Goal: Task Accomplishment & Management: Manage account settings

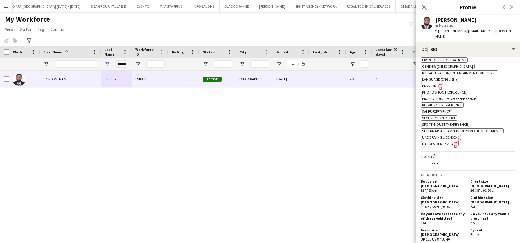
scroll to position [327, 0]
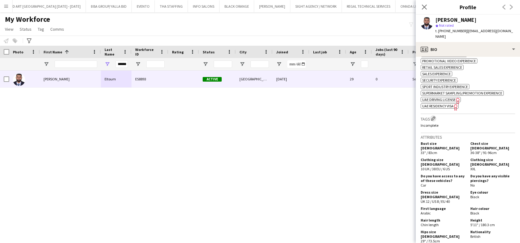
click at [435, 116] on app-icon "Edit crew company tags" at bounding box center [433, 118] width 4 height 4
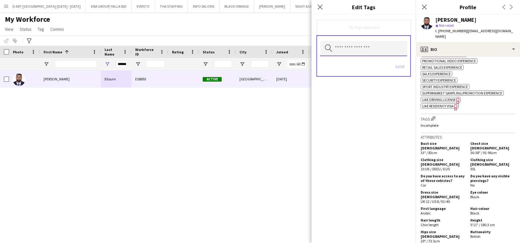
click at [353, 41] on input "text" at bounding box center [363, 48] width 87 height 15
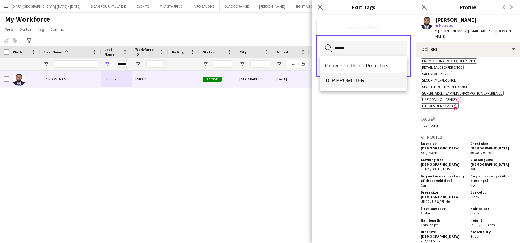
type input "*****"
click at [358, 79] on span "TOP PROMOTER" at bounding box center [363, 81] width 77 height 6
type input "*****"
click at [357, 77] on mat-option "TOP USHER" at bounding box center [363, 81] width 87 height 15
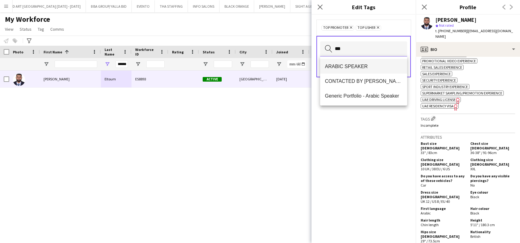
type input "***"
click at [376, 71] on mat-option "ARABIC SPEAKER" at bounding box center [363, 66] width 87 height 15
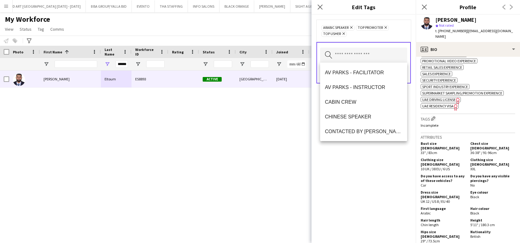
click at [414, 127] on div "ARABIC SPEAKER Remove TOP PROMOTER Remove TOP USHER Remove Search by tag name S…" at bounding box center [364, 129] width 104 height 228
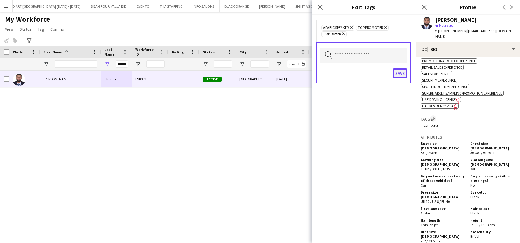
click at [404, 75] on button "Save" at bounding box center [400, 73] width 14 height 10
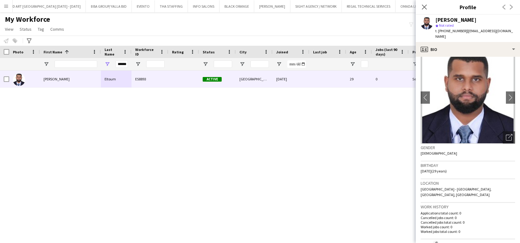
scroll to position [0, 0]
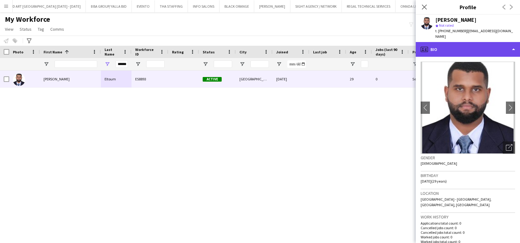
click at [511, 42] on div "profile Bio" at bounding box center [468, 49] width 104 height 15
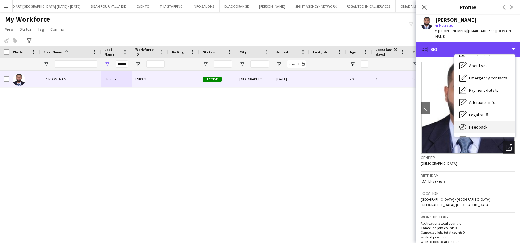
scroll to position [33, 0]
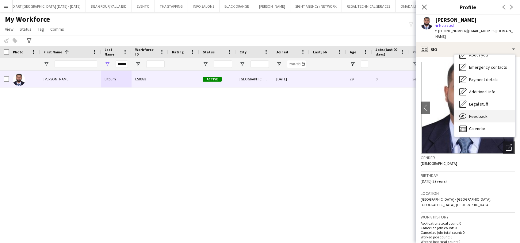
click at [476, 114] on div "Feedback Feedback" at bounding box center [484, 116] width 61 height 12
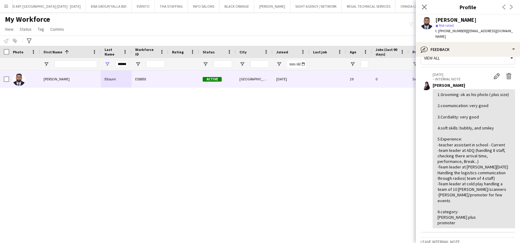
scroll to position [0, 0]
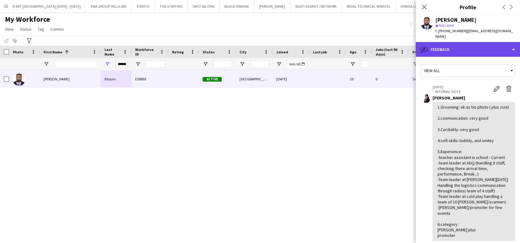
click at [482, 46] on div "bubble-pencil Feedback" at bounding box center [468, 49] width 104 height 15
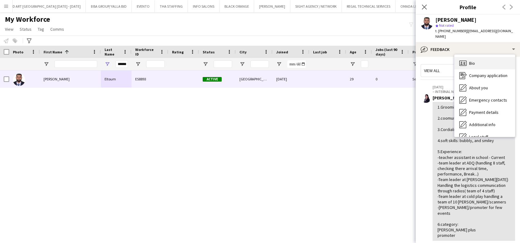
click at [481, 58] on div "Bio Bio" at bounding box center [484, 63] width 61 height 12
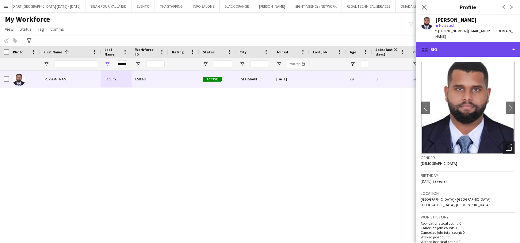
drag, startPoint x: 485, startPoint y: 43, endPoint x: 485, endPoint y: 47, distance: 3.7
click at [485, 44] on div "profile Bio" at bounding box center [468, 49] width 104 height 15
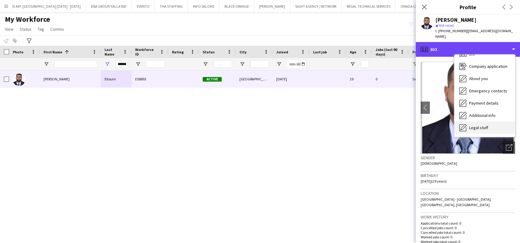
scroll to position [33, 0]
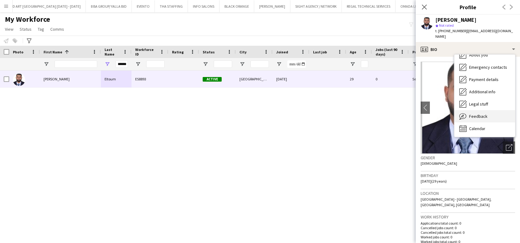
click at [481, 110] on div "Feedback Feedback" at bounding box center [484, 116] width 61 height 12
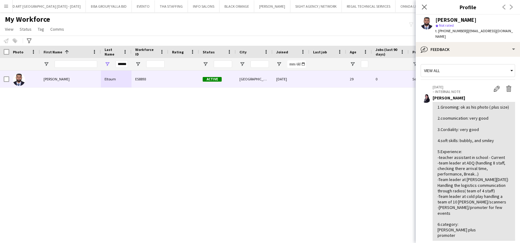
click at [158, 155] on div "Mohammed Eltoum ES8893 Active Abu Dhabi 21-10-2024 29 0 Self-employed Crew" at bounding box center [251, 152] width 502 height 162
drag, startPoint x: 115, startPoint y: 172, endPoint x: 119, endPoint y: 163, distance: 10.2
click at [115, 172] on div "Mohammed Eltoum ES8893 Active Abu Dhabi 21-10-2024 29 0 Self-employed Crew" at bounding box center [251, 152] width 502 height 162
drag, startPoint x: 122, startPoint y: 64, endPoint x: 174, endPoint y: 71, distance: 52.0
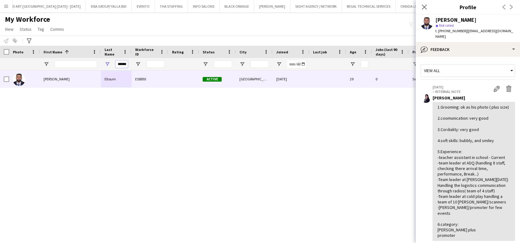
click at [174, 71] on div "Workforce Details Photo First Name 1 Age" at bounding box center [260, 139] width 520 height 186
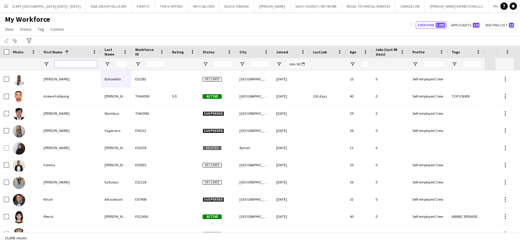
drag, startPoint x: 83, startPoint y: 63, endPoint x: 380, endPoint y: 157, distance: 311.1
click at [83, 63] on input "First Name Filter Input" at bounding box center [76, 63] width 43 height 7
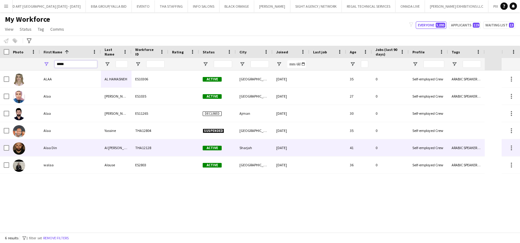
type input "****"
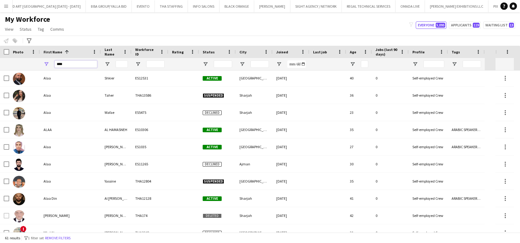
drag, startPoint x: 65, startPoint y: 64, endPoint x: 2, endPoint y: 56, distance: 63.6
click at [2, 56] on div "Workforce Details Photo First Name 1" at bounding box center [242, 58] width 485 height 25
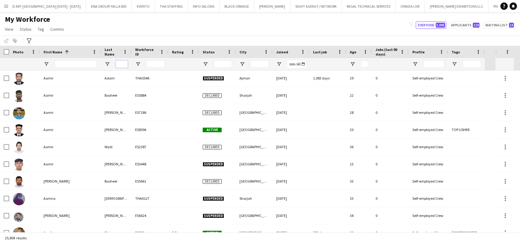
click at [121, 63] on input "Last Name Filter Input" at bounding box center [122, 63] width 12 height 7
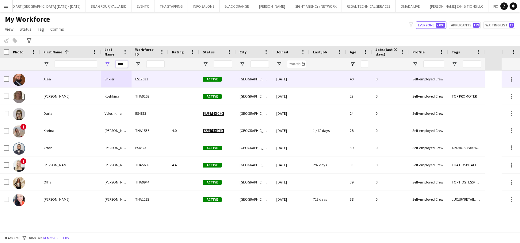
type input "****"
click at [103, 80] on div "Shkier" at bounding box center [116, 79] width 31 height 17
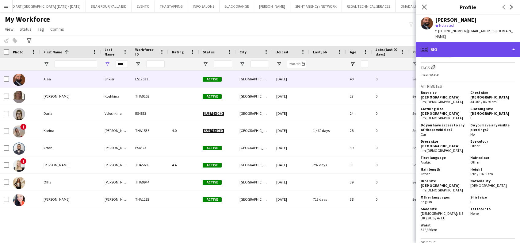
click at [496, 49] on div "profile Bio" at bounding box center [468, 49] width 104 height 15
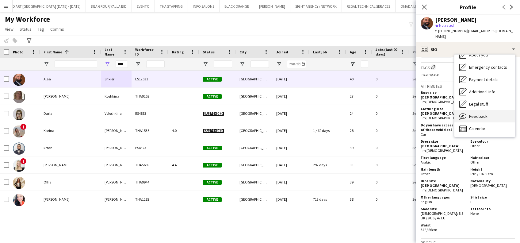
click at [489, 114] on div "Feedback Feedback" at bounding box center [484, 116] width 61 height 12
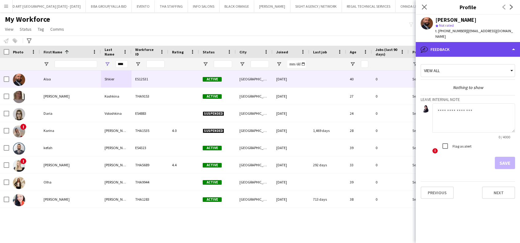
click at [484, 46] on div "bubble-pencil Feedback" at bounding box center [468, 49] width 104 height 15
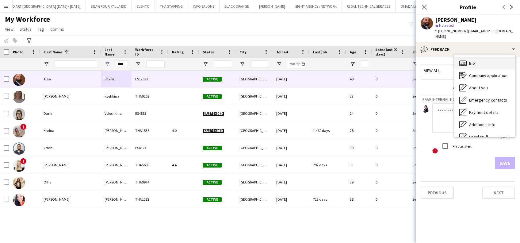
click at [481, 57] on div "Bio Bio" at bounding box center [484, 63] width 61 height 12
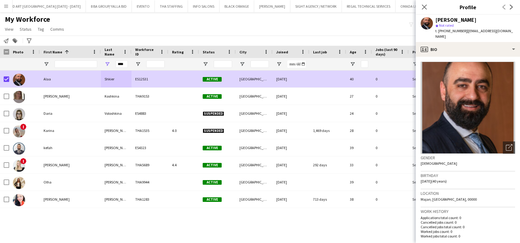
click at [16, 40] on icon "Add to tag" at bounding box center [15, 40] width 5 height 5
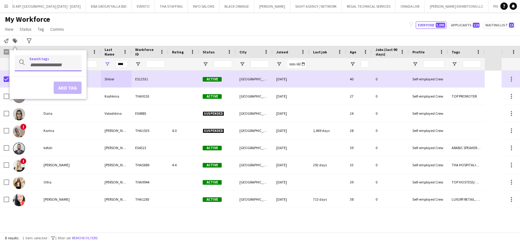
click at [31, 64] on input "Type to search..." at bounding box center [52, 65] width 47 height 6
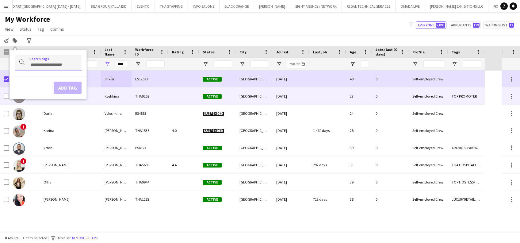
type input "*"
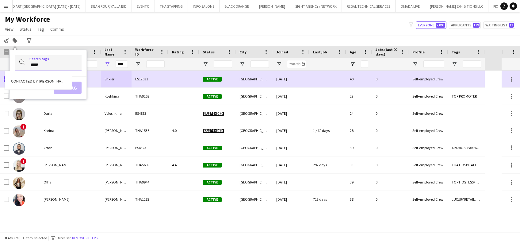
type input "****"
click at [39, 76] on div "CONTACTED BY SARAH W" at bounding box center [38, 80] width 67 height 15
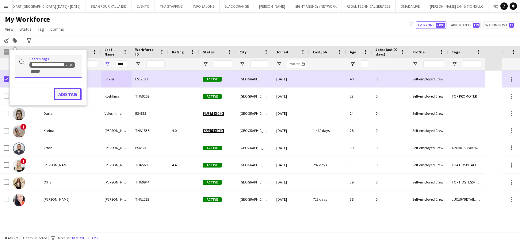
click at [81, 94] on button "Add tag" at bounding box center [68, 94] width 28 height 12
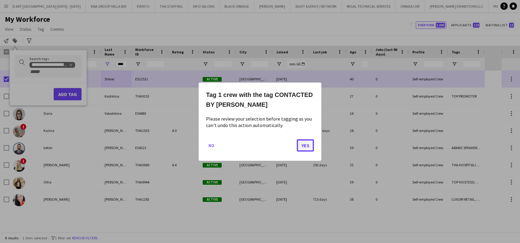
click at [310, 147] on button "Yes" at bounding box center [305, 145] width 17 height 12
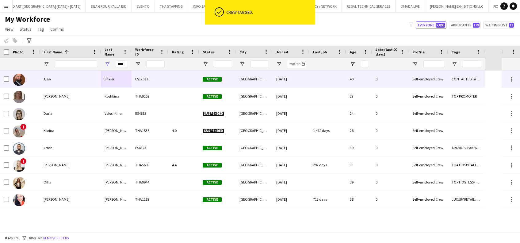
click at [128, 75] on div "Shkier" at bounding box center [116, 79] width 31 height 17
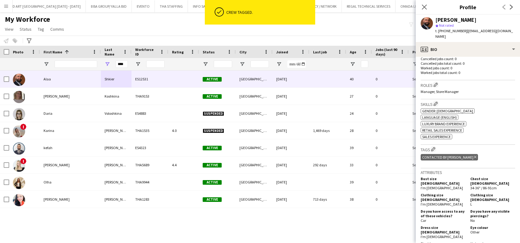
click at [480, 36] on div "Alaa Shkier star Not rated t. +971561132499 | alaashoker@gmail.com" at bounding box center [468, 28] width 104 height 27
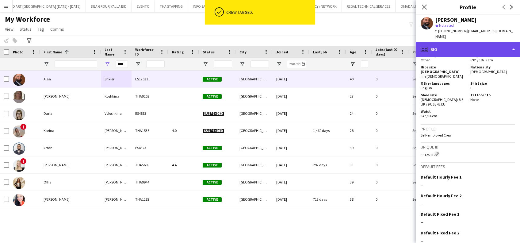
click at [493, 42] on div "profile Bio" at bounding box center [468, 49] width 104 height 15
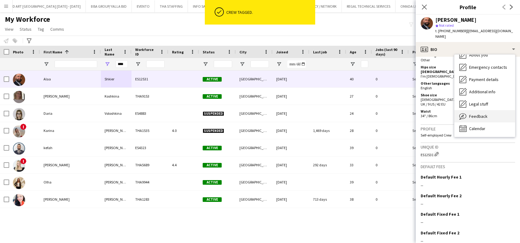
click at [484, 115] on div "Feedback Feedback" at bounding box center [484, 116] width 61 height 12
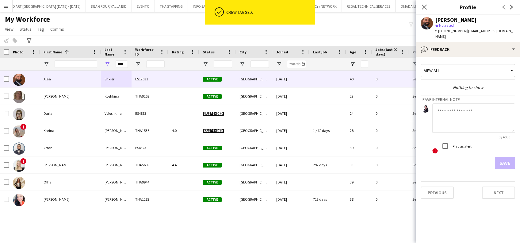
click at [478, 115] on textarea at bounding box center [473, 117] width 83 height 29
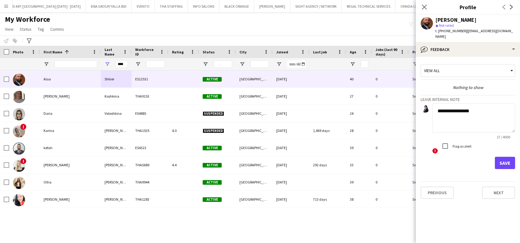
click at [494, 163] on div "Save" at bounding box center [468, 163] width 94 height 12
click at [500, 114] on textarea "**********" at bounding box center [473, 117] width 83 height 29
click at [468, 109] on textarea "**********" at bounding box center [473, 117] width 83 height 29
drag, startPoint x: 467, startPoint y: 109, endPoint x: 490, endPoint y: 128, distance: 30.5
click at [490, 118] on textarea "**********" at bounding box center [473, 117] width 83 height 29
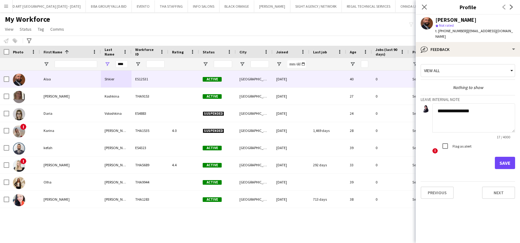
type textarea "**********"
click at [500, 157] on button "Save" at bounding box center [505, 163] width 20 height 12
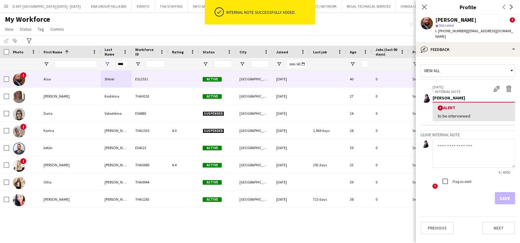
click at [498, 57] on app-crew-profile-feedback-tab "View all 29-09-2025 – INTERNAL NOTE Edit alert Delete alert Sarah Wannous ! Ale…" at bounding box center [468, 150] width 104 height 186
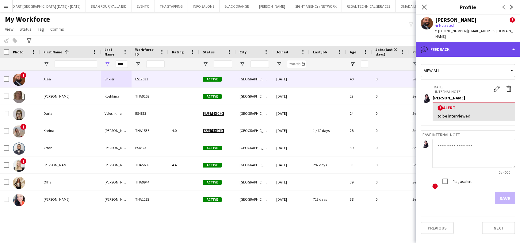
click at [498, 44] on div "bubble-pencil Feedback" at bounding box center [468, 49] width 104 height 15
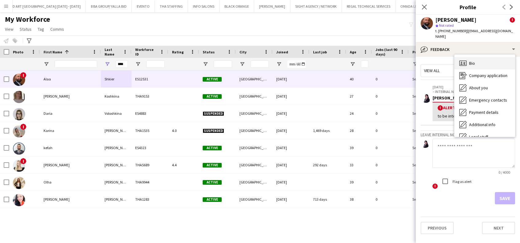
click at [501, 57] on div "Bio Bio" at bounding box center [484, 63] width 61 height 12
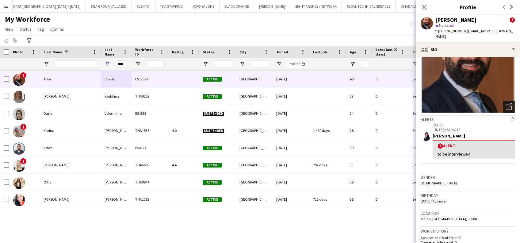
click at [506, 103] on icon "Open photos pop-in" at bounding box center [509, 106] width 6 height 6
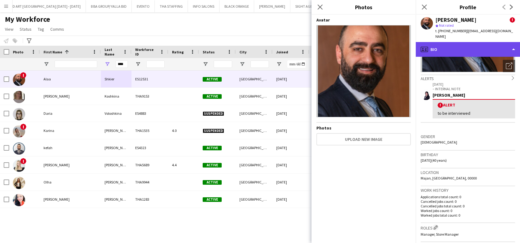
click at [482, 44] on div "profile Bio" at bounding box center [468, 49] width 104 height 15
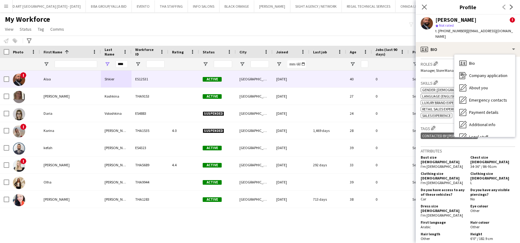
click at [443, 113] on span "Sales Experience" at bounding box center [436, 115] width 29 height 5
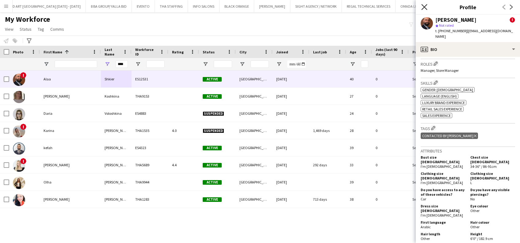
click at [427, 10] on icon at bounding box center [424, 7] width 6 height 6
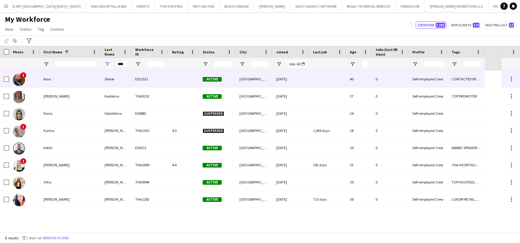
click at [75, 73] on div "Alaa" at bounding box center [70, 79] width 61 height 17
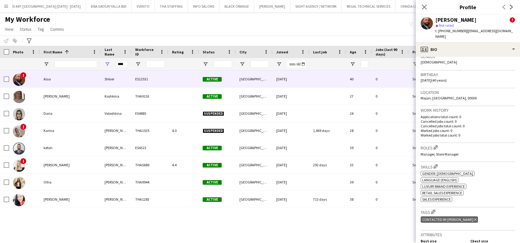
scroll to position [163, 0]
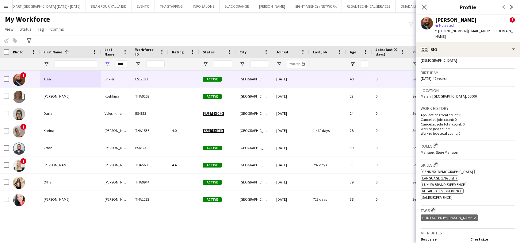
click at [311, 226] on div "! Karina Shishkina THA1535 4.0 Suspended Dubai 26-04-2021 1,469 days 28 0 Self-…" at bounding box center [251, 152] width 502 height 162
drag, startPoint x: 124, startPoint y: 63, endPoint x: 92, endPoint y: 68, distance: 32.2
click at [100, 67] on div "****" at bounding box center [242, 64] width 485 height 12
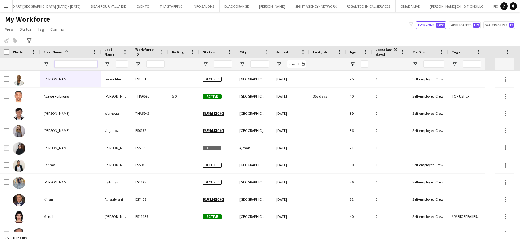
click at [70, 61] on input "First Name Filter Input" at bounding box center [76, 63] width 43 height 7
drag, startPoint x: 63, startPoint y: 59, endPoint x: 57, endPoint y: 66, distance: 9.1
click at [56, 67] on input "First Name Filter Input" at bounding box center [76, 63] width 43 height 7
click at [58, 65] on input "First Name Filter Input" at bounding box center [76, 63] width 43 height 7
paste input "**********"
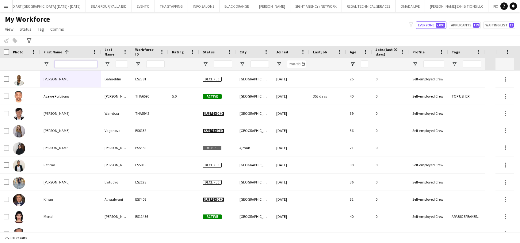
type input "**********"
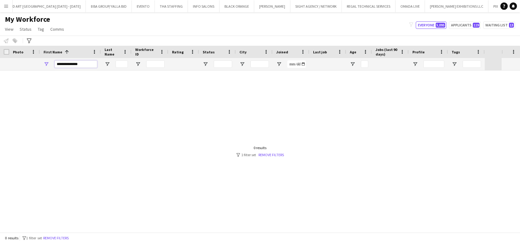
drag, startPoint x: 45, startPoint y: 65, endPoint x: 0, endPoint y: 36, distance: 53.9
click at [29, 66] on div "**********" at bounding box center [242, 64] width 485 height 12
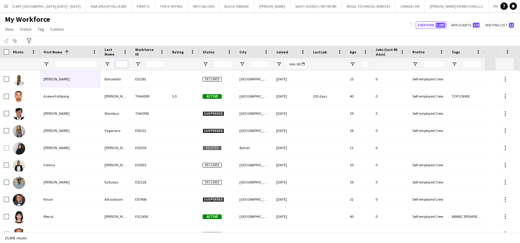
click at [122, 63] on input "Last Name Filter Input" at bounding box center [122, 63] width 12 height 7
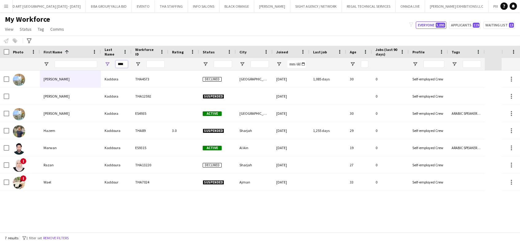
scroll to position [0, 0]
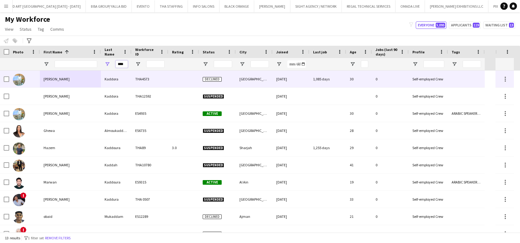
type input "****"
click at [106, 82] on div "Kaddora" at bounding box center [116, 79] width 31 height 17
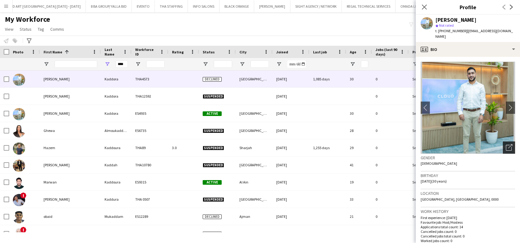
click at [505, 141] on div "Open photos pop-in" at bounding box center [509, 147] width 12 height 12
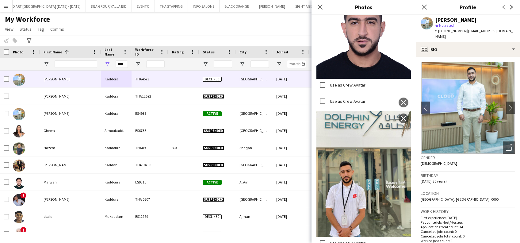
scroll to position [327, 0]
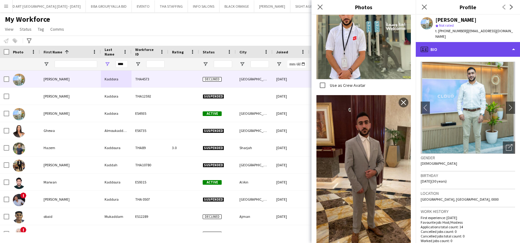
click at [481, 42] on div "profile Bio" at bounding box center [468, 49] width 104 height 15
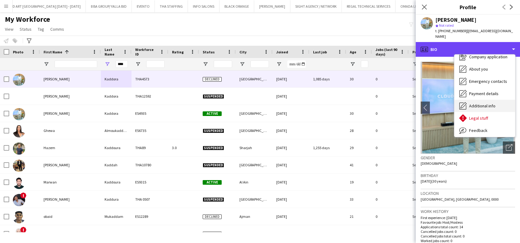
scroll to position [33, 0]
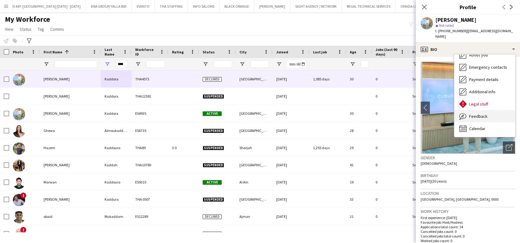
click at [478, 113] on span "Feedback" at bounding box center [478, 116] width 18 height 6
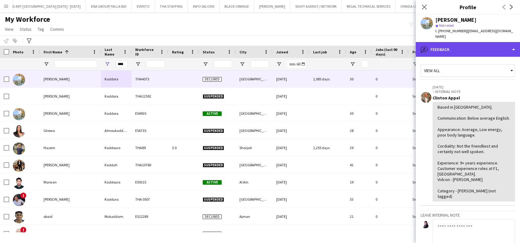
click at [464, 47] on div "bubble-pencil Feedback" at bounding box center [468, 49] width 104 height 15
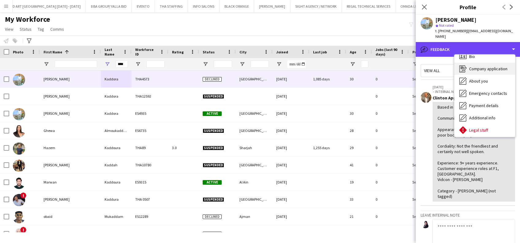
scroll to position [0, 0]
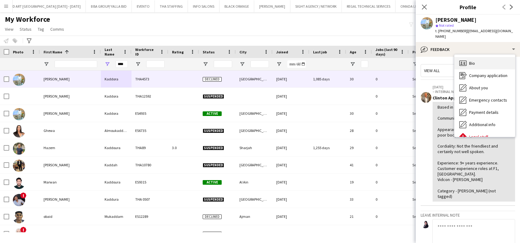
click at [478, 60] on div "Bio Bio" at bounding box center [484, 63] width 61 height 12
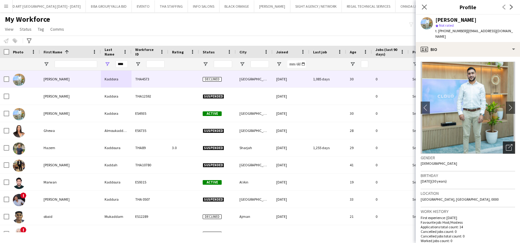
click at [506, 144] on icon "Open photos pop-in" at bounding box center [509, 147] width 6 height 6
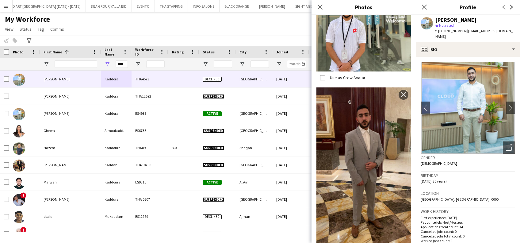
scroll to position [409, 0]
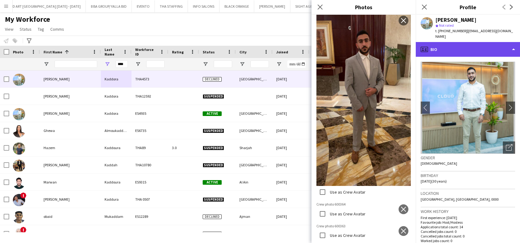
click at [453, 44] on div "profile Bio" at bounding box center [468, 49] width 104 height 15
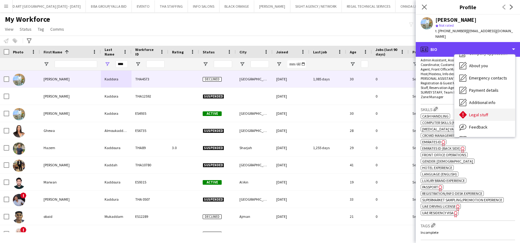
scroll to position [33, 0]
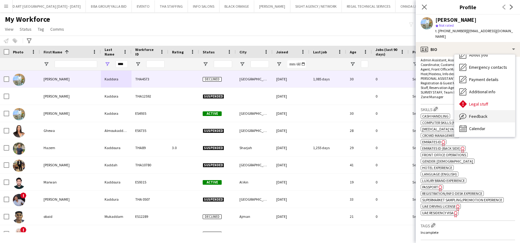
click at [493, 110] on div "Feedback Feedback" at bounding box center [484, 116] width 61 height 12
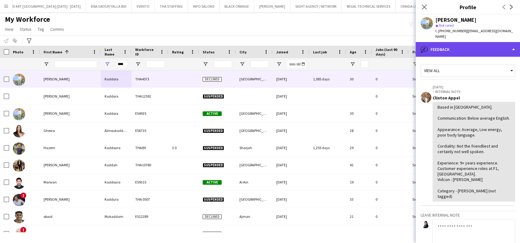
click at [501, 42] on div "bubble-pencil Feedback" at bounding box center [468, 49] width 104 height 15
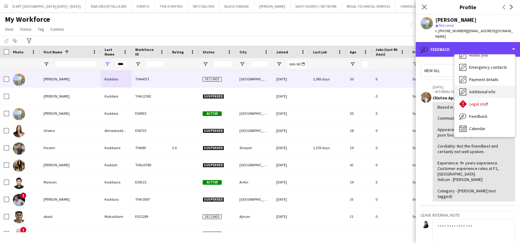
scroll to position [0, 0]
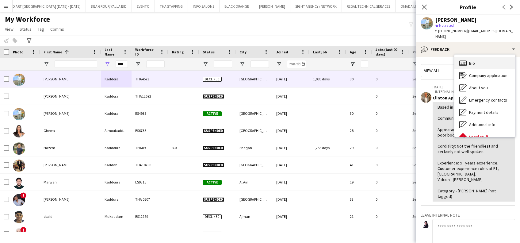
click at [474, 60] on span "Bio" at bounding box center [472, 63] width 6 height 6
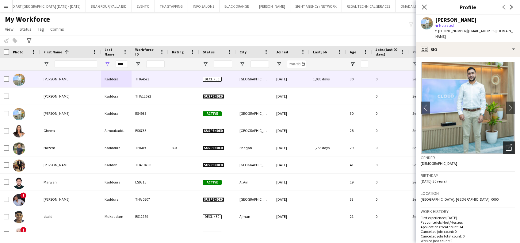
click at [506, 144] on icon "Open photos pop-in" at bounding box center [509, 147] width 6 height 6
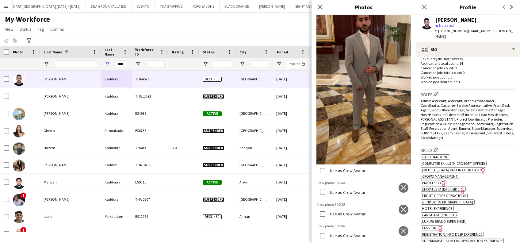
scroll to position [777, 0]
click at [400, 207] on app-icon "close" at bounding box center [403, 209] width 6 height 5
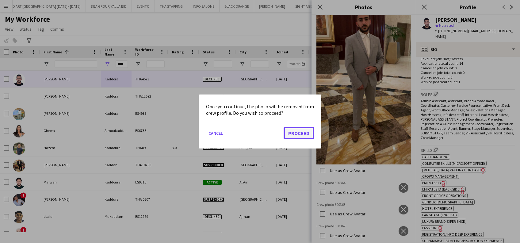
click at [305, 134] on button "Proceed" at bounding box center [299, 133] width 30 height 12
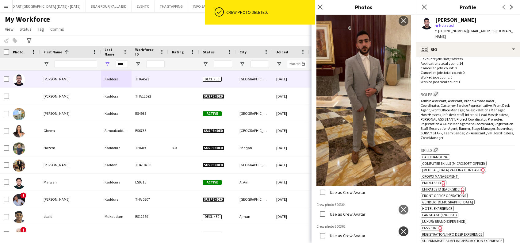
click at [400, 229] on app-icon "close" at bounding box center [403, 231] width 6 height 5
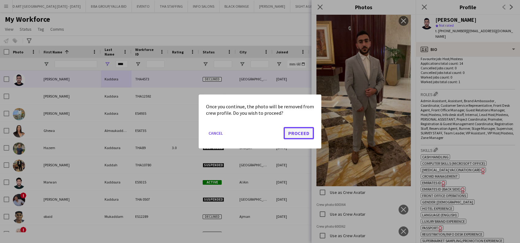
click at [304, 133] on button "Proceed" at bounding box center [299, 133] width 30 height 12
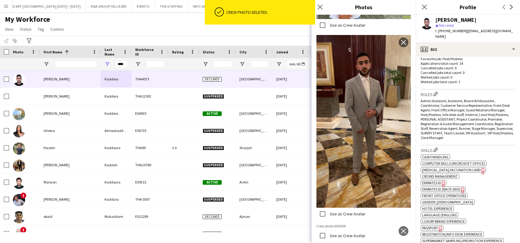
scroll to position [624, 0]
click at [400, 228] on app-icon "close" at bounding box center [403, 230] width 6 height 5
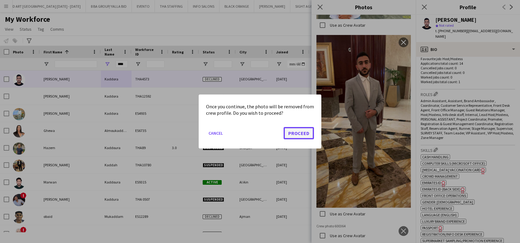
click at [295, 133] on button "Proceed" at bounding box center [299, 133] width 30 height 12
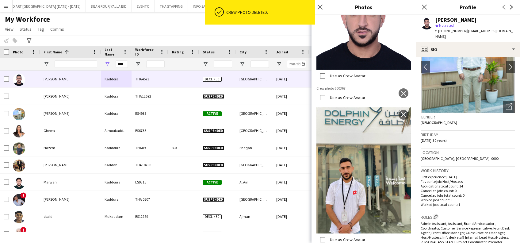
scroll to position [160, 0]
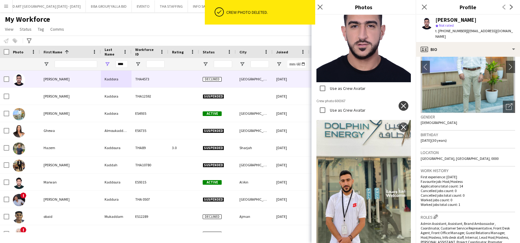
click at [401, 101] on button "close" at bounding box center [404, 106] width 10 height 10
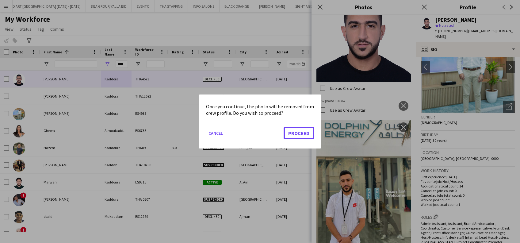
drag, startPoint x: 301, startPoint y: 135, endPoint x: 334, endPoint y: 142, distance: 34.5
click at [300, 135] on button "Proceed" at bounding box center [299, 133] width 30 height 12
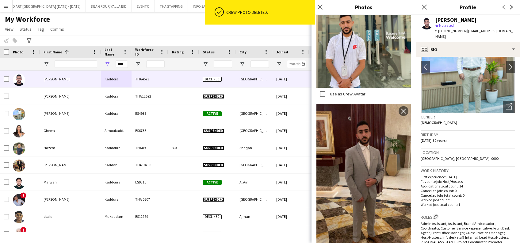
scroll to position [314, 0]
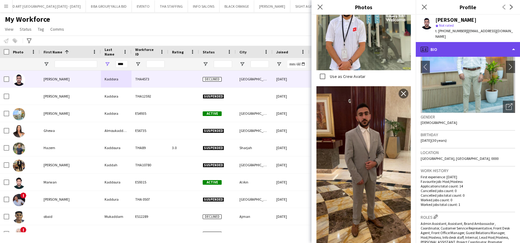
click at [466, 42] on div "profile Bio" at bounding box center [468, 49] width 104 height 15
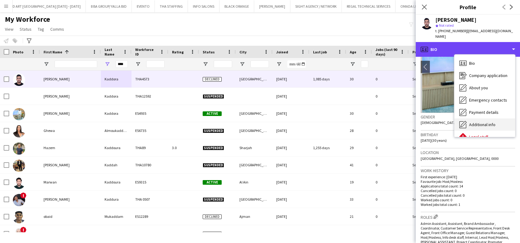
scroll to position [33, 0]
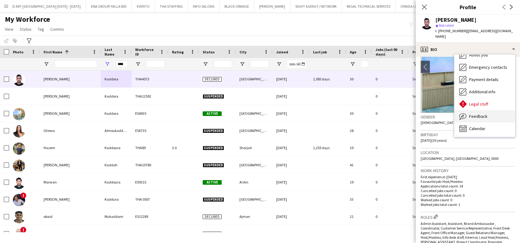
click at [483, 113] on span "Feedback" at bounding box center [478, 116] width 18 height 6
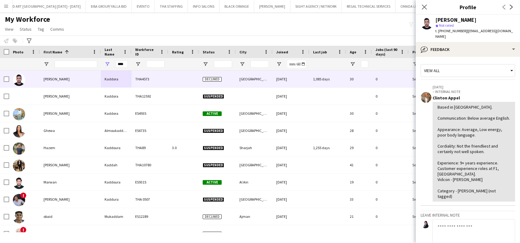
click at [450, 233] on textarea at bounding box center [473, 233] width 83 height 29
click at [449, 231] on textarea "**********" at bounding box center [473, 233] width 83 height 29
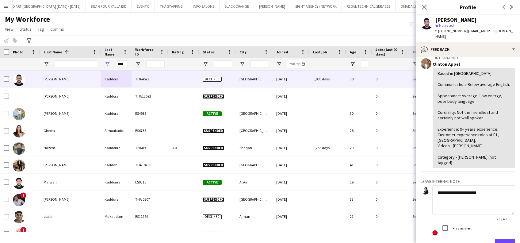
scroll to position [71, 0]
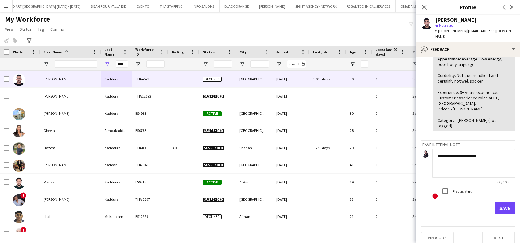
click at [450, 165] on textarea "**********" at bounding box center [473, 162] width 83 height 29
paste textarea "**********"
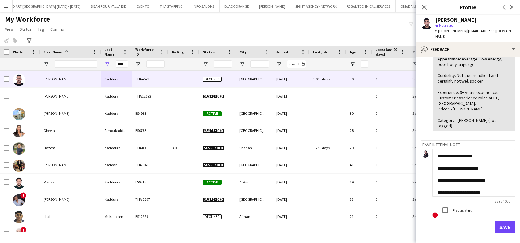
drag, startPoint x: 504, startPoint y: 170, endPoint x: 469, endPoint y: 162, distance: 36.3
click at [505, 190] on textarea "**********" at bounding box center [473, 172] width 83 height 48
click at [473, 162] on textarea "**********" at bounding box center [473, 172] width 83 height 49
click at [466, 162] on textarea "**********" at bounding box center [473, 172] width 83 height 49
drag, startPoint x: 486, startPoint y: 175, endPoint x: 478, endPoint y: 176, distance: 7.8
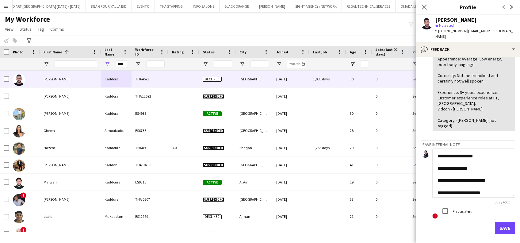
click at [478, 176] on textarea "**********" at bounding box center [473, 172] width 83 height 49
click at [490, 177] on textarea "**********" at bounding box center [473, 172] width 83 height 49
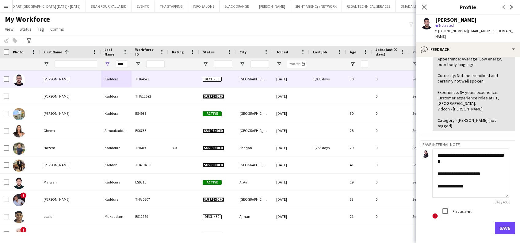
scroll to position [33, 0]
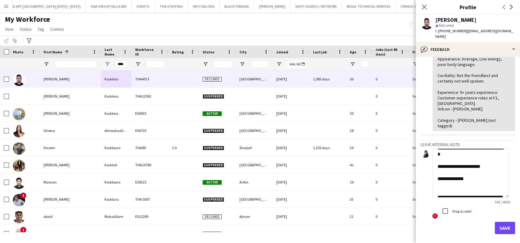
click at [476, 181] on textarea "**********" at bounding box center [470, 172] width 77 height 49
click at [474, 176] on textarea "**********" at bounding box center [470, 172] width 77 height 49
click at [477, 172] on textarea "**********" at bounding box center [470, 172] width 77 height 49
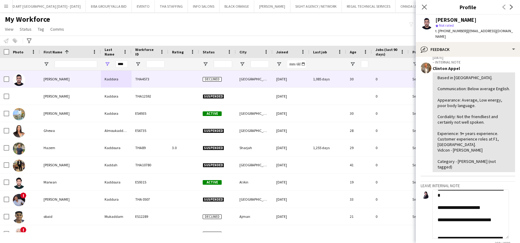
scroll to position [41, 0]
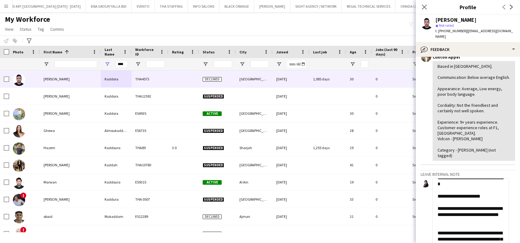
drag, startPoint x: 506, startPoint y: 221, endPoint x: 515, endPoint y: 242, distance: 23.1
click at [515, 242] on app-crew-profile-feedback-tab "**********" at bounding box center [468, 150] width 104 height 186
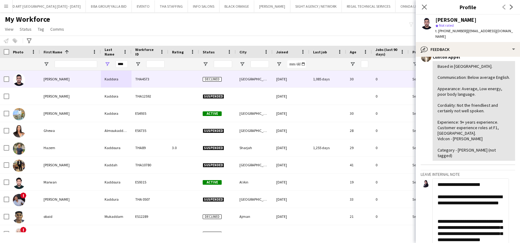
scroll to position [74, 0]
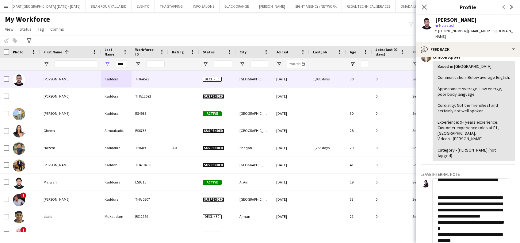
click at [444, 187] on textarea "**********" at bounding box center [470, 213] width 77 height 70
click at [435, 191] on textarea "**********" at bounding box center [470, 213] width 77 height 70
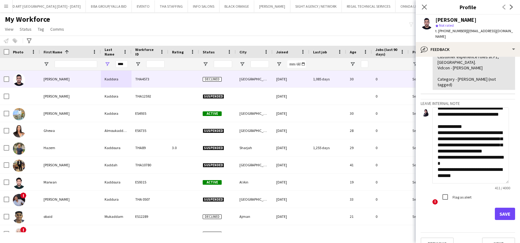
scroll to position [112, 0]
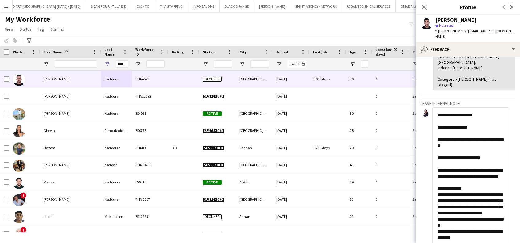
drag, startPoint x: 508, startPoint y: 175, endPoint x: 506, endPoint y: 263, distance: 87.4
click at [506, 243] on html "Menu Boards Boards Boards All jobs Status Workforce Workforce My Workforce Recr…" at bounding box center [260, 121] width 520 height 243
drag, startPoint x: 460, startPoint y: 183, endPoint x: 453, endPoint y: 184, distance: 6.5
click at [453, 184] on textarea "**********" at bounding box center [470, 188] width 77 height 163
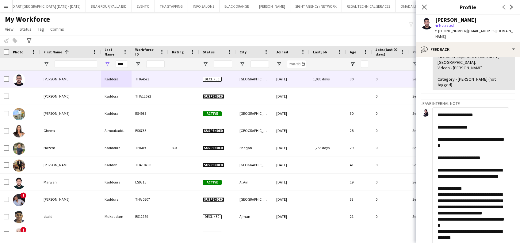
click at [490, 189] on textarea "**********" at bounding box center [470, 188] width 77 height 163
click at [438, 184] on textarea "**********" at bounding box center [470, 188] width 77 height 163
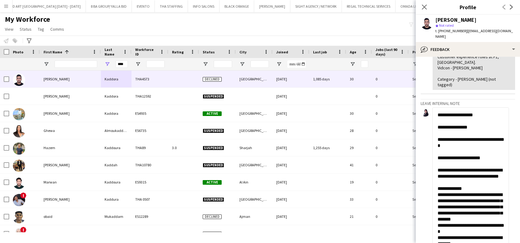
drag, startPoint x: 496, startPoint y: 184, endPoint x: 478, endPoint y: 184, distance: 17.2
click at [478, 184] on textarea "**********" at bounding box center [470, 188] width 77 height 163
click at [478, 183] on textarea "**********" at bounding box center [470, 188] width 77 height 163
drag, startPoint x: 464, startPoint y: 191, endPoint x: 435, endPoint y: 191, distance: 28.2
click at [436, 191] on textarea "**********" at bounding box center [470, 188] width 77 height 163
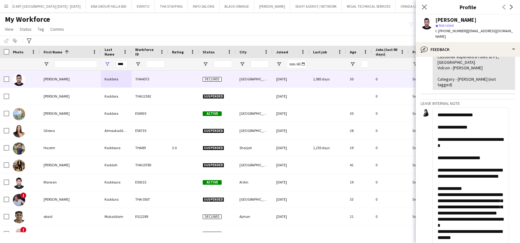
drag, startPoint x: 478, startPoint y: 191, endPoint x: 438, endPoint y: 187, distance: 40.7
click at [438, 187] on textarea "**********" at bounding box center [470, 188] width 77 height 163
click at [447, 196] on textarea "**********" at bounding box center [470, 188] width 77 height 163
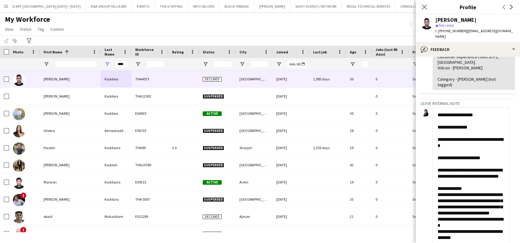
click at [438, 195] on textarea "**********" at bounding box center [470, 188] width 77 height 163
click at [484, 190] on textarea "**********" at bounding box center [470, 188] width 77 height 163
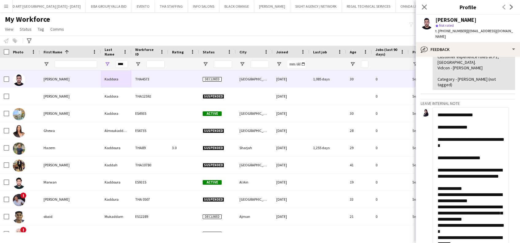
click at [511, 188] on app-crew-profile-feedback-tab "**********" at bounding box center [468, 150] width 104 height 186
drag, startPoint x: 511, startPoint y: 195, endPoint x: 508, endPoint y: 211, distance: 16.1
click at [508, 210] on app-crew-profile-feedback-tab "**********" at bounding box center [468, 150] width 104 height 186
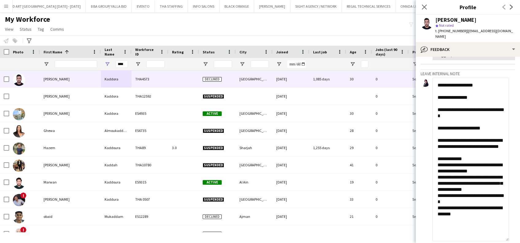
scroll to position [152, 0]
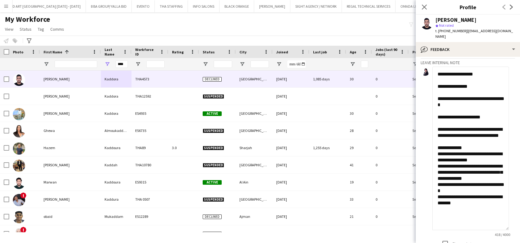
drag, startPoint x: 477, startPoint y: 197, endPoint x: 435, endPoint y: 146, distance: 65.7
click at [435, 146] on textarea "**********" at bounding box center [470, 148] width 77 height 163
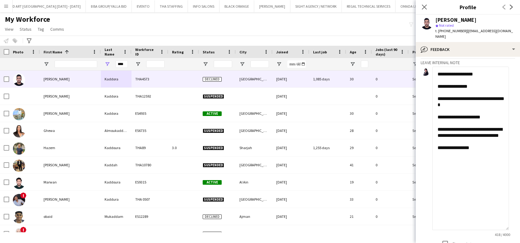
scroll to position [0, 0]
drag, startPoint x: 450, startPoint y: 150, endPoint x: 449, endPoint y: 156, distance: 6.6
click at [450, 156] on textarea "**********" at bounding box center [470, 148] width 77 height 163
paste textarea "**********"
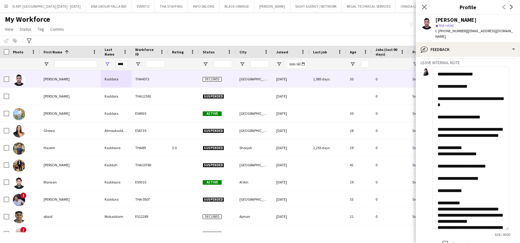
scroll to position [68, 0]
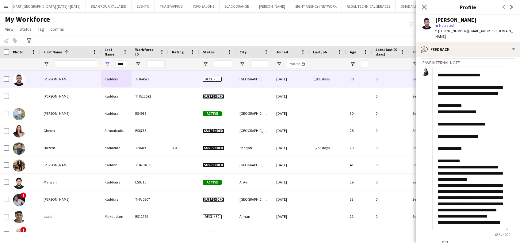
click at [469, 142] on textarea "**********" at bounding box center [470, 148] width 77 height 163
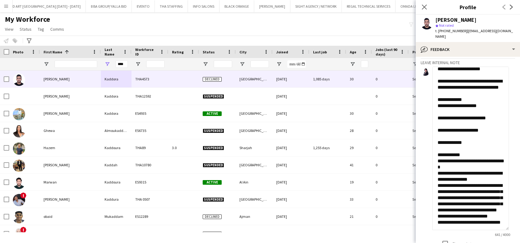
click at [469, 148] on textarea "**********" at bounding box center [470, 148] width 77 height 163
drag, startPoint x: 494, startPoint y: 137, endPoint x: 472, endPoint y: 141, distance: 22.3
click at [472, 141] on textarea "**********" at bounding box center [470, 148] width 77 height 163
click at [469, 140] on textarea "**********" at bounding box center [470, 148] width 77 height 163
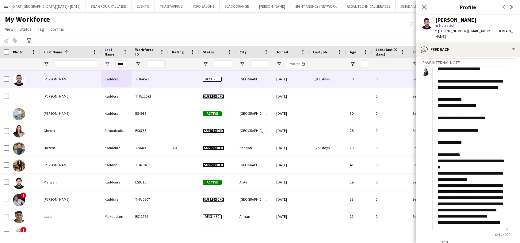
drag, startPoint x: 488, startPoint y: 139, endPoint x: 456, endPoint y: 137, distance: 31.9
click at [456, 137] on textarea "**********" at bounding box center [470, 148] width 77 height 163
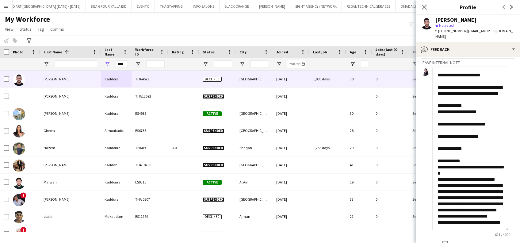
click at [459, 134] on textarea "**********" at bounding box center [470, 148] width 77 height 163
drag, startPoint x: 459, startPoint y: 134, endPoint x: 446, endPoint y: 131, distance: 13.4
click at [446, 131] on textarea "**********" at bounding box center [470, 148] width 77 height 163
click at [495, 182] on textarea "**********" at bounding box center [470, 148] width 77 height 163
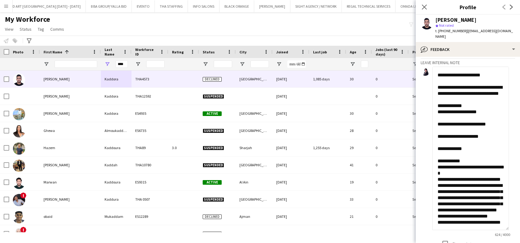
click at [498, 180] on textarea "**********" at bounding box center [470, 148] width 77 height 163
drag, startPoint x: 492, startPoint y: 182, endPoint x: 437, endPoint y: 179, distance: 55.0
click at [437, 179] on textarea "**********" at bounding box center [470, 148] width 77 height 163
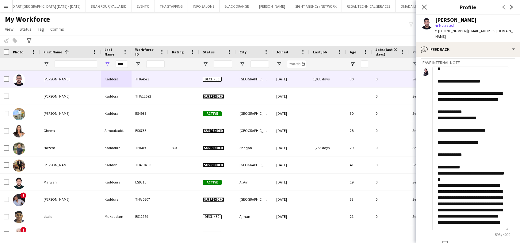
scroll to position [85, 0]
click at [494, 182] on textarea "**********" at bounding box center [470, 148] width 77 height 163
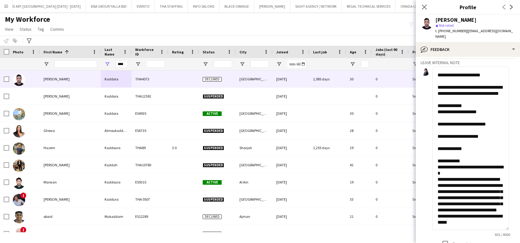
drag, startPoint x: 477, startPoint y: 189, endPoint x: 489, endPoint y: 218, distance: 31.0
click at [489, 218] on textarea "**********" at bounding box center [470, 148] width 77 height 163
drag, startPoint x: 496, startPoint y: 187, endPoint x: 488, endPoint y: 189, distance: 8.8
click at [488, 189] on textarea "**********" at bounding box center [470, 148] width 77 height 163
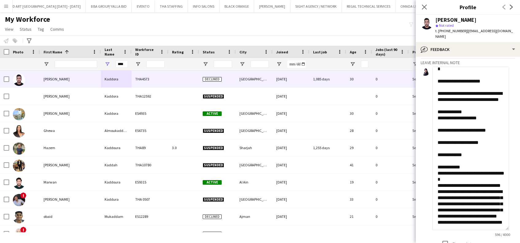
click at [470, 184] on textarea "**********" at bounding box center [470, 148] width 77 height 163
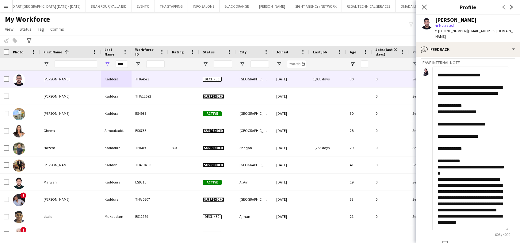
drag, startPoint x: 448, startPoint y: 191, endPoint x: 448, endPoint y: 201, distance: 10.1
click at [449, 201] on textarea "**********" at bounding box center [470, 148] width 77 height 163
click at [439, 193] on textarea "**********" at bounding box center [470, 148] width 77 height 163
click at [445, 206] on textarea "**********" at bounding box center [470, 148] width 77 height 163
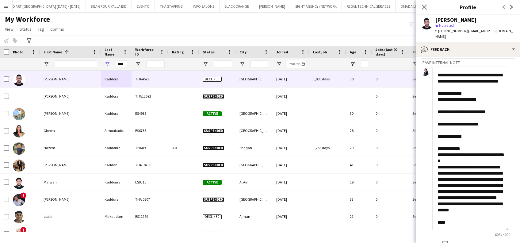
click at [455, 206] on textarea "**********" at bounding box center [470, 148] width 77 height 163
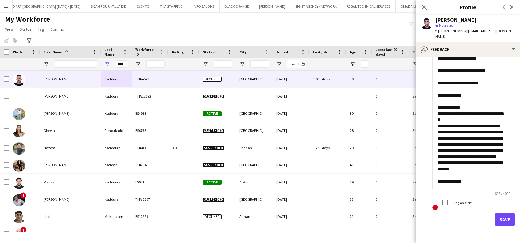
scroll to position [189, 0]
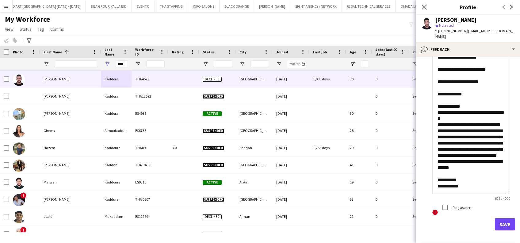
type textarea "**********"
click at [508, 224] on button "Save" at bounding box center [505, 224] width 20 height 12
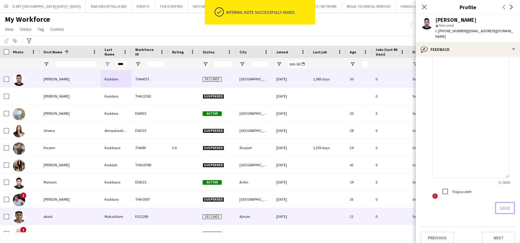
scroll to position [436, 0]
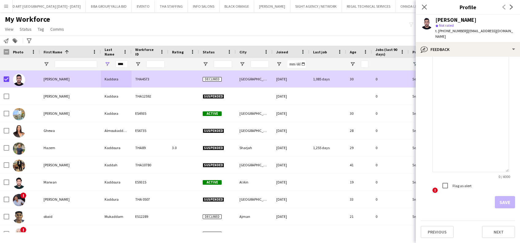
click at [20, 40] on div "**********" at bounding box center [260, 41] width 520 height 10
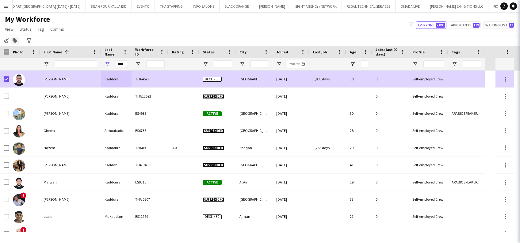
click at [17, 41] on icon at bounding box center [15, 41] width 4 height 4
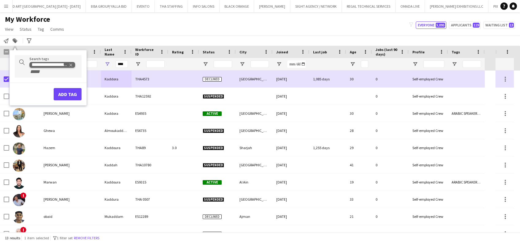
click at [68, 64] on div "**********" at bounding box center [50, 64] width 37 height 5
click at [70, 65] on icon "Remove tag" at bounding box center [71, 65] width 4 height 4
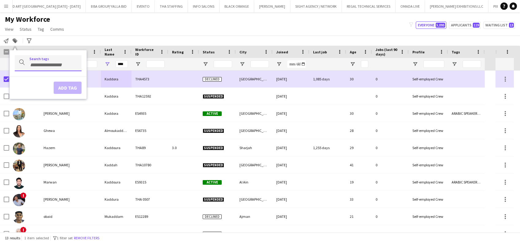
click at [66, 66] on input "Type to search..." at bounding box center [52, 65] width 47 height 6
type input "******"
click at [54, 100] on div "TOP PROMOTER" at bounding box center [38, 95] width 67 height 15
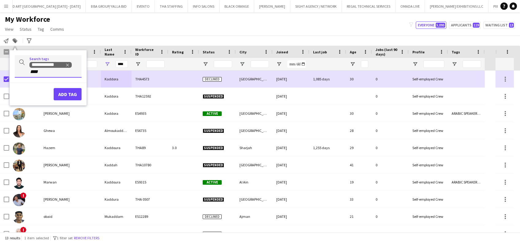
type input "****"
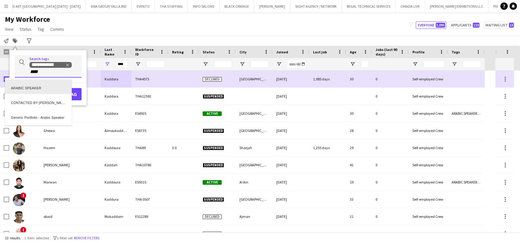
scroll to position [0, 0]
click at [41, 87] on div "ARABIC SPEAKER" at bounding box center [38, 86] width 67 height 15
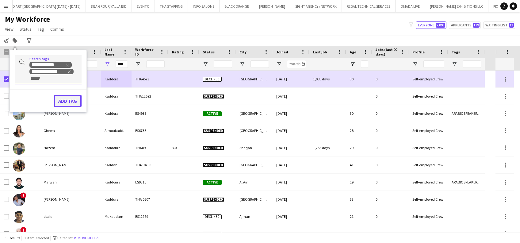
click at [65, 98] on button "Add tag" at bounding box center [68, 101] width 28 height 12
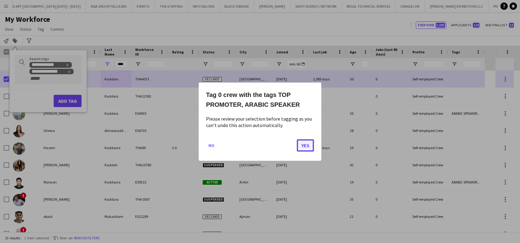
click at [311, 146] on button "Yes" at bounding box center [305, 145] width 17 height 12
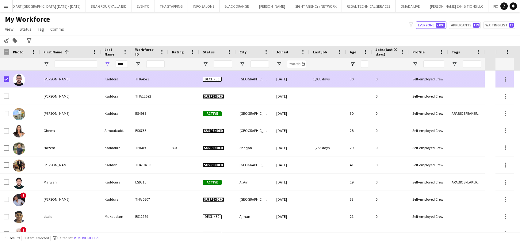
click at [188, 79] on div at bounding box center [183, 79] width 31 height 17
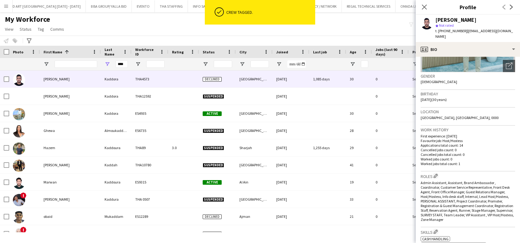
scroll to position [41, 0]
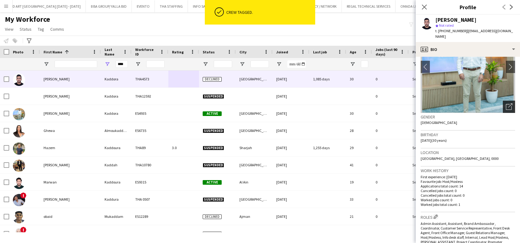
click at [503, 101] on div "Open photos pop-in" at bounding box center [509, 107] width 12 height 12
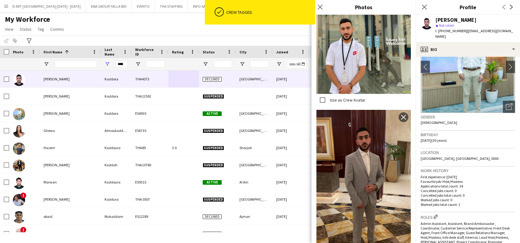
scroll to position [314, 0]
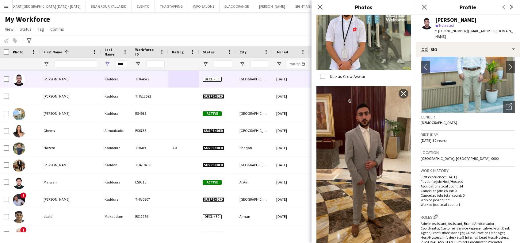
drag, startPoint x: 467, startPoint y: 29, endPoint x: 513, endPoint y: 33, distance: 46.2
click at [513, 33] on div "Ahmad Kaddora star Not rated t. +971525282000 | ahmad.kadoura1@hotmail.com" at bounding box center [468, 28] width 104 height 27
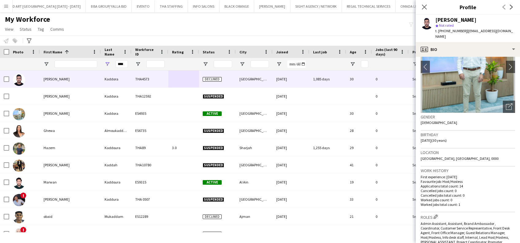
copy span "ahmad.kadoura1@hotmail.com"
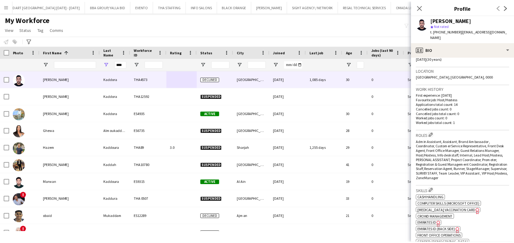
scroll to position [41, 0]
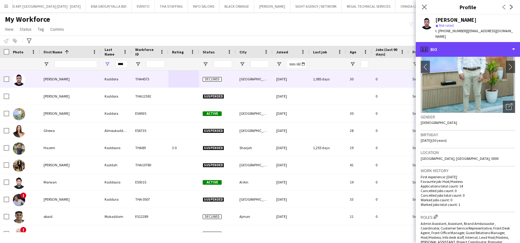
drag, startPoint x: 497, startPoint y: 39, endPoint x: 496, endPoint y: 51, distance: 11.7
click at [497, 42] on div "profile Bio" at bounding box center [468, 49] width 104 height 15
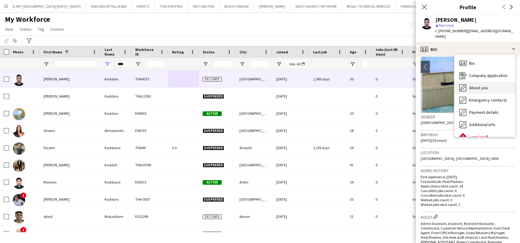
click at [489, 82] on div "About you About you" at bounding box center [484, 88] width 61 height 12
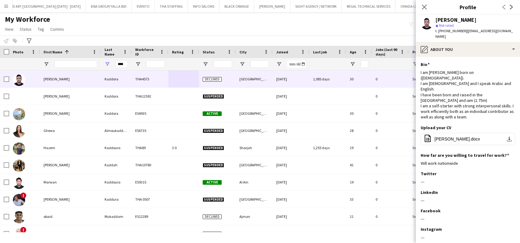
click at [4, 6] on app-icon "Menu" at bounding box center [6, 6] width 5 height 5
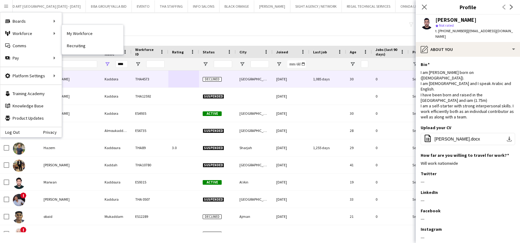
drag, startPoint x: 115, startPoint y: 36, endPoint x: 26, endPoint y: 33, distance: 88.4
click at [115, 36] on link "My Workforce" at bounding box center [92, 33] width 61 height 12
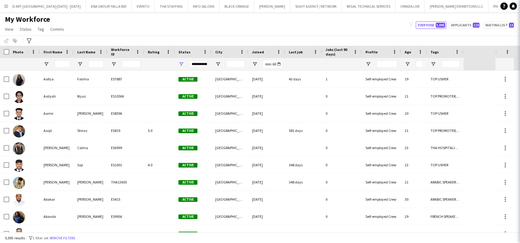
type input "****"
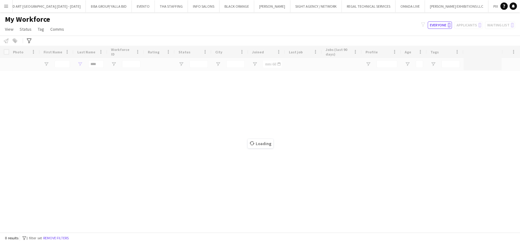
click at [6, 8] on app-icon "Menu" at bounding box center [6, 6] width 5 height 5
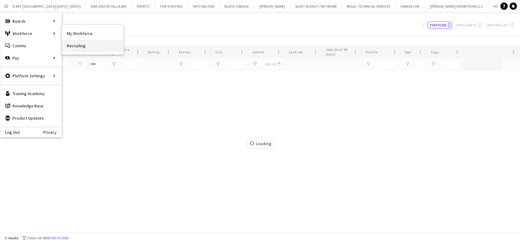
click at [69, 40] on link "Recruiting" at bounding box center [92, 46] width 61 height 12
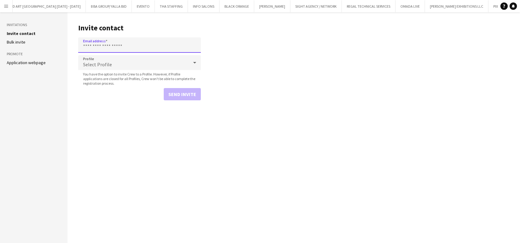
click at [132, 43] on input "Email address" at bounding box center [139, 44] width 123 height 15
paste input "**********"
type input "**********"
click at [149, 66] on div "Select Profile" at bounding box center [133, 62] width 110 height 15
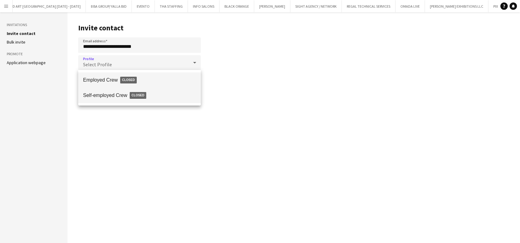
click at [138, 90] on span "Self-employed Crew Closed" at bounding box center [139, 95] width 113 height 14
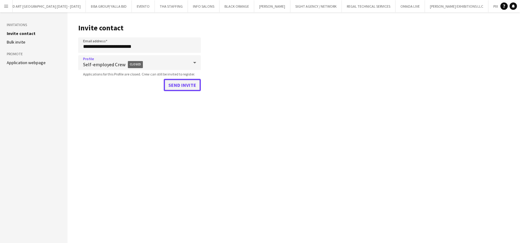
click at [183, 83] on button "Send invite" at bounding box center [182, 85] width 37 height 12
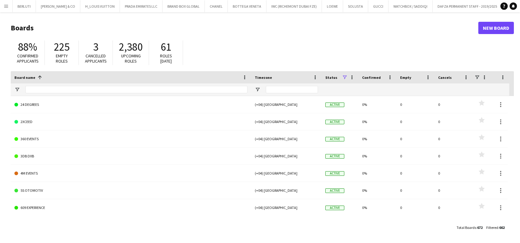
scroll to position [0, 4828]
type input "*"
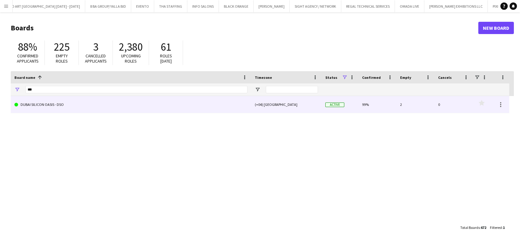
type input "***"
click at [197, 110] on link "DUBAI SILICON OASIS - DSO" at bounding box center [130, 104] width 233 height 17
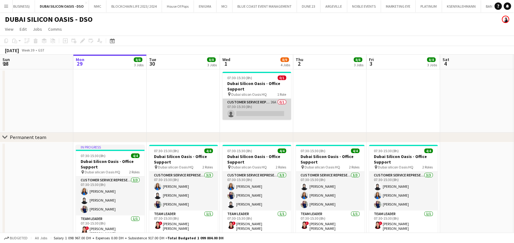
click at [258, 111] on app-card-role "Customer Service Representative 26A 0/1 07:30-15:30 (8h) single-neutral-actions" at bounding box center [256, 109] width 69 height 21
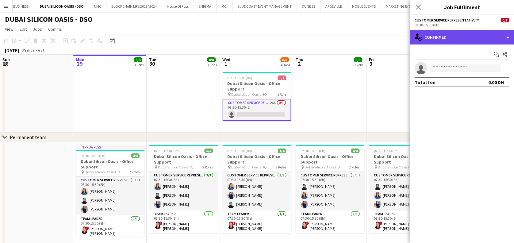
click at [444, 30] on div "single-neutral-actions-check-2 Confirmed" at bounding box center [462, 37] width 104 height 15
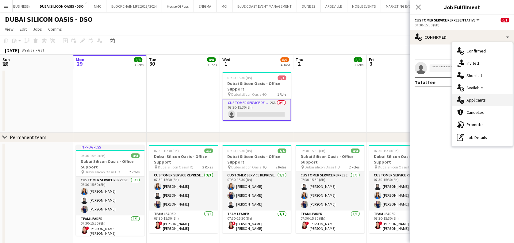
click at [479, 101] on span "Applicants" at bounding box center [475, 100] width 19 height 6
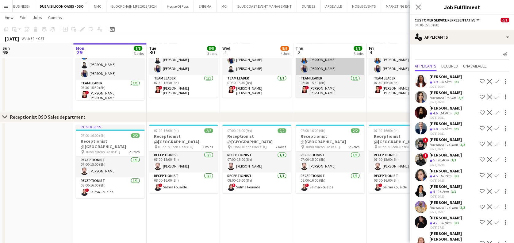
scroll to position [163, 0]
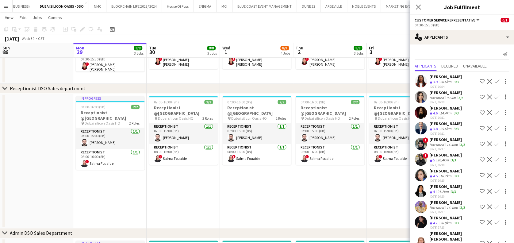
click at [328, 185] on app-date-cell "07:00-16:00 (9h) 2/2 Receptionist @Dubai Silicon Oasis pin Dubai silicon Oasis …" at bounding box center [329, 161] width 73 height 135
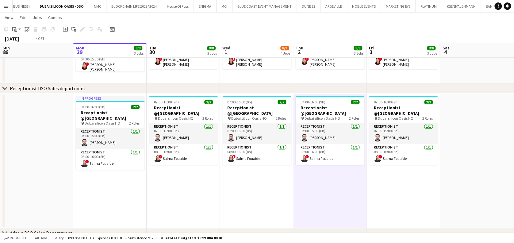
drag, startPoint x: 287, startPoint y: 213, endPoint x: 120, endPoint y: 215, distance: 166.8
click at [113, 217] on app-calendar-viewport "Fri 26 7/8 3 Jobs Sat 27 Sun 28 Mon 29 8/8 3 Jobs Tue 30 8/8 3 Jobs Wed 1 8/9 4…" at bounding box center [257, 87] width 514 height 454
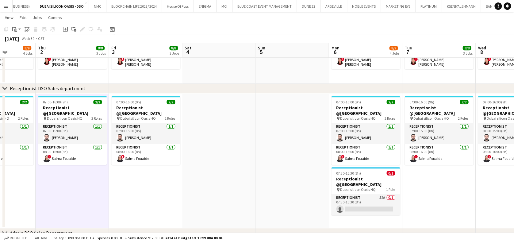
click at [215, 180] on app-calendar-viewport "Sun 28 Mon 29 8/8 3 Jobs Tue 30 8/8 3 Jobs Wed 1 8/9 4 Jobs Thu 2 8/8 3 Jobs Fr…" at bounding box center [257, 87] width 514 height 454
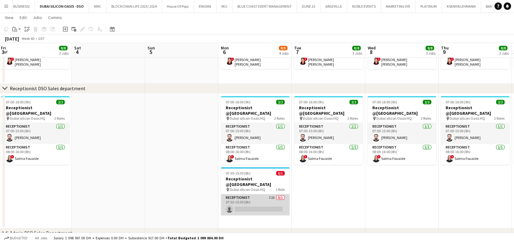
click at [238, 205] on app-card-role "Receptionist 52A 0/1 07:30-15:30 (8h) single-neutral-actions" at bounding box center [255, 204] width 69 height 21
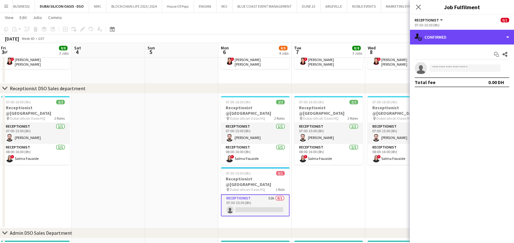
click at [486, 42] on div "single-neutral-actions-check-2 Confirmed" at bounding box center [462, 37] width 104 height 15
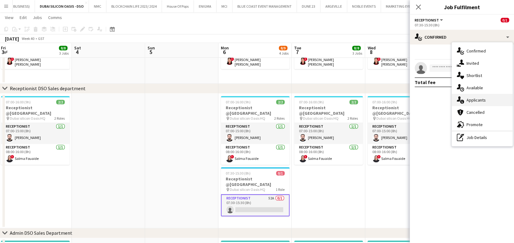
click at [483, 101] on span "Applicants" at bounding box center [475, 100] width 19 height 6
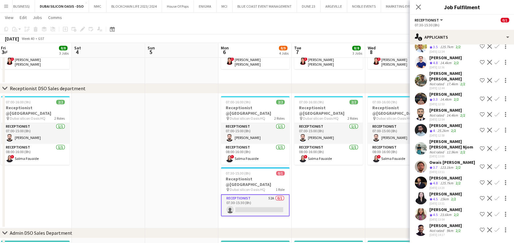
scroll to position [755, 0]
drag, startPoint x: 441, startPoint y: 120, endPoint x: 435, endPoint y: 103, distance: 18.3
click at [441, 217] on div "29-09-2025 13:54" at bounding box center [445, 219] width 33 height 4
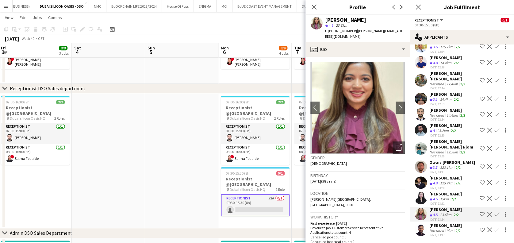
scroll to position [714, 0]
click at [480, 212] on app-icon "Shortlist crew" at bounding box center [482, 214] width 5 height 5
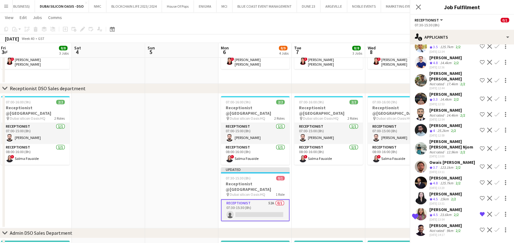
scroll to position [657, 0]
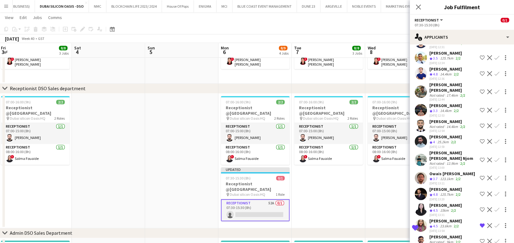
click at [433, 208] on span "4.5" at bounding box center [435, 210] width 5 height 5
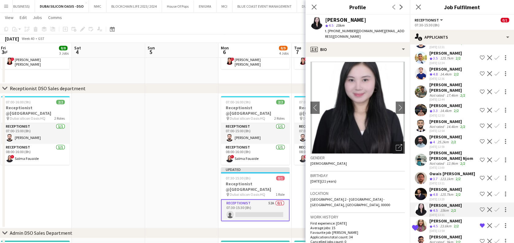
click at [433, 192] on span "4.8" at bounding box center [435, 194] width 5 height 5
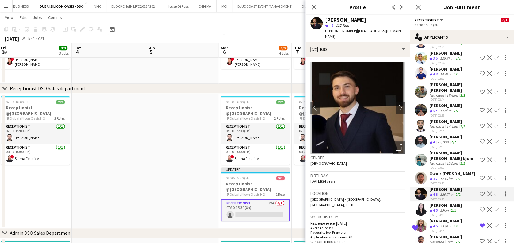
click at [434, 176] on span "3.7" at bounding box center [435, 178] width 5 height 5
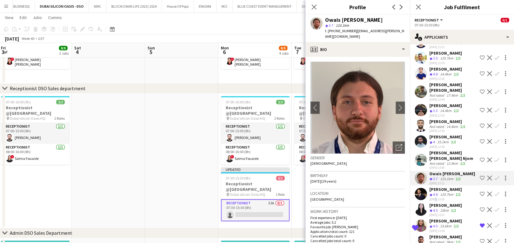
click at [434, 197] on div "29-09-2025 13:20" at bounding box center [445, 199] width 33 height 4
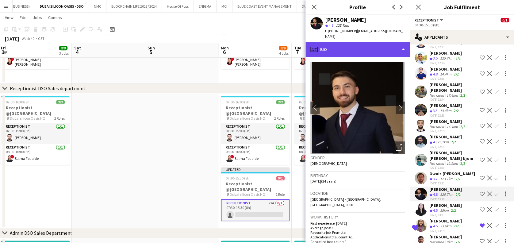
click at [366, 45] on div "profile Bio" at bounding box center [357, 49] width 104 height 15
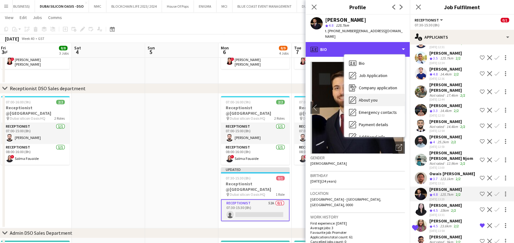
scroll to position [45, 0]
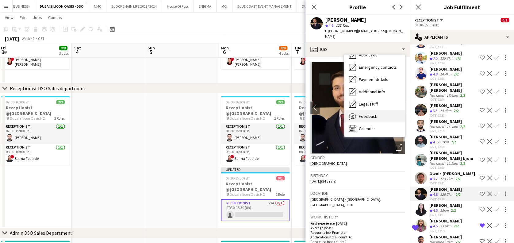
click at [362, 113] on span "Feedback" at bounding box center [368, 116] width 18 height 6
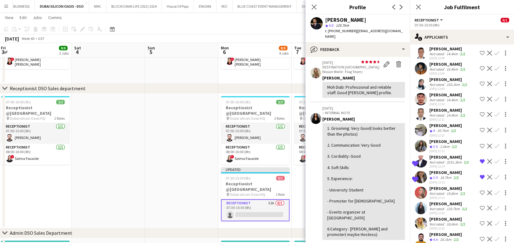
scroll to position [371, 0]
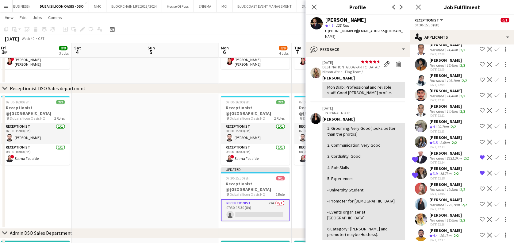
click at [480, 155] on app-icon "Remove crew from shortlist" at bounding box center [482, 157] width 5 height 5
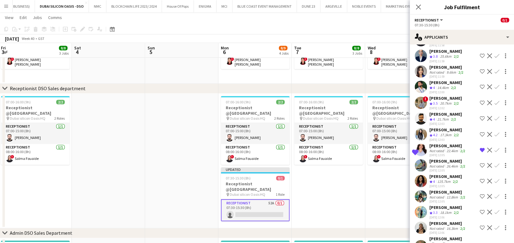
scroll to position [85, 0]
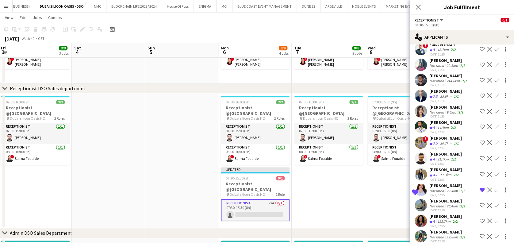
click at [365, 189] on app-date-cell "07:00-16:00 (9h) 2/2 Receptionist @Dubai Silicon Oasis pin Dubai silicon Oasis …" at bounding box center [401, 161] width 73 height 135
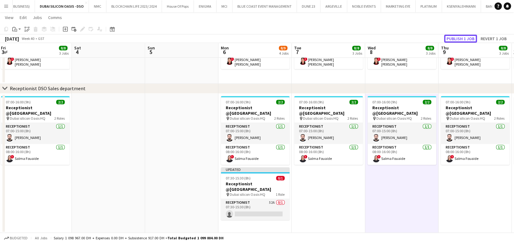
click at [463, 40] on button "Publish 1 job" at bounding box center [460, 39] width 33 height 8
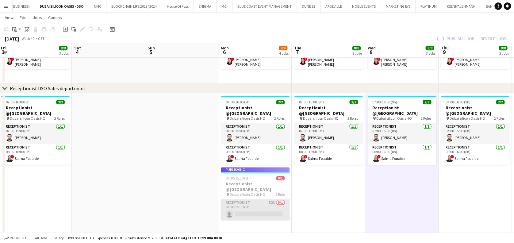
click at [263, 213] on app-card-role "Receptionist 52A 0/1 07:30-15:30 (8h) single-neutral-actions" at bounding box center [255, 209] width 69 height 21
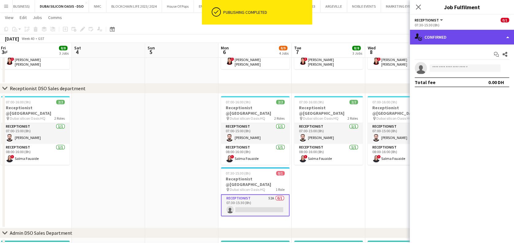
click at [470, 34] on div "single-neutral-actions-check-2 Confirmed" at bounding box center [462, 37] width 104 height 15
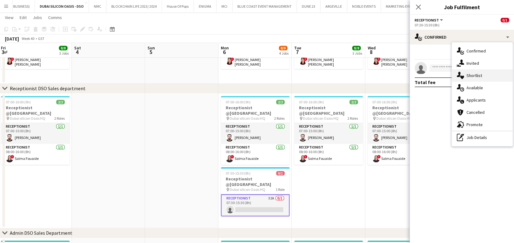
click at [466, 74] on span "Shortlist" at bounding box center [474, 76] width 16 height 6
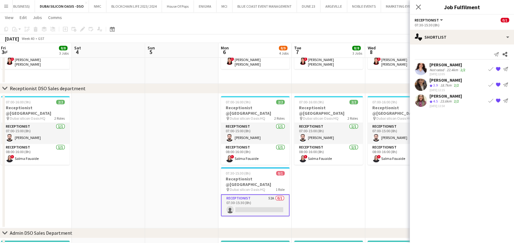
click at [442, 70] on div "Not rated" at bounding box center [437, 69] width 16 height 5
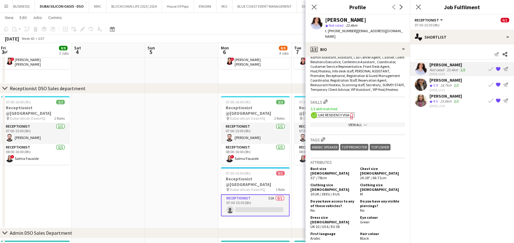
scroll to position [245, 0]
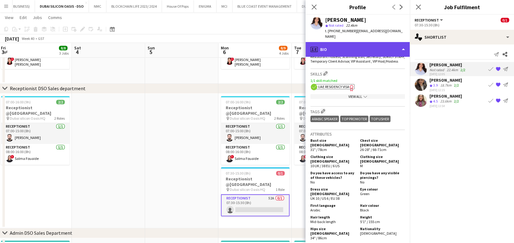
click at [358, 48] on div "profile Bio" at bounding box center [357, 49] width 104 height 15
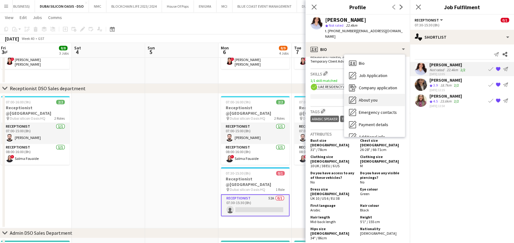
click at [370, 94] on div "About you About you" at bounding box center [374, 100] width 61 height 12
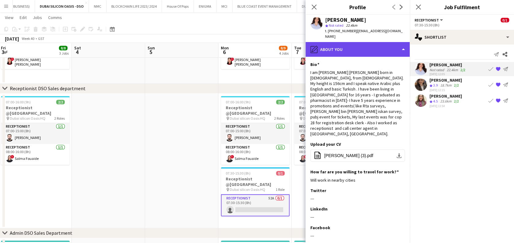
click at [393, 48] on div "pencil4 About you" at bounding box center [357, 49] width 104 height 15
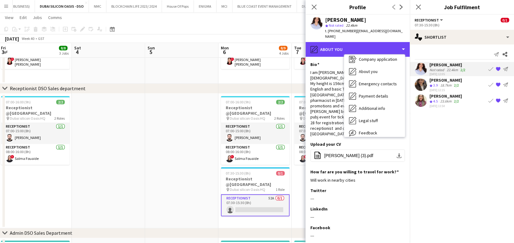
scroll to position [45, 0]
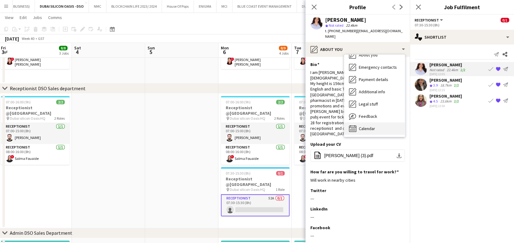
click at [383, 122] on div "Calendar Calendar" at bounding box center [374, 128] width 61 height 12
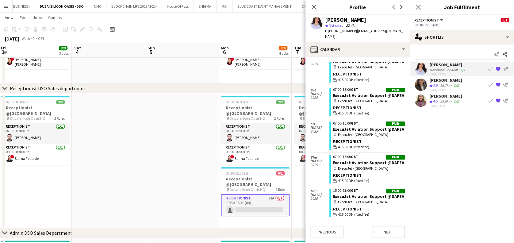
scroll to position [802, 0]
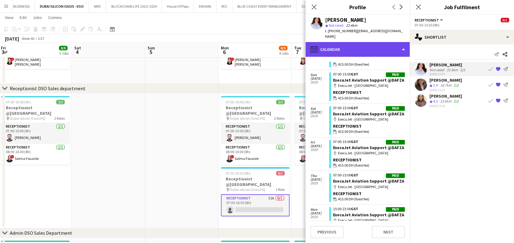
drag, startPoint x: 394, startPoint y: 40, endPoint x: 385, endPoint y: 69, distance: 30.6
click at [394, 42] on div "calendar-full Calendar" at bounding box center [357, 49] width 104 height 15
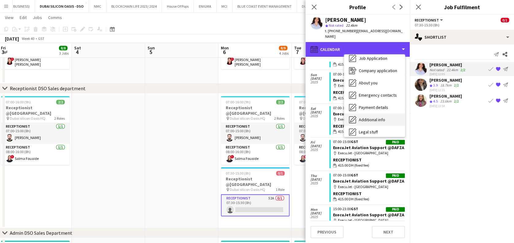
scroll to position [0, 0]
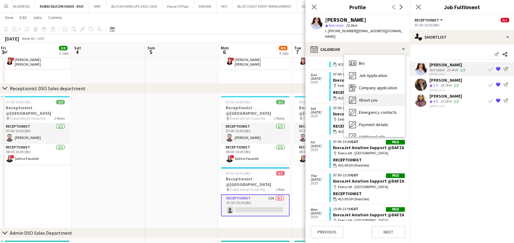
click at [376, 97] on span "About you" at bounding box center [368, 100] width 19 height 6
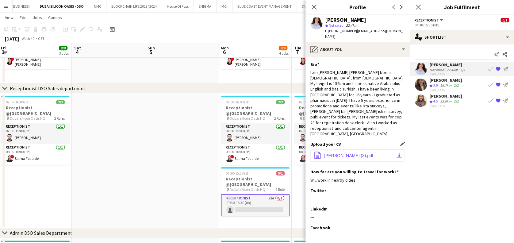
click at [358, 149] on button "office-file-sheet Lilyan Hasan (3).pdf download-bottom" at bounding box center [357, 155] width 94 height 12
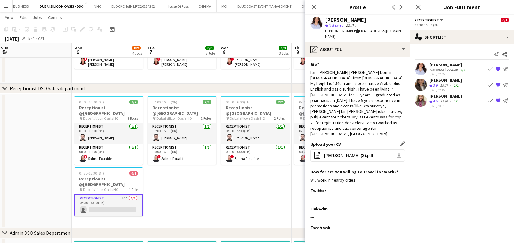
scroll to position [0, 221]
click at [423, 104] on app-user-avatar at bounding box center [421, 100] width 12 height 12
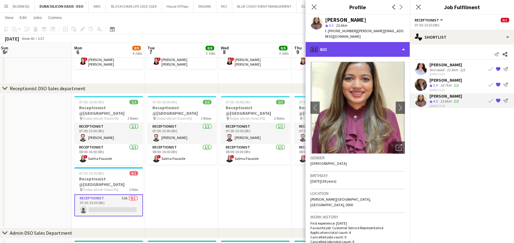
click at [366, 42] on div "profile Bio" at bounding box center [357, 49] width 104 height 15
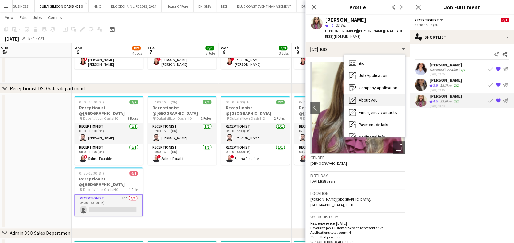
click at [373, 97] on span "About you" at bounding box center [368, 100] width 19 height 6
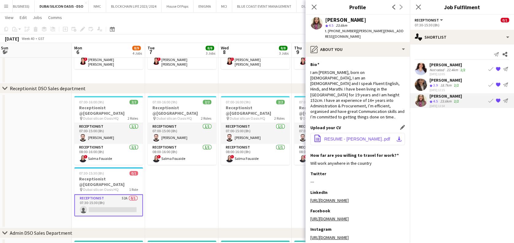
click at [365, 133] on button "office-file-sheet RESUME - AMREEN SHAIKH..pdf download-bottom" at bounding box center [357, 139] width 94 height 12
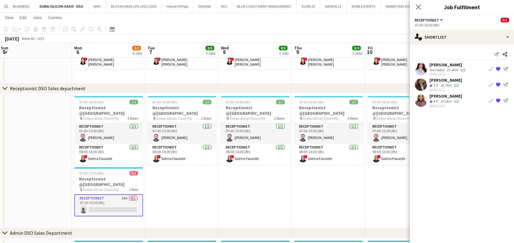
click at [427, 83] on div "Umida Tojalieva Crew rating 3.9 18.7km 2/2 29-09-2025 12:15 Book crew {{ sprite…" at bounding box center [462, 84] width 104 height 15
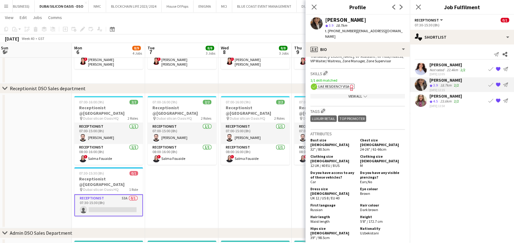
scroll to position [245, 0]
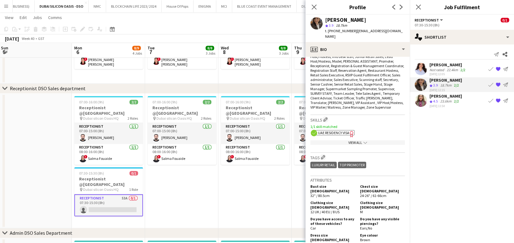
click at [376, 139] on app-show-more-section "View All chevron-down" at bounding box center [357, 141] width 94 height 12
click at [375, 138] on app-show-more-section "View All chevron-down" at bounding box center [357, 141] width 94 height 12
click at [374, 140] on div "View All chevron-down" at bounding box center [357, 142] width 94 height 5
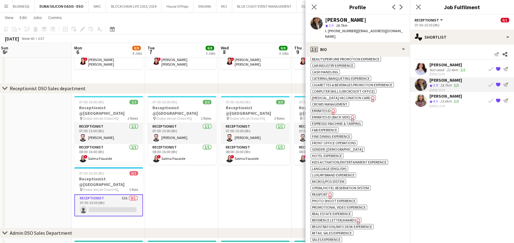
scroll to position [409, 0]
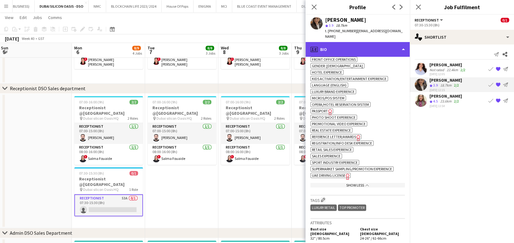
click at [378, 45] on div "profile Bio" at bounding box center [357, 49] width 104 height 15
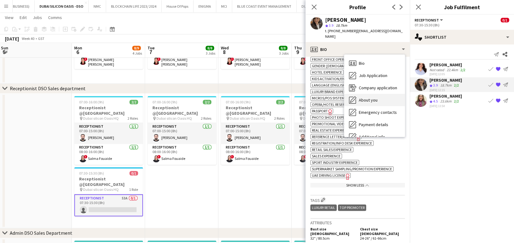
click at [381, 94] on div "About you About you" at bounding box center [374, 100] width 61 height 12
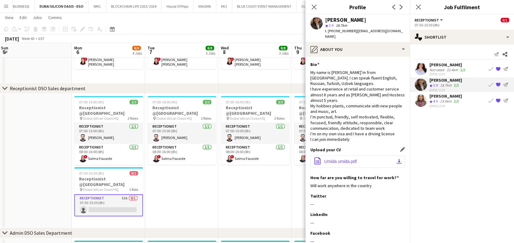
click at [339, 159] on span "Umida umida.pdf" at bounding box center [340, 161] width 33 height 5
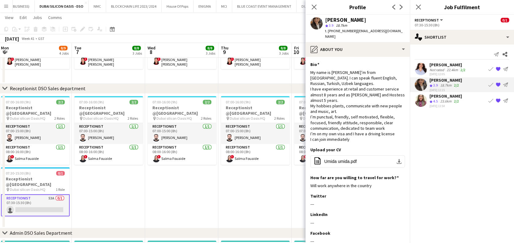
scroll to position [0, 221]
drag, startPoint x: 258, startPoint y: 196, endPoint x: 254, endPoint y: 197, distance: 3.8
click at [256, 196] on app-date-cell "07:00-16:00 (9h) 2/2 Receptionist @Dubai Silicon Oasis pin Dubai silicon Oasis …" at bounding box center [254, 161] width 73 height 135
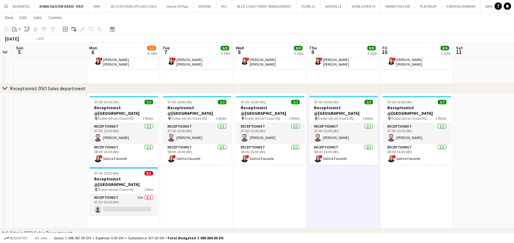
drag, startPoint x: 155, startPoint y: 217, endPoint x: 257, endPoint y: 208, distance: 102.8
click at [317, 208] on app-calendar-viewport "Fri 3 8/8 3 Jobs Sat 4 Sun 5 Mon 6 8/9 4 Jobs Tue 7 8/8 3 Jobs Wed 8 8/8 3 Jobs…" at bounding box center [257, 87] width 514 height 454
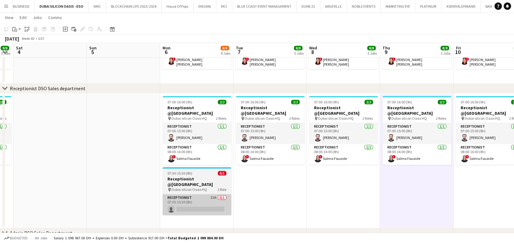
scroll to position [0, 134]
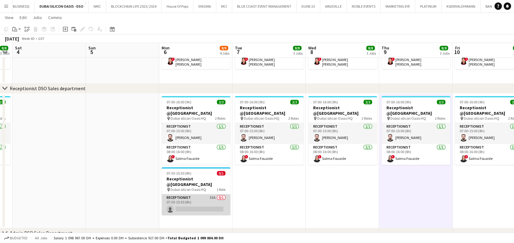
click at [224, 208] on app-card-role "Receptionist 53A 0/1 07:30-15:30 (8h) single-neutral-actions" at bounding box center [196, 204] width 69 height 21
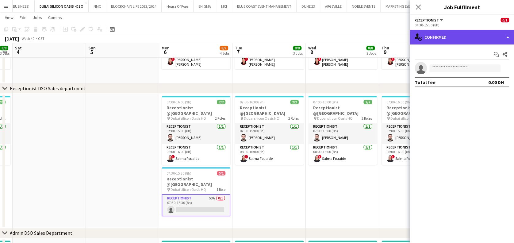
click at [443, 30] on div "single-neutral-actions-check-2 Confirmed" at bounding box center [462, 37] width 104 height 15
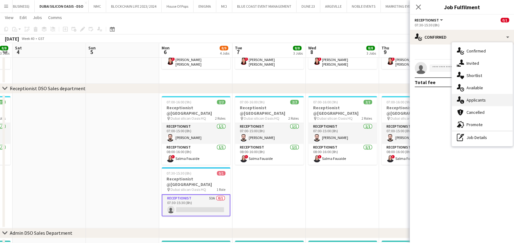
click at [487, 103] on div "single-neutral-actions-information Applicants" at bounding box center [482, 100] width 61 height 12
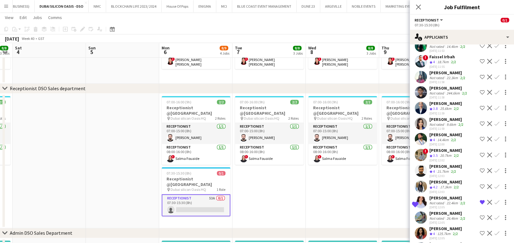
scroll to position [82, 0]
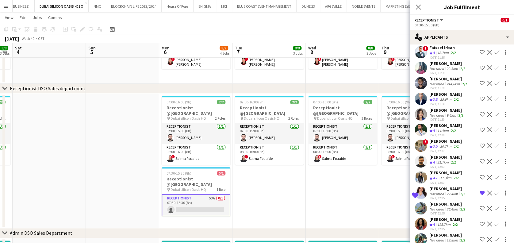
click at [435, 182] on div "29-09-2025 12:03" at bounding box center [445, 183] width 33 height 4
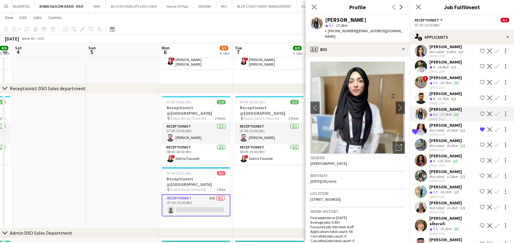
scroll to position [163, 0]
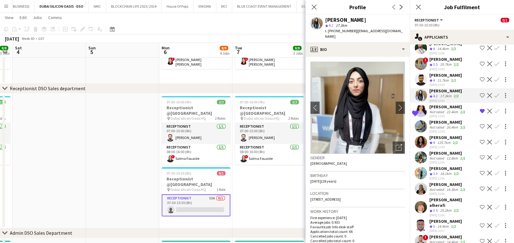
click at [434, 127] on div "Not rated" at bounding box center [437, 127] width 16 height 5
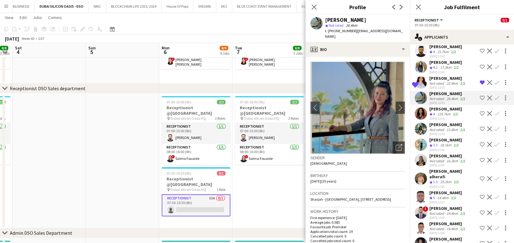
scroll to position [204, 0]
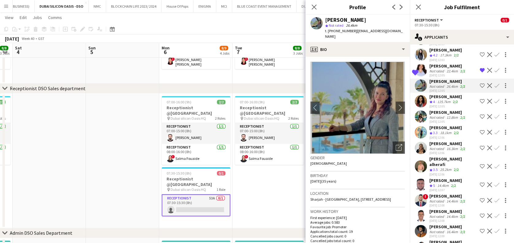
click at [445, 134] on div "18.1km" at bounding box center [446, 132] width 14 height 5
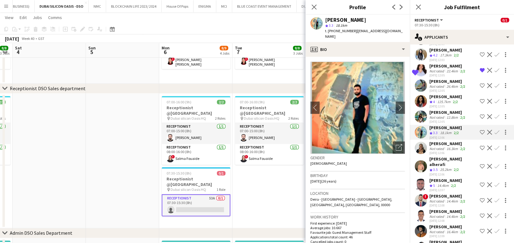
drag, startPoint x: 445, startPoint y: 134, endPoint x: 425, endPoint y: 108, distance: 33.2
click at [425, 107] on div at bounding box center [421, 101] width 12 height 12
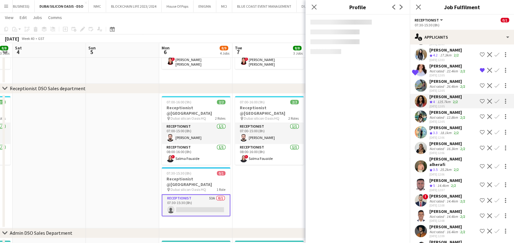
click at [429, 123] on div "29-09-2025 12:05" at bounding box center [447, 122] width 37 height 4
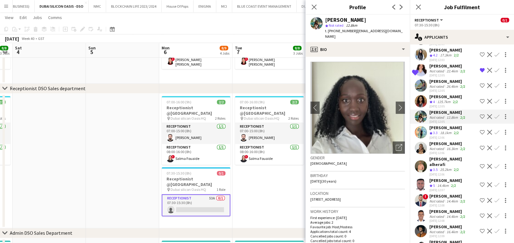
click at [429, 88] on div "Heba Ibrahim Not rated 26.4km 2/2 29-09-2025 12:05 Shortlist crew Decline Confi…" at bounding box center [462, 86] width 104 height 14
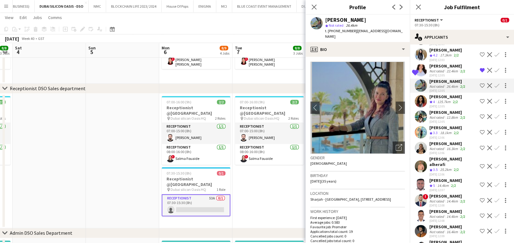
click at [387, 57] on app-crew-profile-bio "chevron-left chevron-right Open photos pop-in Gender Female Birthday 28-05-1990…" at bounding box center [357, 150] width 104 height 186
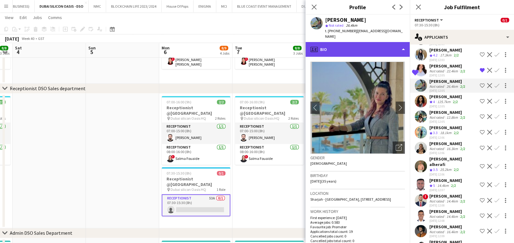
click at [392, 51] on div "profile Bio" at bounding box center [357, 49] width 104 height 15
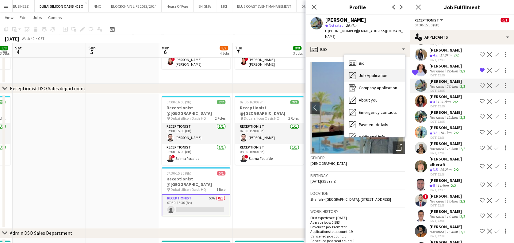
click at [389, 71] on div "Job Application Job Application" at bounding box center [374, 75] width 61 height 12
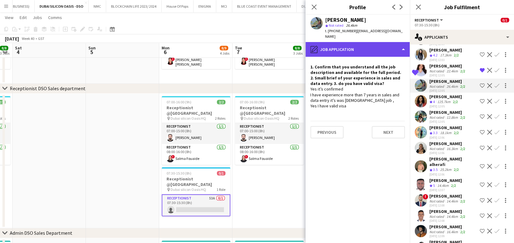
click at [375, 43] on div "pencil4 Job Application" at bounding box center [357, 49] width 104 height 15
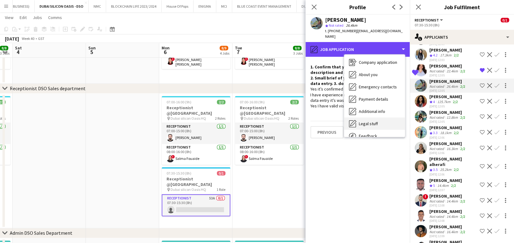
scroll to position [45, 0]
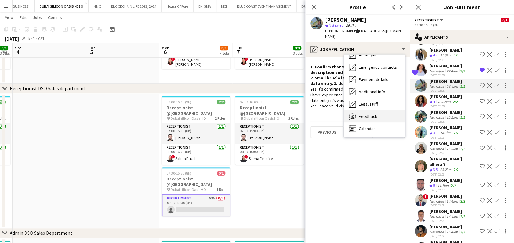
click at [377, 110] on div "Feedback Feedback" at bounding box center [374, 116] width 61 height 12
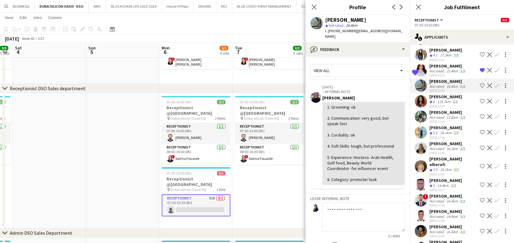
click at [377, 57] on app-crew-profile-feedback-tab "View all 11-09-2024 – INTERNAL NOTE Anastasiia Iemelianova 1. Grooming: ok 2. C…" at bounding box center [357, 150] width 104 height 186
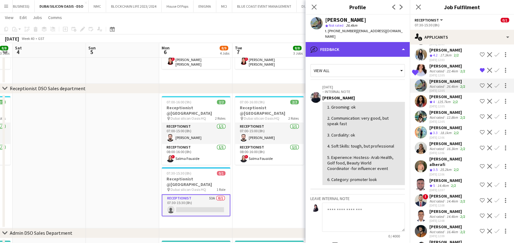
click at [374, 48] on div "bubble-pencil Feedback" at bounding box center [357, 49] width 104 height 15
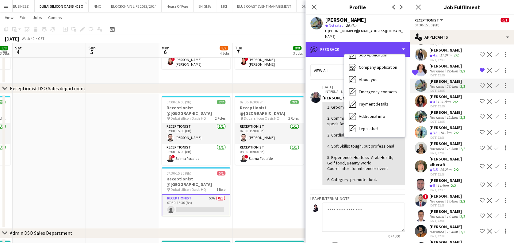
scroll to position [0, 0]
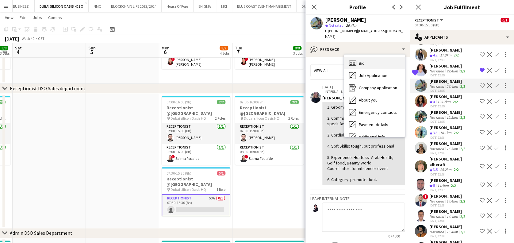
click at [374, 57] on div "Bio Bio" at bounding box center [374, 63] width 61 height 12
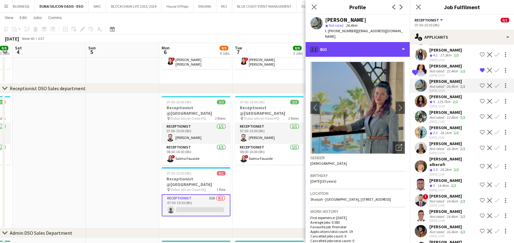
drag, startPoint x: 388, startPoint y: 42, endPoint x: 389, endPoint y: 64, distance: 21.8
click at [389, 42] on div "profile Bio" at bounding box center [357, 49] width 104 height 15
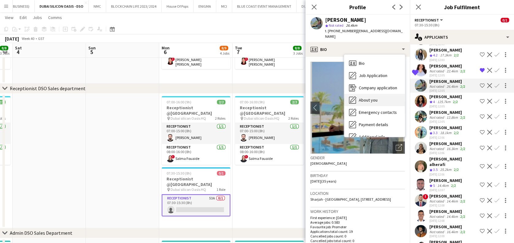
click at [386, 94] on div "About you About you" at bounding box center [374, 100] width 61 height 12
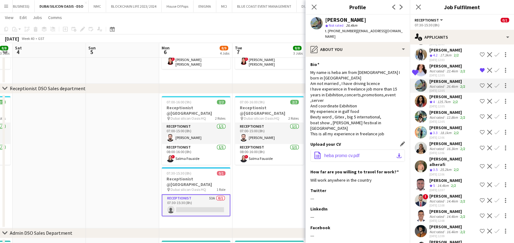
click at [355, 153] on span "heba promo cv.pdf" at bounding box center [341, 155] width 35 height 5
click at [490, 5] on h3 "Job Fulfilment" at bounding box center [462, 7] width 104 height 8
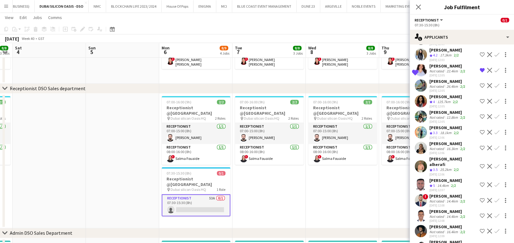
click at [442, 145] on div "Jacinta Mutuku" at bounding box center [447, 144] width 37 height 6
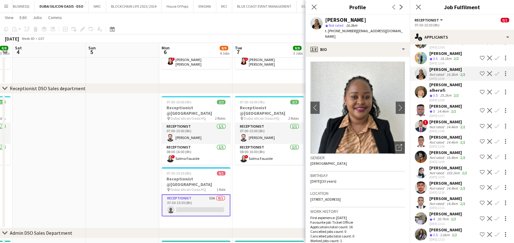
scroll to position [286, 0]
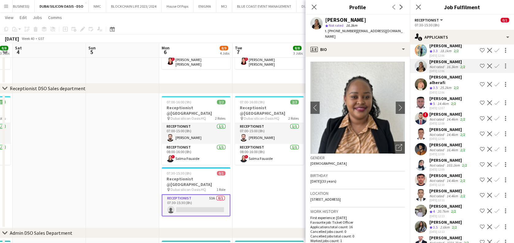
click at [435, 163] on div "Not rated" at bounding box center [437, 165] width 16 height 5
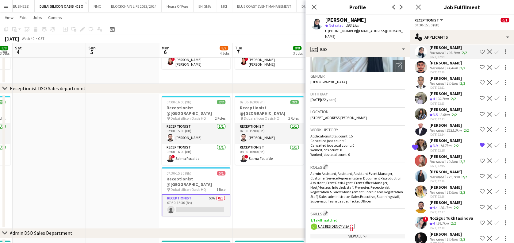
scroll to position [409, 0]
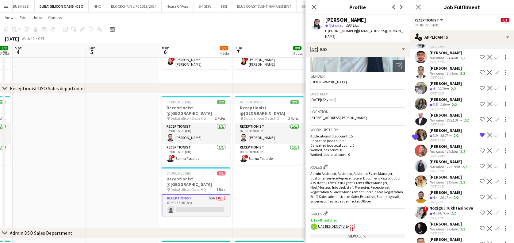
click at [441, 184] on div "29-09-2025 12:16" at bounding box center [447, 186] width 37 height 4
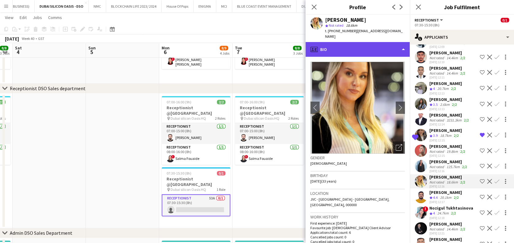
click at [370, 47] on div "profile Bio" at bounding box center [357, 49] width 104 height 15
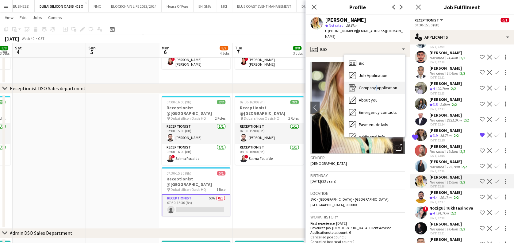
drag, startPoint x: 370, startPoint y: 47, endPoint x: 375, endPoint y: 76, distance: 29.5
click at [375, 82] on div "Company application Company application" at bounding box center [374, 88] width 61 height 12
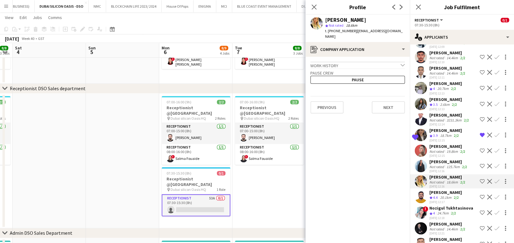
click at [372, 57] on app-crew-profile-application "Work history chevron-down Incomplete Pause crew Pause Previous Next" at bounding box center [357, 150] width 104 height 186
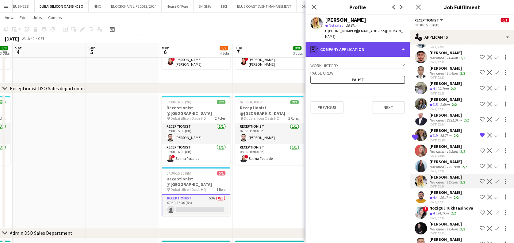
click at [376, 42] on div "register Company application" at bounding box center [357, 49] width 104 height 15
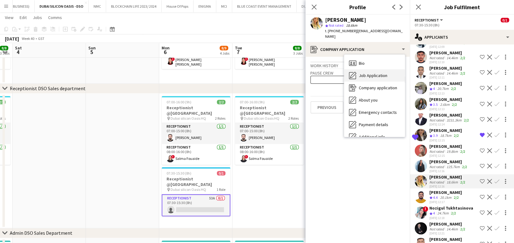
click at [374, 73] on span "Job Application" at bounding box center [373, 76] width 29 height 6
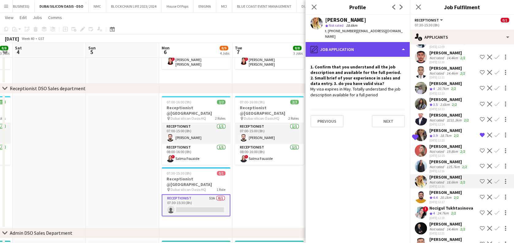
click at [375, 42] on div "pencil4 Job Application" at bounding box center [357, 49] width 104 height 15
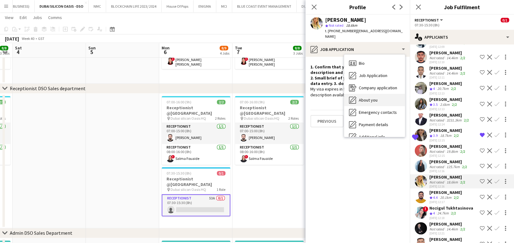
click at [367, 98] on div "About you About you" at bounding box center [374, 100] width 61 height 12
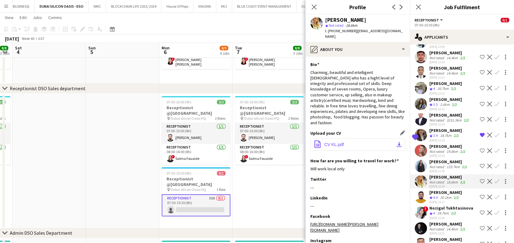
click at [354, 138] on button "office-file-sheet CV KL.pdf download-bottom" at bounding box center [357, 144] width 94 height 12
click at [495, 10] on h3 "Job Fulfilment" at bounding box center [462, 7] width 104 height 8
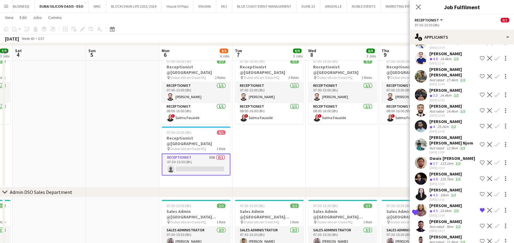
scroll to position [245, 0]
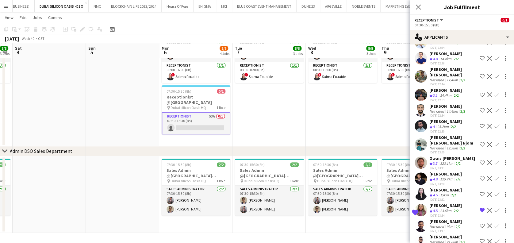
click at [337, 140] on app-date-cell "07:00-16:00 (9h) 2/2 Receptionist @Dubai Silicon Oasis pin Dubai silicon Oasis …" at bounding box center [342, 79] width 73 height 135
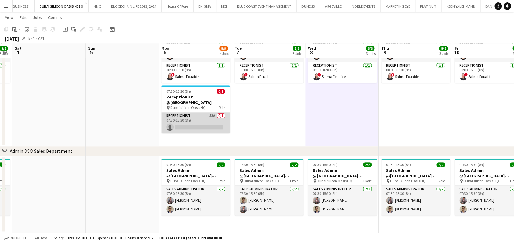
click at [206, 119] on app-card-role "Receptionist 53A 0/1 07:30-15:30 (8h) single-neutral-actions" at bounding box center [195, 122] width 69 height 21
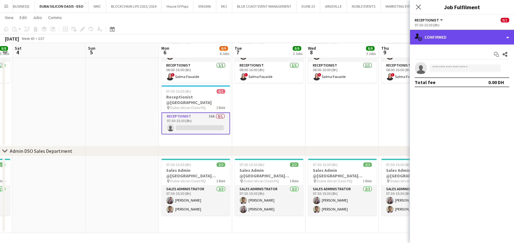
click at [500, 31] on div "single-neutral-actions-check-2 Confirmed" at bounding box center [462, 37] width 104 height 15
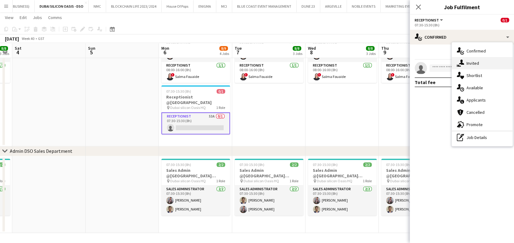
click at [469, 67] on div "single-neutral-actions-share-1 Invited" at bounding box center [482, 63] width 61 height 12
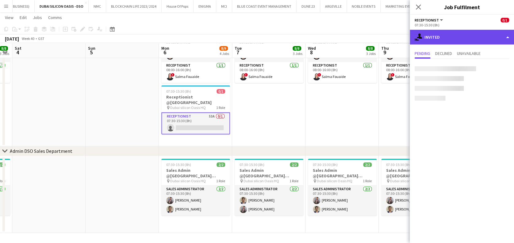
click at [478, 37] on div "single-neutral-actions-share-1 Invited" at bounding box center [462, 37] width 104 height 15
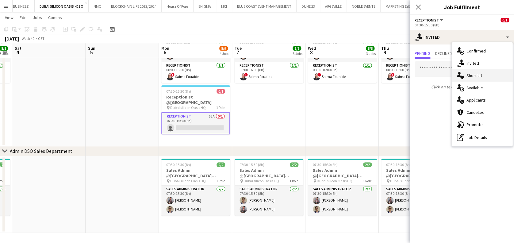
click at [483, 77] on div "single-neutral-actions-heart Shortlist" at bounding box center [482, 75] width 61 height 12
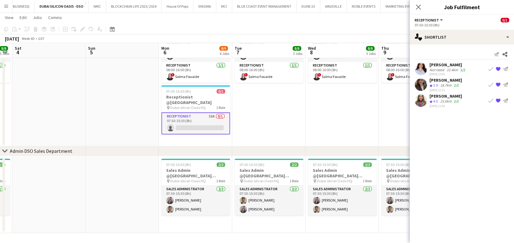
click at [446, 97] on div "Amreen Shaikh" at bounding box center [445, 96] width 33 height 6
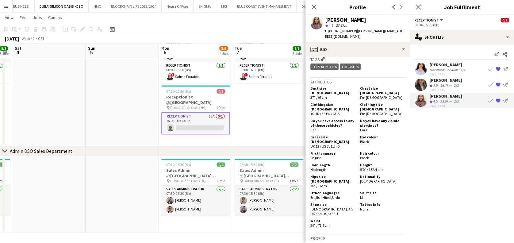
scroll to position [368, 0]
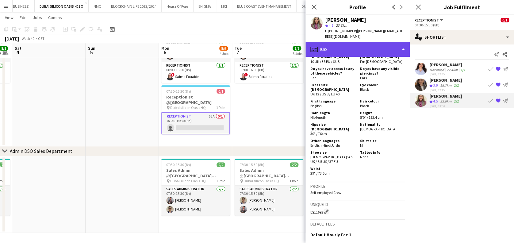
click at [362, 47] on div "profile Bio" at bounding box center [357, 49] width 104 height 15
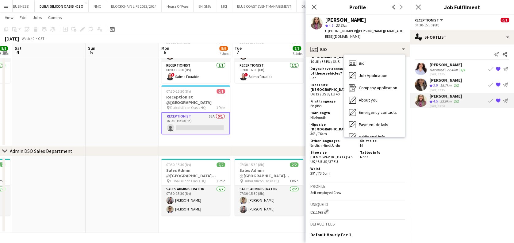
click at [433, 86] on span "3.9" at bounding box center [435, 85] width 5 height 5
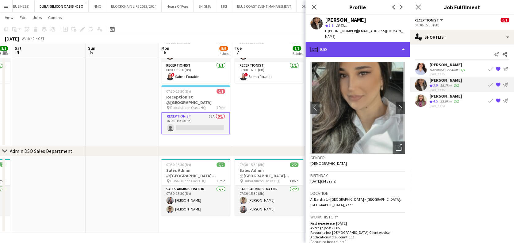
click at [375, 47] on div "profile Bio" at bounding box center [357, 49] width 104 height 15
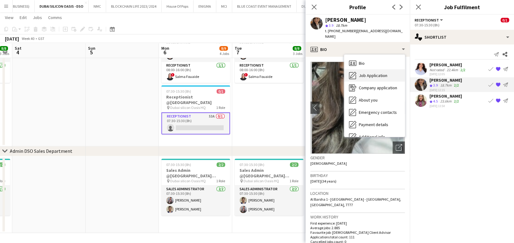
click at [381, 73] on div "Job Application Job Application" at bounding box center [374, 75] width 61 height 12
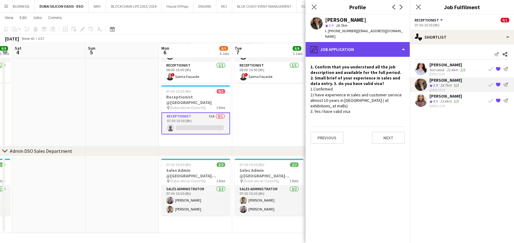
click at [369, 44] on div "pencil4 Job Application" at bounding box center [357, 49] width 104 height 15
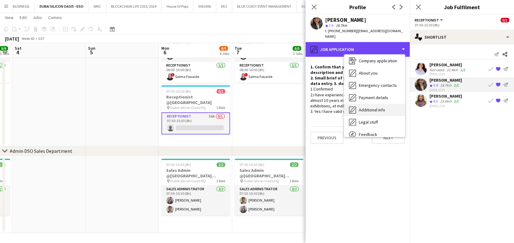
scroll to position [45, 0]
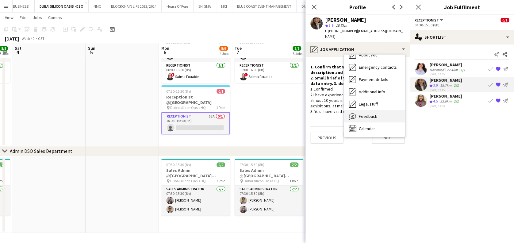
click at [378, 110] on div "Feedback Feedback" at bounding box center [374, 116] width 61 height 12
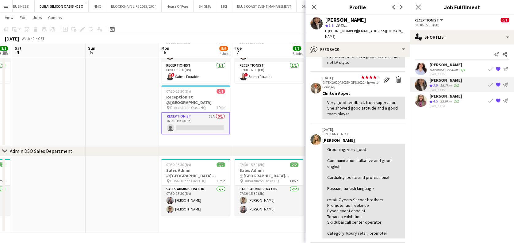
scroll to position [204, 0]
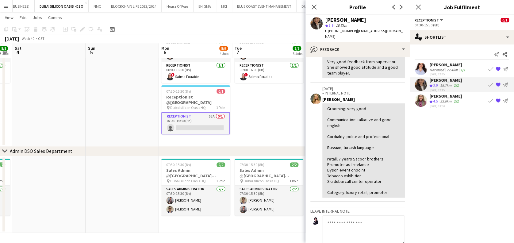
click at [439, 86] on div "Crew rating 3.9 18.7km 2/2" at bounding box center [445, 85] width 33 height 5
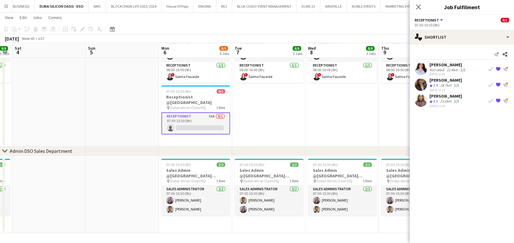
click at [434, 90] on div "29-09-2025 12:15" at bounding box center [445, 90] width 33 height 4
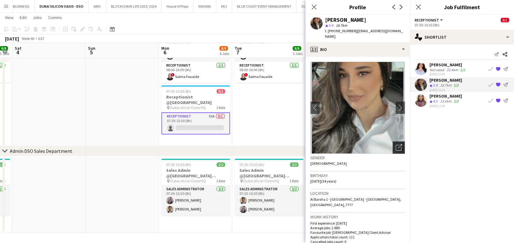
click at [396, 144] on icon "Open photos pop-in" at bounding box center [399, 147] width 6 height 6
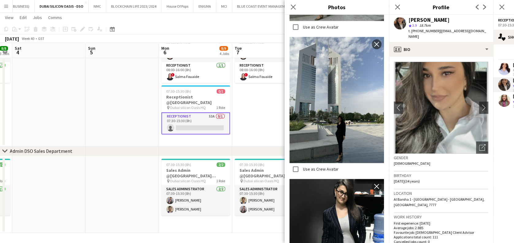
scroll to position [409, 0]
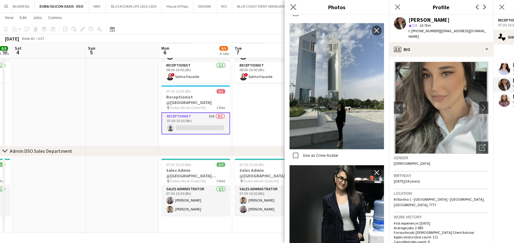
click at [296, 7] on app-icon "Close pop-in" at bounding box center [293, 7] width 9 height 9
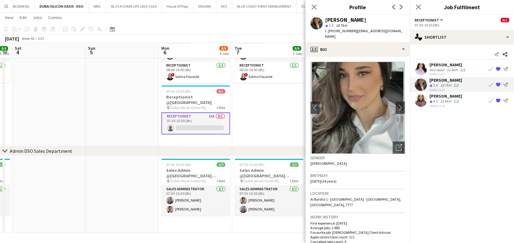
click at [314, 6] on icon "Close pop-in" at bounding box center [314, 7] width 5 height 5
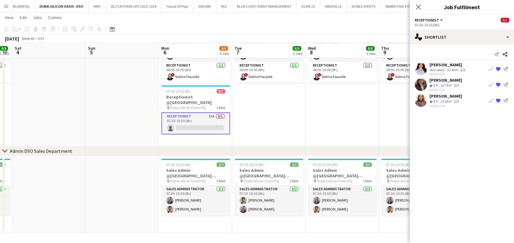
click at [379, 124] on app-date-cell "07:00-16:00 (9h) 2/2 Receptionist @Dubai Silicon Oasis pin Dubai silicon Oasis …" at bounding box center [415, 79] width 73 height 135
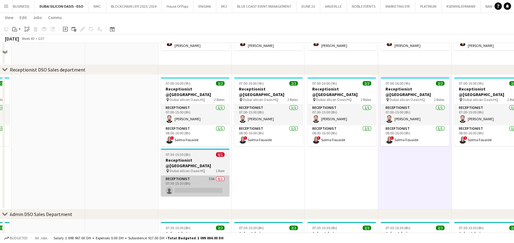
scroll to position [205, 0]
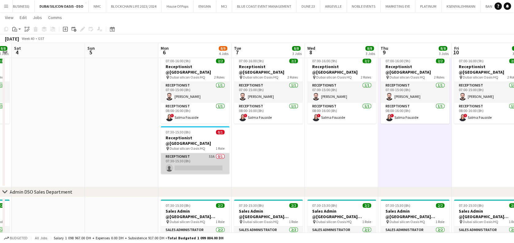
click at [212, 161] on app-card-role "Receptionist 53A 0/1 07:30-15:30 (8h) single-neutral-actions" at bounding box center [195, 163] width 69 height 21
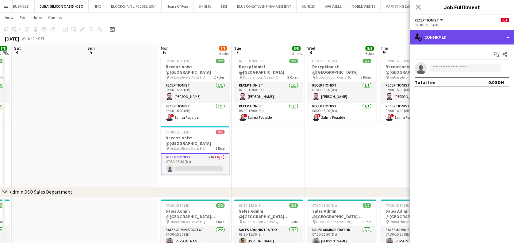
click at [430, 34] on div "single-neutral-actions-check-2 Confirmed" at bounding box center [462, 37] width 104 height 15
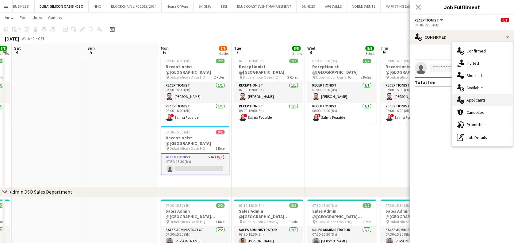
click at [483, 98] on span "Applicants" at bounding box center [475, 100] width 19 height 6
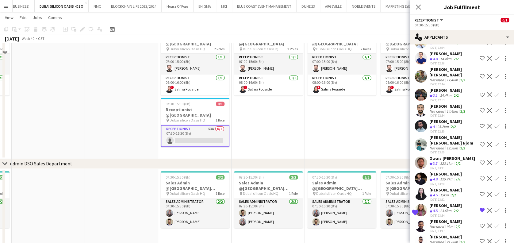
scroll to position [245, 0]
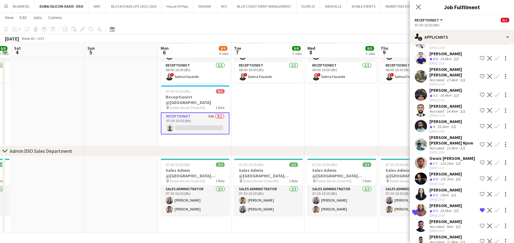
click at [434, 197] on div "29-09-2025 13:31" at bounding box center [445, 199] width 33 height 4
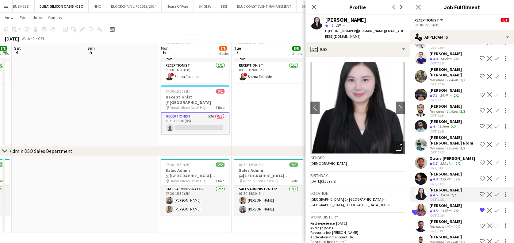
drag, startPoint x: 432, startPoint y: 166, endPoint x: 432, endPoint y: 152, distance: 14.4
click at [432, 171] on div "Osama Nour" at bounding box center [445, 174] width 33 height 6
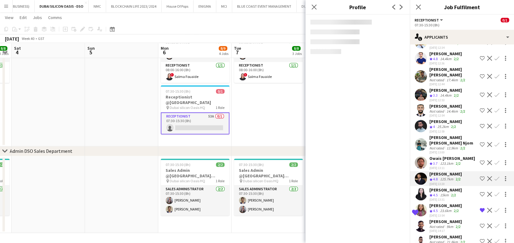
click at [432, 155] on div "Owais Sandeed" at bounding box center [452, 158] width 46 height 6
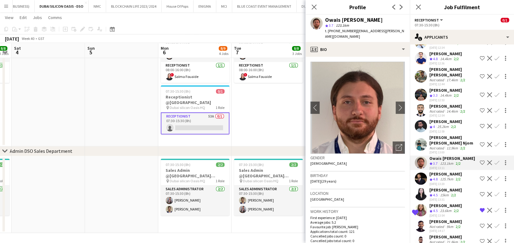
click at [431, 146] on div "Not rated" at bounding box center [437, 148] width 16 height 5
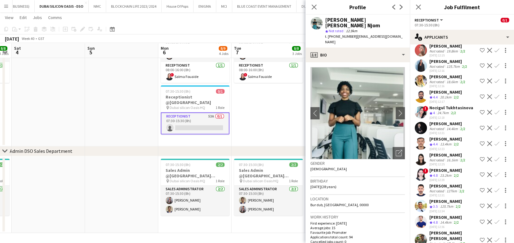
scroll to position [468, 0]
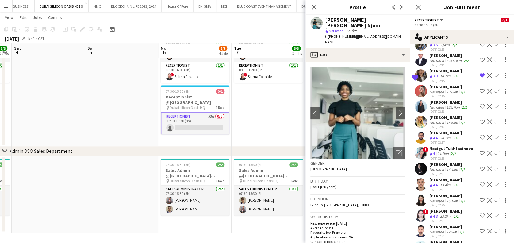
click at [431, 120] on div "Not rated" at bounding box center [437, 122] width 16 height 5
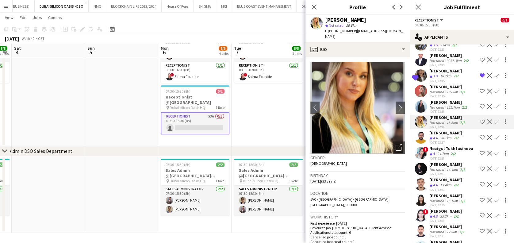
scroll to position [427, 0]
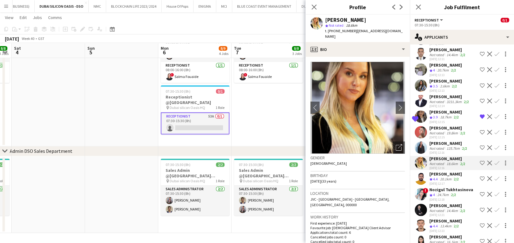
click at [436, 140] on div "Aya Saleh" at bounding box center [448, 143] width 39 height 6
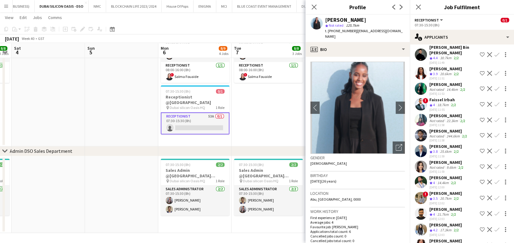
scroll to position [18, 0]
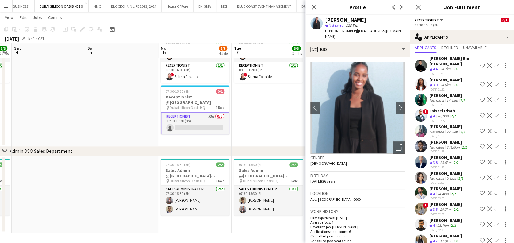
click at [240, 104] on app-date-cell "07:00-16:00 (9h) 2/2 Receptionist @Dubai Silicon Oasis pin Dubai silicon Oasis …" at bounding box center [268, 79] width 73 height 135
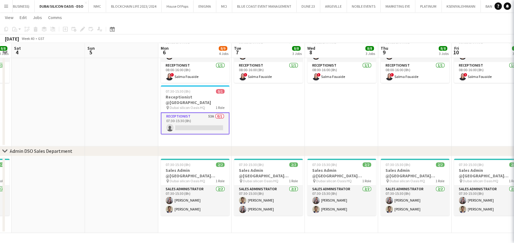
scroll to position [0, 0]
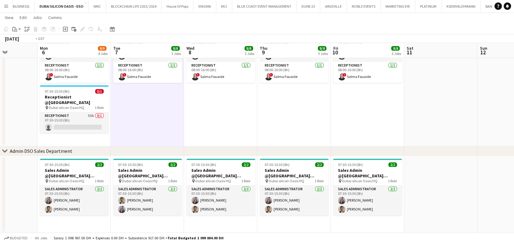
drag, startPoint x: 258, startPoint y: 104, endPoint x: 311, endPoint y: 100, distance: 53.2
click at [136, 104] on app-calendar-viewport "Thu 2 8/8 3 Jobs Fri 3 8/8 3 Jobs Sat 4 Sun 5 Mon 6 8/9 4 Jobs Tue 7 8/8 3 Jobs…" at bounding box center [257, 6] width 514 height 454
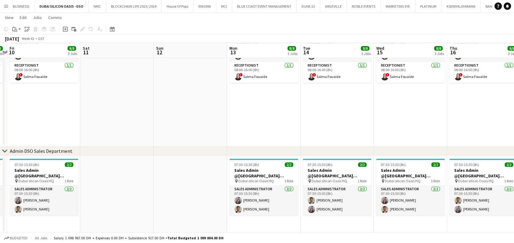
drag, startPoint x: 364, startPoint y: 102, endPoint x: 354, endPoint y: 124, distance: 24.2
click at [183, 124] on app-calendar-viewport "Mon 6 8/9 4 Jobs Tue 7 8/8 3 Jobs Wed 8 8/8 3 Jobs Thu 9 8/8 3 Jobs Fri 10 8/8 …" at bounding box center [257, 6] width 514 height 454
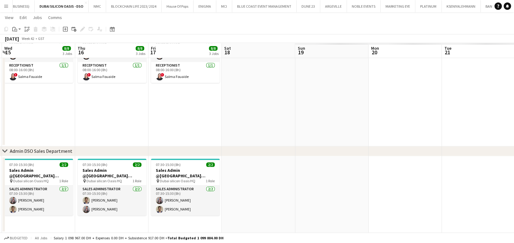
scroll to position [0, 304]
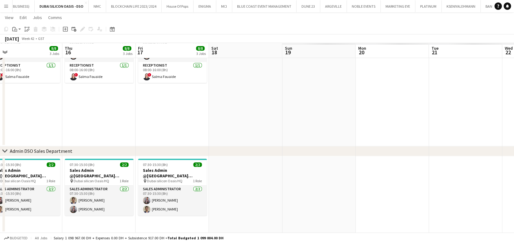
drag, startPoint x: 51, startPoint y: 139, endPoint x: 49, endPoint y: 144, distance: 5.7
click at [3, 139] on div "chevron-right Permanent team chevron-right Receptionist DSO Sales department ch…" at bounding box center [257, 6] width 514 height 454
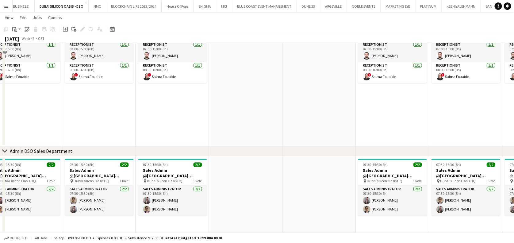
scroll to position [164, 0]
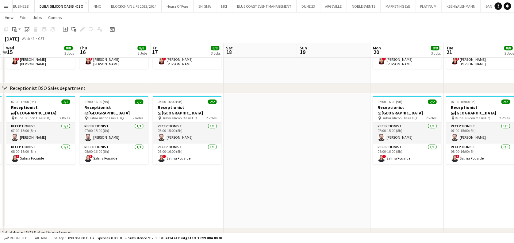
drag, startPoint x: 369, startPoint y: 182, endPoint x: 255, endPoint y: 144, distance: 119.6
click at [90, 143] on app-calendar-viewport "Sat 11 Sun 12 Mon 13 8/8 3 Jobs Tue 14 8/8 3 Jobs Wed 15 8/8 3 Jobs Thu 16 8/8 …" at bounding box center [257, 87] width 514 height 454
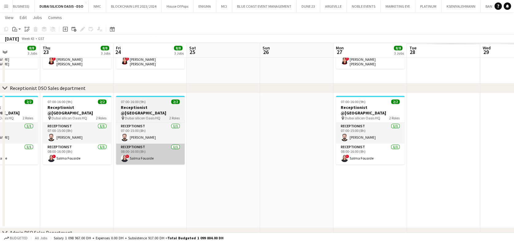
drag, startPoint x: 333, startPoint y: 142, endPoint x: 108, endPoint y: 150, distance: 225.2
click at [106, 145] on app-calendar-viewport "Mon 20 8/8 3 Jobs Tue 21 8/8 3 Jobs Wed 22 8/8 3 Jobs Thu 23 8/8 3 Jobs Fri 24 …" at bounding box center [257, 87] width 514 height 454
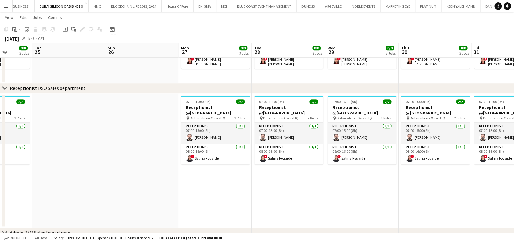
drag, startPoint x: 263, startPoint y: 182, endPoint x: 321, endPoint y: 183, distance: 57.7
click at [256, 183] on app-calendar-viewport "Wed 22 8/8 3 Jobs Thu 23 8/8 3 Jobs Fri 24 8/8 3 Jobs Sat 25 Sun 26 Mon 27 8/8 …" at bounding box center [257, 87] width 514 height 454
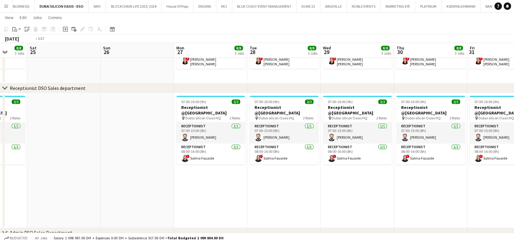
click at [128, 192] on app-calendar-viewport "Wed 22 8/8 3 Jobs Thu 23 8/8 3 Jobs Fri 24 8/8 3 Jobs Sat 25 Sun 26 Mon 27 8/8 …" at bounding box center [257, 87] width 514 height 454
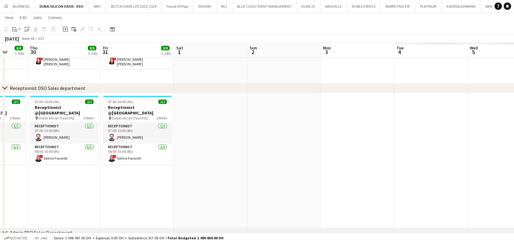
scroll to position [0, 196]
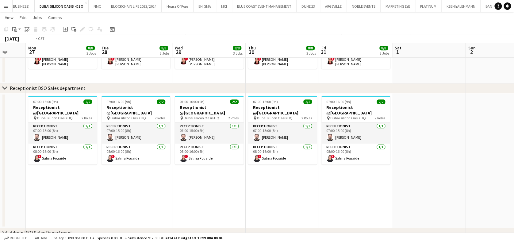
drag, startPoint x: 342, startPoint y: 161, endPoint x: 428, endPoint y: 162, distance: 86.5
click at [428, 162] on app-calendar-viewport "Sat 25 Sun 26 Mon 27 8/8 3 Jobs Tue 28 8/8 3 Jobs Wed 29 8/8 3 Jobs Thu 30 8/8 …" at bounding box center [257, 87] width 514 height 454
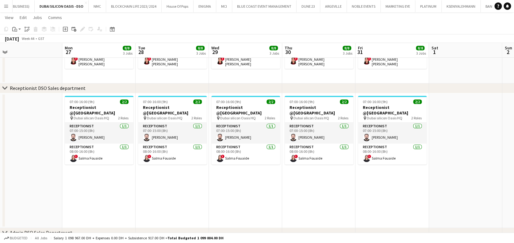
drag, startPoint x: 419, startPoint y: 200, endPoint x: 469, endPoint y: 192, distance: 50.3
click at [471, 199] on app-calendar-viewport "Fri 24 8/8 3 Jobs Sat 25 Sun 26 Mon 27 8/8 3 Jobs Tue 28 8/8 3 Jobs Wed 29 8/8 …" at bounding box center [257, 87] width 514 height 454
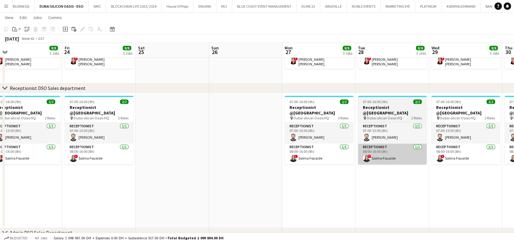
scroll to position [0, 155]
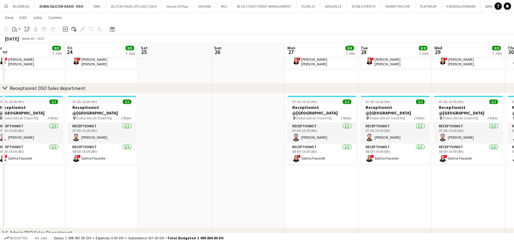
click at [186, 140] on app-date-cell at bounding box center [174, 160] width 73 height 135
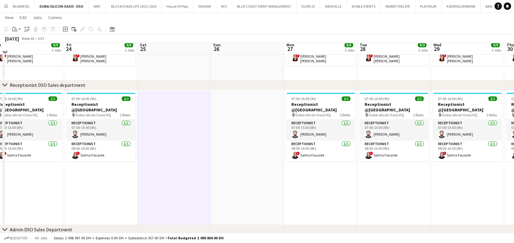
scroll to position [164, 0]
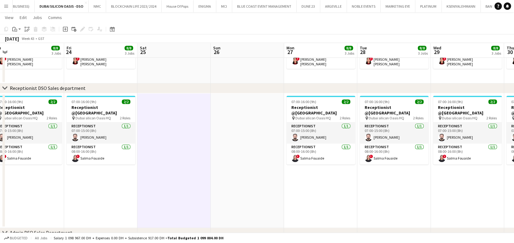
click at [2, 9] on button "Menu" at bounding box center [6, 6] width 12 height 12
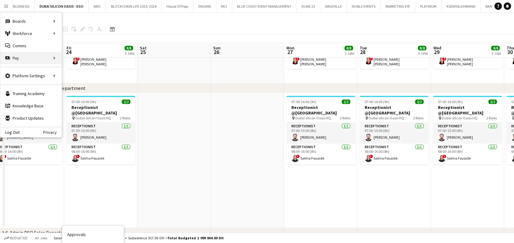
click at [44, 55] on div "Pay Pay" at bounding box center [30, 58] width 61 height 12
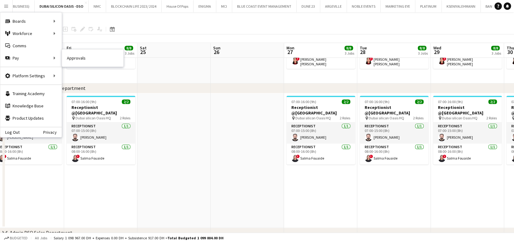
drag, startPoint x: 80, startPoint y: 53, endPoint x: 94, endPoint y: 56, distance: 13.9
click at [80, 53] on link "Approvals" at bounding box center [92, 58] width 61 height 12
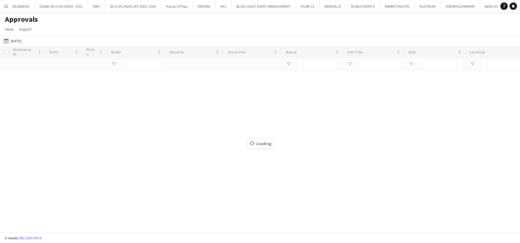
type input "**********"
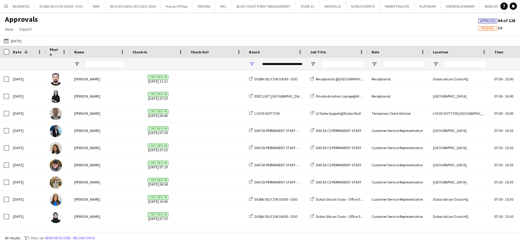
drag, startPoint x: 16, startPoint y: 39, endPoint x: 71, endPoint y: 54, distance: 56.8
click at [16, 39] on button "Today Today" at bounding box center [12, 40] width 20 height 7
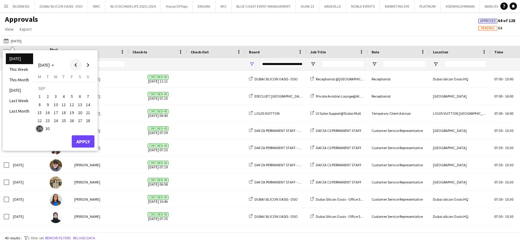
click at [79, 65] on span "Previous month" at bounding box center [76, 65] width 12 height 12
click at [59, 102] on button "13" at bounding box center [56, 106] width 8 height 8
click at [86, 135] on button "Apply" at bounding box center [83, 134] width 23 height 12
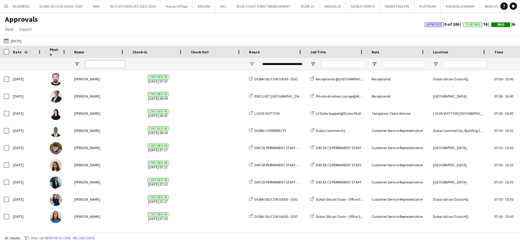
click at [104, 64] on input "Name Filter Input" at bounding box center [105, 63] width 40 height 7
type input "****"
type input "**********"
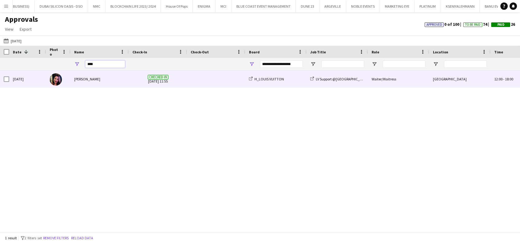
type input "****"
click at [117, 83] on div "Darly Lanzuela" at bounding box center [100, 79] width 58 height 17
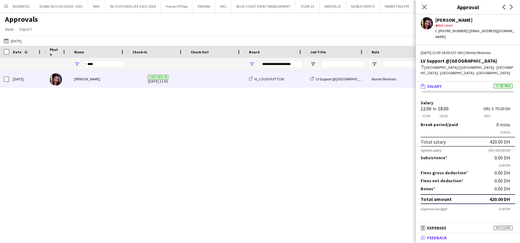
click at [478, 237] on mat-panel-title "bubble-pencil Feedback" at bounding box center [467, 238] width 102 height 6
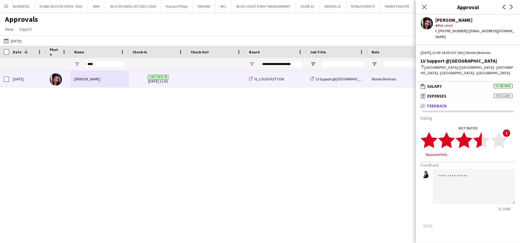
click at [476, 136] on icon "star" at bounding box center [481, 140] width 17 height 17
click at [466, 166] on textarea at bounding box center [474, 180] width 82 height 35
type textarea "*"
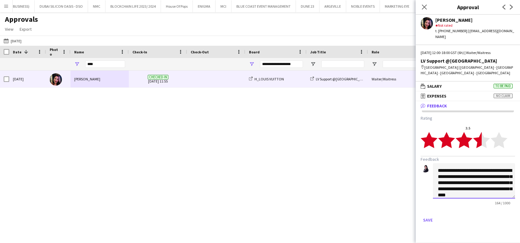
scroll to position [11, 0]
drag, startPoint x: 436, startPoint y: 163, endPoint x: 491, endPoint y: 199, distance: 65.2
click at [491, 199] on form "**********" at bounding box center [468, 169] width 94 height 109
type textarea "**********"
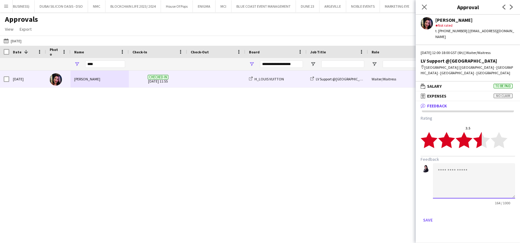
scroll to position [0, 0]
paste textarea "**********"
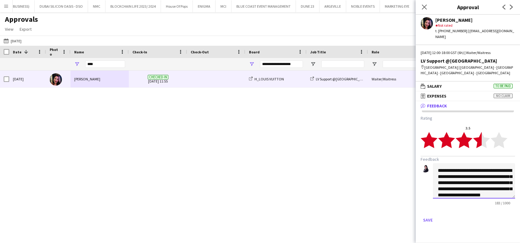
scroll to position [6, 0]
drag, startPoint x: 512, startPoint y: 192, endPoint x: 514, endPoint y: 251, distance: 59.5
click at [514, 243] on html "Menu Boards Boards Boards All jobs Status Workforce Workforce My Workforce Recr…" at bounding box center [260, 121] width 520 height 243
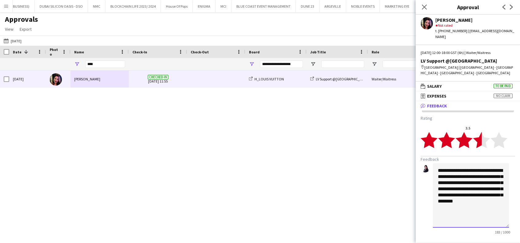
drag, startPoint x: 510, startPoint y: 189, endPoint x: 507, endPoint y: 234, distance: 44.9
click at [510, 238] on app-approvals-popin-feedback-tab "**********" at bounding box center [468, 184] width 104 height 139
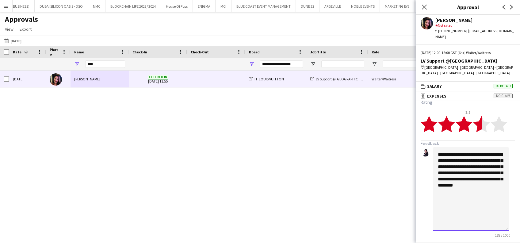
scroll to position [29, 0]
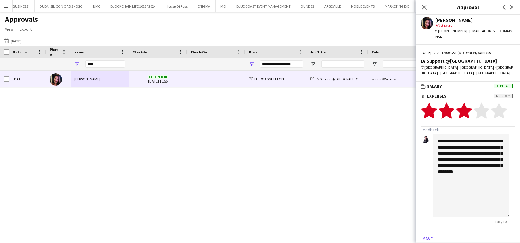
type textarea "**********"
click at [468, 103] on polygon at bounding box center [464, 110] width 17 height 16
click at [431, 236] on button "Save" at bounding box center [428, 239] width 14 height 10
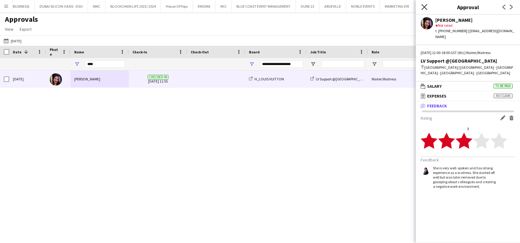
click at [421, 4] on icon "Close pop-in" at bounding box center [424, 7] width 6 height 6
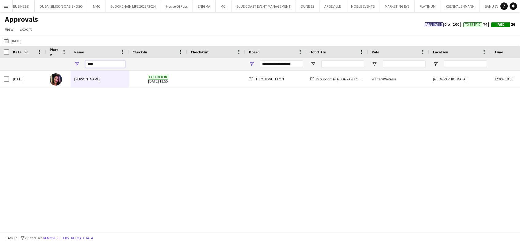
type input "**********"
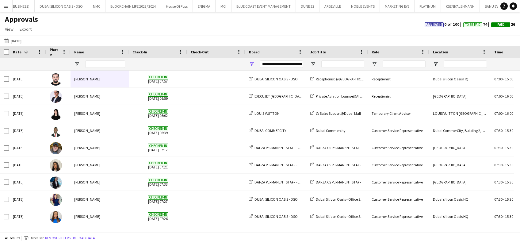
click at [5, 13] on main "Approvals View Customise view Customise filters Reset Filters Reset View Reset …" at bounding box center [260, 123] width 520 height 222
click at [12, 4] on button "Menu" at bounding box center [6, 6] width 12 height 12
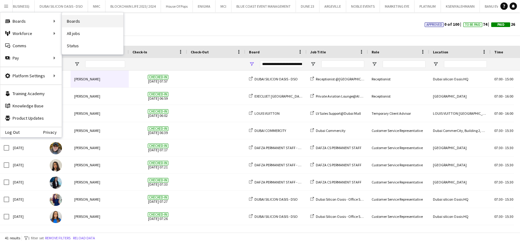
click at [105, 19] on link "Boards" at bounding box center [92, 21] width 61 height 12
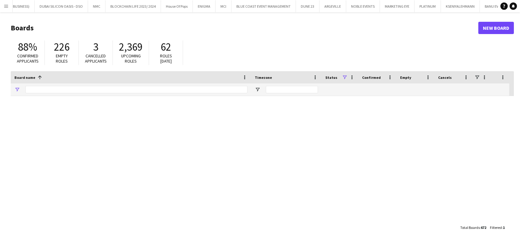
type input "***"
drag, startPoint x: 39, startPoint y: 91, endPoint x: -40, endPoint y: 76, distance: 79.6
click at [0, 76] on html "Menu Boards Boards Boards All jobs Status Workforce Workforce My Workforce Recr…" at bounding box center [260, 121] width 520 height 243
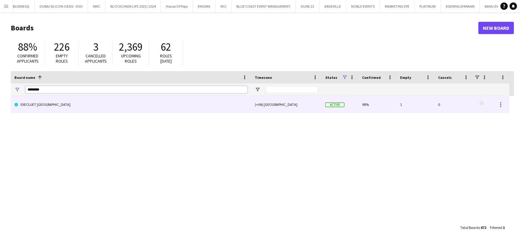
type input "********"
click at [73, 107] on link "EXECUJET [GEOGRAPHIC_DATA]" at bounding box center [130, 104] width 233 height 17
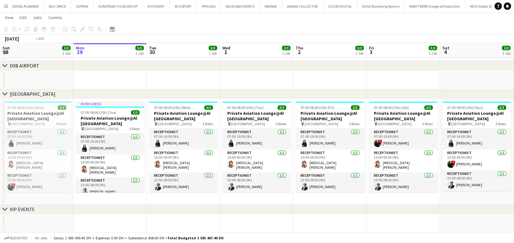
scroll to position [0, 275]
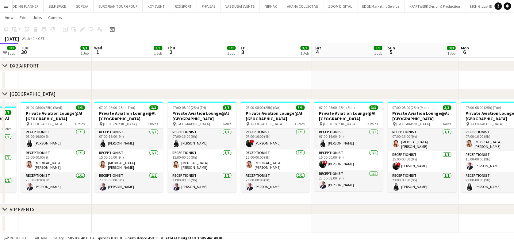
click at [154, 154] on app-calendar-viewport "Fri 26 3/3 1 Job Sat 27 3/3 1 Job Sun 28 3/3 1 Job Mon 29 3/3 1 Job Tue 30 3/3 …" at bounding box center [257, 93] width 514 height 280
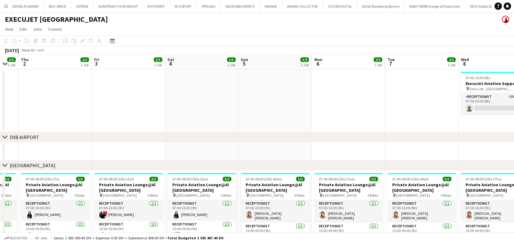
scroll to position [0, 275]
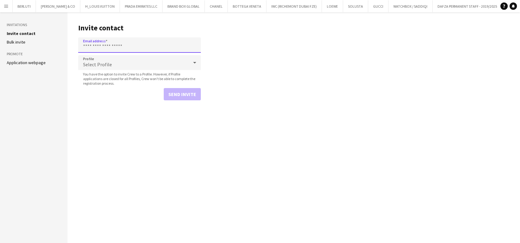
paste input "**********"
type input "**********"
click at [131, 64] on div "Select Profile" at bounding box center [133, 62] width 110 height 15
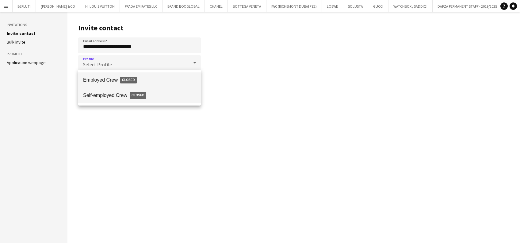
click at [126, 96] on span "Self-employed Crew Closed" at bounding box center [139, 95] width 113 height 14
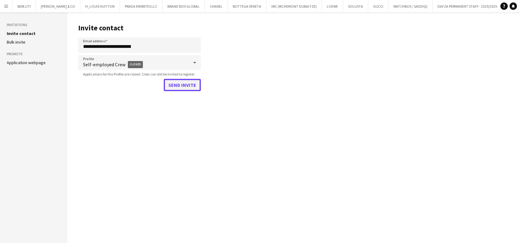
click at [189, 88] on button "Send invite" at bounding box center [182, 85] width 37 height 12
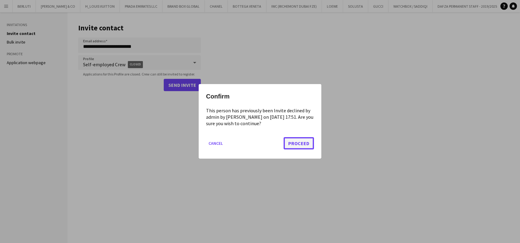
click at [302, 139] on button "Proceed" at bounding box center [299, 143] width 30 height 12
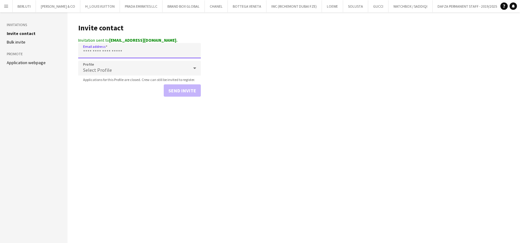
paste input "**********"
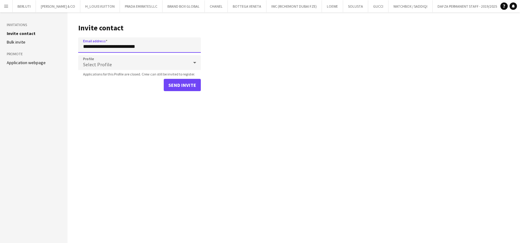
type input "**********"
click at [148, 63] on div "Select Profile" at bounding box center [133, 62] width 110 height 15
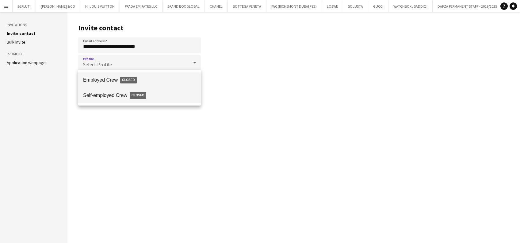
click at [148, 97] on span "Self-employed Crew Closed" at bounding box center [139, 95] width 113 height 14
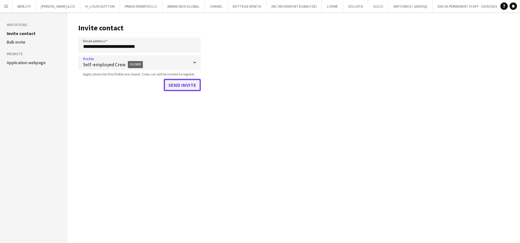
click at [177, 81] on button "Send invite" at bounding box center [182, 85] width 37 height 12
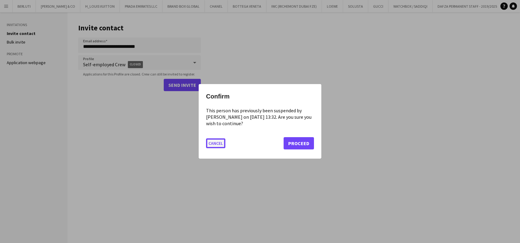
click at [213, 144] on button "Cancel" at bounding box center [215, 144] width 19 height 10
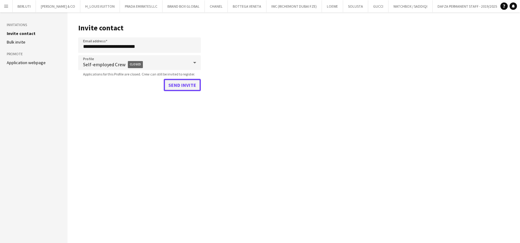
click at [186, 88] on button "Send invite" at bounding box center [182, 85] width 37 height 12
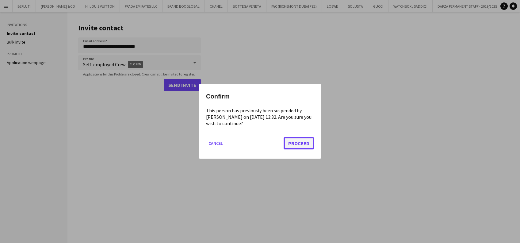
click at [304, 139] on button "Proceed" at bounding box center [299, 143] width 30 height 12
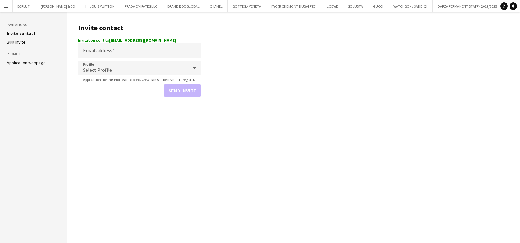
click at [102, 50] on input "Email address" at bounding box center [139, 50] width 123 height 15
paste input "**********"
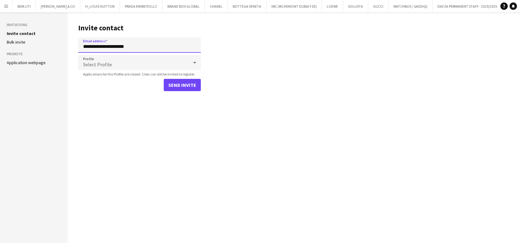
type input "**********"
click at [153, 66] on div "Select Profile" at bounding box center [133, 62] width 110 height 15
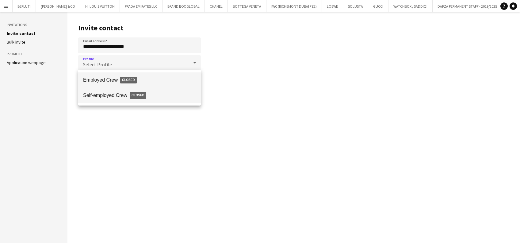
click at [129, 101] on span "Self-employed Crew Closed" at bounding box center [139, 95] width 113 height 14
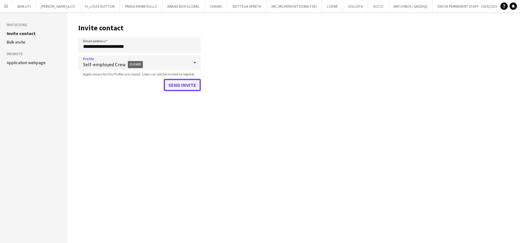
drag, startPoint x: 186, startPoint y: 85, endPoint x: 192, endPoint y: 85, distance: 5.2
click at [187, 85] on button "Send invite" at bounding box center [182, 85] width 37 height 12
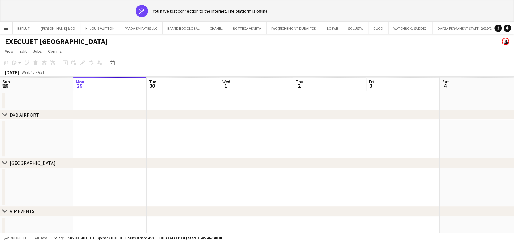
scroll to position [0, 275]
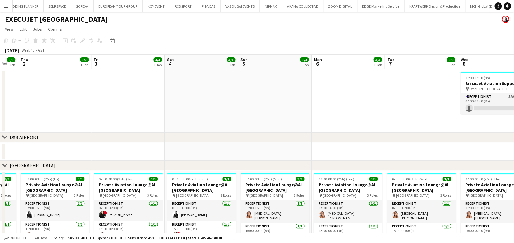
click at [9, 4] on button "Menu" at bounding box center [6, 6] width 12 height 12
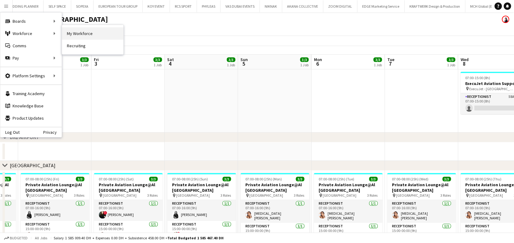
click at [119, 34] on link "My Workforce" at bounding box center [92, 33] width 61 height 12
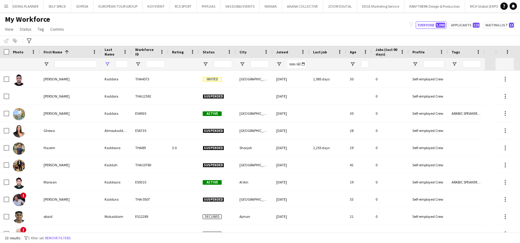
type input "****"
drag, startPoint x: 128, startPoint y: 63, endPoint x: 90, endPoint y: 63, distance: 37.1
click at [95, 63] on div "****" at bounding box center [242, 64] width 485 height 12
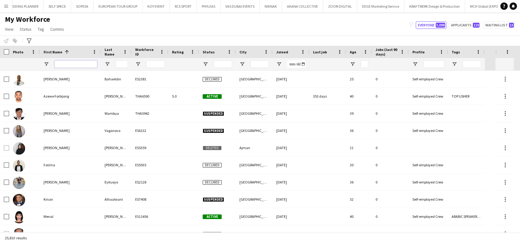
drag, startPoint x: 78, startPoint y: 59, endPoint x: 70, endPoint y: 65, distance: 10.1
paste input "**********"
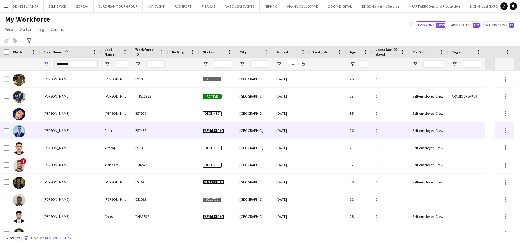
scroll to position [41, 0]
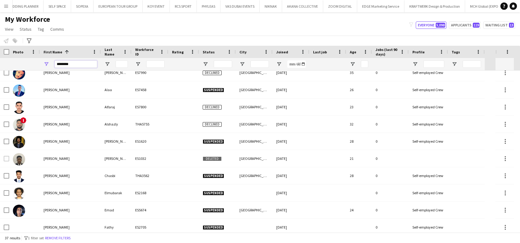
type input "*******"
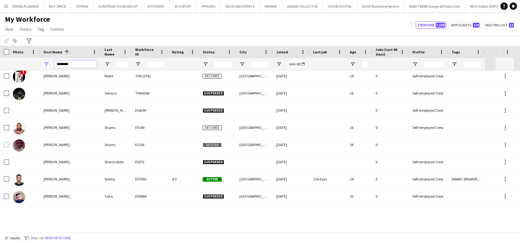
scroll to position [0, 0]
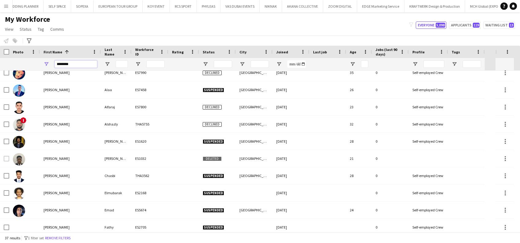
click at [0, 64] on html "Menu Boards Boards Boards All jobs Status Workforce Workforce My Workforce Recr…" at bounding box center [260, 121] width 520 height 243
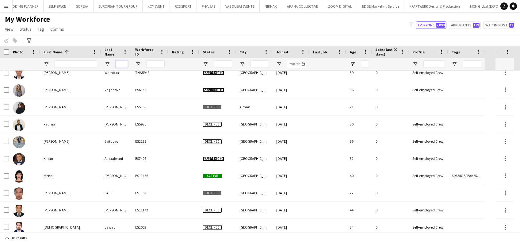
click at [117, 65] on input "Last Name Filter Input" at bounding box center [122, 63] width 12 height 7
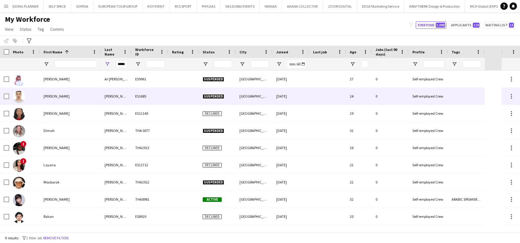
click at [99, 90] on div "Ahmed" at bounding box center [70, 96] width 61 height 17
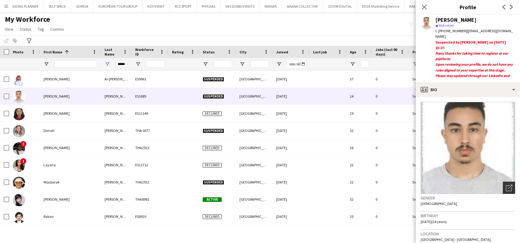
click at [506, 189] on icon "Open photos pop-in" at bounding box center [509, 188] width 6 height 6
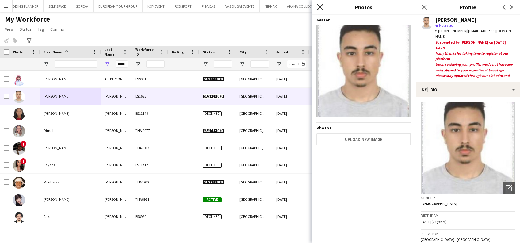
click at [322, 7] on icon "Close pop-in" at bounding box center [320, 7] width 6 height 6
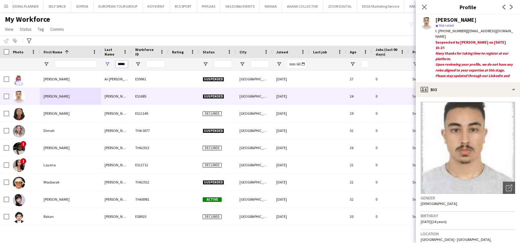
drag, startPoint x: 120, startPoint y: 65, endPoint x: 184, endPoint y: 61, distance: 64.2
click at [184, 61] on div "*****" at bounding box center [242, 64] width 485 height 12
type input "*"
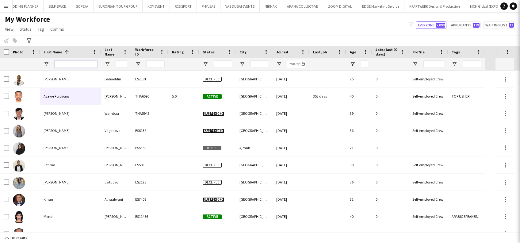
click at [78, 66] on input "First Name Filter Input" at bounding box center [76, 63] width 43 height 7
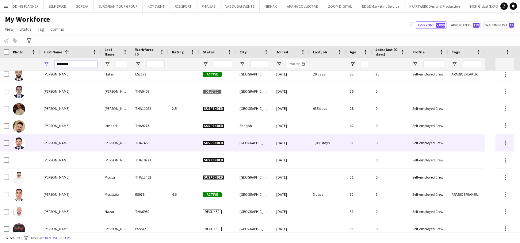
scroll to position [276, 0]
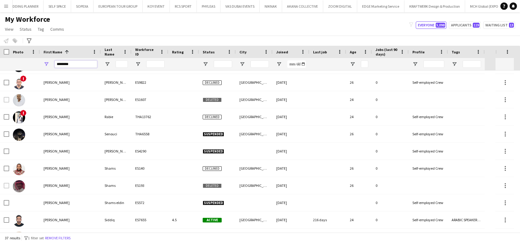
type input "*******"
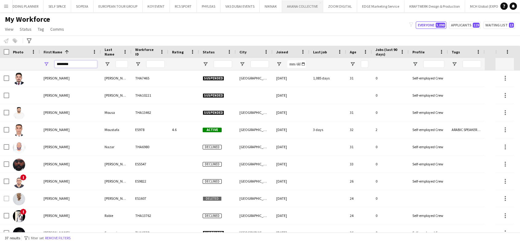
scroll to position [105, 0]
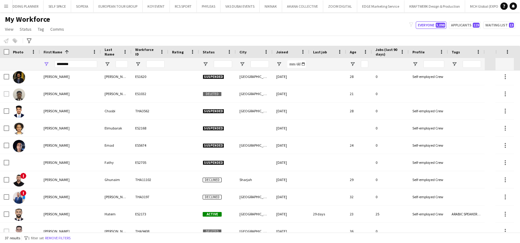
click at [6, 10] on button "Menu" at bounding box center [6, 6] width 12 height 12
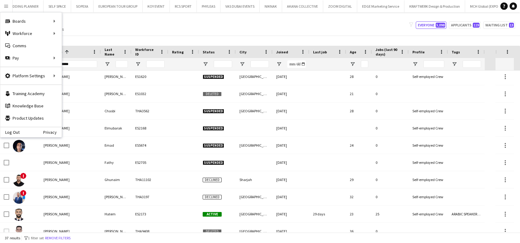
scroll to position [106, 0]
click at [216, 25] on div "My Workforce View Views Default view New view Update view Delete view Edit name…" at bounding box center [260, 25] width 520 height 21
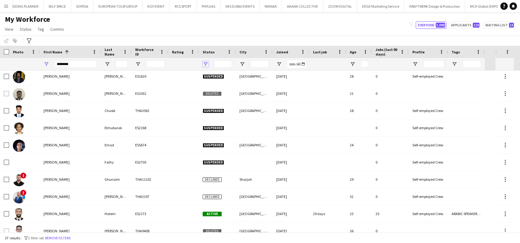
click at [206, 65] on span "Open Filter Menu" at bounding box center [206, 64] width 6 height 6
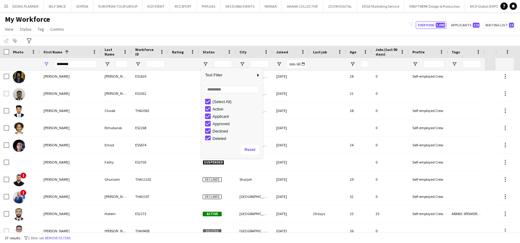
scroll to position [39, 0]
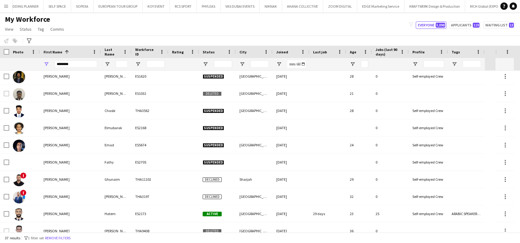
click at [194, 48] on div "Rating" at bounding box center [183, 52] width 23 height 12
click at [51, 64] on div "*******" at bounding box center [70, 64] width 61 height 12
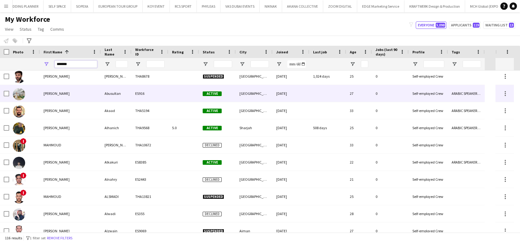
type input "*******"
click at [81, 87] on div "Mahmoud" at bounding box center [70, 93] width 61 height 17
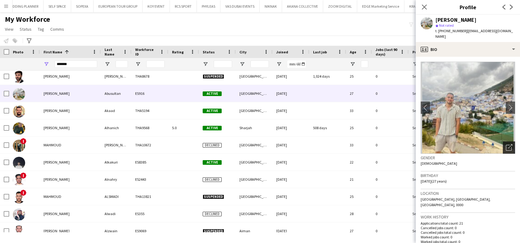
click at [506, 145] on icon at bounding box center [509, 148] width 6 height 6
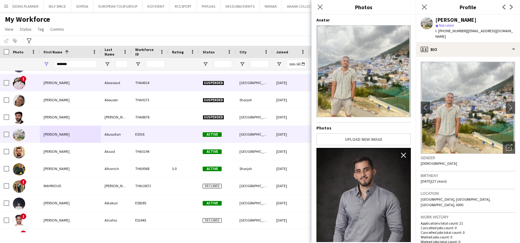
scroll to position [65, 0]
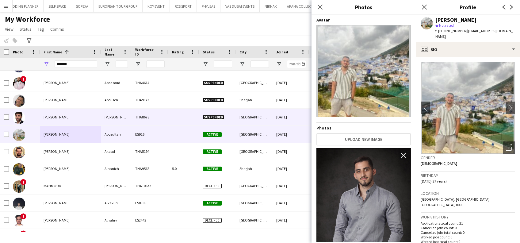
click at [135, 113] on div "THA8678" at bounding box center [150, 117] width 37 height 17
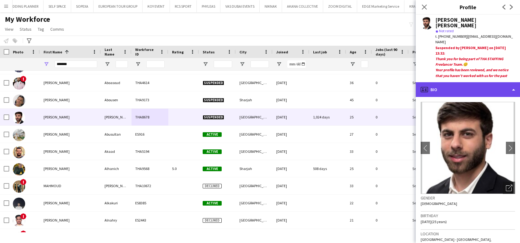
click at [504, 91] on div "profile Bio" at bounding box center [468, 89] width 104 height 15
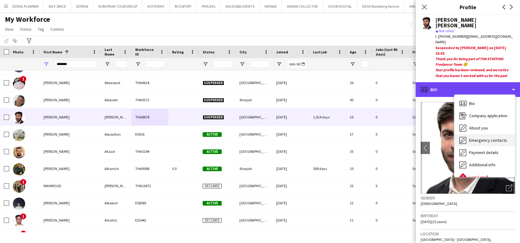
scroll to position [33, 0]
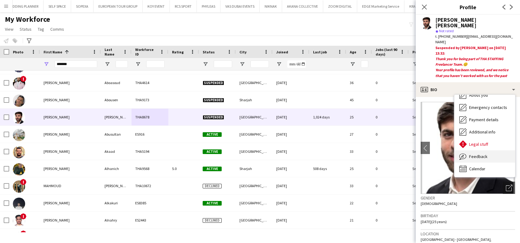
click at [500, 156] on div "Feedback Feedback" at bounding box center [484, 156] width 61 height 12
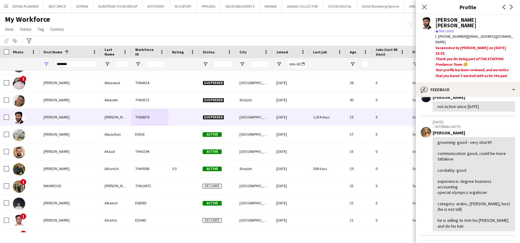
scroll to position [82, 0]
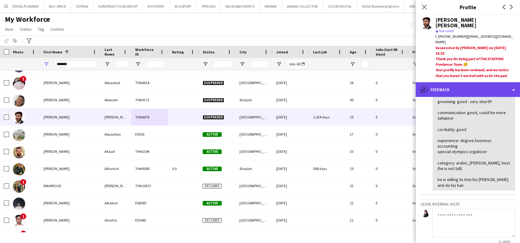
click at [496, 88] on div "bubble-pencil Feedback" at bounding box center [468, 89] width 104 height 15
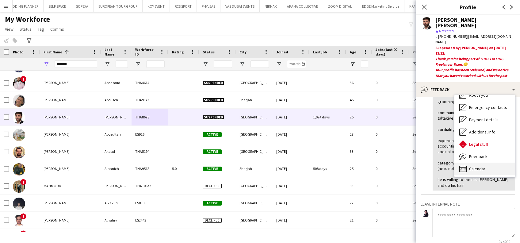
click at [480, 169] on span "Calendar" at bounding box center [477, 169] width 16 height 6
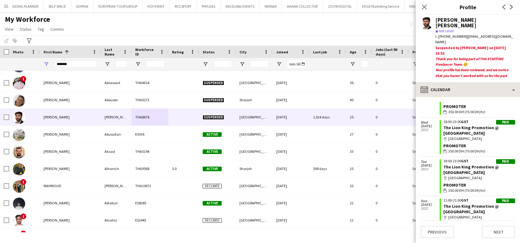
scroll to position [1461, 0]
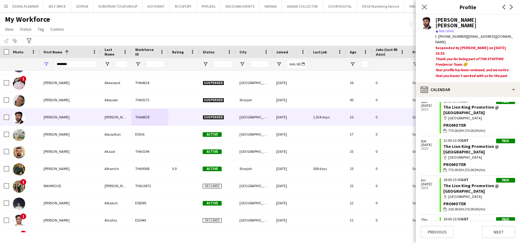
click at [478, 81] on div "Mahmoud Abu sabbah star Not rated t. +971561802600 | mahmoud.abusabbah7@gmail.c…" at bounding box center [468, 48] width 104 height 67
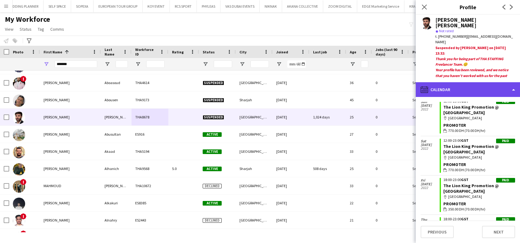
click at [484, 88] on div "calendar-full Calendar" at bounding box center [468, 89] width 104 height 15
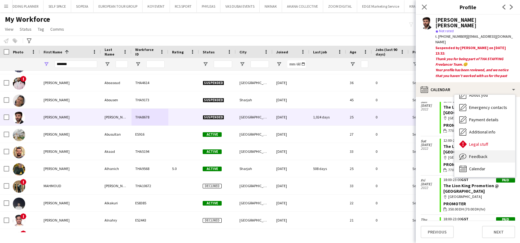
click at [493, 152] on div "Feedback Feedback" at bounding box center [484, 156] width 61 height 12
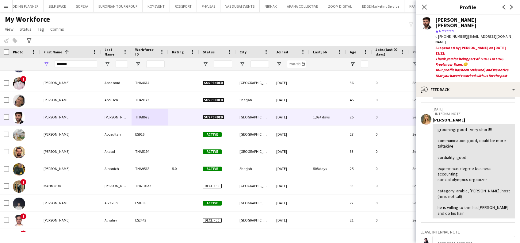
scroll to position [41, 0]
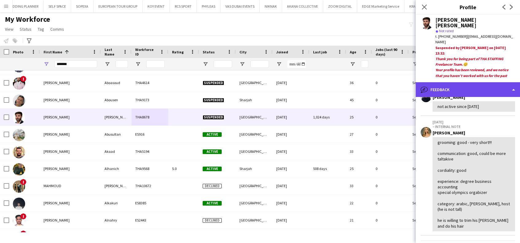
click at [481, 90] on div "bubble-pencil Feedback" at bounding box center [468, 89] width 104 height 15
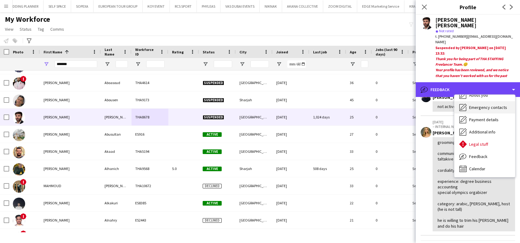
scroll to position [0, 0]
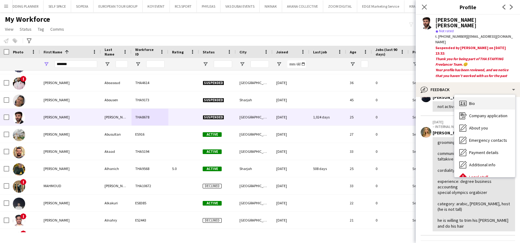
click at [485, 103] on div "Bio Bio" at bounding box center [484, 103] width 61 height 12
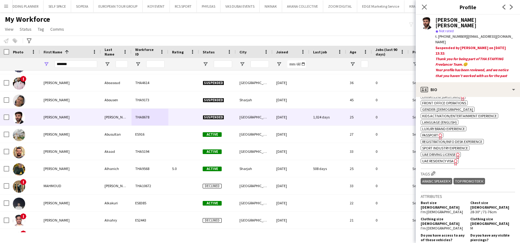
scroll to position [286, 0]
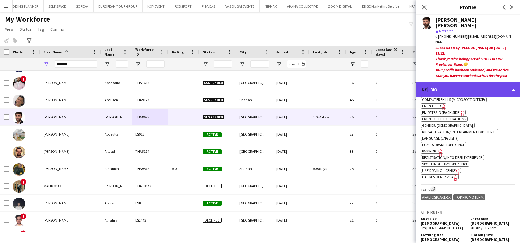
click at [480, 87] on div "profile Bio" at bounding box center [468, 89] width 104 height 15
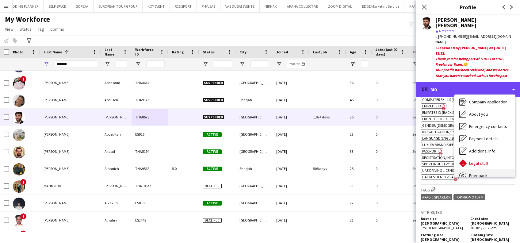
scroll to position [33, 0]
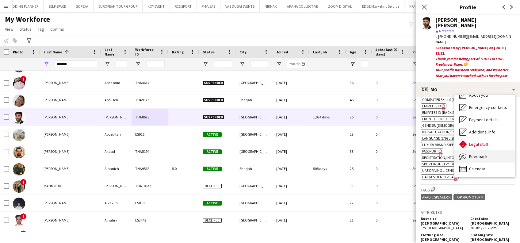
click at [492, 155] on div "Feedback Feedback" at bounding box center [484, 156] width 61 height 12
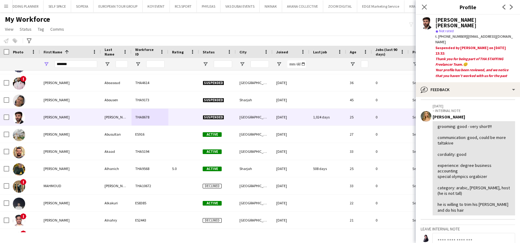
scroll to position [82, 0]
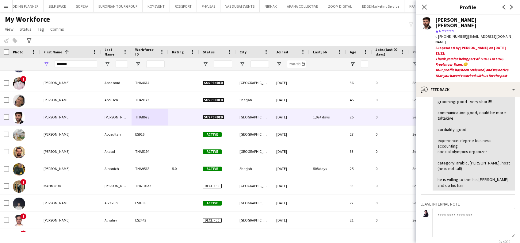
click at [466, 216] on textarea at bounding box center [473, 222] width 83 height 29
type textarea "**********"
click at [474, 217] on textarea "**********" at bounding box center [473, 222] width 83 height 29
drag, startPoint x: 468, startPoint y: 216, endPoint x: 431, endPoint y: 216, distance: 36.8
click at [431, 216] on div "**********" at bounding box center [468, 233] width 94 height 51
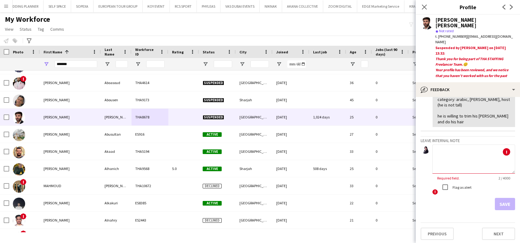
scroll to position [146, 0]
click at [454, 160] on textarea at bounding box center [473, 157] width 83 height 29
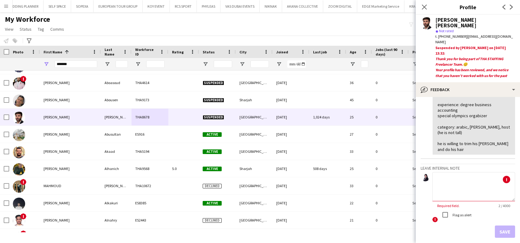
scroll to position [105, 0]
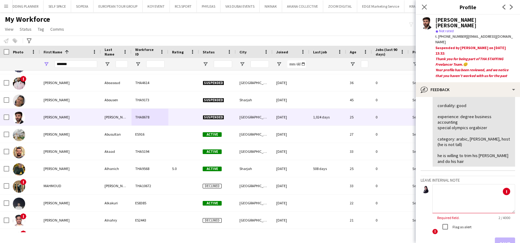
click at [459, 191] on textarea at bounding box center [473, 198] width 83 height 29
paste textarea "**********"
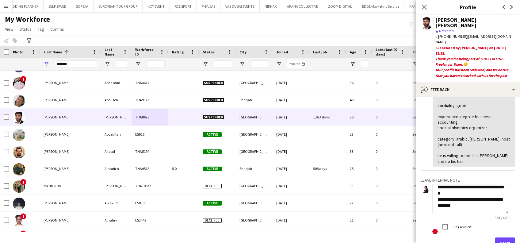
scroll to position [146, 0]
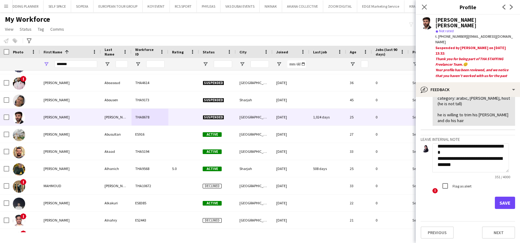
drag, startPoint x: 508, startPoint y: 212, endPoint x: 509, endPoint y: 241, distance: 29.1
click at [509, 243] on html "Menu Boards Boards Boards All jobs Status Workforce Workforce My Workforce Recr…" at bounding box center [260, 121] width 520 height 243
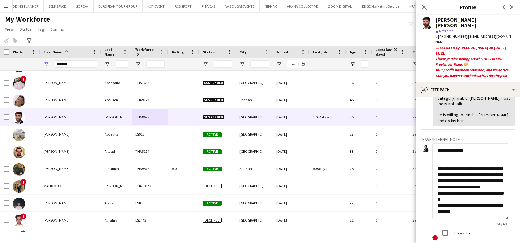
scroll to position [45, 0]
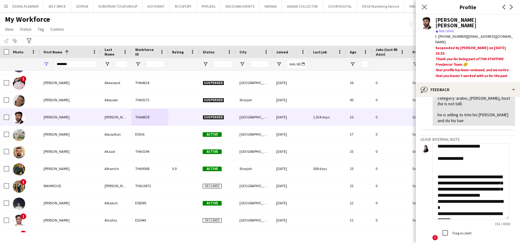
drag, startPoint x: 508, startPoint y: 170, endPoint x: 512, endPoint y: 258, distance: 87.5
click at [512, 243] on html "Menu Boards Boards Boards All jobs Status Workforce Workforce My Workforce Recr…" at bounding box center [260, 121] width 520 height 243
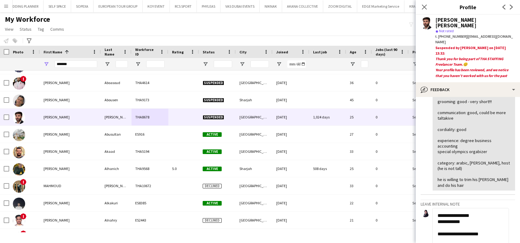
scroll to position [123, 0]
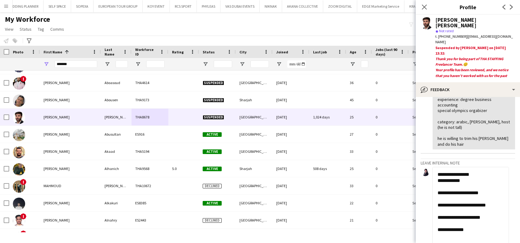
click at [488, 191] on textarea "**********" at bounding box center [470, 225] width 77 height 117
click at [489, 190] on textarea "**********" at bounding box center [470, 225] width 77 height 117
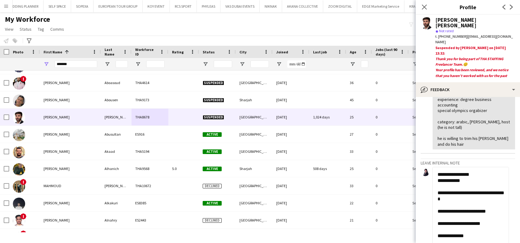
scroll to position [41, 0]
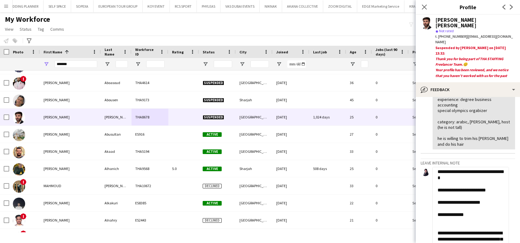
click at [470, 196] on textarea "**********" at bounding box center [470, 225] width 77 height 117
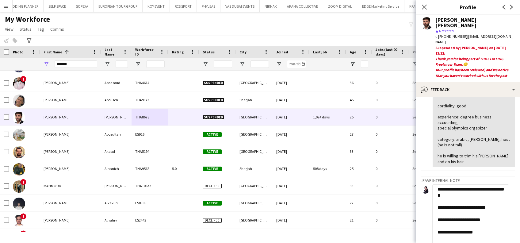
scroll to position [123, 0]
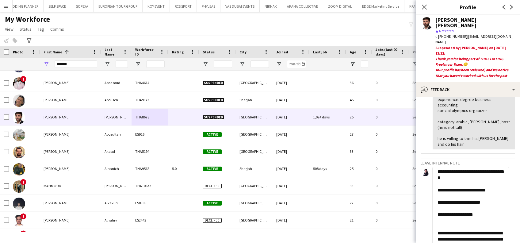
click at [480, 197] on textarea "**********" at bounding box center [470, 225] width 77 height 117
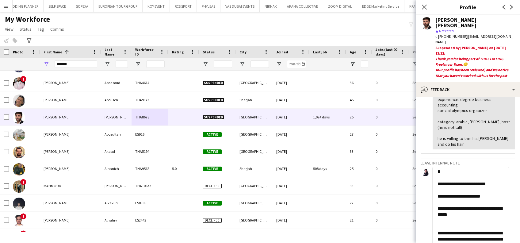
click at [453, 212] on textarea "**********" at bounding box center [470, 225] width 77 height 117
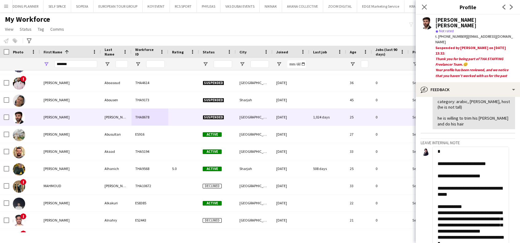
scroll to position [154, 0]
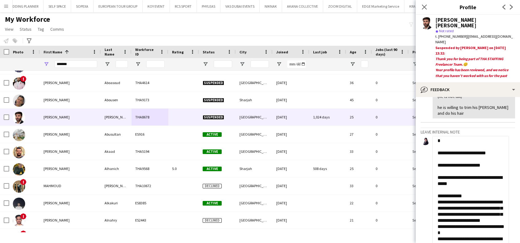
click at [481, 175] on textarea "**********" at bounding box center [470, 194] width 77 height 117
drag, startPoint x: 480, startPoint y: 175, endPoint x: 438, endPoint y: 171, distance: 42.9
click at [438, 171] on textarea "**********" at bounding box center [470, 194] width 77 height 117
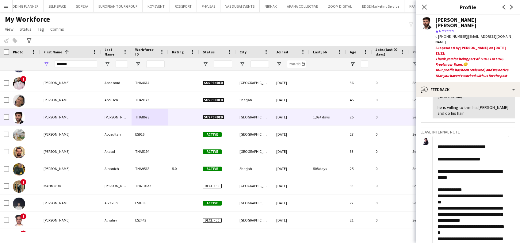
scroll to position [58, 0]
click at [473, 184] on textarea "**********" at bounding box center [470, 194] width 77 height 117
click at [438, 191] on textarea "**********" at bounding box center [470, 194] width 77 height 117
click at [450, 198] on textarea "**********" at bounding box center [470, 194] width 77 height 117
drag, startPoint x: 468, startPoint y: 199, endPoint x: 438, endPoint y: 202, distance: 30.2
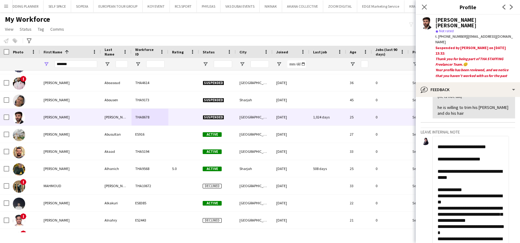
click at [438, 202] on textarea "**********" at bounding box center [470, 194] width 77 height 117
click at [488, 207] on textarea "**********" at bounding box center [470, 194] width 77 height 117
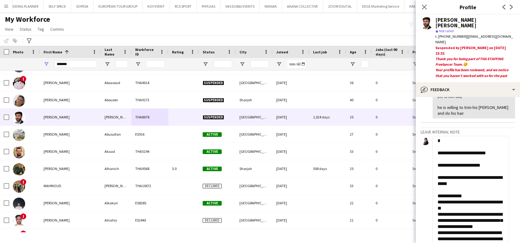
click at [478, 218] on textarea "**********" at bounding box center [470, 194] width 77 height 117
click at [474, 209] on textarea "**********" at bounding box center [470, 194] width 77 height 117
click at [474, 212] on textarea "**********" at bounding box center [470, 194] width 77 height 117
drag, startPoint x: 479, startPoint y: 231, endPoint x: 437, endPoint y: 223, distance: 43.0
click at [437, 223] on textarea "**********" at bounding box center [470, 194] width 77 height 117
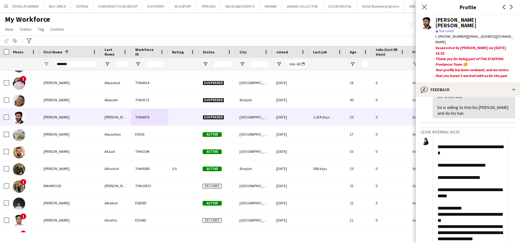
scroll to position [45, 0]
click at [446, 225] on textarea "**********" at bounding box center [470, 194] width 77 height 117
click at [446, 220] on textarea "**********" at bounding box center [470, 194] width 77 height 117
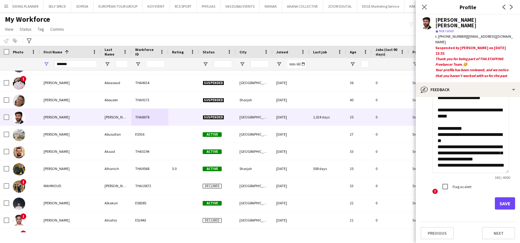
scroll to position [234, 0]
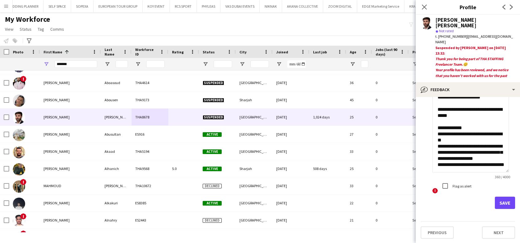
click at [478, 148] on textarea "**********" at bounding box center [470, 114] width 77 height 117
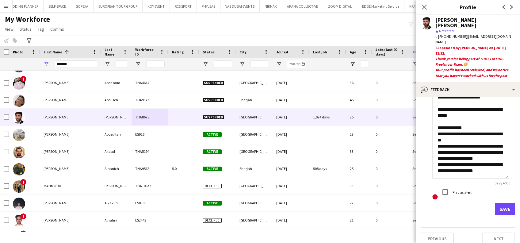
scroll to position [222, 0]
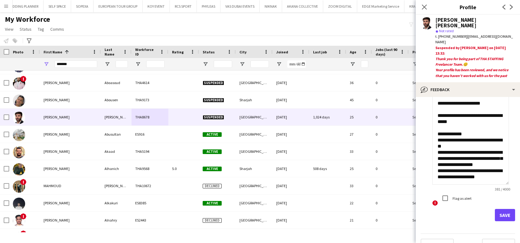
type textarea "**********"
click at [496, 209] on button "Save" at bounding box center [505, 215] width 20 height 12
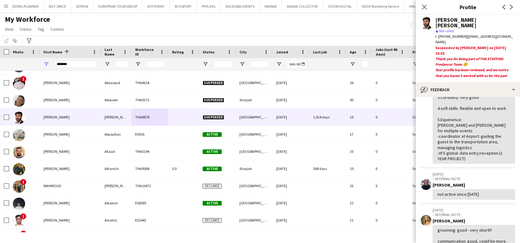
scroll to position [82, 0]
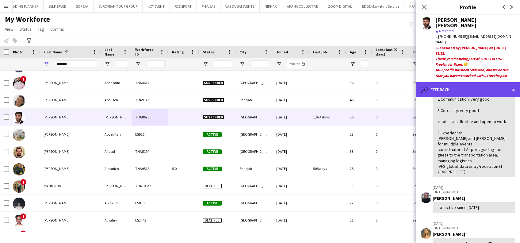
click at [497, 88] on div "bubble-pencil Feedback" at bounding box center [468, 89] width 104 height 15
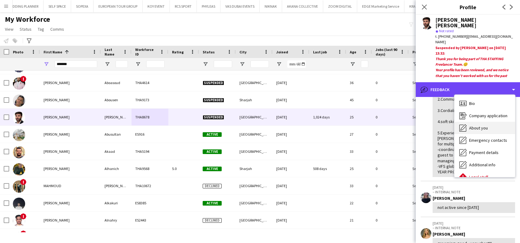
scroll to position [33, 0]
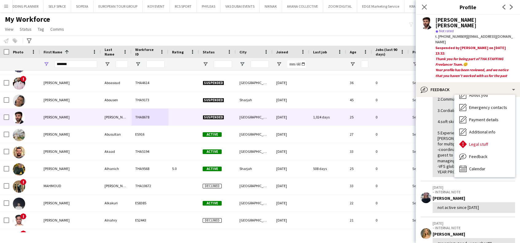
click at [455, 174] on div "AD Recruitement: Reactivated 1.Grooming: Very good , heavy beard 2.Communicatio…" at bounding box center [474, 119] width 73 height 112
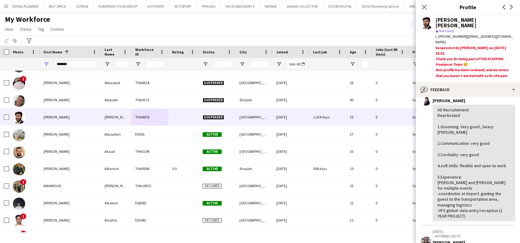
scroll to position [0, 0]
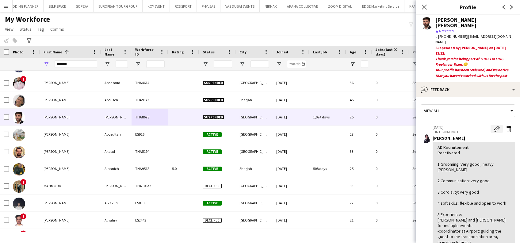
click at [494, 129] on app-icon "Edit internal note" at bounding box center [497, 129] width 6 height 6
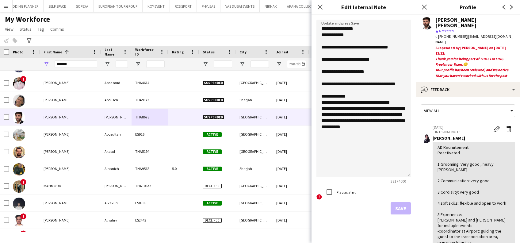
drag, startPoint x: 410, startPoint y: 52, endPoint x: 366, endPoint y: 200, distance: 154.4
click at [424, 243] on html "Menu Boards Boards Boards All jobs Status Workforce Workforce My Workforce Recr…" at bounding box center [260, 121] width 520 height 243
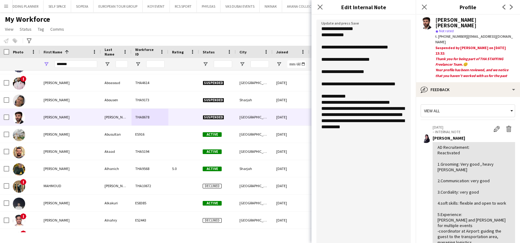
click at [346, 156] on textarea "**********" at bounding box center [363, 138] width 94 height 236
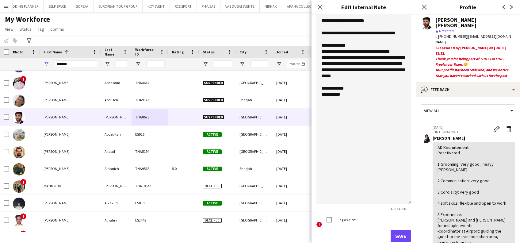
scroll to position [55, 0]
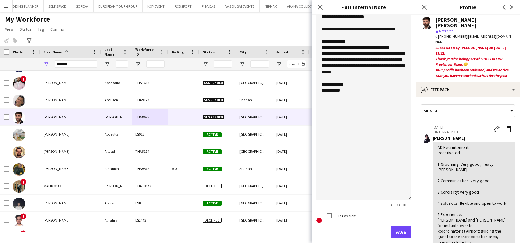
type textarea "**********"
click at [396, 231] on button "Save" at bounding box center [401, 232] width 20 height 12
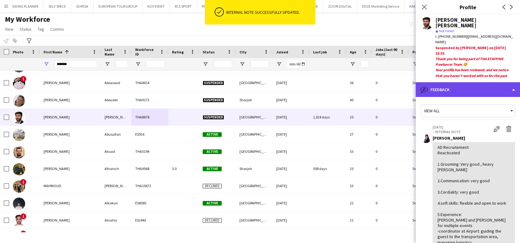
click at [480, 88] on div "bubble-pencil Feedback" at bounding box center [468, 89] width 104 height 15
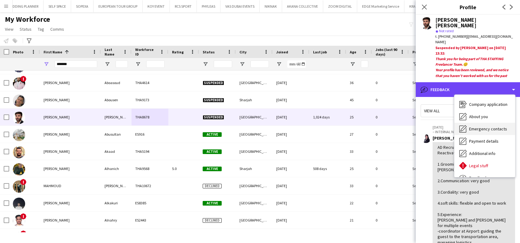
scroll to position [0, 0]
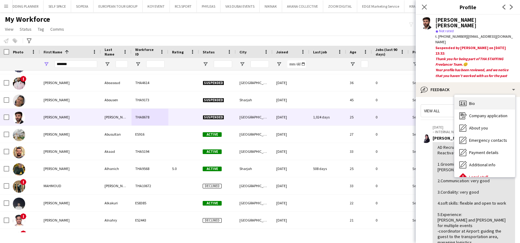
click at [483, 103] on div "Bio Bio" at bounding box center [484, 103] width 61 height 12
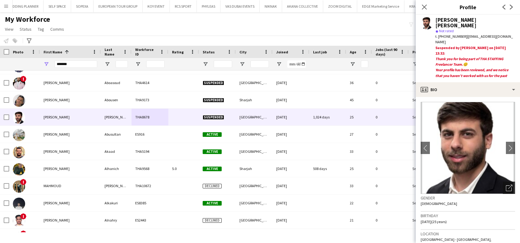
click at [508, 190] on div "Open photos pop-in" at bounding box center [509, 188] width 12 height 12
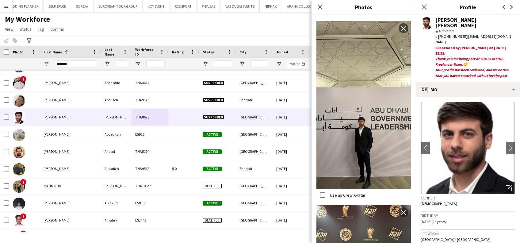
scroll to position [233, 0]
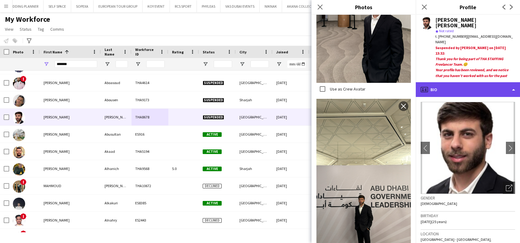
click at [463, 90] on div "profile Bio" at bounding box center [468, 89] width 104 height 15
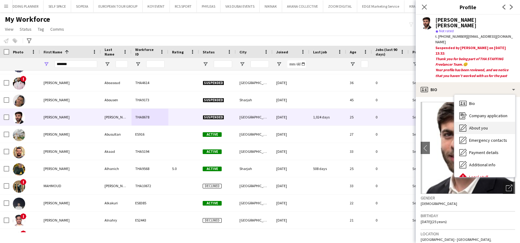
click at [480, 132] on div "About you About you" at bounding box center [484, 128] width 61 height 12
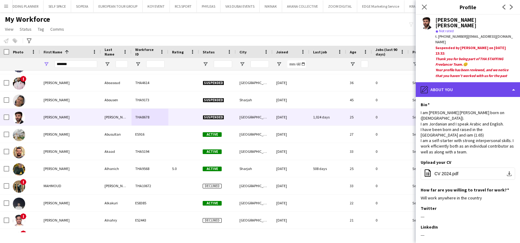
click at [472, 87] on div "pencil4 About you" at bounding box center [468, 89] width 104 height 15
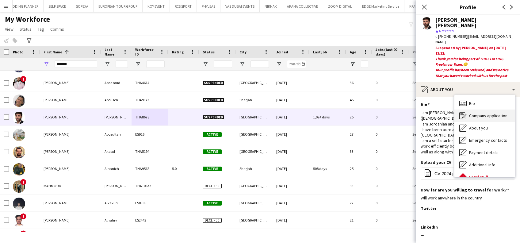
click at [484, 116] on span "Company application" at bounding box center [488, 116] width 38 height 6
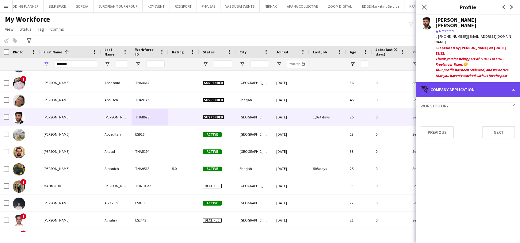
click at [471, 92] on div "register Company application" at bounding box center [468, 89] width 104 height 15
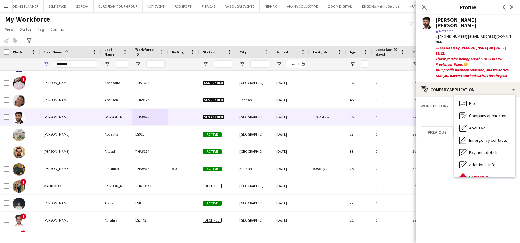
click at [429, 113] on app-crew-profile-application "Work history chevron-down Host Wow events Apr 2025 — Apr 2025 • 0 yr 0 mth Conf…" at bounding box center [468, 170] width 104 height 146
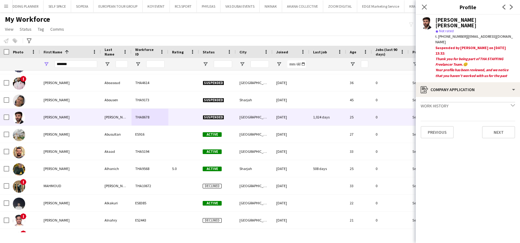
drag, startPoint x: 465, startPoint y: 30, endPoint x: 517, endPoint y: 38, distance: 53.3
click at [514, 38] on div "Mahmoud Abu sabbah star Not rated t. +971561802600 | mahmoud.abusabbah7@gmail.c…" at bounding box center [468, 48] width 104 height 67
copy span "mahmoud.abusabbah7@gmail.com"
click at [433, 60] on div "Mahmoud Abu sabbah star Not rated t. +971561802600 | mahmoud.abusabbah7@gmail.c…" at bounding box center [468, 48] width 104 height 67
click at [427, 8] on icon "Close pop-in" at bounding box center [424, 7] width 5 height 5
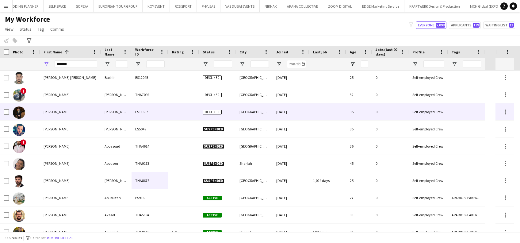
scroll to position [0, 0]
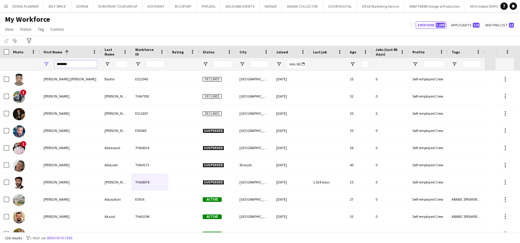
drag, startPoint x: 79, startPoint y: 63, endPoint x: 9, endPoint y: 64, distance: 70.5
click at [9, 64] on div "*******" at bounding box center [242, 64] width 485 height 12
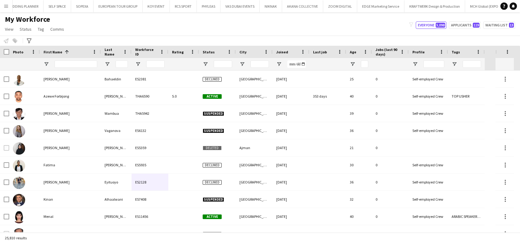
click at [2, 3] on button "Menu" at bounding box center [6, 6] width 12 height 12
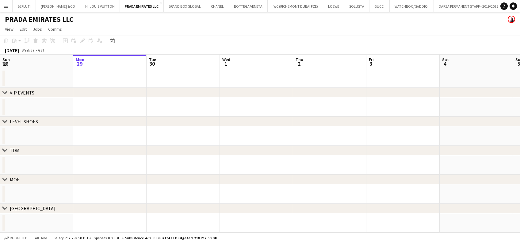
click at [12, 5] on button "Menu" at bounding box center [6, 6] width 12 height 12
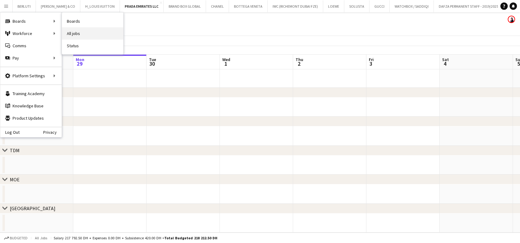
click at [108, 27] on link "All jobs" at bounding box center [92, 33] width 61 height 12
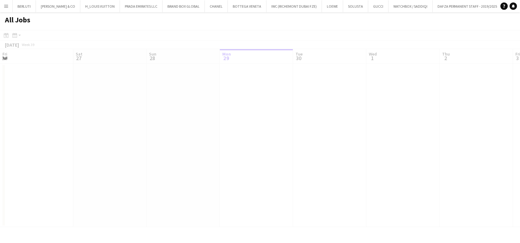
scroll to position [0, 147]
click at [4, 6] on app-icon "Menu" at bounding box center [6, 6] width 5 height 5
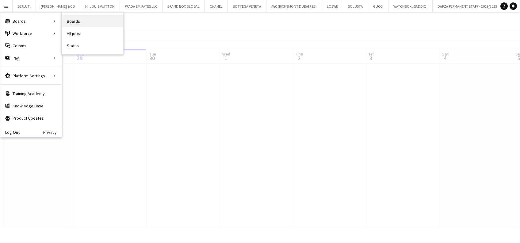
click at [90, 22] on link "Boards" at bounding box center [92, 21] width 61 height 12
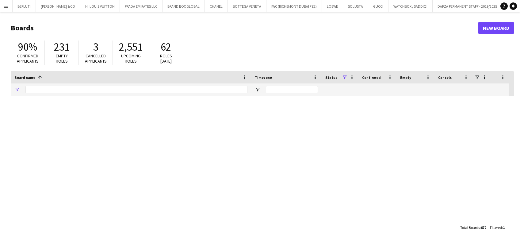
type input "********"
drag, startPoint x: 49, startPoint y: 90, endPoint x: 15, endPoint y: 87, distance: 34.1
click at [19, 90] on div "********" at bounding box center [131, 89] width 240 height 12
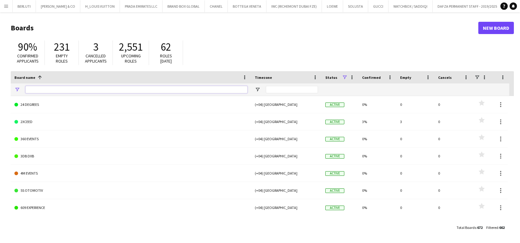
type input "*"
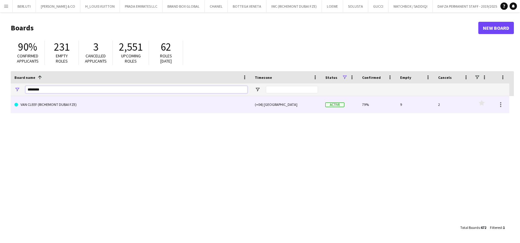
type input "********"
click at [66, 108] on link "VAN CLEEF (RICHEMONT DUBAI FZE)" at bounding box center [130, 104] width 233 height 17
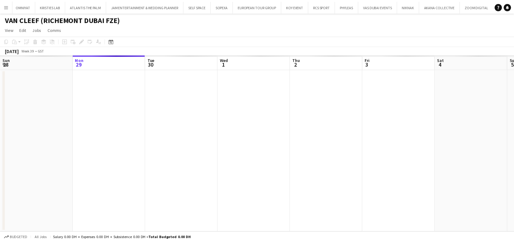
scroll to position [0, 4034]
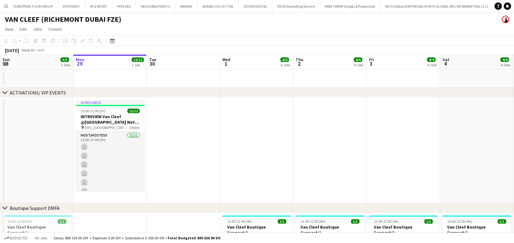
drag, startPoint x: 160, startPoint y: 125, endPoint x: 343, endPoint y: 125, distance: 182.8
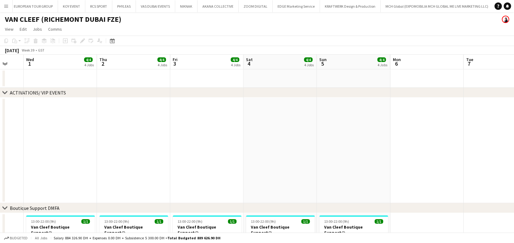
drag, startPoint x: 145, startPoint y: 129, endPoint x: 425, endPoint y: 130, distance: 280.6
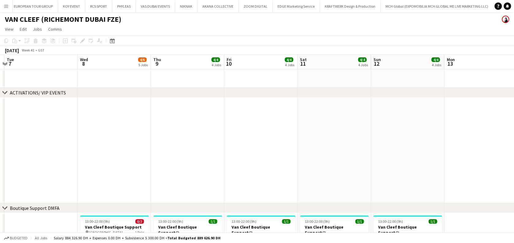
drag, startPoint x: 241, startPoint y: 142, endPoint x: 47, endPoint y: 142, distance: 193.8
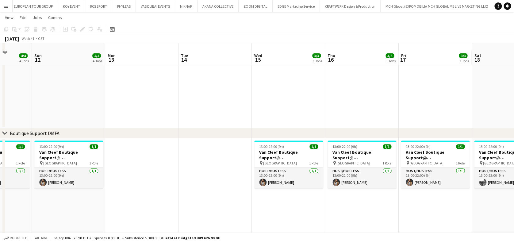
scroll to position [82, 0]
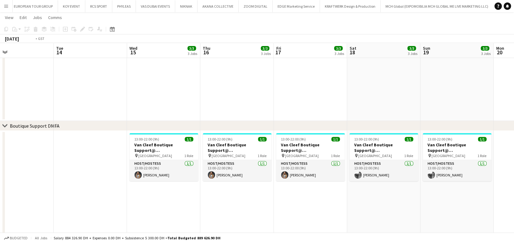
drag, startPoint x: 129, startPoint y: 105, endPoint x: 301, endPoint y: 93, distance: 172.5
click at [94, 105] on app-calendar-viewport "Thu 9 4/4 4 Jobs Fri 10 4/4 4 Jobs Sat 11 4/4 4 Jobs Sun 12 4/4 4 Jobs Mon 13 T…" at bounding box center [257, 221] width 514 height 558
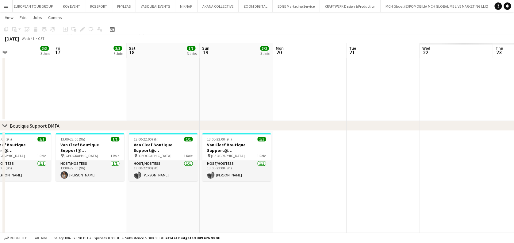
drag, startPoint x: 105, startPoint y: 136, endPoint x: 34, endPoint y: 142, distance: 70.8
click at [4, 137] on div "chevron-right ACTIVATIONS/ VIP EVENTS chevron-right Boutique Support DMFA chevr…" at bounding box center [257, 221] width 514 height 558
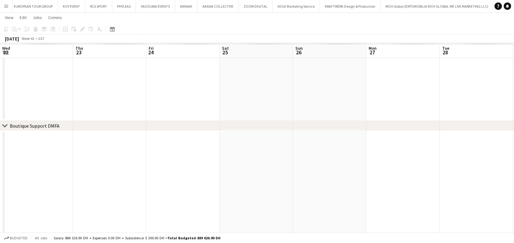
click at [0, 152] on html "Menu Boards Boards Boards All jobs Status Workforce Workforce My Workforce Recr…" at bounding box center [257, 214] width 514 height 592
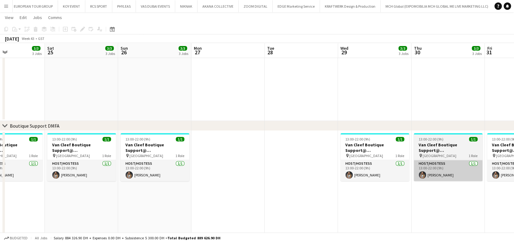
drag, startPoint x: 320, startPoint y: 174, endPoint x: 110, endPoint y: 172, distance: 210.7
click at [54, 174] on app-calendar-viewport "Wed 22 3/3 3 Jobs Thu 23 3/3 3 Jobs Fri 24 3/3 3 Jobs Sat 25 3/3 3 Jobs Sun 26 …" at bounding box center [257, 221] width 514 height 558
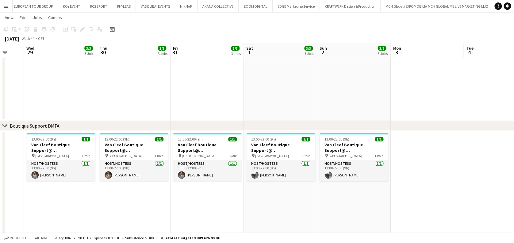
drag, startPoint x: 341, startPoint y: 180, endPoint x: 173, endPoint y: 180, distance: 168.0
click at [0, 182] on html "Menu Boards Boards Boards All jobs Status Workforce Workforce My Workforce Recr…" at bounding box center [257, 214] width 514 height 592
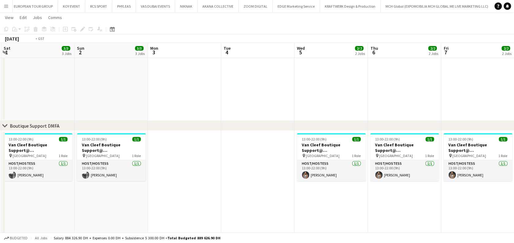
drag, startPoint x: 287, startPoint y: 183, endPoint x: 155, endPoint y: 182, distance: 132.2
click at [0, 182] on html "Menu Boards Boards Boards All jobs Status Workforce Workforce My Workforce Recr…" at bounding box center [257, 214] width 514 height 592
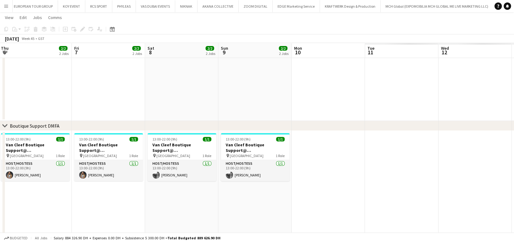
drag, startPoint x: 86, startPoint y: 184, endPoint x: -2, endPoint y: 180, distance: 87.8
click at [0, 180] on html "Menu Boards Boards Boards All jobs Status Workforce Workforce My Workforce Recr…" at bounding box center [257, 214] width 514 height 592
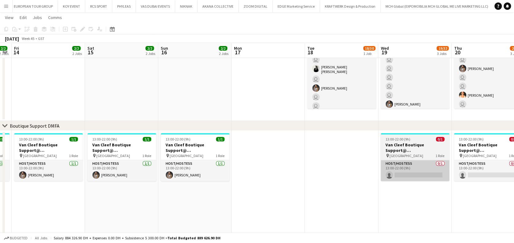
drag, startPoint x: 0, startPoint y: 177, endPoint x: 274, endPoint y: 175, distance: 274.2
click at [11, 175] on app-calendar-viewport "Tue 11 Wed 12 2/2 2 Jobs Thu 13 2/2 2 Jobs Fri 14 2/2 2 Jobs Sat 15 2/2 2 Jobs …" at bounding box center [257, 221] width 514 height 558
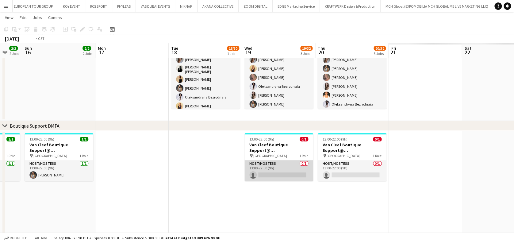
scroll to position [0, 157]
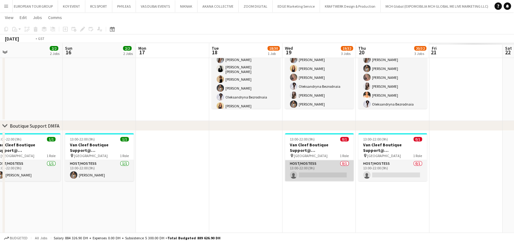
drag, startPoint x: 302, startPoint y: 176, endPoint x: 71, endPoint y: 163, distance: 231.3
click at [0, 169] on html "Menu Boards Boards Boards All jobs Status Workforce Workforce My Workforce Recr…" at bounding box center [257, 214] width 514 height 592
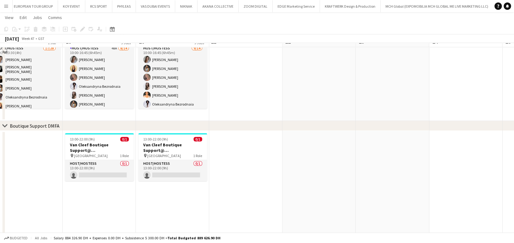
scroll to position [41, 0]
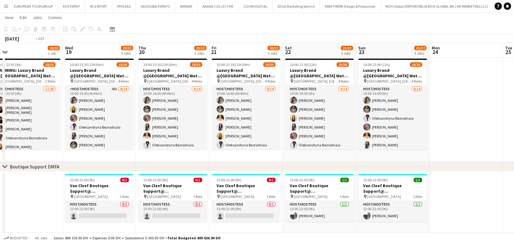
drag, startPoint x: 231, startPoint y: 125, endPoint x: 363, endPoint y: 125, distance: 131.9
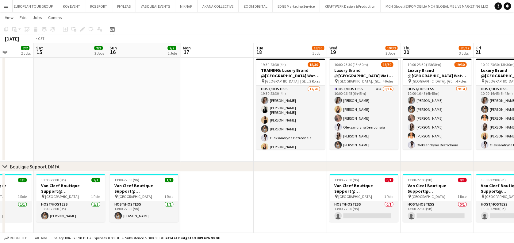
drag, startPoint x: 372, startPoint y: 123, endPoint x: 161, endPoint y: 142, distance: 211.2
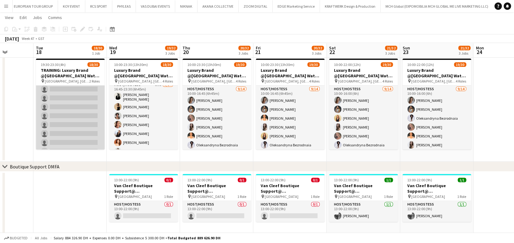
scroll to position [227, 0]
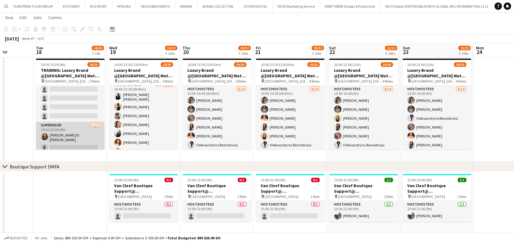
click at [78, 135] on app-card-role "Supervisor 1/2 19:30-23:30 (4h) Martine El Debs single-neutral-actions" at bounding box center [70, 138] width 69 height 32
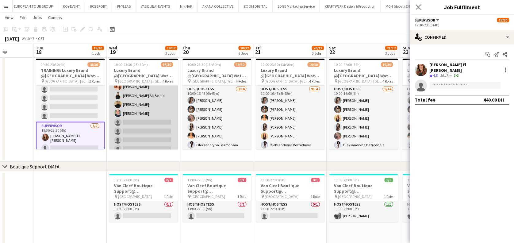
click at [132, 140] on app-card-role "Host/Hostess 10I 9/14 16:45-23:30 (6h45m) Ana Marija Dekovic Daria Savenkova Ra…" at bounding box center [143, 94] width 69 height 138
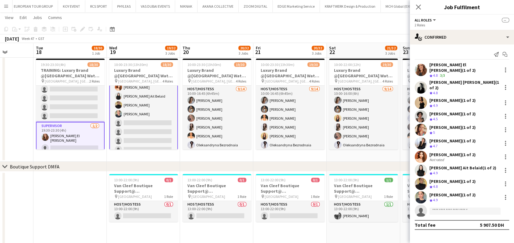
scroll to position [220, 0]
click at [167, 123] on app-card-role "Host/Hostess 10I 9/14 16:45-23:30 (6h45m) Ana Marija Dekovic Daria Savenkova Ra…" at bounding box center [143, 95] width 69 height 140
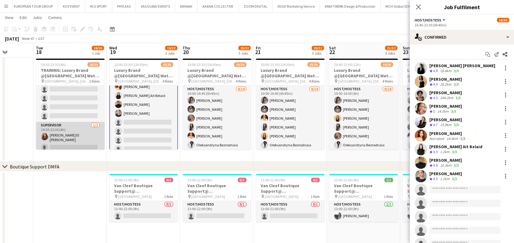
click at [78, 136] on app-card-role "Supervisor 1/2 19:30-23:30 (4h) Martine El Debs single-neutral-actions" at bounding box center [70, 138] width 69 height 32
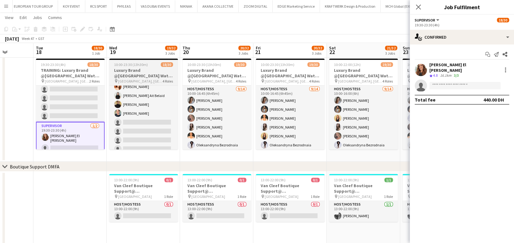
scroll to position [251, 0]
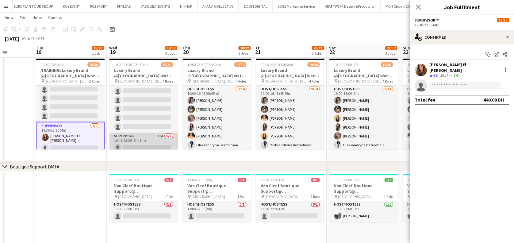
click at [142, 138] on app-card-role "Supervisor 11A 0/1 16:45-23:30 (6h45m) single-neutral-actions" at bounding box center [143, 142] width 69 height 21
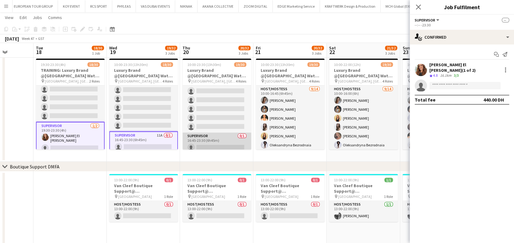
click at [213, 135] on app-card-role "Supervisor 0/1 16:45-23:30 (6h45m) single-neutral-actions" at bounding box center [216, 142] width 69 height 21
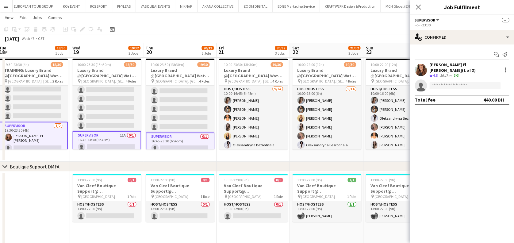
drag, startPoint x: 217, startPoint y: 137, endPoint x: 191, endPoint y: 137, distance: 25.1
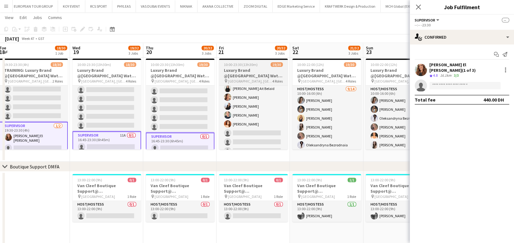
scroll to position [251, 0]
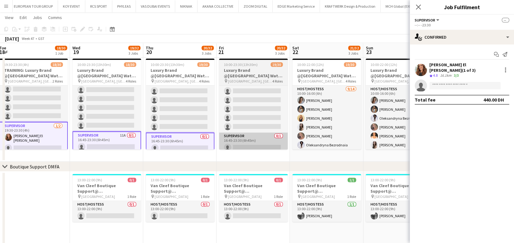
click at [260, 139] on app-card-role "Supervisor 0/1 16:45-23:30 (6h45m) single-neutral-actions" at bounding box center [253, 142] width 69 height 21
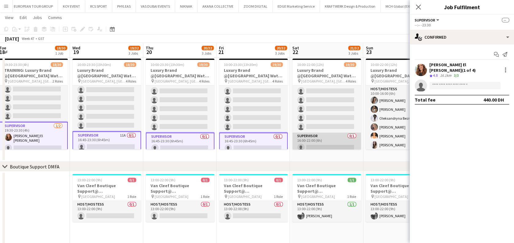
click at [331, 141] on app-card-role "Supervisor 0/1 16:00-22:00 (6h) single-neutral-actions" at bounding box center [326, 142] width 69 height 21
drag, startPoint x: 183, startPoint y: 144, endPoint x: 174, endPoint y: 144, distance: 9.8
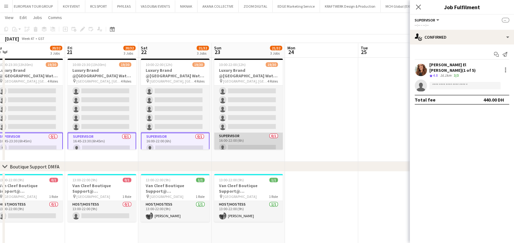
click at [248, 139] on app-card-role "Supervisor 0/1 16:00-22:00 (6h) single-neutral-actions" at bounding box center [248, 142] width 69 height 21
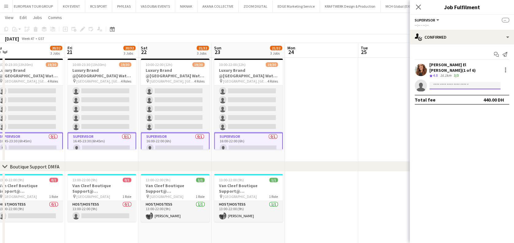
click at [475, 84] on input at bounding box center [464, 85] width 71 height 7
type input "****"
click at [469, 93] on span "nikita.7778911@gmail.com" at bounding box center [464, 95] width 61 height 5
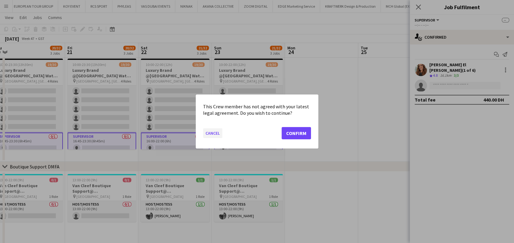
click at [218, 135] on button "Cancel" at bounding box center [212, 133] width 19 height 10
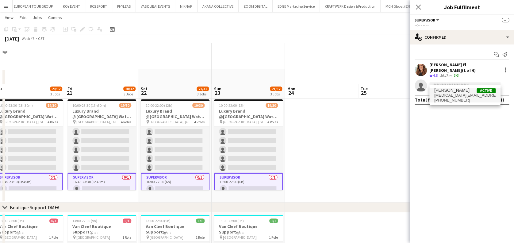
scroll to position [41, 0]
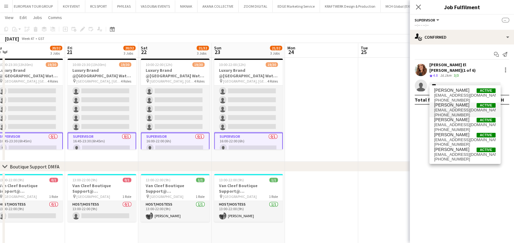
type input "***"
click at [450, 108] on span "nikolett.egresi@gmail.com" at bounding box center [464, 110] width 61 height 5
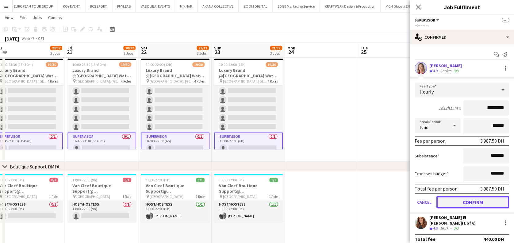
click at [466, 201] on button "Confirm" at bounding box center [472, 202] width 73 height 12
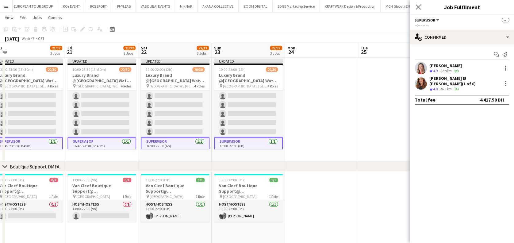
click at [294, 97] on app-date-cell at bounding box center [321, 108] width 73 height 105
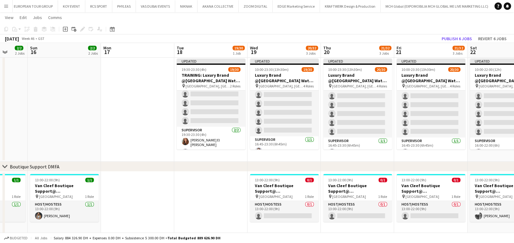
scroll to position [0, 192]
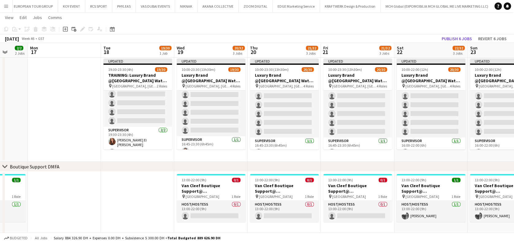
drag, startPoint x: 334, startPoint y: 123, endPoint x: 422, endPoint y: 104, distance: 90.1
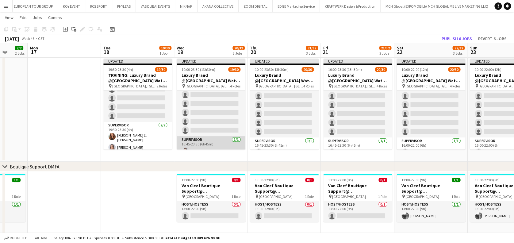
click at [206, 140] on app-card-role "Supervisor 1/1 16:45-23:30 (6h45m) Nikolett Egresi" at bounding box center [211, 146] width 69 height 21
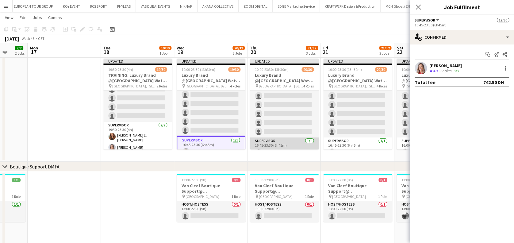
click at [260, 148] on app-user-avatar at bounding box center [258, 151] width 7 height 7
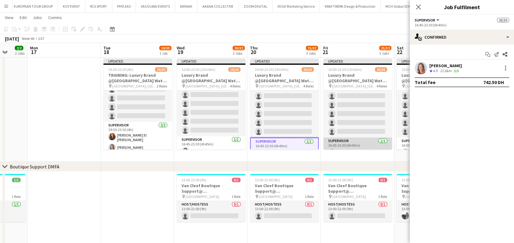
click at [351, 142] on app-card-role "Supervisor 1/1 16:45-23:30 (6h45m) Nikolett Egresi" at bounding box center [357, 147] width 69 height 21
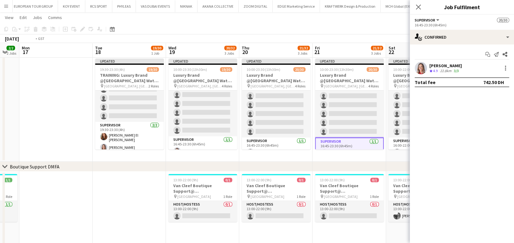
drag, startPoint x: 351, startPoint y: 142, endPoint x: 188, endPoint y: 129, distance: 163.1
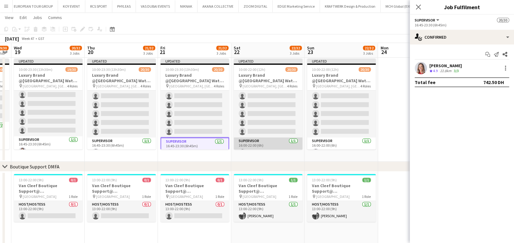
click at [264, 140] on app-card-role "Supervisor 1/1 16:00-22:00 (6h) Nikolett Egresi" at bounding box center [268, 147] width 69 height 21
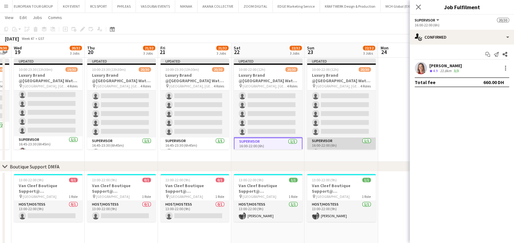
click at [331, 140] on app-card-role "Supervisor 1/1 16:00-22:00 (6h) Nikolett Egresi" at bounding box center [341, 147] width 69 height 21
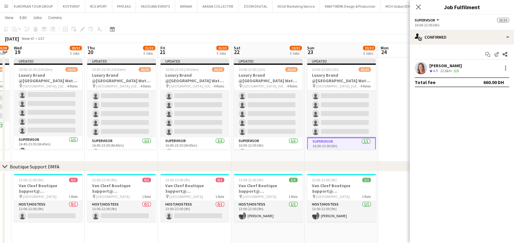
click at [393, 136] on app-date-cell at bounding box center [414, 108] width 73 height 105
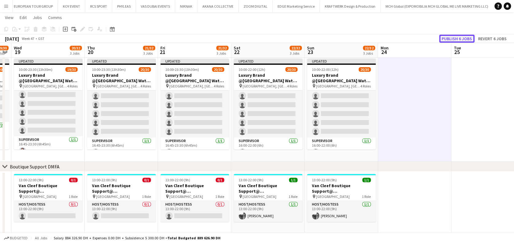
click at [450, 39] on button "Publish 6 jobs" at bounding box center [456, 39] width 35 height 8
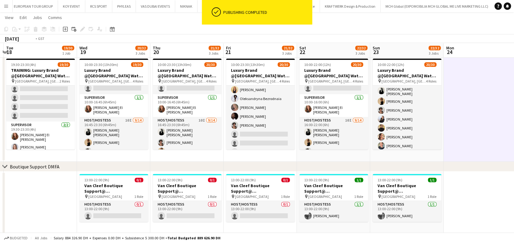
scroll to position [0, 173]
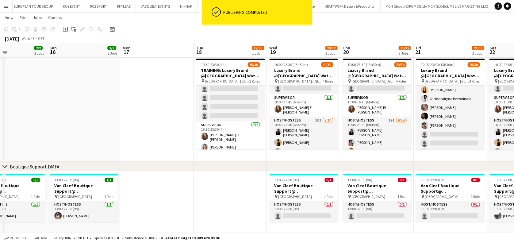
drag, startPoint x: 64, startPoint y: 122, endPoint x: 319, endPoint y: 129, distance: 254.6
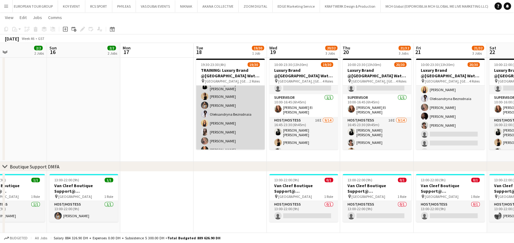
scroll to position [0, 0]
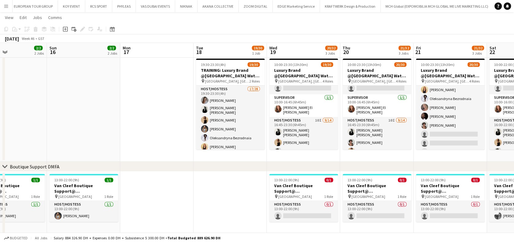
click at [167, 117] on app-date-cell at bounding box center [156, 108] width 73 height 105
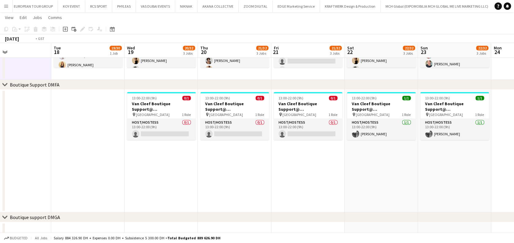
scroll to position [0, 185]
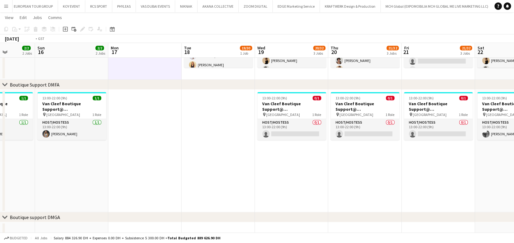
drag, startPoint x: 263, startPoint y: 166, endPoint x: 167, endPoint y: 168, distance: 95.4
click at [167, 168] on app-calendar-viewport "Thu 13 2/2 2 Jobs Fri 14 2/2 2 Jobs Sat 15 2/2 2 Jobs Sun 16 2/2 2 Jobs Mon 17 …" at bounding box center [257, 180] width 514 height 558
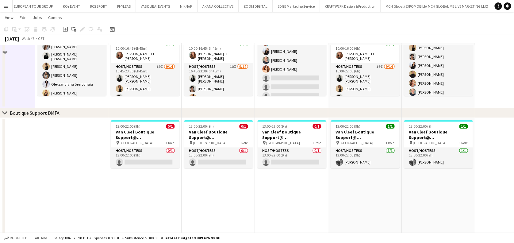
scroll to position [82, 0]
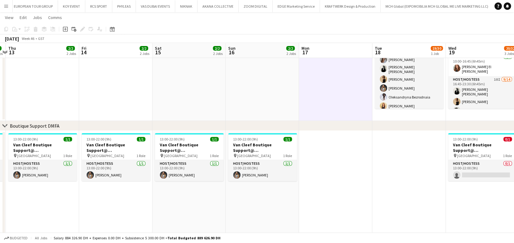
drag, startPoint x: 77, startPoint y: 146, endPoint x: 400, endPoint y: 172, distance: 323.7
click at [408, 171] on app-calendar-viewport "Tue 11 Wed 12 2/2 2 Jobs Thu 13 2/2 2 Jobs Fri 14 2/2 2 Jobs Sat 15 2/2 2 Jobs …" at bounding box center [257, 221] width 514 height 558
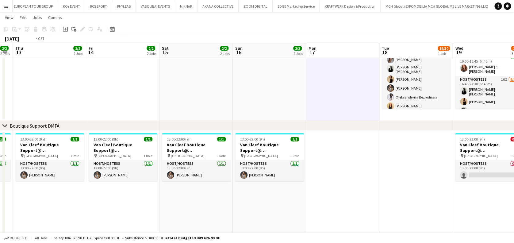
drag, startPoint x: 178, startPoint y: 179, endPoint x: 442, endPoint y: 191, distance: 264.3
click at [458, 190] on app-calendar-viewport "Tue 11 Wed 12 2/2 2 Jobs Thu 13 2/2 2 Jobs Fri 14 2/2 2 Jobs Sat 15 2/2 2 Jobs …" at bounding box center [257, 221] width 514 height 558
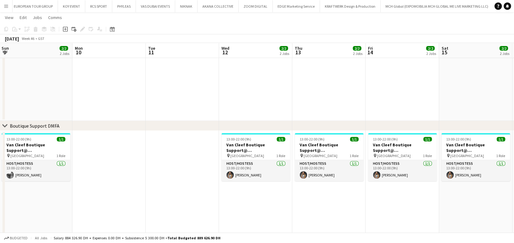
click at [456, 196] on app-calendar-viewport "Fri 7 2/2 2 Jobs Sat 8 2/2 2 Jobs Sun 9 2/2 2 Jobs Mon 10 Tue 11 Wed 12 2/2 2 J…" at bounding box center [257, 221] width 514 height 558
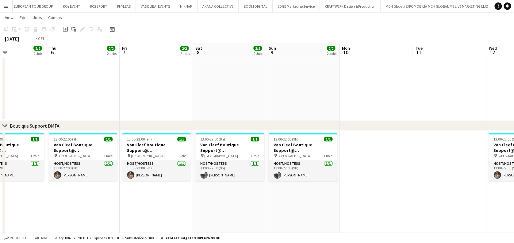
drag, startPoint x: 152, startPoint y: 197, endPoint x: 426, endPoint y: 197, distance: 273.8
click at [426, 197] on app-calendar-viewport "Mon 3 Tue 4 Wed 5 2/2 2 Jobs Thu 6 2/2 2 Jobs Fri 7 2/2 2 Jobs Sat 8 2/2 2 Jobs…" at bounding box center [257, 221] width 514 height 558
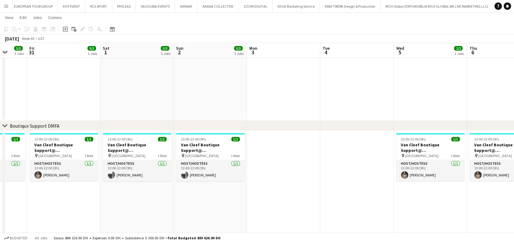
drag, startPoint x: 236, startPoint y: 195, endPoint x: 343, endPoint y: 195, distance: 107.0
click at [383, 195] on app-calendar-viewport "Tue 28 Wed 29 3/3 3 Jobs Thu 30 3/3 3 Jobs Fri 31 3/3 3 Jobs Sat 1 3/3 3 Jobs S…" at bounding box center [257, 221] width 514 height 558
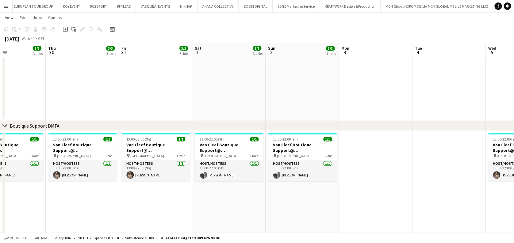
drag, startPoint x: 203, startPoint y: 208, endPoint x: 278, endPoint y: 242, distance: 81.9
click at [386, 211] on app-calendar-viewport "Mon 27 Tue 28 Wed 29 3/3 3 Jobs Thu 30 3/3 3 Jobs Fri 31 3/3 3 Jobs Sat 1 3/3 3…" at bounding box center [257, 221] width 514 height 558
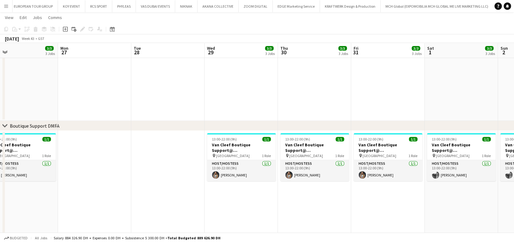
click at [243, 194] on app-date-cell "13:00-22:00 (9h) 1/1 Van Cleef Boutique Support@ Fashion Avenue pin Fashion Ave…" at bounding box center [241, 192] width 73 height 123
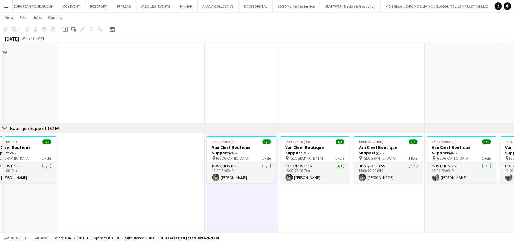
scroll to position [82, 0]
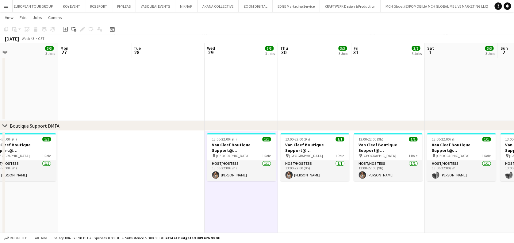
click at [3, 9] on button "Menu" at bounding box center [6, 6] width 12 height 12
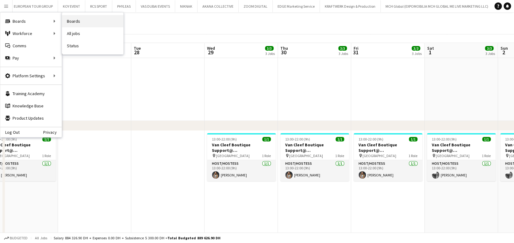
click at [88, 18] on link "Boards" at bounding box center [92, 21] width 61 height 12
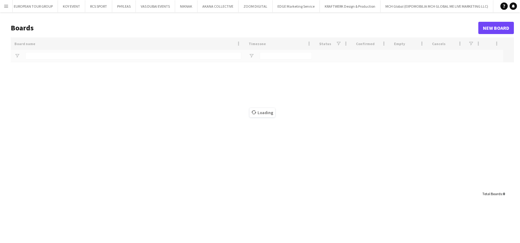
type input "********"
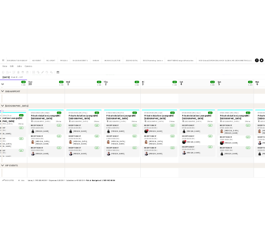
scroll to position [0, 246]
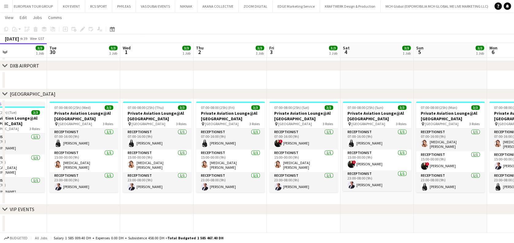
drag, startPoint x: 454, startPoint y: 160, endPoint x: 354, endPoint y: 180, distance: 101.5
click at [354, 180] on app-calendar-viewport "Fri 26 3/3 1 Job Sat 27 3/3 1 Job Sun 28 3/3 1 Job Mon 29 3/3 1 Job Tue 30 3/3 …" at bounding box center [257, 93] width 514 height 280
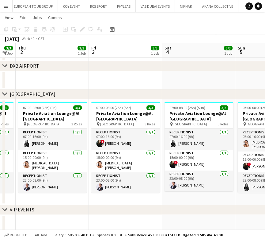
scroll to position [0, 205]
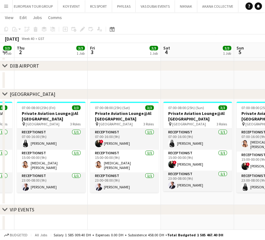
drag, startPoint x: 245, startPoint y: 157, endPoint x: 139, endPoint y: 163, distance: 106.0
click at [139, 163] on app-calendar-viewport "Mon 29 3/3 1 Job Tue 30 3/3 1 Job Wed 1 3/3 1 Job Thu 2 3/3 1 Job Fri 3 3/3 1 J…" at bounding box center [132, 93] width 265 height 280
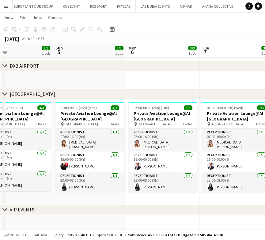
drag, startPoint x: 187, startPoint y: 157, endPoint x: 6, endPoint y: 163, distance: 181.3
click at [6, 163] on app-calendar-viewport "Wed 1 3/3 1 Job Thu 2 3/3 1 Job Fri 3 3/3 1 Job Sat 4 3/3 1 Job Sun 5 3/3 1 Job…" at bounding box center [132, 93] width 265 height 280
click at [9, 157] on app-calendar-viewport "Wed 1 3/3 1 Job Thu 2 3/3 1 Job Fri 3 3/3 1 Job Sat 4 3/3 1 Job Sun 5 3/3 1 Job…" at bounding box center [132, 93] width 265 height 280
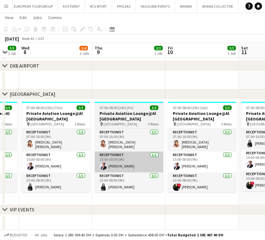
drag, startPoint x: 56, startPoint y: 161, endPoint x: 127, endPoint y: 153, distance: 71.9
click at [42, 161] on app-calendar-viewport "Sun 5 3/3 1 Job Mon 6 3/3 1 Job Tue 7 3/3 1 Job Wed 8 3/4 2 Jobs Thu 9 3/3 1 Jo…" at bounding box center [132, 93] width 265 height 280
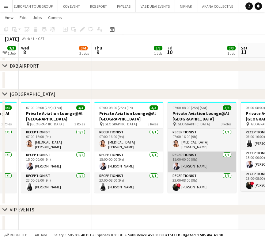
drag, startPoint x: 144, startPoint y: 159, endPoint x: 88, endPoint y: 155, distance: 56.3
click at [61, 159] on app-calendar-viewport "Sun 5 3/3 1 Job Mon 6 3/3 1 Job Tue 7 3/3 1 Job Wed 8 3/4 2 Jobs Thu 9 3/3 1 Jo…" at bounding box center [132, 93] width 265 height 280
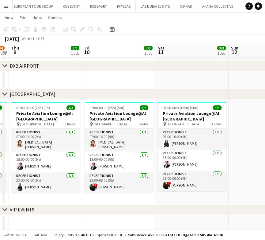
scroll to position [0, 258]
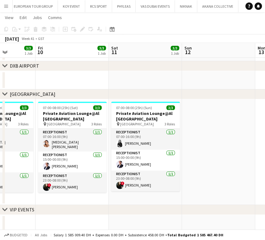
click at [133, 155] on app-calendar-viewport "Mon 6 3/3 1 Job Tue 7 3/3 1 Job Wed 8 3/4 2 Jobs Thu 9 3/3 1 Job Fri 10 3/3 1 J…" at bounding box center [132, 93] width 265 height 280
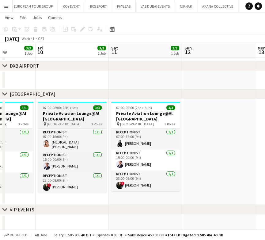
click at [74, 118] on h3 "Private Aviation Lounge@Al [GEOGRAPHIC_DATA]" at bounding box center [72, 115] width 69 height 11
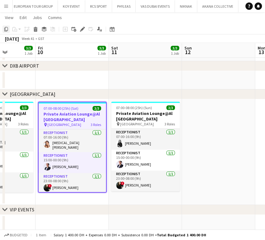
click at [4, 28] on icon at bounding box center [6, 29] width 4 height 4
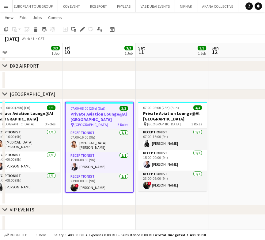
drag, startPoint x: 201, startPoint y: 136, endPoint x: -28, endPoint y: 135, distance: 229.4
click at [0, 135] on html "Menu Boards Boards Boards All jobs Status Workforce Workforce My Workforce Recr…" at bounding box center [132, 86] width 265 height 314
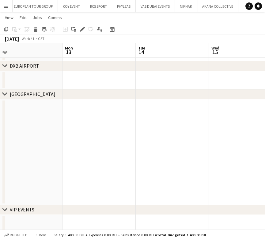
scroll to position [0, 193]
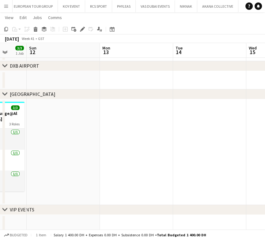
drag, startPoint x: 128, startPoint y: 129, endPoint x: 136, endPoint y: 129, distance: 7.7
click at [136, 129] on app-calendar-viewport "Thu 9 3/3 1 Job Fri 10 3/3 1 Job Sat 11 3/3 1 Job Sun 12 Mon 13 Tue 14 Wed 15 T…" at bounding box center [132, 93] width 265 height 280
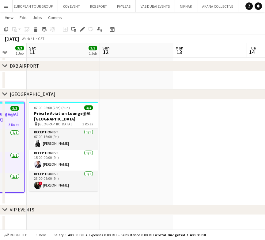
click at [136, 129] on app-date-cell at bounding box center [136, 151] width 73 height 105
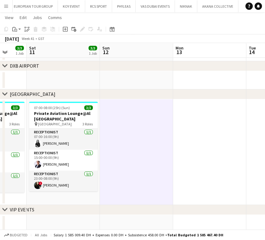
click at [230, 129] on app-date-cell at bounding box center [209, 151] width 73 height 105
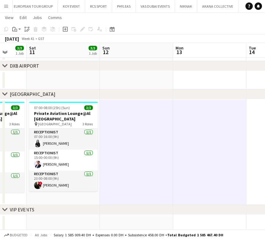
click at [49, 136] on app-calendar-viewport "Wed 8 3/4 2 Jobs Thu 9 3/3 1 Job Fri 10 3/3 1 Job Sat 11 3/3 1 Job Sun 12 Mon 1…" at bounding box center [132, 93] width 265 height 280
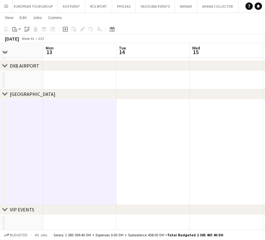
click at [141, 130] on app-date-cell at bounding box center [153, 151] width 73 height 105
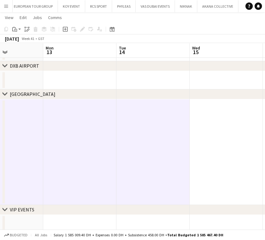
click at [244, 134] on app-date-cell at bounding box center [226, 151] width 73 height 105
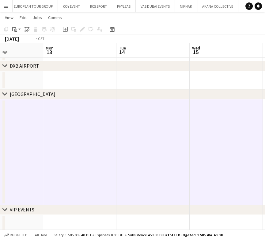
click at [83, 142] on app-calendar-viewport "Fri 10 3/3 1 Job Sat 11 3/3 1 Job Sun 12 Mon 13 Tue 14 Wed 15 Thu 16 Fri 17 Sat…" at bounding box center [132, 93] width 265 height 280
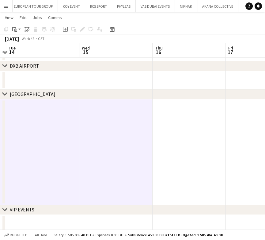
click at [176, 127] on app-date-cell at bounding box center [189, 151] width 73 height 105
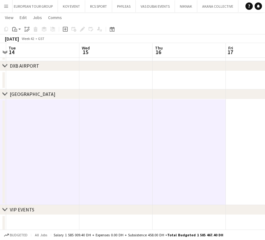
drag, startPoint x: 182, startPoint y: 134, endPoint x: 103, endPoint y: 152, distance: 81.0
click at [103, 152] on app-calendar-viewport "Sat 11 3/3 1 Job Sun 12 Mon 13 Tue 14 Wed 15 Thu 16 Fri 17 Sat 18 Sun 19 07:00-…" at bounding box center [132, 93] width 265 height 280
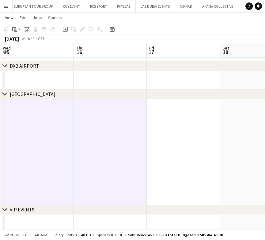
click at [193, 129] on app-date-cell at bounding box center [183, 151] width 73 height 105
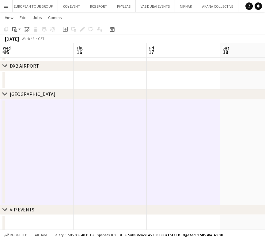
click at [247, 130] on app-date-cell at bounding box center [256, 151] width 73 height 105
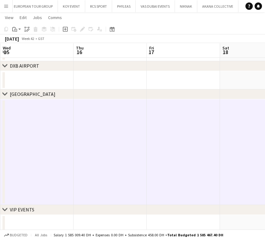
scroll to position [0, 211]
drag, startPoint x: 53, startPoint y: 134, endPoint x: 50, endPoint y: 134, distance: 3.1
click at [50, 134] on app-calendar-viewport "Sun 12 Mon 13 Tue 14 Wed 15 Thu 16 Fri 17 Sat 18 Sun 19 Mon 20" at bounding box center [132, 93] width 265 height 280
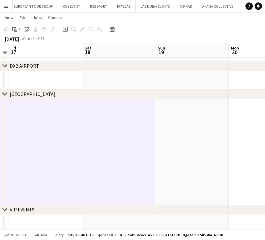
click at [155, 125] on app-date-cell at bounding box center [191, 151] width 73 height 105
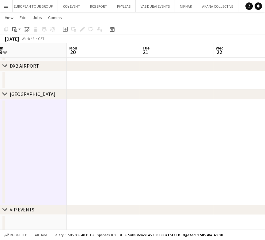
drag, startPoint x: 221, startPoint y: 127, endPoint x: 59, endPoint y: 136, distance: 162.2
click at [59, 136] on app-calendar-viewport "Thu 16 Fri 17 Sat 18 Sun 19 Mon 20 Tue 21 Wed 22 Thu 23 Fri 24" at bounding box center [132, 93] width 265 height 280
click at [107, 128] on app-date-cell at bounding box center [103, 151] width 73 height 105
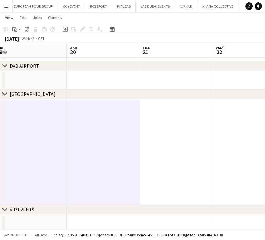
click at [177, 136] on app-date-cell at bounding box center [176, 151] width 73 height 105
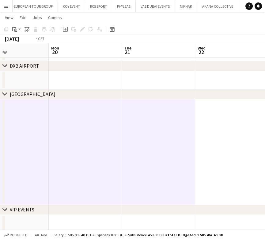
click at [47, 162] on app-calendar-viewport "Thu 16 Fri 17 Sat 18 Sun 19 Mon 20 Tue 21 Wed 22 Thu 23 Fri 24" at bounding box center [132, 93] width 265 height 280
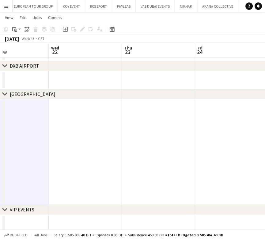
scroll to position [0, 245]
click at [103, 149] on app-date-cell at bounding box center [84, 151] width 73 height 105
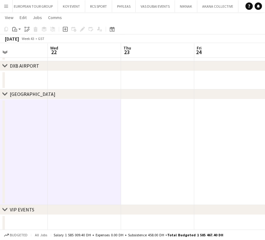
click at [147, 149] on app-date-cell at bounding box center [157, 151] width 73 height 105
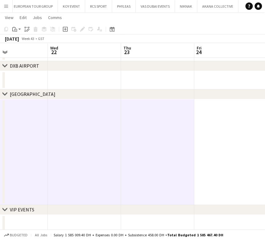
click at [202, 148] on app-date-cell at bounding box center [230, 151] width 73 height 105
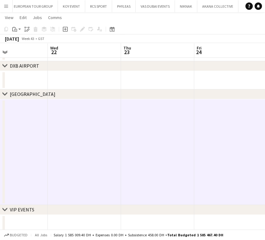
scroll to position [0, 153]
drag, startPoint x: 207, startPoint y: 147, endPoint x: 5, endPoint y: 163, distance: 202.1
click at [5, 163] on app-calendar-viewport "Sat 18 Sun 19 Mon 20 Tue 21 Wed 22 Thu 23 Fri 24 Sat 25 Sun 26" at bounding box center [132, 93] width 265 height 280
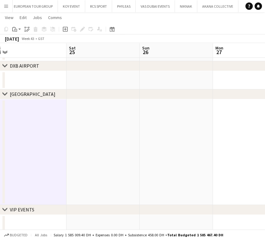
click at [95, 146] on app-date-cell at bounding box center [103, 151] width 73 height 105
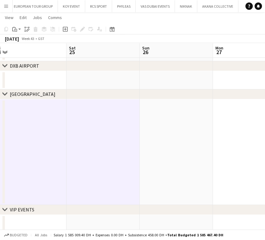
click at [162, 148] on app-date-cell at bounding box center [176, 151] width 73 height 105
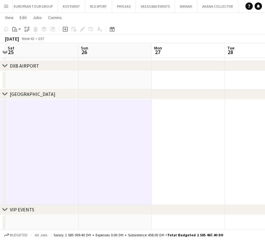
drag, startPoint x: 214, startPoint y: 147, endPoint x: 152, endPoint y: 159, distance: 63.0
click at [152, 159] on app-calendar-viewport "Wed 22 Thu 23 Fri 24 Sat 25 Sun 26 Mon 27 Tue 28 Wed 29 Thu 30" at bounding box center [132, 93] width 265 height 280
click at [195, 139] on app-date-cell at bounding box center [187, 151] width 73 height 105
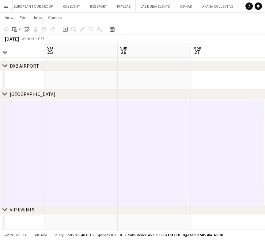
drag, startPoint x: 240, startPoint y: 161, endPoint x: 134, endPoint y: 164, distance: 106.5
click at [134, 164] on app-calendar-viewport "Wed 22 Thu 23 Fri 24 Sat 25 Sun 26 Mon 27 Tue 28 Wed 29 Thu 30" at bounding box center [132, 93] width 265 height 280
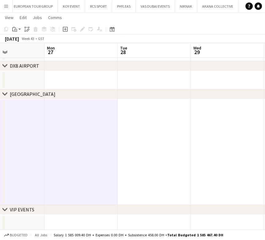
click at [152, 157] on app-date-cell at bounding box center [154, 151] width 73 height 105
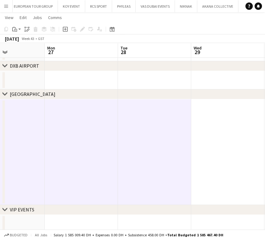
click at [213, 151] on app-date-cell at bounding box center [227, 151] width 73 height 105
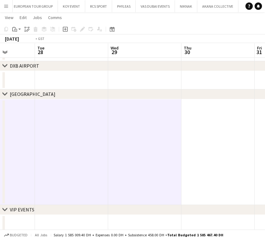
drag, startPoint x: 197, startPoint y: 153, endPoint x: 40, endPoint y: 152, distance: 157.0
click at [0, 163] on html "Menu Boards Boards Boards All jobs Status Workforce Workforce My Workforce Recr…" at bounding box center [132, 86] width 265 height 314
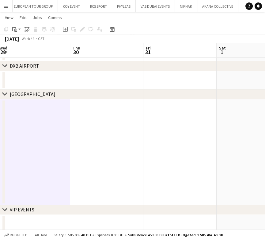
click at [100, 141] on app-date-cell at bounding box center [106, 151] width 73 height 105
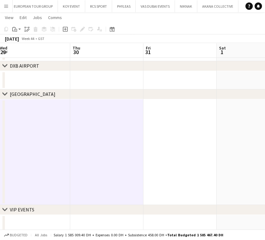
click at [159, 143] on app-date-cell at bounding box center [180, 151] width 73 height 105
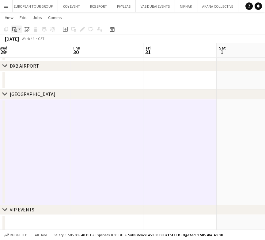
click at [21, 32] on app-action-btn "Paste" at bounding box center [16, 28] width 11 height 7
click at [24, 41] on link "Paste Ctrl+V" at bounding box center [45, 41] width 58 height 6
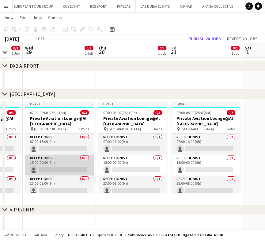
drag, startPoint x: 52, startPoint y: 134, endPoint x: 223, endPoint y: 154, distance: 172.6
click at [224, 153] on app-calendar-viewport "Mon 27 0/3 1 Job Tue 28 0/3 1 Job Wed 29 0/3 1 Job Thu 30 0/3 1 Job Fri 31 0/3 …" at bounding box center [132, 93] width 265 height 280
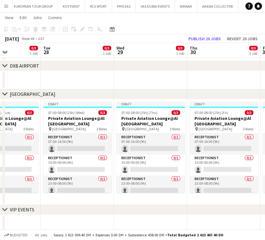
drag, startPoint x: 32, startPoint y: 161, endPoint x: 148, endPoint y: 163, distance: 116.6
click at [148, 163] on app-calendar-viewport "Sat 25 0/3 1 Job Sun 26 0/3 1 Job Mon 27 0/3 1 Job Tue 28 0/3 1 Job Wed 29 0/3 …" at bounding box center [132, 93] width 265 height 280
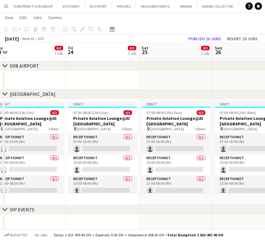
drag, startPoint x: 270, startPoint y: 171, endPoint x: 285, endPoint y: 171, distance: 14.7
click at [265, 171] on html "Menu Boards Boards Boards All jobs Status Workforce Workforce My Workforce Recr…" at bounding box center [132, 86] width 265 height 314
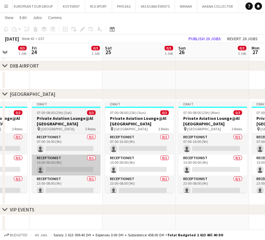
drag, startPoint x: 127, startPoint y: 171, endPoint x: 262, endPoint y: 172, distance: 135.2
click at [264, 171] on app-calendar-viewport "Tue 21 0/3 1 Job Wed 22 0/3 1 Job Thu 23 0/3 1 Job Fri 24 0/3 1 Job Sat 25 0/3 …" at bounding box center [132, 93] width 265 height 280
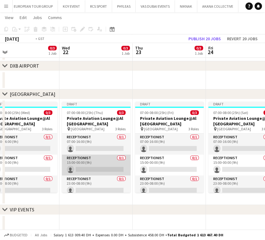
drag, startPoint x: 90, startPoint y: 173, endPoint x: 191, endPoint y: 174, distance: 101.2
click at [197, 173] on app-calendar-viewport "Sun 19 0/3 1 Job Mon 20 0/3 1 Job Tue 21 0/3 1 Job Wed 22 0/3 1 Job Thu 23 0/3 …" at bounding box center [132, 93] width 265 height 280
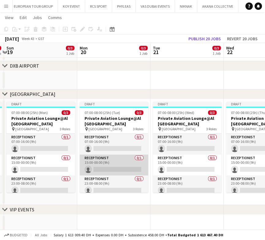
drag, startPoint x: 91, startPoint y: 174, endPoint x: 187, endPoint y: 174, distance: 96.0
click at [198, 174] on app-calendar-viewport "Fri 17 0/3 1 Job Sat 18 0/3 1 Job Sun 19 0/3 1 Job Mon 20 0/3 1 Job Tue 21 0/3 …" at bounding box center [132, 93] width 265 height 280
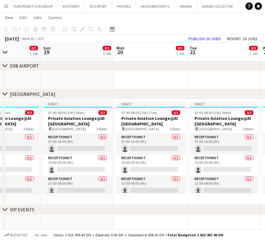
drag, startPoint x: 181, startPoint y: 174, endPoint x: 227, endPoint y: 174, distance: 46.3
click at [227, 174] on app-calendar-viewport "Thu 16 0/3 1 Job Fri 17 0/3 1 Job Sat 18 0/3 1 Job Sun 19 0/3 1 Job Mon 20 0/3 …" at bounding box center [132, 93] width 265 height 280
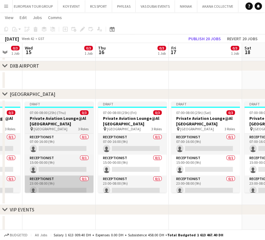
drag, startPoint x: 196, startPoint y: 174, endPoint x: 83, endPoint y: 175, distance: 112.9
click at [224, 174] on app-calendar-viewport "Mon 13 0/3 1 Job Tue 14 0/3 1 Job Wed 15 0/3 1 Job Thu 16 0/3 1 Job Fri 17 0/3 …" at bounding box center [132, 93] width 265 height 280
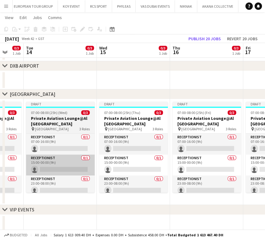
drag, startPoint x: 93, startPoint y: 174, endPoint x: 90, endPoint y: 171, distance: 3.7
click at [204, 171] on app-calendar-viewport "Sun 12 0/3 1 Job Mon 13 0/3 1 Job Tue 14 0/3 1 Job Wed 15 0/3 1 Job Thu 16 0/3 …" at bounding box center [132, 93] width 265 height 280
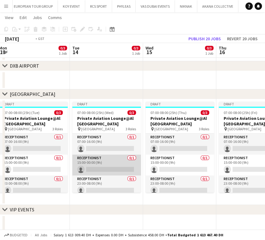
drag, startPoint x: 90, startPoint y: 171, endPoint x: 165, endPoint y: 169, distance: 74.9
click at [165, 169] on app-calendar-viewport "Sat 11 3/3 1 Job Sun 12 0/3 1 Job Mon 13 0/3 1 Job Tue 14 0/3 1 Job Wed 15 0/3 …" at bounding box center [132, 93] width 265 height 280
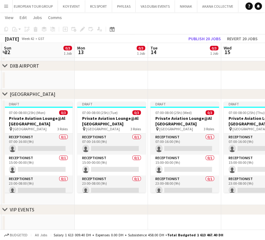
drag, startPoint x: 58, startPoint y: 172, endPoint x: 103, endPoint y: 175, distance: 45.2
click at [137, 172] on app-calendar-viewport "Fri 10 3/3 1 Job Sat 11 3/3 1 Job Sun 12 0/3 1 Job Mon 13 0/3 1 Job Tue 14 0/3 …" at bounding box center [132, 93] width 265 height 280
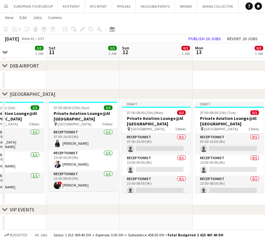
drag, startPoint x: 103, startPoint y: 173, endPoint x: 134, endPoint y: 173, distance: 30.7
click at [134, 173] on app-calendar-viewport "Wed 8 3/4 2 Jobs Thu 9 3/3 1 Job Fri 10 3/3 1 Job Sat 11 3/3 1 Job Sun 12 0/3 1…" at bounding box center [132, 93] width 265 height 280
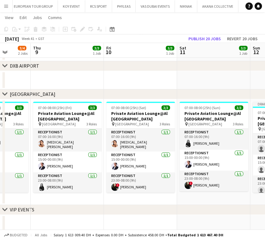
click at [107, 174] on app-calendar-viewport "Mon 6 3/3 1 Job Tue 7 3/3 1 Job Wed 8 3/4 2 Jobs Thu 9 3/3 1 Job Fri 10 3/3 1 J…" at bounding box center [132, 93] width 265 height 280
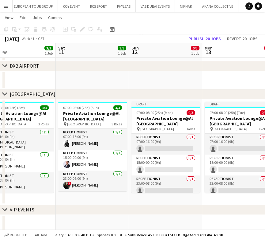
click at [6, 170] on app-calendar-viewport "Wed 8 3/4 2 Jobs Thu 9 3/3 1 Job Fri 10 3/3 1 Job Sat 11 3/3 1 Job Sun 12 0/3 1…" at bounding box center [132, 93] width 265 height 280
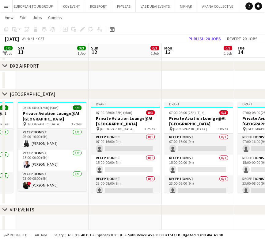
scroll to position [0, 200]
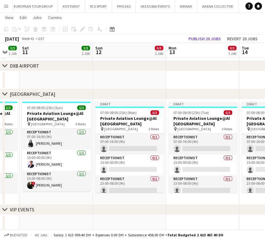
drag, startPoint x: 145, startPoint y: 142, endPoint x: 109, endPoint y: 144, distance: 36.2
click at [109, 144] on app-calendar-viewport "Wed 8 3/4 2 Jobs Thu 9 3/3 1 Job Fri 10 3/3 1 Job Sat 11 3/3 1 Job Sun 12 0/3 1…" at bounding box center [132, 93] width 265 height 280
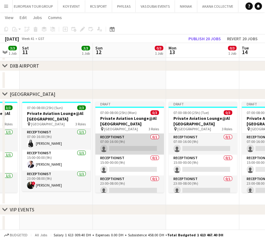
click at [133, 143] on app-card-role "Receptionist 0/1 07:00-16:00 (9h) single-neutral-actions" at bounding box center [129, 143] width 69 height 21
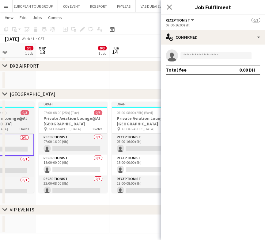
drag, startPoint x: 68, startPoint y: 146, endPoint x: 54, endPoint y: 147, distance: 14.4
click at [55, 147] on app-calendar-viewport "Thu 9 3/3 1 Job Fri 10 3/3 1 Job Sat 11 3/3 1 Job Sun 12 0/3 1 Job Mon 13 0/3 1…" at bounding box center [132, 93] width 265 height 280
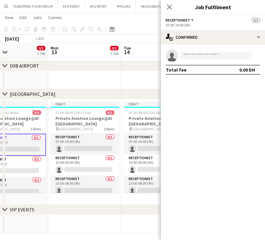
drag, startPoint x: 124, startPoint y: 187, endPoint x: 9, endPoint y: 186, distance: 115.3
click at [9, 186] on app-calendar-viewport "Thu 9 3/3 1 Job Fri 10 3/3 1 Job Sat 11 3/3 1 Job Sun 12 0/3 1 Job Mon 13 0/3 1…" at bounding box center [132, 93] width 265 height 280
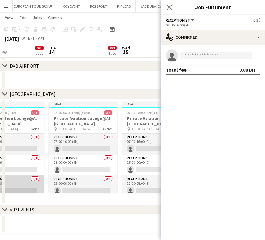
click at [18, 185] on app-card-role "Receptionist 0/1 23:00-08:00 (9h) single-neutral-actions" at bounding box center [9, 185] width 69 height 21
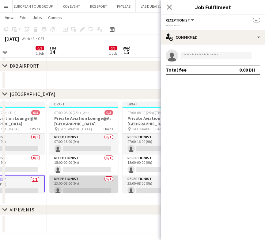
click at [75, 187] on app-card-role "Receptionist 0/1 23:00-08:00 (9h) single-neutral-actions" at bounding box center [83, 185] width 69 height 21
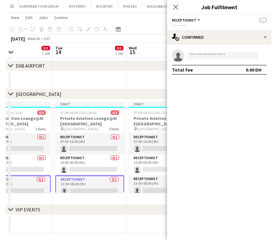
scroll to position [0, 219]
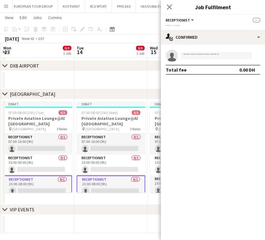
drag, startPoint x: 78, startPoint y: 187, endPoint x: 32, endPoint y: 185, distance: 46.0
click at [32, 185] on app-calendar-viewport "Fri 10 3/3 1 Job Sat 11 3/3 1 Job Sun 12 0/3 1 Job Mon 13 0/3 1 Job Tue 14 0/3 …" at bounding box center [132, 93] width 265 height 280
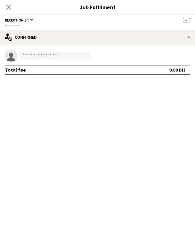
click at [64, 180] on mat-expansion-panel "check Confirmed single-neutral-actions Total fee 0.00 DH" at bounding box center [97, 141] width 195 height 195
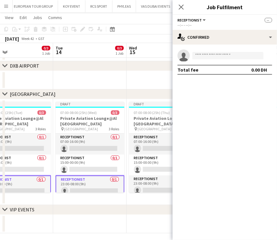
drag, startPoint x: 90, startPoint y: 161, endPoint x: 148, endPoint y: 161, distance: 58.3
click at [148, 161] on app-calendar-viewport "Sat 11 3/3 1 Job Sun 12 0/3 1 Job Mon 13 0/3 1 Job Tue 14 0/3 1 Job Wed 15 0/3 …" at bounding box center [138, 93] width 277 height 280
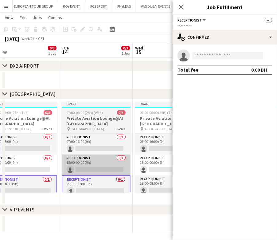
drag, startPoint x: 97, startPoint y: 161, endPoint x: 152, endPoint y: 161, distance: 55.2
click at [152, 161] on app-calendar-viewport "Sat 11 3/3 1 Job Sun 12 0/3 1 Job Mon 13 0/3 1 Job Tue 14 0/3 1 Job Wed 15 0/3 …" at bounding box center [138, 93] width 277 height 280
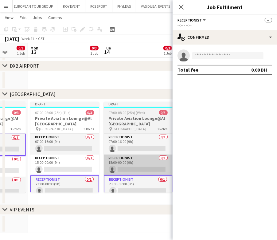
drag, startPoint x: 97, startPoint y: 163, endPoint x: 114, endPoint y: 161, distance: 17.2
click at [80, 161] on app-calendar-viewport "Fri 10 3/3 1 Job Sat 11 3/3 1 Job Sun 12 0/3 1 Job Mon 13 0/3 1 Job Tue 14 0/3 …" at bounding box center [138, 93] width 277 height 280
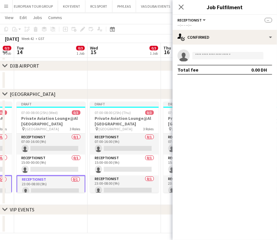
drag
click at [39, 154] on app-calendar-viewport "Sat 11 3/3 1 Job Sun 12 0/3 1 Job Mon 13 0/3 1 Job Tue 14 0/3 1 Job Wed 15 0/3 …" at bounding box center [138, 93] width 277 height 280
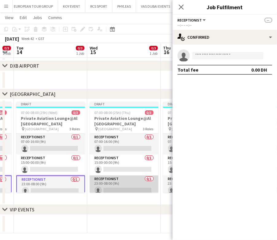
click at [117, 178] on app-card-role "Receptionist 0/1 23:00-08:00 (9h) single-neutral-actions" at bounding box center [124, 185] width 69 height 21
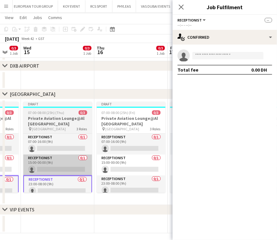
drag, startPoint x: 104, startPoint y: 178, endPoint x: 50, endPoint y: 171, distance: 55.2
click at [22, 172] on app-calendar-viewport "Sat 11 3/3 1 Job Sun 12 0/3 1 Job Mon 13 0/3 1 Job Tue 14 0/3 1 Job Wed 15 0/3 …" at bounding box center [138, 93] width 277 height 280
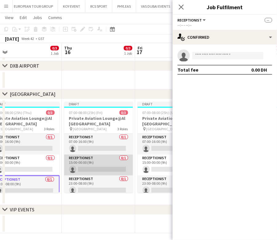
click at [79, 173] on app-card-role "Receptionist 0/1 15:00-00:00 (9h) single-neutral-actions" at bounding box center [98, 164] width 69 height 21
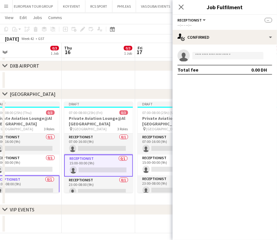
click at [83, 165] on app-card-role "Receptionist 0/1 15:00-00:00 (9h) single-neutral-actions" at bounding box center [98, 165] width 69 height 22
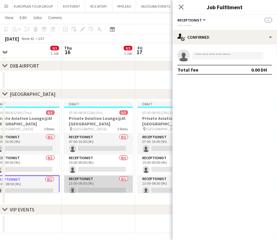
click at [88, 181] on app-card-role "Receptionist 0/1 23:00-08:00 (9h) single-neutral-actions" at bounding box center [98, 185] width 69 height 21
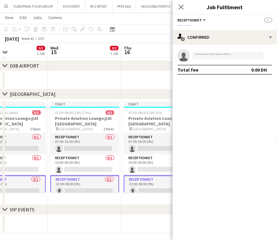
click at [8, 183] on app-calendar-viewport "Sun 12 0/3 1 Job Mon 13 0/3 1 Job Tue 14 0/3 1 Job Wed 15 0/3 1 Job Thu 16 0/3 …" at bounding box center [138, 93] width 277 height 280
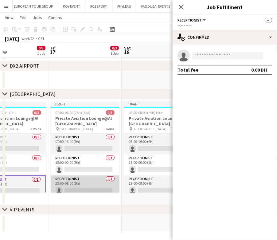
click at [81, 185] on app-card-role "Receptionist 0/1 23:00-08:00 (9h) single-neutral-actions" at bounding box center [85, 185] width 69 height 21
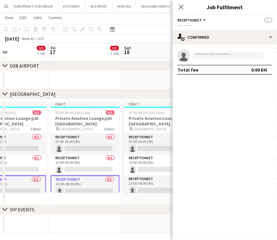
click at [81, 184] on app-card-role "Receptionist 0/1 23:00-08:00 (9h) single-neutral-actions" at bounding box center [85, 186] width 69 height 22
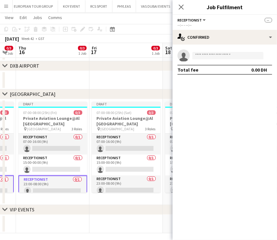
scroll to position [0, 130]
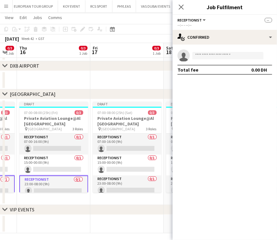
click at [92, 151] on app-calendar-viewport "Tue 14 0/3 1 Job Wed 15 0/3 1 Job Thu 16 0/3 1 Job Fri 17 0/3 1 Job Sat 18 0/3 …" at bounding box center [138, 93] width 277 height 280
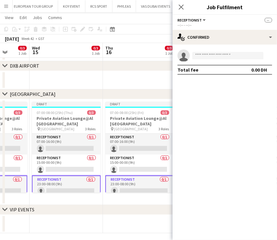
click at [165, 154] on app-calendar-viewport "Sun 12 0/3 1 Job Mon 13 0/3 1 Job Tue 14 0/3 1 Job Wed 15 0/3 1 Job Thu 16 0/3 …" at bounding box center [138, 93] width 277 height 280
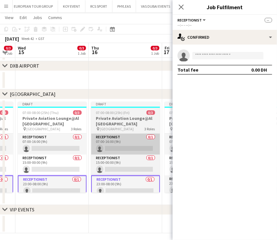
drag, startPoint x: 140, startPoint y: 151, endPoint x: 100, endPoint y: 153, distance: 39.6
click at [98, 153] on app-calendar-viewport "Sun 12 0/3 1 Job Mon 13 0/3 1 Job Tue 14 0/3 1 Job Wed 15 0/3 1 Job Thu 16 0/3 …" at bounding box center [138, 93] width 277 height 280
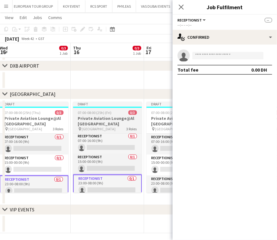
scroll to position [0, 0]
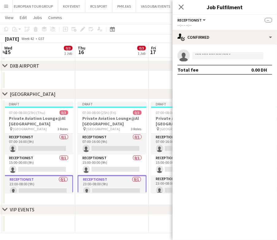
drag, startPoint x: 118, startPoint y: 156, endPoint x: 47, endPoint y: 156, distance: 70.8
click at [47, 156] on app-calendar-viewport "Sun 12 0/3 1 Job Mon 13 0/3 1 Job Tue 14 0/3 1 Job Wed 15 0/3 1 Job Thu 16 0/3 …" at bounding box center [138, 93] width 277 height 280
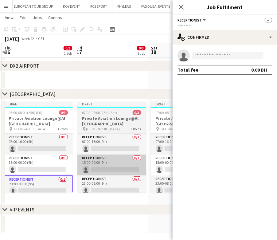
click at [42, 163] on app-calendar-viewport "Mon 13 0/3 1 Job Tue 14 0/3 1 Job Wed 15 0/3 1 Job Thu 16 0/3 1 Job Fri 17 0/3 …" at bounding box center [138, 93] width 277 height 280
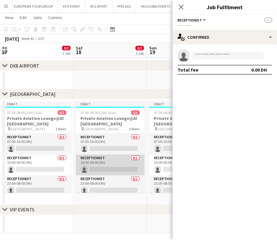
click at [97, 168] on app-card-role "Receptionist 0/1 15:00-00:00 (9h) single-neutral-actions" at bounding box center [110, 164] width 69 height 21
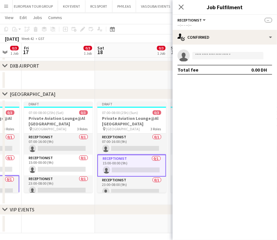
click at [49, 161] on app-calendar-viewport "Tue 14 0/3 1 Job Wed 15 0/3 1 Job Thu 16 0/3 1 Job Fri 17 0/3 1 Job Sat 18 0/3 …" at bounding box center [138, 93] width 277 height 280
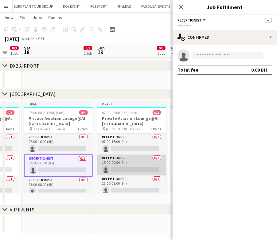
click at [125, 159] on app-card-role "Receptionist 0/1 15:00-00:00 (9h) single-neutral-actions" at bounding box center [131, 164] width 69 height 21
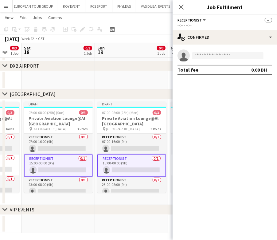
click at [16, 161] on app-calendar-viewport "Wed 15 0/3 1 Job Thu 16 0/3 1 Job Fri 17 0/3 1 Job Sat 18 0/3 1 Job Sun 19 0/3 …" at bounding box center [138, 93] width 277 height 280
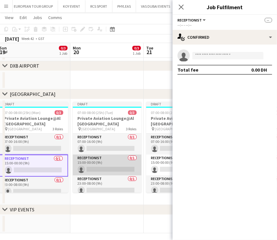
click at [93, 162] on app-card-role "Receptionist 0/1 15:00-00:00 (9h) single-neutral-actions" at bounding box center [107, 164] width 69 height 21
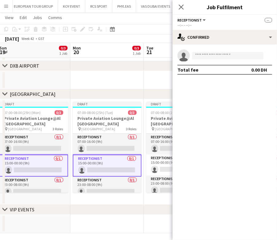
click at [5, 164] on app-calendar-viewport "Thu 16 0/3 1 Job Fri 17 0/3 1 Job Sat 18 0/3 1 Job Sun 19 0/3 1 Job Mon 20 0/3 …" at bounding box center [138, 93] width 277 height 280
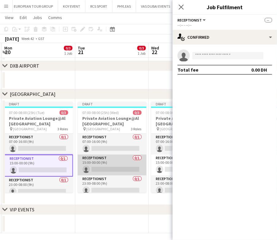
click at [96, 162] on app-card-role "Receptionist 0/1 15:00-00:00 (9h) single-neutral-actions" at bounding box center [112, 164] width 69 height 21
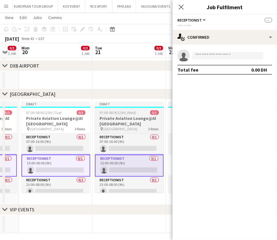
drag, startPoint x: 77, startPoint y: 163, endPoint x: 44, endPoint y: 163, distance: 32.5
click at [41, 163] on app-calendar-viewport "Fri 17 0/3 1 Job Sat 18 0/3 1 Job Sun 19 0/3 1 Job Mon 20 0/3 1 Job Tue 21 0/3 …" at bounding box center [138, 93] width 277 height 280
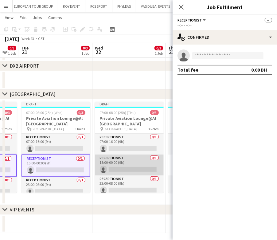
click at [109, 163] on app-card-role "Receptionist 0/1 15:00-00:00 (9h) single-neutral-actions" at bounding box center [129, 164] width 69 height 21
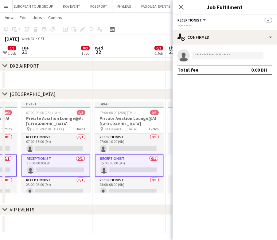
scroll to position [0, 211]
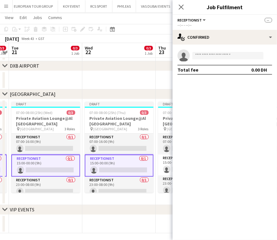
drag, startPoint x: 125, startPoint y: 163, endPoint x: 42, endPoint y: 164, distance: 83.7
click at [42, 164] on app-calendar-viewport "Sat 18 0/3 1 Job Sun 19 0/3 1 Job Mon 20 0/3 1 Job Tue 21 0/3 1 Job Wed 22 0/3 …" at bounding box center [138, 93] width 277 height 280
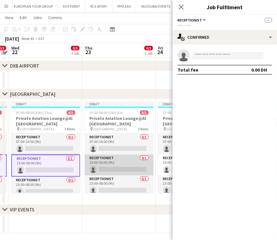
click at [106, 163] on app-card-role "Receptionist 0/1 15:00-00:00 (9h) single-neutral-actions" at bounding box center [119, 164] width 69 height 21
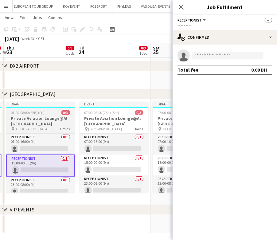
drag, startPoint x: 105, startPoint y: 163, endPoint x: 30, endPoint y: 162, distance: 75.4
click at [23, 163] on app-calendar-viewport "Mon 20 0/3 1 Job Tue 21 0/3 1 Job Wed 22 0/3 1 Job Thu 23 0/3 1 Job Fri 24 0/3 …" at bounding box center [138, 93] width 277 height 280
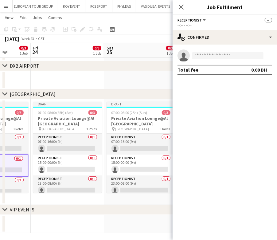
scroll to position [0, 214]
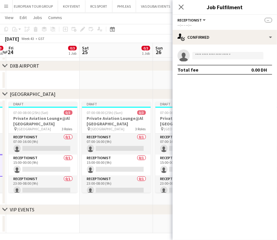
click at [29, 162] on app-calendar-viewport "Tue 21 0/3 1 Job Wed 22 0/3 1 Job Thu 23 0/3 1 Job Fri 24 0/3 1 Job Sat 25 0/3 …" at bounding box center [138, 93] width 277 height 280
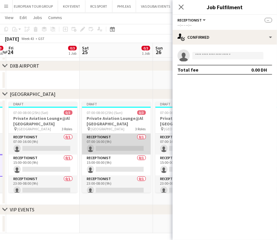
click at [100, 144] on app-card-role "Receptionist 0/1 07:00-16:00 (9h) single-neutral-actions" at bounding box center [116, 143] width 69 height 21
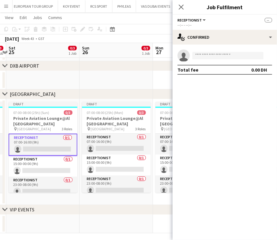
click at [34, 144] on app-calendar-viewport "Wed 22 0/3 1 Job Thu 23 0/3 1 Job Fri 24 0/3 1 Job Sat 25 0/3 1 Job Sun 26 0/3 …" at bounding box center [138, 93] width 277 height 280
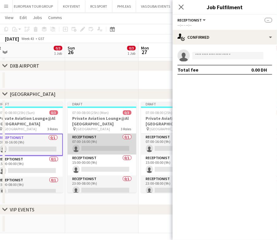
click at [90, 144] on app-card-role "Receptionist 0/1 07:00-16:00 (9h) single-neutral-actions" at bounding box center [101, 143] width 69 height 21
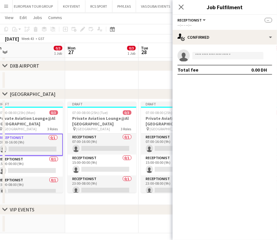
scroll to position [0, 228]
click at [42, 144] on app-calendar-viewport "Thu 23 0/3 1 Job Fri 24 0/3 1 Job Sat 25 0/3 1 Job Sun 26 0/3 1 Job Mon 27 0/3 …" at bounding box center [138, 93] width 277 height 280
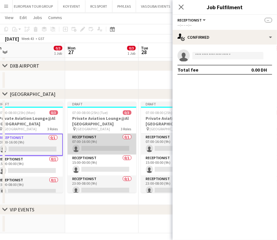
click at [86, 141] on app-card-role "Receptionist 0/1 07:00-16:00 (9h) single-neutral-actions" at bounding box center [101, 143] width 69 height 21
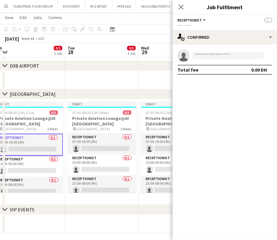
scroll to position [0, 260]
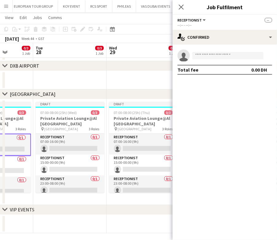
drag, startPoint x: 56, startPoint y: 140, endPoint x: 38, endPoint y: 138, distance: 18.8
click at [38, 138] on app-calendar-viewport "Fri 24 0/3 1 Job Sat 25 0/3 1 Job Sun 26 0/3 1 Job Mon 27 0/3 1 Job Tue 28 0/3 …" at bounding box center [138, 93] width 277 height 280
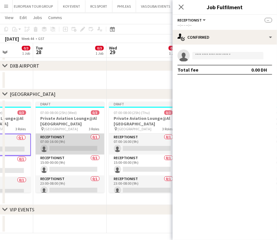
click at [59, 136] on app-card-role "Receptionist 0/1 07:00-16:00 (9h) single-neutral-actions" at bounding box center [70, 143] width 69 height 21
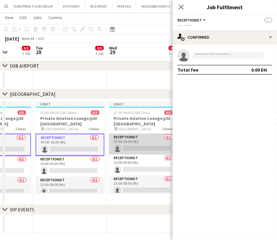
click at [113, 144] on app-card-role "Receptionist 0/1 07:00-16:00 (9h) single-neutral-actions" at bounding box center [143, 143] width 69 height 21
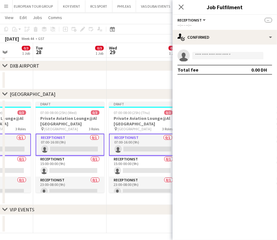
scroll to position [0, 231]
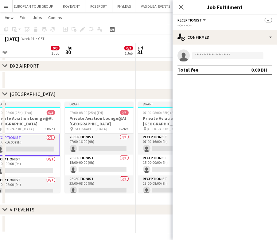
drag, startPoint x: 118, startPoint y: 148, endPoint x: -1, endPoint y: 148, distance: 118.4
click at [0, 148] on html "Menu Boards Boards Boards All jobs Status Workforce Workforce My Workforce Recr…" at bounding box center [138, 86] width 277 height 314
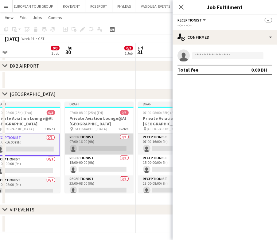
click at [102, 147] on app-card-role "Receptionist 0/1 07:00-16:00 (9h) single-neutral-actions" at bounding box center [99, 143] width 69 height 21
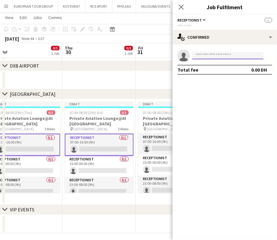
click at [210, 54] on input at bounding box center [227, 55] width 71 height 7
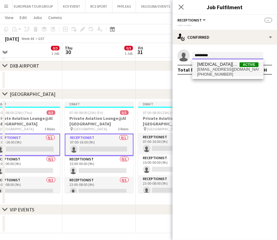
type input "*********"
click at [220, 74] on span "+971568358442" at bounding box center [227, 74] width 61 height 5
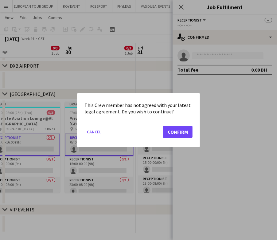
scroll to position [0, 0]
click at [167, 128] on button "Confirm" at bounding box center [177, 131] width 29 height 12
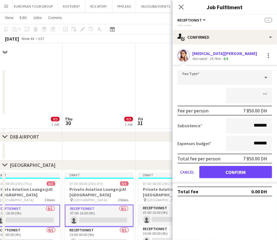
scroll to position [71, 0]
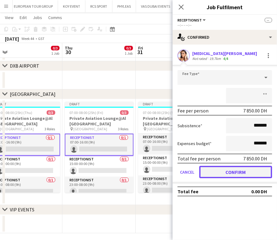
drag, startPoint x: 251, startPoint y: 167, endPoint x: 239, endPoint y: 170, distance: 12.0
click at [250, 167] on button "Confirm" at bounding box center [235, 172] width 73 height 12
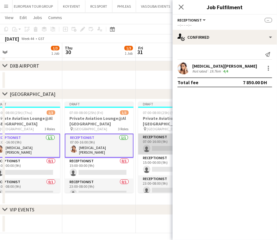
click at [145, 149] on app-card-role "Receptionist 0/1 07:00-16:00 (9h) single-neutral-actions" at bounding box center [172, 143] width 69 height 21
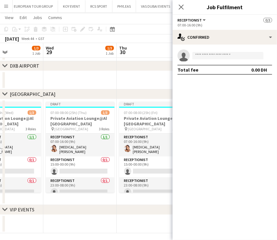
drag, startPoint x: 88, startPoint y: 159, endPoint x: 211, endPoint y: 158, distance: 123.0
click at [211, 158] on body "Menu Boards Boards Boards All jobs Status Workforce Workforce My Workforce Recr…" at bounding box center [138, 86] width 277 height 314
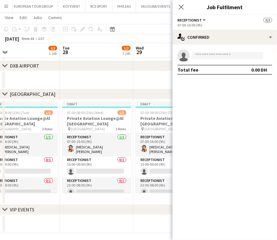
drag, startPoint x: 90, startPoint y: 159, endPoint x: 135, endPoint y: 166, distance: 44.6
click at [189, 159] on body "Menu Boards Boards Boards All jobs Status Workforce Workforce My Workforce Recr…" at bounding box center [138, 86] width 277 height 314
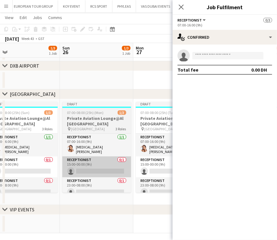
drag, startPoint x: 231, startPoint y: 165, endPoint x: 39, endPoint y: 169, distance: 192.0
click at [237, 165] on body "Menu Boards Boards Boards All jobs Status Workforce Workforce My Workforce Recr…" at bounding box center [138, 86] width 277 height 314
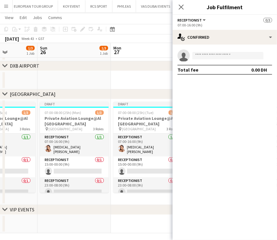
drag, startPoint x: 151, startPoint y: 169, endPoint x: 255, endPoint y: 171, distance: 104.6
click at [257, 171] on body "Menu Boards Boards Boards All jobs Status Workforce Workforce My Workforce Recr…" at bounding box center [138, 86] width 277 height 314
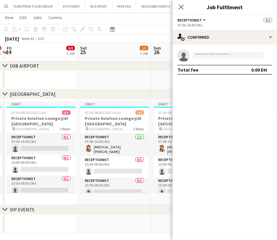
drag, startPoint x: 41, startPoint y: 174, endPoint x: 182, endPoint y: 174, distance: 140.1
click at [184, 174] on body "Menu Boards Boards Boards All jobs Status Workforce Workforce My Workforce Recr…" at bounding box center [138, 86] width 277 height 314
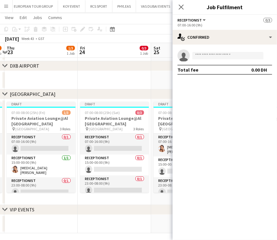
click at [191, 174] on body "Menu Boards Boards Boards All jobs Status Workforce Workforce My Workforce Recr…" at bounding box center [138, 86] width 277 height 314
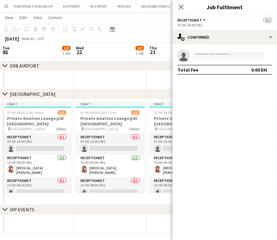
drag, startPoint x: 96, startPoint y: 174, endPoint x: 182, endPoint y: 174, distance: 85.9
click at [182, 174] on body "Menu Boards Boards Boards All jobs Status Workforce Workforce My Workforce Recr…" at bounding box center [138, 86] width 277 height 314
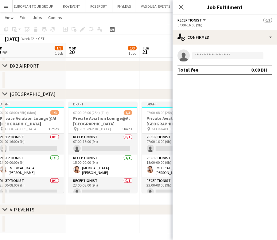
drag, startPoint x: 155, startPoint y: 171, endPoint x: 194, endPoint y: 171, distance: 38.6
click at [194, 171] on body "Menu Boards Boards Boards All jobs Status Workforce Workforce My Workforce Recr…" at bounding box center [138, 86] width 277 height 314
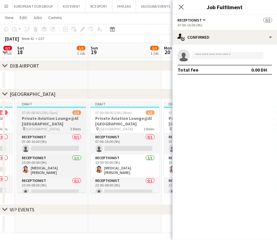
drag, startPoint x: 131, startPoint y: 167, endPoint x: 80, endPoint y: 168, distance: 51.5
click at [182, 167] on body "Menu Boards Boards Boards All jobs Status Workforce Workforce My Workforce Recr…" at bounding box center [138, 86] width 277 height 314
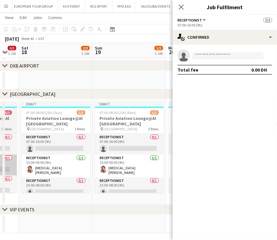
drag, startPoint x: 66, startPoint y: 163, endPoint x: 45, endPoint y: 163, distance: 20.5
click at [137, 163] on app-calendar-viewport "Thu 16 1/3 1 Job Fri 17 0/3 1 Job Sat 18 1/3 1 Job Sun 19 1/3 1 Job Mon 20 1/3 …" at bounding box center [138, 93] width 277 height 280
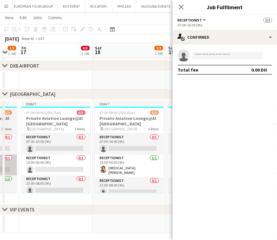
drag, startPoint x: 147, startPoint y: 163, endPoint x: 94, endPoint y: 166, distance: 52.2
click at [147, 163] on app-calendar-viewport "Wed 15 1/3 1 Job Thu 16 1/3 1 Job Fri 17 0/3 1 Job Sat 18 1/3 1 Job Sun 19 1/3 …" at bounding box center [138, 93] width 277 height 280
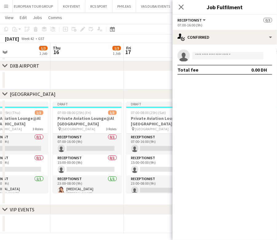
click at [145, 169] on app-calendar-viewport "Mon 13 1/3 1 Job Tue 14 1/3 1 Job Wed 15 1/3 1 Job Thu 16 1/3 1 Job Fri 17 0/3 …" at bounding box center [138, 93] width 277 height 280
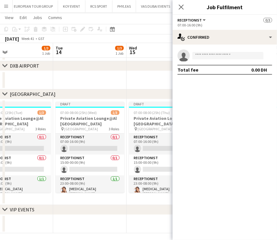
drag, startPoint x: 64, startPoint y: 172, endPoint x: 167, endPoint y: 173, distance: 102.7
click at [169, 173] on app-calendar-viewport "Sat 11 3/3 1 Job Sun 12 1/3 1 Job Mon 13 1/3 1 Job Tue 14 1/3 1 Job Wed 15 1/3 …" at bounding box center [138, 93] width 277 height 280
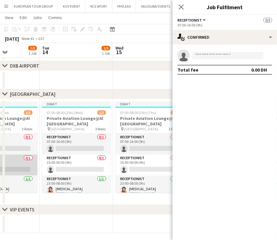
drag, startPoint x: 98, startPoint y: 171, endPoint x: 94, endPoint y: 171, distance: 4.3
click at [99, 171] on app-calendar-viewport "Sat 11 3/3 1 Job Sun 12 1/3 1 Job Mon 13 1/3 1 Job Tue 14 1/3 1 Job Wed 15 1/3 …" at bounding box center [138, 93] width 277 height 280
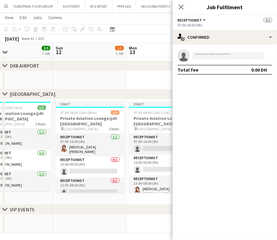
drag, startPoint x: 95, startPoint y: 171, endPoint x: 126, endPoint y: 171, distance: 30.7
click at [126, 171] on app-calendar-viewport "Thu 9 3/3 1 Job Fri 10 3/3 1 Job Sat 11 3/3 1 Job Sun 12 1/3 1 Job Mon 13 1/3 1…" at bounding box center [138, 93] width 277 height 280
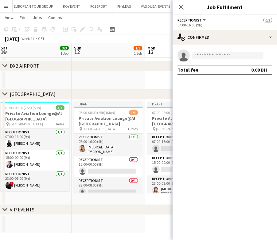
drag, startPoint x: 90, startPoint y: 170, endPoint x: 108, endPoint y: 163, distance: 19.1
click at [108, 163] on app-calendar-viewport "Thu 9 3/3 1 Job Fri 10 3/3 1 Job Sat 11 3/3 1 Job Sun 12 1/3 1 Job Mon 13 1/3 1…" at bounding box center [138, 93] width 277 height 280
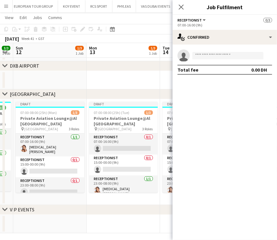
scroll to position [0, 227]
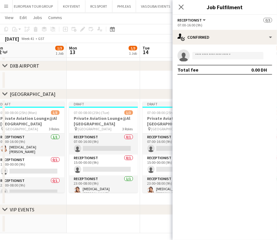
drag, startPoint x: 129, startPoint y: 166, endPoint x: 51, endPoint y: 179, distance: 79.4
click at [51, 179] on app-calendar-viewport "Thu 9 3/3 1 Job Fri 10 3/3 1 Job Sat 11 3/3 1 Job Sun 12 1/3 1 Job Mon 13 1/3 1…" at bounding box center [138, 93] width 277 height 280
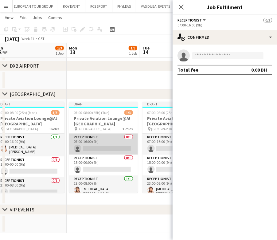
click at [92, 147] on app-card-role "Receptionist 0/1 07:00-16:00 (9h) single-neutral-actions" at bounding box center [103, 143] width 69 height 21
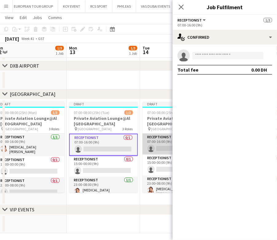
click at [145, 146] on app-card-role "Receptionist 0/1 07:00-16:00 (9h) single-neutral-actions" at bounding box center [176, 143] width 69 height 21
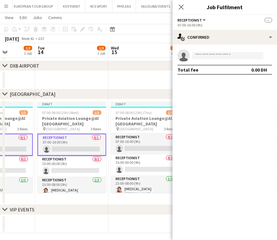
drag, startPoint x: 106, startPoint y: 156, endPoint x: 16, endPoint y: 160, distance: 90.9
click at [16, 160] on app-calendar-viewport "Sat 11 3/3 1 Job Sun 12 1/3 1 Job Mon 13 1/3 1 Job Tue 14 1/3 1 Job Wed 15 1/3 …" at bounding box center [138, 93] width 277 height 280
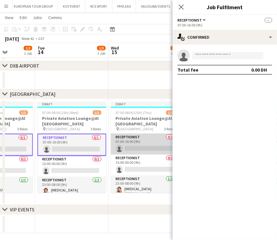
click at [120, 141] on app-card-role "Receptionist 0/1 07:00-16:00 (9h) single-neutral-actions" at bounding box center [145, 143] width 69 height 21
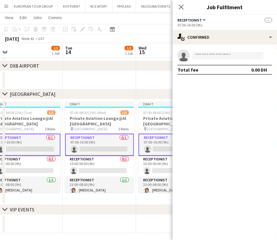
drag, startPoint x: 121, startPoint y: 143, endPoint x: 201, endPoint y: 143, distance: 79.7
click at [201, 143] on body "Menu Boards Boards Boards All jobs Status Workforce Workforce My Workforce Recr…" at bounding box center [138, 86] width 277 height 314
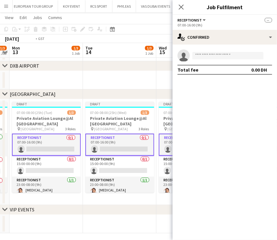
drag, startPoint x: 52, startPoint y: 148, endPoint x: 146, endPoint y: 148, distance: 94.5
click at [146, 148] on app-calendar-viewport "Sat 11 3/3 1 Job Sun 12 1/3 1 Job Mon 13 1/3 1 Job Tue 14 1/3 1 Job Wed 15 1/3 …" at bounding box center [138, 93] width 277 height 280
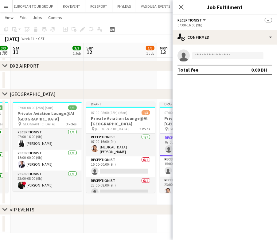
scroll to position [0, 158]
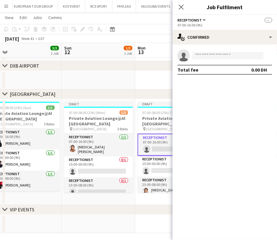
drag, startPoint x: 113, startPoint y: 153, endPoint x: 174, endPoint y: 152, distance: 61.6
click at [174, 152] on body "Menu Boards Boards Boards All jobs Status Workforce Workforce My Workforce Recr…" at bounding box center [138, 86] width 277 height 314
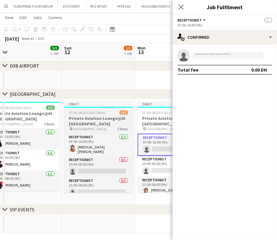
scroll to position [0, 0]
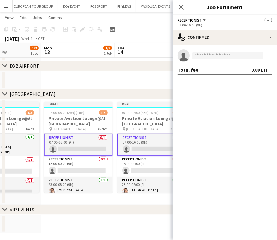
click at [44, 174] on app-calendar-viewport "Thu 9 3/3 1 Job Fri 10 3/3 1 Job Sat 11 3/3 1 Job Sun 12 1/3 1 Job Mon 13 1/3 1…" at bounding box center [138, 93] width 277 height 280
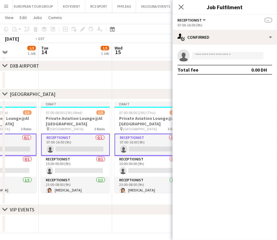
click at [26, 168] on app-calendar-viewport "Fri 10 3/3 1 Job Sat 11 3/3 1 Job Sun 12 1/3 1 Job Mon 13 1/3 1 Job Tue 14 1/3 …" at bounding box center [138, 93] width 277 height 280
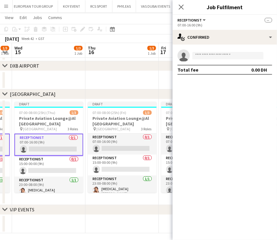
click at [17, 170] on app-calendar-viewport "Sun 12 1/3 1 Job Mon 13 1/3 1 Job Tue 14 1/3 1 Job Wed 15 1/3 1 Job Thu 16 1/3 …" at bounding box center [138, 93] width 277 height 280
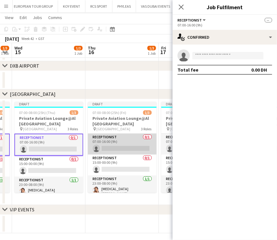
click at [107, 144] on app-card-role "Receptionist 0/1 07:00-16:00 (9h) single-neutral-actions" at bounding box center [122, 143] width 69 height 21
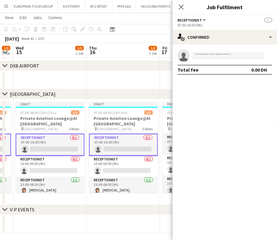
scroll to position [0, 168]
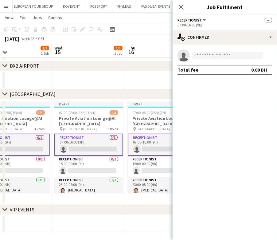
click at [10, 151] on app-calendar-viewport "Sun 12 1/3 1 Job Mon 13 1/3 1 Job Tue 14 1/3 1 Job Wed 15 1/3 1 Job Thu 16 1/3 …" at bounding box center [138, 93] width 277 height 280
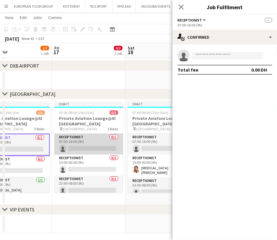
click at [84, 146] on app-card-role "Receptionist 0/1 07:00-16:00 (9h) single-neutral-actions" at bounding box center [88, 143] width 69 height 21
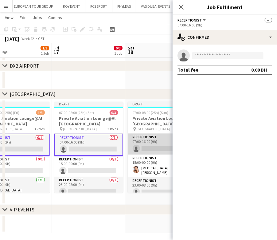
click at [141, 140] on app-card-role "Receptionist 0/1 07:00-16:00 (9h) single-neutral-actions" at bounding box center [162, 143] width 69 height 21
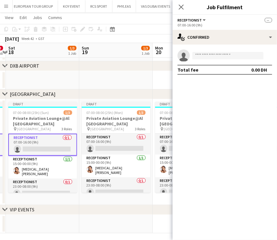
click at [0, 144] on html "Menu Boards Boards Boards All jobs Status Workforce Workforce My Workforce Recr…" at bounding box center [138, 86] width 277 height 314
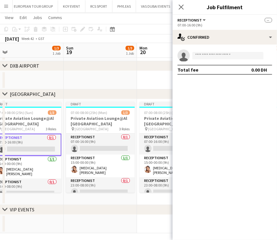
click at [6, 166] on app-calendar-viewport "Wed 15 1/3 1 Job Thu 16 1/3 1 Job Fri 17 0/3 1 Job Sat 18 1/3 1 Job Sun 19 1/3 …" at bounding box center [138, 93] width 277 height 280
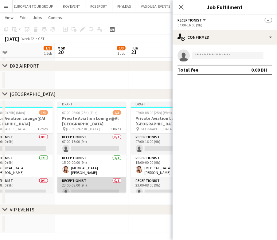
click at [100, 184] on app-card-role "Receptionist 0/1 23:00-08:00 (9h) single-neutral-actions" at bounding box center [91, 187] width 69 height 21
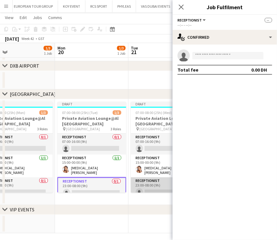
click at [161, 184] on app-card-role "Receptionist 0/1 23:00-08:00 (9h) single-neutral-actions" at bounding box center [165, 187] width 69 height 21
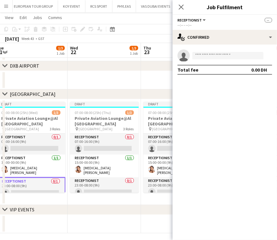
click at [0, 185] on html "Menu Boards Boards Boards All jobs Status Workforce Workforce My Workforce Recr…" at bounding box center [138, 86] width 277 height 314
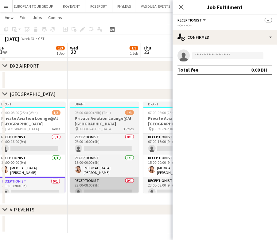
scroll to position [5, 0]
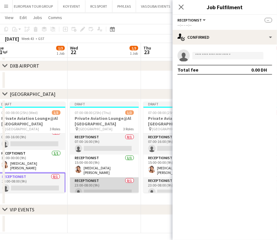
click at [78, 185] on app-card-role "Receptionist 0/1 23:00-08:00 (9h) single-neutral-actions" at bounding box center [104, 187] width 69 height 21
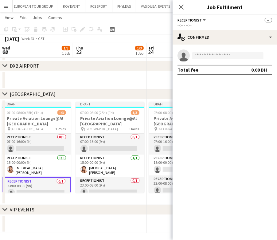
click at [23, 184] on app-calendar-viewport "Sun 19 1/3 1 Job Mon 20 1/3 1 Job Tue 21 1/3 1 Job Wed 22 1/3 1 Job Thu 23 1/3 …" at bounding box center [138, 93] width 277 height 280
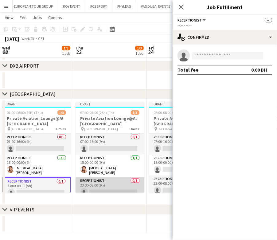
click at [97, 184] on app-card-role "Receptionist 0/1 23:00-08:00 (9h) single-neutral-actions" at bounding box center [109, 187] width 69 height 21
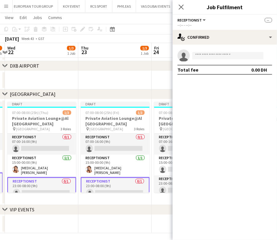
click at [39, 184] on app-calendar-viewport "Sun 19 1/3 1 Job Mon 20 1/3 1 Job Tue 21 1/3 1 Job Wed 22 1/3 1 Job Thu 23 1/3 …" at bounding box center [138, 93] width 277 height 280
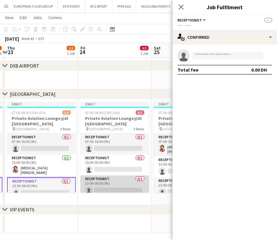
click at [95, 182] on app-card-role "Receptionist 0/1 23:00-08:00 (9h) single-neutral-actions" at bounding box center [114, 185] width 69 height 21
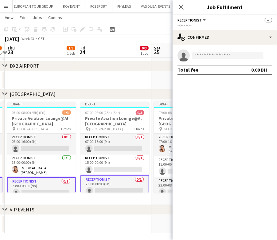
click at [22, 185] on app-calendar-viewport "Mon 20 1/3 1 Job Tue 21 1/3 1 Job Wed 22 1/3 1 Job Thu 23 1/3 1 Job Fri 24 0/3 …" at bounding box center [138, 93] width 277 height 280
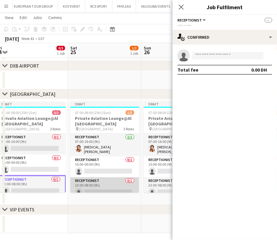
click at [84, 182] on app-card-role "Receptionist 0/1 23:00-08:00 (9h) single-neutral-actions" at bounding box center [104, 187] width 69 height 21
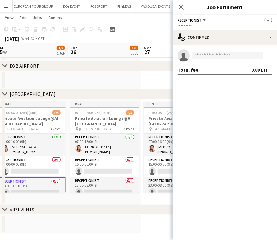
scroll to position [0, 245]
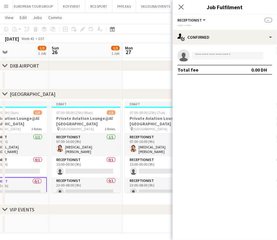
click at [19, 183] on app-calendar-viewport "Wed 22 1/3 1 Job Thu 23 1/3 1 Job Fri 24 0/3 1 Job Sat 25 1/3 1 Job Sun 26 1/3 …" at bounding box center [138, 93] width 277 height 280
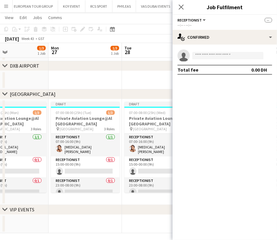
scroll to position [0, 235]
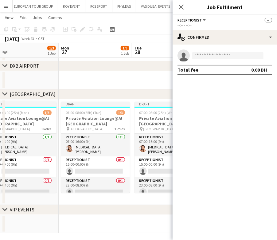
drag, startPoint x: 121, startPoint y: 178, endPoint x: 88, endPoint y: 182, distance: 33.1
click at [88, 182] on app-calendar-viewport "Thu 23 1/3 1 Job Fri 24 0/3 1 Job Sat 25 1/3 1 Job Sun 26 1/3 1 Job Mon 27 1/3 …" at bounding box center [138, 93] width 277 height 280
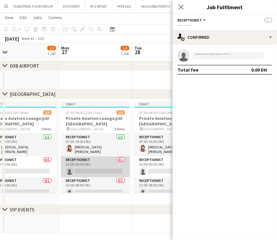
click at [97, 171] on app-card-role "Receptionist 0/1 15:00-00:00 (9h) single-neutral-actions" at bounding box center [95, 166] width 69 height 21
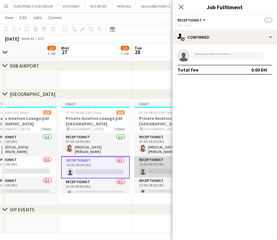
click at [141, 161] on app-card-role "Receptionist 0/1 15:00-00:00 (9h) single-neutral-actions" at bounding box center [168, 166] width 69 height 21
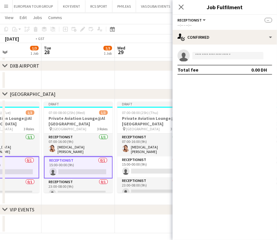
drag, startPoint x: 91, startPoint y: 168, endPoint x: 49, endPoint y: 168, distance: 41.4
click at [49, 168] on app-calendar-viewport "Fri 24 0/3 1 Job Sat 25 1/3 1 Job Sun 26 1/3 1 Job Mon 27 1/3 1 Job Tue 28 1/3 …" at bounding box center [138, 93] width 277 height 280
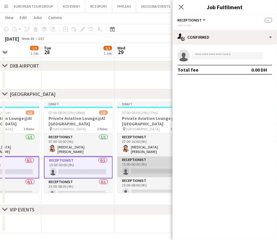
click at [137, 163] on app-card-role "Receptionist 0/1 15:00-00:00 (9h) single-neutral-actions" at bounding box center [151, 166] width 69 height 21
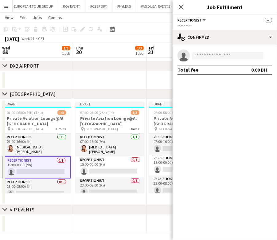
drag, startPoint x: -56, startPoint y: 163, endPoint x: -61, endPoint y: 163, distance: 4.6
click at [0, 163] on html "Menu Boards Boards Boards All jobs Status Workforce Workforce My Workforce Recr…" at bounding box center [138, 86] width 277 height 314
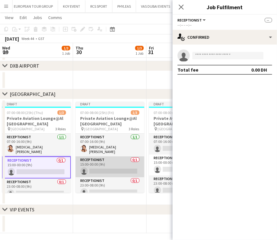
click at [98, 164] on app-card-role "Receptionist 0/1 15:00-00:00 (9h) single-neutral-actions" at bounding box center [109, 166] width 69 height 21
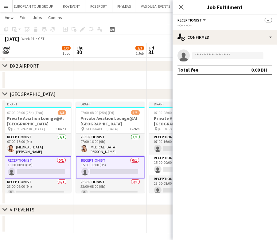
scroll to position [0, 226]
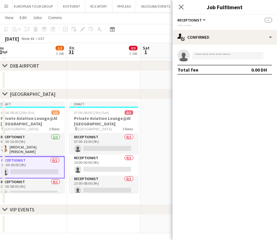
click at [9, 171] on app-calendar-viewport "Mon 27 1/3 1 Job Tue 28 1/3 1 Job Wed 29 1/3 1 Job Thu 30 1/3 1 Job Fri 31 0/3 …" at bounding box center [138, 93] width 277 height 280
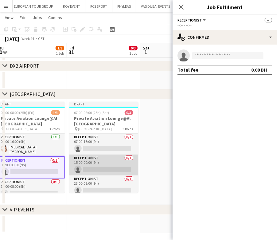
click at [98, 168] on app-card-role "Receptionist 0/1 15:00-00:00 (9h) single-neutral-actions" at bounding box center [103, 164] width 69 height 21
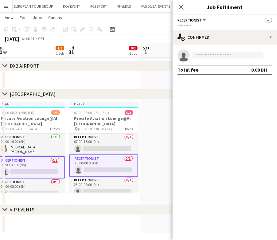
click at [247, 53] on input at bounding box center [227, 55] width 71 height 7
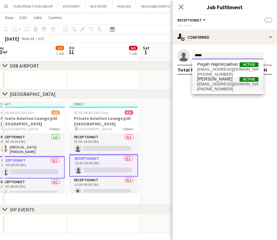
type input "*****"
click at [227, 78] on span "Pegah Safdari Active" at bounding box center [227, 78] width 61 height 5
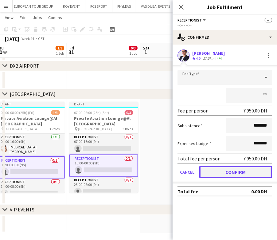
click at [253, 172] on button "Confirm" at bounding box center [235, 172] width 73 height 12
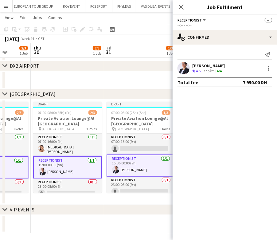
click at [177, 170] on body "Menu Boards Boards Boards All jobs Status Workforce Workforce My Workforce Recr…" at bounding box center [138, 86] width 277 height 314
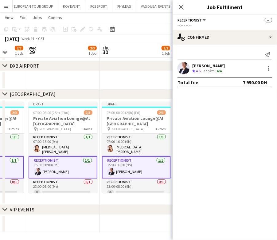
click at [162, 172] on app-calendar-viewport "Sun 26 1/3 1 Job Mon 27 2/3 1 Job Tue 28 2/3 1 Job Wed 29 2/3 1 Job Thu 30 2/3 …" at bounding box center [138, 93] width 277 height 280
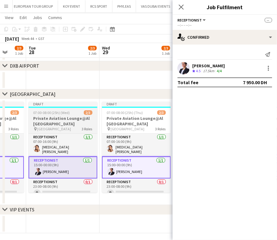
scroll to position [0, 163]
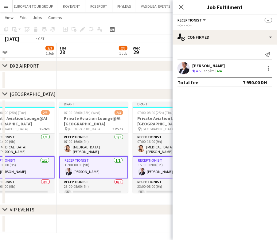
click at [151, 158] on app-calendar-viewport "Sat 25 2/3 1 Job Sun 26 1/3 1 Job Mon 27 2/3 1 Job Tue 28 2/3 1 Job Wed 29 2/3 …" at bounding box center [138, 93] width 277 height 280
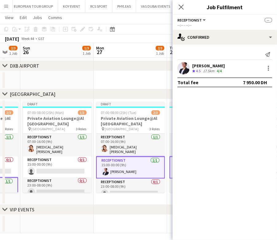
click at [157, 162] on app-calendar-viewport "Fri 24 1/3 1 Job Sat 25 2/3 1 Job Sun 26 1/3 1 Job Mon 27 2/3 1 Job Tue 28 2/3 …" at bounding box center [138, 93] width 277 height 280
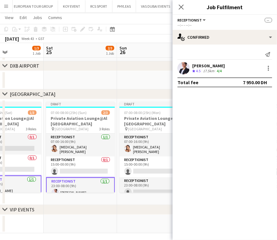
click at [130, 163] on app-calendar-viewport "Wed 22 2/3 1 Job Thu 23 2/3 1 Job Fri 24 1/3 1 Job Sat 25 2/3 1 Job Sun 26 1/3 …" at bounding box center [138, 93] width 277 height 280
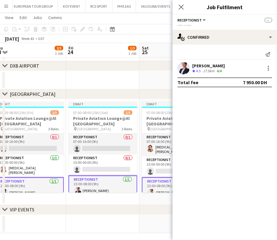
click at [110, 163] on app-calendar-viewport "Tue 21 2/3 1 Job Wed 22 2/3 1 Job Thu 23 2/3 1 Job Fri 24 1/3 1 Job Sat 25 2/3 …" at bounding box center [138, 93] width 277 height 280
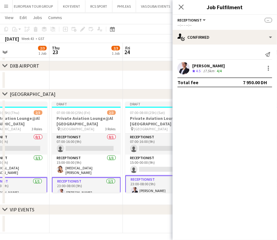
click at [116, 163] on app-calendar-viewport "Mon 20 2/3 1 Job Tue 21 2/3 1 Job Wed 22 2/3 1 Job Thu 23 2/3 1 Job Fri 24 1/3 …" at bounding box center [138, 93] width 277 height 280
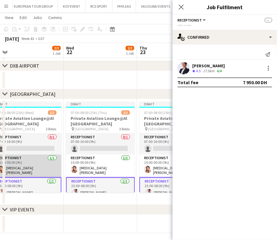
click at [121, 166] on app-calendar-viewport "Sun 19 1/3 1 Job Mon 20 2/3 1 Job Tue 21 2/3 1 Job Wed 22 2/3 1 Job Thu 23 2/3 …" at bounding box center [138, 93] width 277 height 280
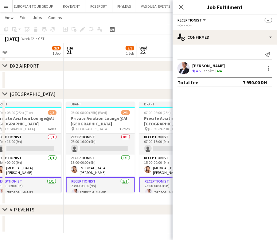
click at [143, 166] on app-calendar-viewport "Sat 18 2/3 1 Job Sun 19 1/3 1 Job Mon 20 2/3 1 Job Tue 21 2/3 1 Job Wed 22 2/3 …" at bounding box center [138, 93] width 277 height 280
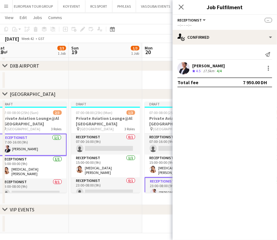
click at [177, 166] on body "Menu Boards Boards Boards All jobs Status Workforce Workforce My Workforce Recr…" at bounding box center [138, 86] width 277 height 314
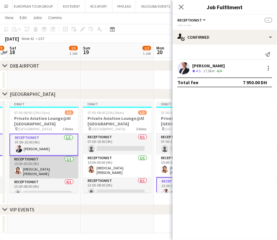
click at [128, 162] on app-calendar-viewport "Thu 16 2/3 1 Job Fri 17 1/3 1 Job Sat 18 2/3 1 Job Sun 19 1/3 1 Job Mon 20 2/3 …" at bounding box center [138, 93] width 277 height 280
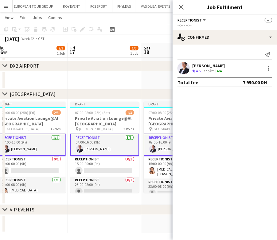
click at [71, 163] on app-calendar-viewport "Tue 14 2/3 1 Job Wed 15 2/3 1 Job Thu 16 2/3 1 Job Fri 17 1/3 1 Job Sat 18 2/3 …" at bounding box center [138, 93] width 277 height 280
click at [112, 163] on app-calendar-viewport "Tue 14 2/3 1 Job Wed 15 2/3 1 Job Thu 16 2/3 1 Job Fri 17 1/3 1 Job Sat 18 2/3 …" at bounding box center [138, 93] width 277 height 280
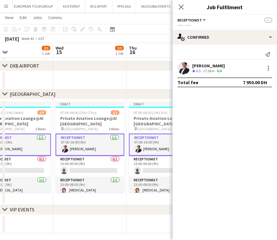
click at [105, 165] on app-calendar-viewport "Sun 12 1/3 1 Job Mon 13 2/3 1 Job Tue 14 2/3 1 Job Wed 15 2/3 1 Job Thu 16 2/3 …" at bounding box center [138, 93] width 277 height 280
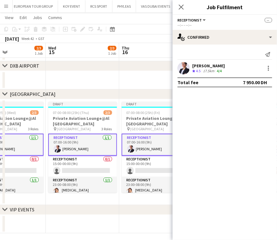
click at [93, 167] on app-calendar-viewport "Sun 12 1/3 1 Job Mon 13 2/3 1 Job Tue 14 2/3 1 Job Wed 15 2/3 1 Job Thu 16 2/3 …" at bounding box center [138, 93] width 277 height 280
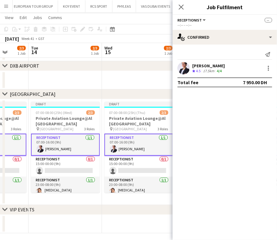
click at [105, 168] on app-calendar-viewport "Sat 11 3/3 1 Job Sun 12 1/3 1 Job Mon 13 2/3 1 Job Tue 14 2/3 1 Job Wed 15 2/3 …" at bounding box center [138, 93] width 277 height 280
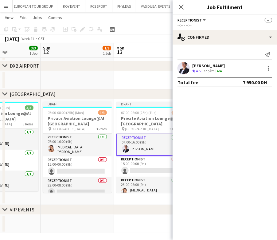
click at [135, 167] on app-calendar-viewport "Thu 9 3/3 1 Job Fri 10 3/3 1 Job Sat 11 3/3 1 Job Sun 12 1/3 1 Job Mon 13 2/3 1…" at bounding box center [138, 93] width 277 height 280
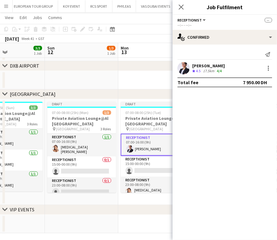
scroll to position [0, 139]
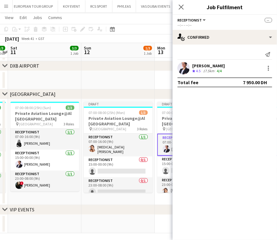
click at [90, 162] on app-calendar-viewport "Thu 9 3/3 1 Job Fri 10 3/3 1 Job Sat 11 3/3 1 Job Sun 12 1/3 1 Job Mon 13 2/3 1…" at bounding box center [138, 93] width 277 height 280
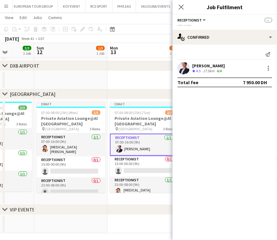
click at [17, 162] on app-calendar-viewport "Thu 9 3/3 1 Job Fri 10 3/3 1 Job Sat 11 3/3 1 Job Sun 12 1/3 1 Job Mon 13 2/3 1…" at bounding box center [138, 93] width 277 height 280
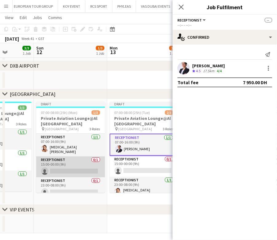
click at [52, 163] on app-card-role "Receptionist 0/1 15:00-00:00 (9h) single-neutral-actions" at bounding box center [70, 166] width 69 height 21
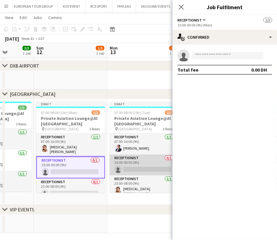
click at [129, 159] on app-card-role "Receptionist 0/1 15:00-00:00 (9h) single-neutral-actions" at bounding box center [143, 164] width 69 height 21
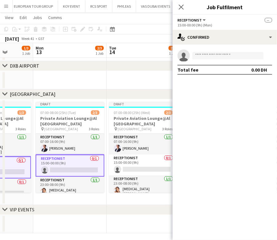
scroll to position [0, 188]
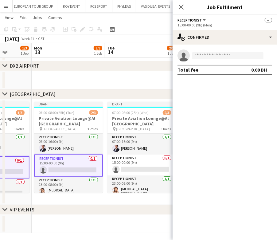
click at [53, 166] on app-calendar-viewport "Fri 10 3/3 1 Job Sat 11 3/3 1 Job Sun 12 1/3 1 Job Mon 13 2/3 1 Job Tue 14 2/3 …" at bounding box center [138, 93] width 277 height 280
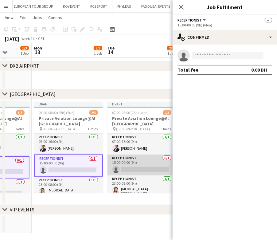
click at [128, 166] on app-card-role "Receptionist 0/1 15:00-00:00 (9h) single-neutral-actions" at bounding box center [141, 164] width 69 height 21
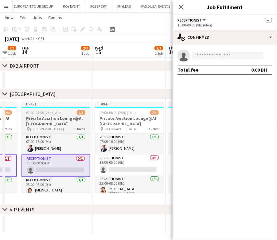
click at [41, 167] on app-calendar-viewport "Sat 11 3/3 1 Job Sun 12 1/3 1 Job Mon 13 2/3 1 Job Tue 14 2/3 1 Job Wed 15 2/3 …" at bounding box center [138, 93] width 277 height 280
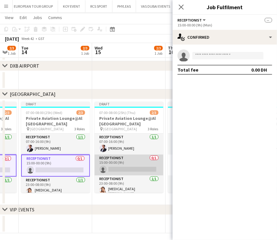
click at [111, 166] on app-card-role "Receptionist 0/1 15:00-00:00 (9h) single-neutral-actions" at bounding box center [128, 164] width 69 height 21
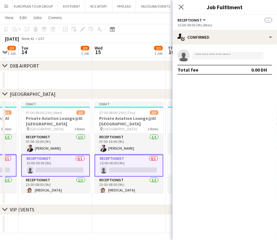
scroll to position [0, 204]
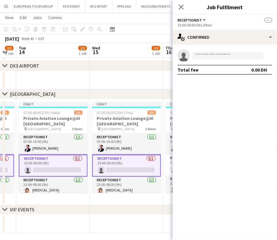
click at [35, 166] on app-calendar-viewport "Sat 11 3/3 1 Job Sun 12 1/3 1 Job Mon 13 2/3 1 Job Tue 14 2/3 1 Job Wed 15 2/3 …" at bounding box center [138, 93] width 277 height 280
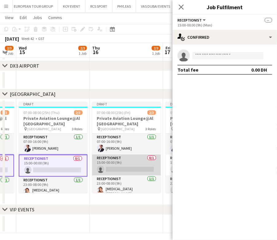
click at [117, 163] on app-card-role "Receptionist 0/1 15:00-00:00 (9h) single-neutral-actions" at bounding box center [126, 164] width 69 height 21
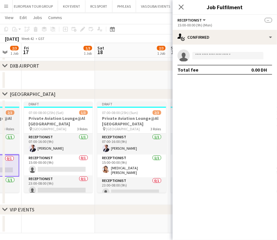
scroll to position [0, 206]
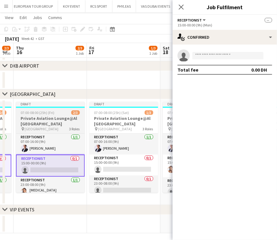
click at [43, 163] on app-calendar-viewport "Mon 13 2/3 1 Job Tue 14 2/3 1 Job Wed 15 2/3 1 Job Thu 16 2/3 1 Job Fri 17 1/3 …" at bounding box center [138, 93] width 277 height 280
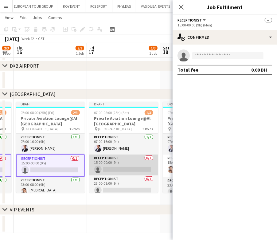
click at [121, 163] on app-card-role "Receptionist 0/1 15:00-00:00 (9h) single-neutral-actions" at bounding box center [123, 164] width 69 height 21
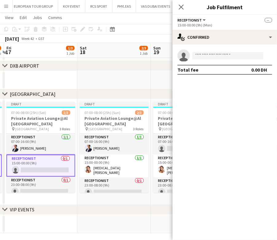
click at [15, 176] on app-calendar-viewport "Tue 14 2/3 1 Job Wed 15 2/3 1 Job Thu 16 2/3 1 Job Fri 17 1/3 1 Job Sat 18 2/3 …" at bounding box center [138, 93] width 277 height 280
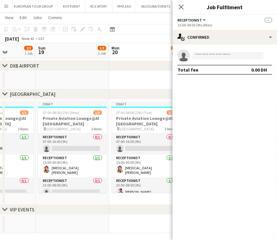
click at [0, 180] on html "Menu Boards Boards Boards All jobs Status Workforce Workforce My Workforce Recr…" at bounding box center [138, 86] width 277 height 314
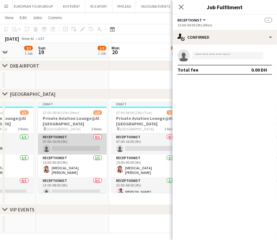
click at [56, 146] on app-card-role "Receptionist 0/1 07:00-16:00 (9h) single-neutral-actions" at bounding box center [72, 143] width 69 height 21
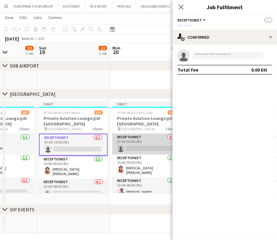
click at [133, 139] on app-card-role "Receptionist 0/1 07:00-16:00 (9h) single-neutral-actions" at bounding box center [146, 143] width 69 height 21
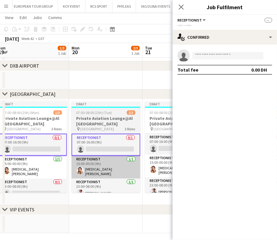
drag, startPoint x: 117, startPoint y: 166, endPoint x: 101, endPoint y: 168, distance: 16.5
click at [88, 171] on app-calendar-viewport "Thu 16 2/3 1 Job Fri 17 1/3 1 Job Sat 18 2/3 1 Job Sun 19 1/3 1 Job Mon 20 2/3 …" at bounding box center [138, 93] width 277 height 280
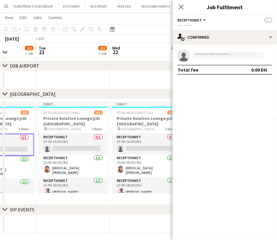
scroll to position [0, 242]
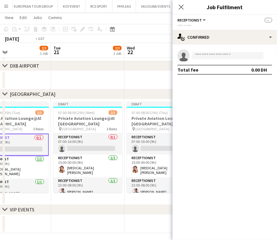
drag, startPoint x: 140, startPoint y: 162, endPoint x: 82, endPoint y: 173, distance: 59.6
click at [82, 173] on app-calendar-viewport "Fri 17 1/3 1 Job Sat 18 2/3 1 Job Sun 19 1/3 1 Job Mon 20 2/3 1 Job Tue 21 2/3 …" at bounding box center [138, 93] width 277 height 280
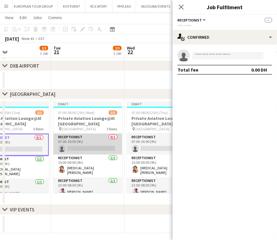
click at [89, 144] on app-card-role "Receptionist 0/1 07:00-16:00 (9h) single-neutral-actions" at bounding box center [87, 143] width 69 height 21
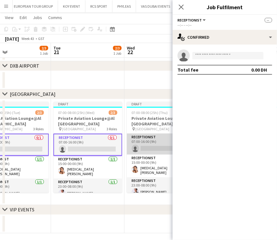
click at [129, 139] on app-card-role "Receptionist 0/1 07:00-16:00 (9h) single-neutral-actions" at bounding box center [161, 143] width 69 height 21
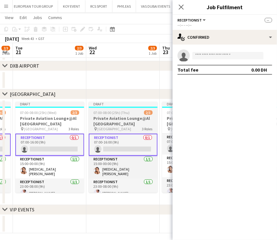
drag, startPoint x: 101, startPoint y: 155, endPoint x: 109, endPoint y: 148, distance: 10.7
click at [98, 155] on app-calendar-viewport "Sat 18 2/3 1 Job Sun 19 1/3 1 Job Mon 20 2/3 1 Job Tue 21 2/3 1 Job Wed 22 2/3 …" at bounding box center [138, 93] width 277 height 280
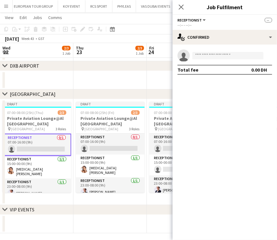
drag, startPoint x: 100, startPoint y: 149, endPoint x: 55, endPoint y: 149, distance: 45.7
click at [55, 149] on app-calendar-viewport "Sun 19 1/3 1 Job Mon 20 2/3 1 Job Tue 21 2/3 1 Job Wed 22 2/3 1 Job Thu 23 2/3 …" at bounding box center [138, 93] width 277 height 280
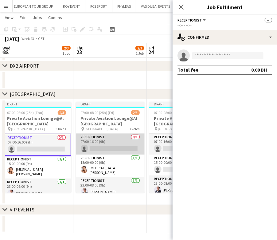
click at [113, 144] on app-card-role "Receptionist 0/1 07:00-16:00 (9h) single-neutral-actions" at bounding box center [110, 143] width 69 height 21
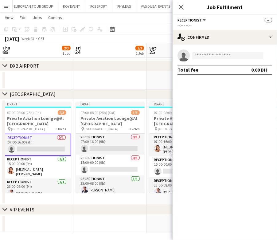
scroll to position [0, 235]
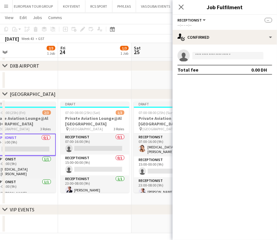
drag, startPoint x: -13, startPoint y: 145, endPoint x: 29, endPoint y: 144, distance: 42.3
click at [0, 144] on html "Menu Boards Boards Boards All jobs Status Workforce Workforce My Workforce Recr…" at bounding box center [138, 86] width 277 height 314
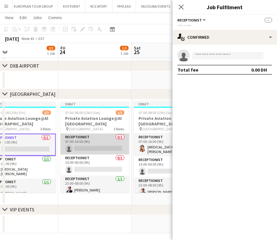
click at [95, 145] on app-card-role "Receptionist 0/1 07:00-16:00 (9h) single-neutral-actions" at bounding box center [94, 143] width 69 height 21
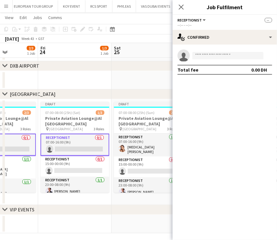
scroll to position [0, 242]
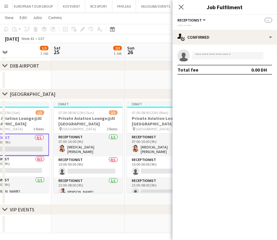
drag, startPoint x: 75, startPoint y: 146, endPoint x: -25, endPoint y: 139, distance: 99.3
click at [0, 139] on html "Menu Boards Boards Boards All jobs Status Workforce Workforce My Workforce Recr…" at bounding box center [138, 86] width 277 height 314
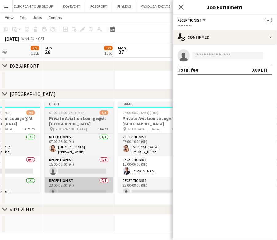
click at [54, 178] on app-calendar-viewport "Wed 22 2/3 1 Job Thu 23 2/3 1 Job Fri 24 1/3 1 Job Sat 25 2/3 1 Job Sun 26 1/3 …" at bounding box center [138, 93] width 277 height 280
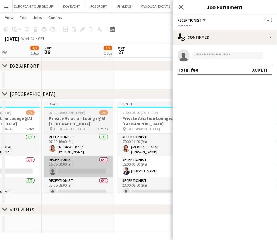
scroll to position [0, 0]
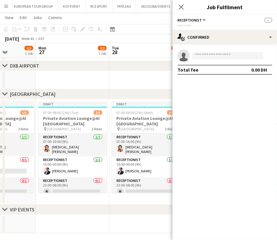
drag, startPoint x: 79, startPoint y: 167, endPoint x: 36, endPoint y: 167, distance: 43.5
click at [36, 167] on app-calendar-viewport "Thu 23 2/3 1 Job Fri 24 1/3 1 Job Sat 25 2/3 1 Job Sun 26 1/3 1 Job Mon 27 2/3 …" at bounding box center [138, 93] width 277 height 280
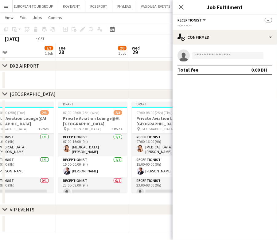
drag, startPoint x: 81, startPoint y: 163, endPoint x: 28, endPoint y: 166, distance: 53.4
click at [28, 166] on app-calendar-viewport "Fri 24 1/3 1 Job Sat 25 2/3 1 Job Sun 26 1/3 1 Job Mon 27 2/3 1 Job Tue 28 2/3 …" at bounding box center [138, 93] width 277 height 280
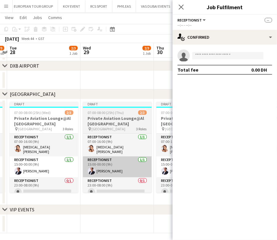
click at [62, 169] on app-calendar-viewport "Sat 25 2/3 1 Job Sun 26 1/3 1 Job Mon 27 2/3 1 Job Tue 28 2/3 1 Job Wed 29 2/3 …" at bounding box center [138, 93] width 277 height 280
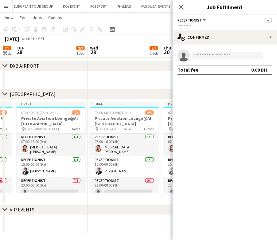
click at [56, 164] on app-calendar-viewport "Sat 25 2/3 1 Job Sun 26 1/3 1 Job Mon 27 2/3 1 Job Tue 28 2/3 1 Job Wed 29 2/3 …" at bounding box center [138, 93] width 277 height 280
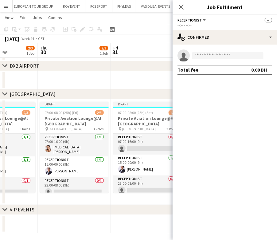
click at [74, 164] on app-calendar-viewport "Sun 26 1/3 1 Job Mon 27 2/3 1 Job Tue 28 2/3 1 Job Wed 29 2/3 1 Job Thu 30 2/3 …" at bounding box center [138, 93] width 277 height 280
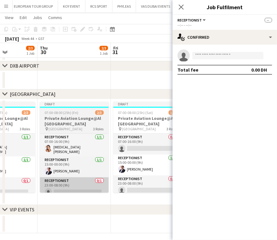
scroll to position [0, 257]
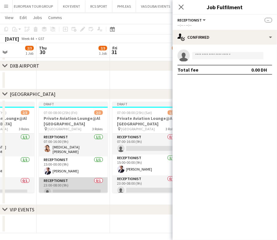
click at [83, 186] on app-card-role "Receptionist 0/1 23:00-08:00 (9h) single-neutral-actions" at bounding box center [73, 187] width 69 height 21
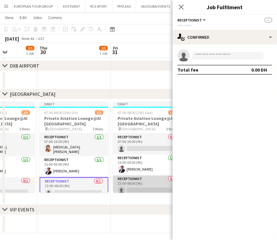
click at [139, 179] on app-card-role "Receptionist 0/1 23:00-08:00 (9h) single-neutral-actions" at bounding box center [147, 185] width 69 height 21
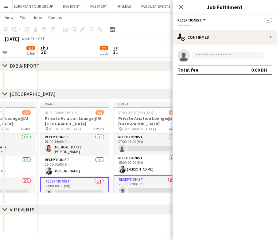
click at [206, 55] on input at bounding box center [227, 55] width 71 height 7
type input "*"
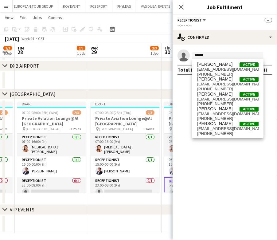
click at [140, 148] on app-calendar-viewport "Sun 26 1/3 1 Job Mon 27 2/3 1 Job Tue 28 2/3 1 Job Wed 29 2/3 1 Job Thu 30 2/3 …" at bounding box center [138, 93] width 277 height 280
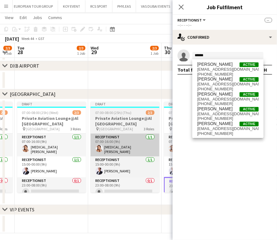
scroll to position [0, 130]
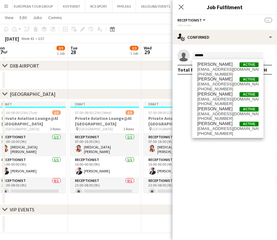
click at [196, 141] on body "Menu Boards Boards Boards All jobs Status Workforce Workforce My Workforce Recr…" at bounding box center [138, 86] width 277 height 314
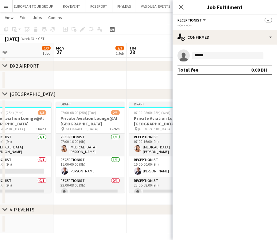
click at [227, 143] on body "Menu Boards Boards Boards All jobs Status Workforce Workforce My Workforce Recr…" at bounding box center [138, 86] width 277 height 314
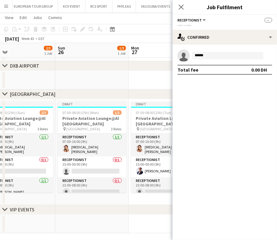
click at [203, 144] on body "Menu Boards Boards Boards All jobs Status Workforce Workforce My Workforce Recr…" at bounding box center [138, 86] width 277 height 314
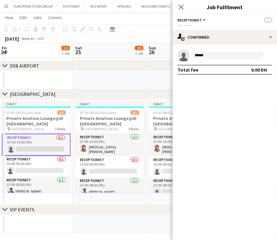
click at [152, 147] on app-calendar-viewport "Wed 22 2/3 1 Job Thu 23 2/3 1 Job Fri 24 1/3 1 Job Sat 25 2/3 1 Job Sun 26 1/3 …" at bounding box center [138, 93] width 277 height 280
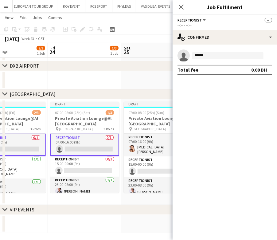
click at [208, 162] on body "Menu Boards Boards Boards All jobs Status Workforce Workforce My Workforce Recr…" at bounding box center [138, 86] width 277 height 314
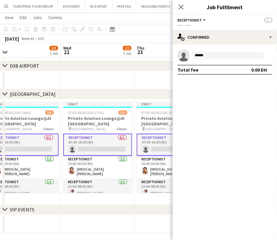
click at [196, 170] on body "Menu Boards Boards Boards All jobs Status Workforce Workforce My Workforce Recr…" at bounding box center [138, 86] width 277 height 314
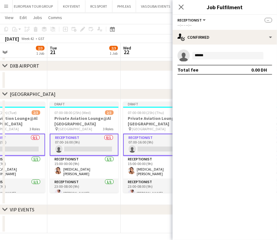
click at [209, 165] on body "Menu Boards Boards Boards All jobs Status Workforce Workforce My Workforce Recr…" at bounding box center [138, 86] width 277 height 314
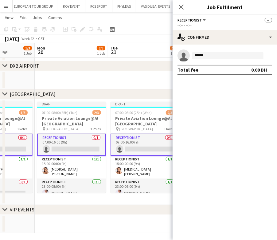
click at [192, 166] on body "Menu Boards Boards Boards All jobs Status Workforce Workforce My Workforce Recr…" at bounding box center [138, 86] width 277 height 314
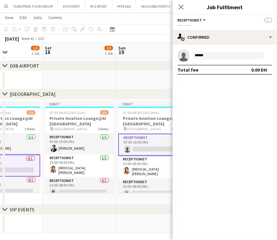
click at [177, 168] on body "Menu Boards Boards Boards All jobs Status Workforce Workforce My Workforce Recr…" at bounding box center [138, 86] width 277 height 314
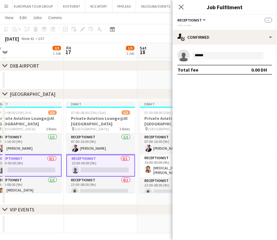
click at [159, 168] on app-calendar-viewport "Tue 14 2/3 1 Job Wed 15 2/3 1 Job Thu 16 2/3 1 Job Fri 17 1/3 1 Job Sat 18 2/3 …" at bounding box center [138, 93] width 277 height 280
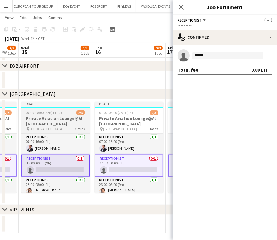
click at [163, 170] on app-calendar-viewport "Mon 13 2/3 1 Job Tue 14 2/3 1 Job Wed 15 2/3 1 Job Thu 16 2/3 1 Job Fri 17 1/3 …" at bounding box center [138, 93] width 277 height 280
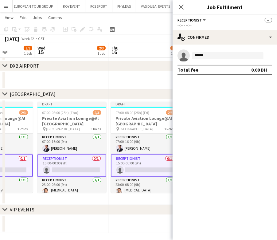
click at [181, 170] on body "Menu Boards Boards Boards All jobs Status Workforce Workforce My Workforce Recr…" at bounding box center [138, 86] width 277 height 314
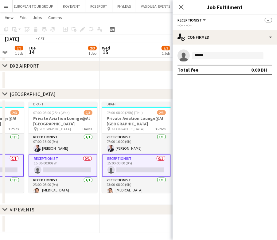
click at [161, 167] on app-calendar-viewport "Sat 11 3/3 1 Job Sun 12 1/3 1 Job Mon 13 2/3 1 Job Tue 14 2/3 1 Job Wed 15 2/3 …" at bounding box center [138, 93] width 277 height 280
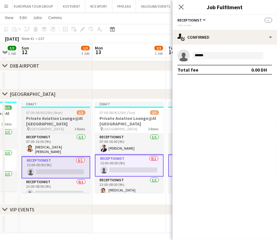
click at [166, 170] on app-calendar-viewport "Fri 10 3/3 1 Job Sat 11 3/3 1 Job Sun 12 1/3 1 Job Mon 13 2/3 1 Job Tue 14 2/3 …" at bounding box center [138, 93] width 277 height 280
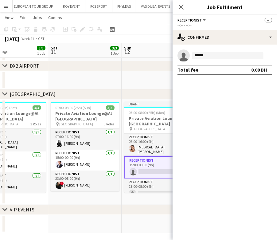
click at [145, 171] on app-calendar-viewport "Wed 8 3/4 2 Jobs Thu 9 3/3 1 Job Fri 10 3/3 1 Job Sat 11 3/3 1 Job Sun 12 1/3 1…" at bounding box center [138, 93] width 277 height 280
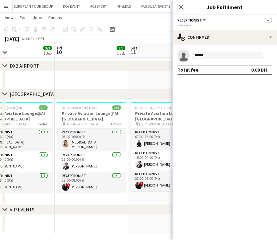
click at [140, 172] on app-calendar-viewport "Tue 7 3/3 1 Job Wed 8 3/4 2 Jobs Thu 9 3/3 1 Job Fri 10 3/3 1 Job Sat 11 3/3 1 …" at bounding box center [138, 93] width 277 height 280
click at [224, 52] on input "*****" at bounding box center [227, 55] width 71 height 7
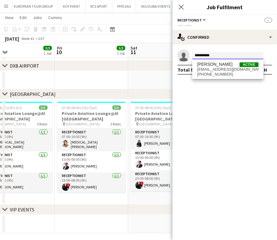
type input "**********"
click at [227, 62] on span "[PERSON_NAME]" at bounding box center [214, 64] width 35 height 5
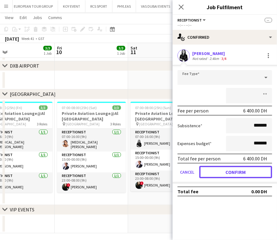
click at [222, 173] on button "Confirm" at bounding box center [235, 172] width 73 height 12
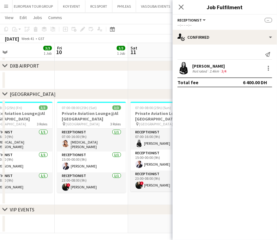
click at [189, 70] on app-user-avatar at bounding box center [183, 68] width 12 height 12
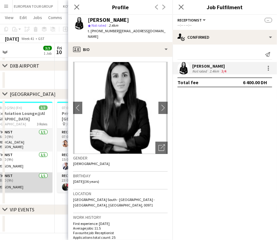
click at [40, 179] on app-card-role "Receptionist 1/1 23:00-08:00 (9h) Samar Mounzer" at bounding box center [18, 182] width 69 height 21
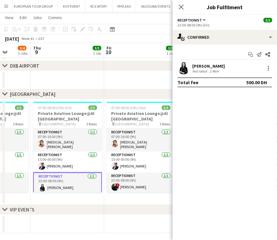
click at [112, 145] on app-calendar-viewport "Mon 6 3/3 1 Job Tue 7 3/3 1 Job Wed 8 3/4 2 Jobs Thu 9 3/3 1 Job Fri 10 3/3 1 J…" at bounding box center [138, 93] width 277 height 280
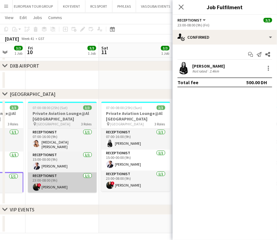
click at [51, 172] on app-calendar-viewport "Tue 7 3/3 1 Job Wed 8 3/4 2 Jobs Thu 9 3/3 1 Job Fri 10 3/3 1 Job Sat 11 3/3 1 …" at bounding box center [138, 93] width 277 height 280
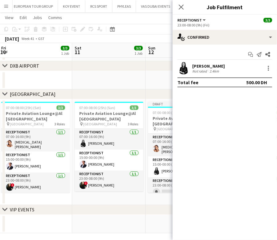
click at [12, 175] on app-calendar-viewport "Tue 7 3/3 1 Job Wed 8 3/4 2 Jobs Thu 9 3/3 1 Job Fri 10 3/3 1 Job Sat 11 3/3 1 …" at bounding box center [138, 93] width 277 height 280
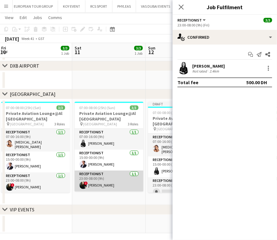
scroll to position [0, 222]
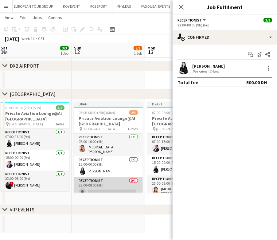
click at [89, 185] on app-card-role "Receptionist 0/1 23:00-08:00 (9h) single-neutral-actions" at bounding box center [108, 187] width 69 height 21
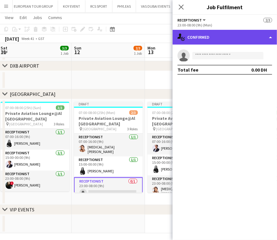
click at [245, 32] on div "single-neutral-actions-check-2 Confirmed" at bounding box center [224, 37] width 104 height 15
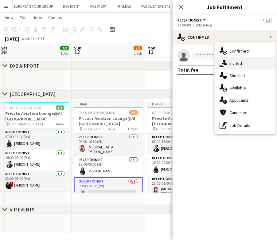
click at [239, 64] on span "Invited" at bounding box center [235, 63] width 13 height 6
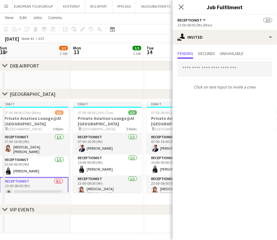
click at [73, 173] on app-calendar-viewport "Thu 9 3/3 1 Job Fri 10 3/3 1 Job Sat 11 3/3 1 Job Sun 12 2/3 1 Job Mon 13 3/3 1…" at bounding box center [138, 93] width 277 height 280
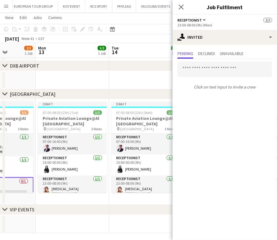
scroll to position [0, 196]
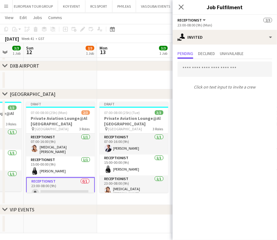
click at [63, 172] on app-calendar-viewport "Thu 9 3/3 1 Job Fri 10 3/3 1 Job Sat 11 3/3 1 Job Sun 12 2/3 1 Job Mon 13 3/3 1…" at bounding box center [138, 93] width 277 height 280
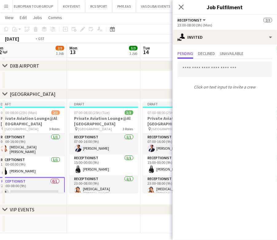
click at [0, 172] on html "Menu Boards Boards Boards All jobs Status Workforce Workforce My Workforce Recr…" at bounding box center [138, 86] width 277 height 314
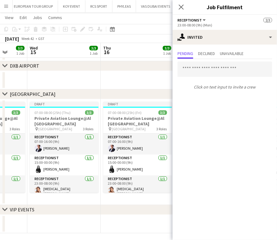
click at [34, 177] on app-calendar-viewport "Sun 12 2/3 1 Job Mon 13 3/3 1 Job Tue 14 3/3 1 Job Wed 15 3/3 1 Job Thu 16 3/3 …" at bounding box center [138, 93] width 277 height 280
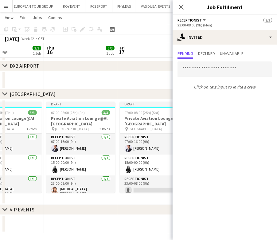
click at [73, 178] on app-calendar-viewport "Sun 12 2/3 1 Job Mon 13 3/3 1 Job Tue 14 3/3 1 Job Wed 15 3/3 1 Job Thu 16 3/3 …" at bounding box center [138, 93] width 277 height 280
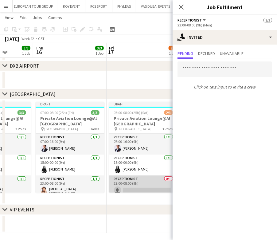
click at [135, 182] on app-card-role "Receptionist 0/1 23:00-08:00 (9h) single-neutral-actions" at bounding box center [143, 185] width 69 height 21
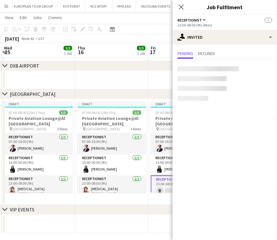
click at [26, 182] on app-calendar-viewport "Sun 12 2/3 1 Job Mon 13 3/3 1 Job Tue 14 3/3 1 Job Wed 15 3/3 1 Job Thu 16 3/3 …" at bounding box center [138, 93] width 277 height 280
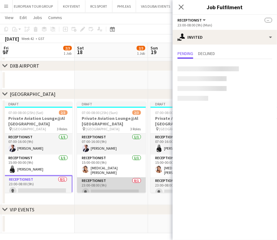
click at [110, 177] on app-card-role "Receptionist 0/1 23:00-08:00 (9h) single-neutral-actions" at bounding box center [111, 187] width 69 height 21
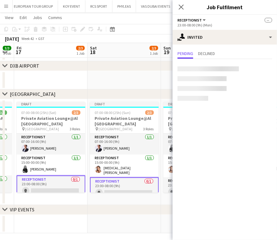
click at [45, 181] on app-calendar-viewport "Tue 14 3/3 1 Job Wed 15 3/3 1 Job Thu 16 3/3 1 Job Fri 17 2/3 1 Job Sat 18 2/3 …" at bounding box center [138, 93] width 277 height 280
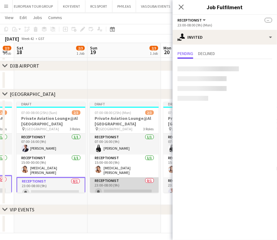
click at [113, 182] on app-card-role "Receptionist 0/1 23:00-08:00 (9h) single-neutral-actions" at bounding box center [124, 187] width 69 height 21
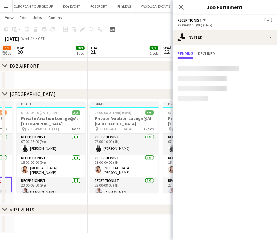
scroll to position [0, 147]
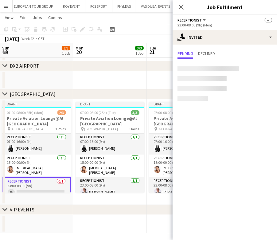
click at [0, 161] on html "Menu Boards Boards Boards All jobs Status Workforce Workforce My Workforce Recr…" at bounding box center [138, 86] width 277 height 314
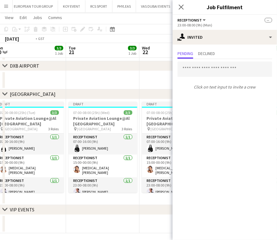
click at [7, 185] on app-calendar-viewport "Fri 17 2/3 1 Job Sat 18 2/3 1 Job Sun 19 2/3 1 Job Mon 20 3/3 1 Job Tue 21 3/3 …" at bounding box center [138, 93] width 277 height 280
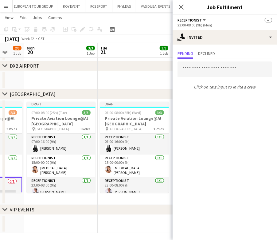
click at [14, 195] on app-calendar-viewport "Fri 17 2/3 1 Job Sat 18 2/3 1 Job Sun 19 2/3 1 Job Mon 20 3/3 1 Job Tue 21 3/3 …" at bounding box center [138, 93] width 277 height 280
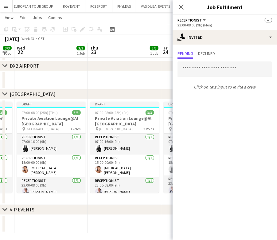
click at [4, 191] on div "chevron-right DXB AIRPORT chevron-right AL MAKTOUM AIRPORT chevron-right VIP EV…" at bounding box center [138, 93] width 277 height 280
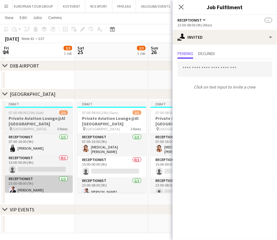
click at [11, 188] on app-calendar-viewport "Tue 21 3/3 1 Job Wed 22 3/3 1 Job Thu 23 3/3 1 Job Fri 24 2/3 1 Job Sat 25 2/3 …" at bounding box center [138, 93] width 277 height 280
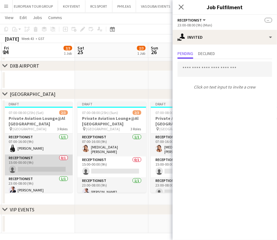
click at [32, 167] on app-card-role "Receptionist 0/1 15:00-00:00 (9h) single-neutral-actions" at bounding box center [38, 164] width 69 height 21
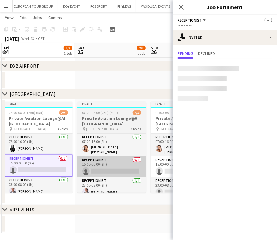
click at [123, 167] on app-card-role "Receptionist 0/1 15:00-00:00 (9h) single-neutral-actions" at bounding box center [111, 166] width 69 height 21
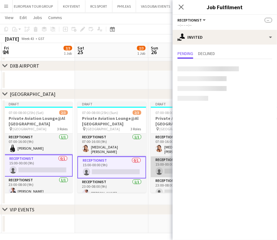
click at [165, 167] on app-card-role "Receptionist 0/1 15:00-00:00 (9h) single-neutral-actions" at bounding box center [185, 166] width 69 height 21
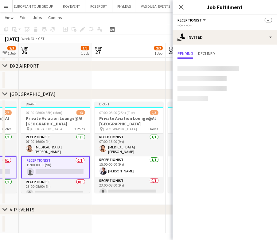
click at [9, 170] on app-calendar-viewport "Thu 23 3/3 1 Job Fri 24 2/3 1 Job Sat 25 2/3 1 Job Sun 26 1/3 1 Job Mon 27 2/3 …" at bounding box center [138, 93] width 277 height 280
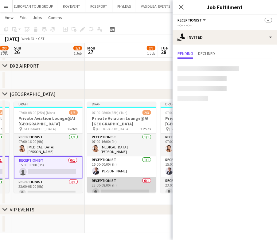
click at [105, 187] on app-card-role "Receptionist 0/1 23:00-08:00 (9h) single-neutral-actions" at bounding box center [121, 187] width 69 height 21
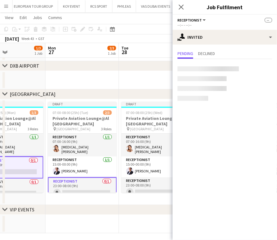
scroll to position [0, 199]
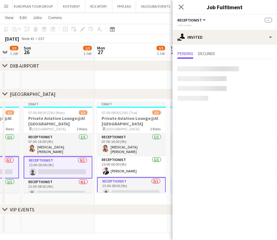
click at [47, 187] on app-calendar-viewport "Thu 23 3/3 1 Job Fri 24 2/3 1 Job Sat 25 2/3 1 Job Sun 26 1/3 1 Job Mon 27 2/3 …" at bounding box center [138, 93] width 277 height 280
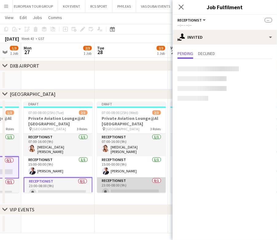
click at [118, 186] on app-card-role "Receptionist 0/1 23:00-08:00 (9h) single-neutral-actions" at bounding box center [131, 187] width 69 height 21
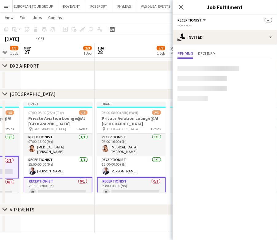
click at [72, 188] on app-calendar-viewport "Fri 24 2/3 1 Job Sat 25 2/3 1 Job Sun 26 1/3 1 Job Mon 27 2/3 1 Job Tue 28 2/3 …" at bounding box center [138, 93] width 277 height 280
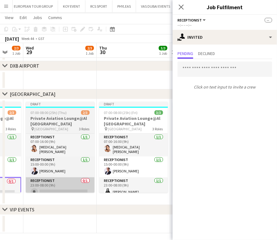
scroll to position [0, 196]
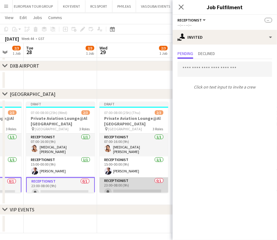
click at [131, 185] on app-card-role "Receptionist 0/1 23:00-08:00 (9h) single-neutral-actions" at bounding box center [133, 187] width 69 height 21
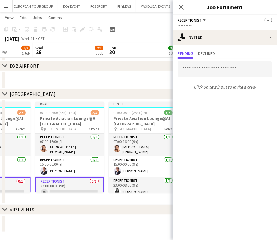
click at [44, 185] on app-calendar-viewport "Sun 26 1/3 1 Job Mon 27 2/3 1 Job Tue 28 2/3 1 Job Wed 29 2/3 1 Job Thu 30 3/3 …" at bounding box center [138, 93] width 277 height 280
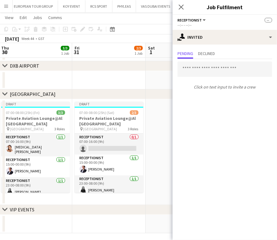
click at [36, 180] on app-calendar-viewport "Mon 27 2/3 1 Job Tue 28 2/3 1 Job Wed 29 2/3 1 Job Thu 30 3/3 1 Job Fri 31 2/3 …" at bounding box center [138, 93] width 277 height 280
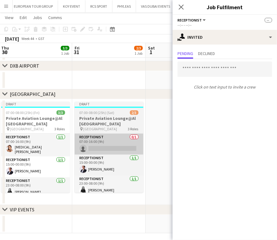
scroll to position [0, 225]
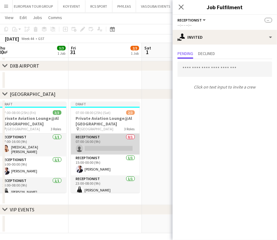
click at [132, 147] on app-card-role "Receptionist 0/1 07:00-16:00 (9h) single-neutral-actions" at bounding box center [105, 143] width 69 height 21
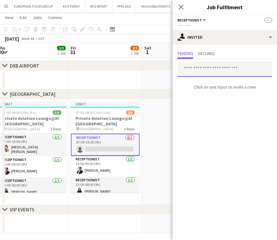
click at [203, 67] on input "text" at bounding box center [224, 68] width 94 height 15
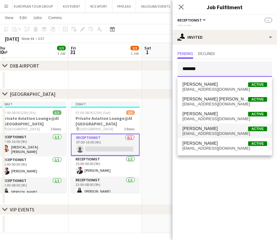
type input "*******"
click at [248, 133] on span "marileo1171@gmail.com" at bounding box center [224, 133] width 85 height 5
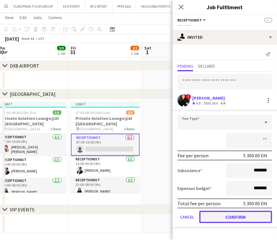
click at [218, 218] on button "Confirm" at bounding box center [235, 216] width 73 height 12
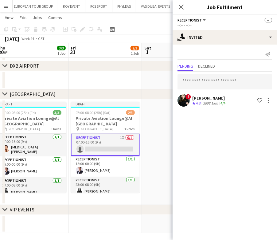
click at [160, 177] on app-date-cell at bounding box center [178, 151] width 73 height 105
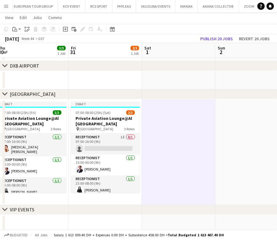
click at [218, 33] on app-toolbar "Copy Paste Paste Ctrl+V Paste with crew Ctrl+Shift+V Paste linked Job Delete Gr…" at bounding box center [138, 29] width 277 height 10
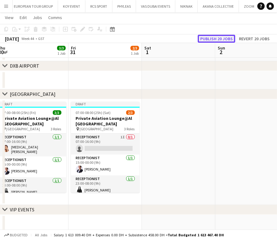
click at [218, 35] on button "Publish 20 jobs" at bounding box center [215, 39] width 37 height 8
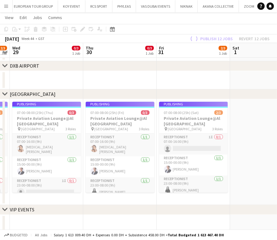
click at [203, 150] on app-calendar-viewport "Mon 27 0/3 1 Job Tue 28 2/3 1 Job Wed 29 0/3 1 Job Thu 30 0/3 1 Job Fri 31 2/3 …" at bounding box center [138, 93] width 277 height 280
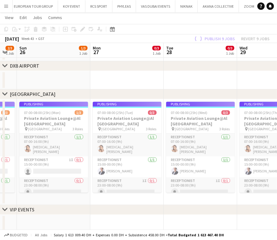
drag, startPoint x: 194, startPoint y: 152, endPoint x: 128, endPoint y: 158, distance: 65.6
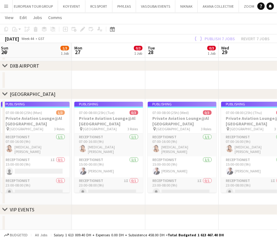
drag, startPoint x: 137, startPoint y: 161, endPoint x: 214, endPoint y: 158, distance: 77.0
click at [218, 157] on app-calendar-viewport "Fri 24 2/3 1 Job Sat 25 2/3 1 Job Sun 26 1/3 1 Job Mon 27 0/3 1 Job Tue 28 0/3 …" at bounding box center [138, 93] width 277 height 280
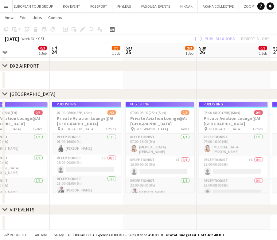
drag, startPoint x: 137, startPoint y: 169, endPoint x: 200, endPoint y: 168, distance: 62.9
click at [200, 168] on app-calendar-viewport "Tue 21 0/3 1 Job Wed 22 3/3 1 Job Thu 23 0/3 1 Job Fri 24 2/3 1 Job Sat 25 2/3 …" at bounding box center [138, 93] width 277 height 280
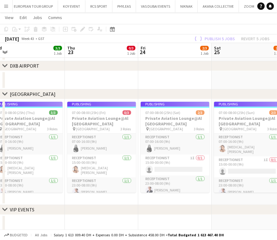
click at [205, 141] on app-calendar-viewport "Mon 20 0/3 1 Job Tue 21 0/3 1 Job Wed 22 3/3 1 Job Thu 23 0/3 1 Job Fri 24 2/3 …" at bounding box center [138, 93] width 277 height 280
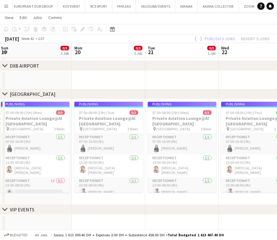
drag, startPoint x: 147, startPoint y: 148, endPoint x: 186, endPoint y: 149, distance: 39.0
click at [240, 148] on app-calendar-viewport "Fri 17 0/3 1 Job Sat 18 0/3 1 Job Sun 19 0/3 1 Job Mon 20 0/3 1 Job Tue 21 0/3 …" at bounding box center [138, 93] width 277 height 280
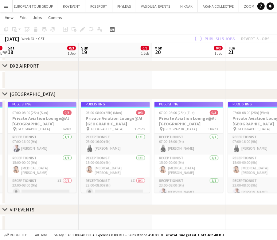
drag, startPoint x: 148, startPoint y: 151, endPoint x: 263, endPoint y: 146, distance: 115.1
click at [263, 146] on app-calendar-viewport "Thu 16 0/3 1 Job Fri 17 0/3 1 Job Sat 18 0/3 1 Job Sun 19 0/3 1 Job Mon 20 0/3 …" at bounding box center [138, 93] width 277 height 280
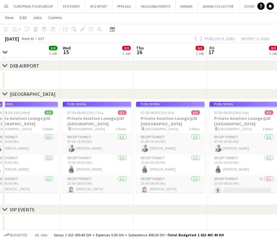
drag, startPoint x: 72, startPoint y: 150, endPoint x: 274, endPoint y: 138, distance: 201.8
click at [274, 138] on app-calendar-viewport "Sun 12 2/3 1 Job Mon 13 0/3 1 Job Tue 14 3/3 1 Job Wed 15 0/3 1 Job Thu 16 0/3 …" at bounding box center [138, 93] width 277 height 280
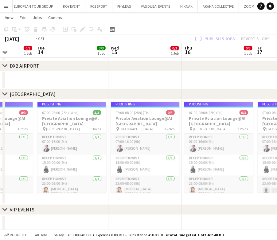
drag, startPoint x: 116, startPoint y: 145, endPoint x: 247, endPoint y: 144, distance: 130.9
click at [247, 144] on app-calendar-viewport "Sat 11 3/3 1 Job Sun 12 2/3 1 Job Mon 13 0/3 1 Job Tue 14 3/3 1 Job Wed 15 0/3 …" at bounding box center [138, 93] width 277 height 280
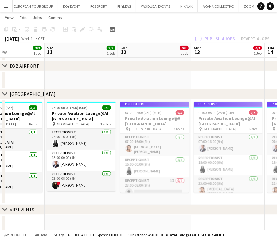
drag, startPoint x: 205, startPoint y: 147, endPoint x: 241, endPoint y: 147, distance: 35.9
click at [241, 147] on app-calendar-viewport "Wed 8 3/4 2 Jobs Thu 9 3/3 1 Job Fri 10 3/3 1 Job Sat 11 3/3 1 Job Sun 12 0/3 1…" at bounding box center [138, 93] width 277 height 280
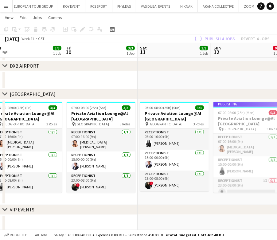
drag, startPoint x: 122, startPoint y: 161, endPoint x: 224, endPoint y: 160, distance: 102.7
click at [224, 160] on app-calendar-viewport "Tue 7 3/3 1 Job Wed 8 3/4 2 Jobs Thu 9 3/3 1 Job Fri 10 3/3 1 Job Sat 11 3/3 1 …" at bounding box center [138, 93] width 277 height 280
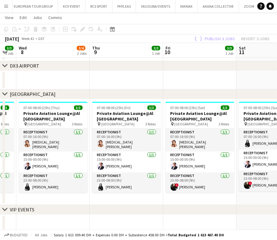
drag, startPoint x: 116, startPoint y: 167, endPoint x: 182, endPoint y: 162, distance: 66.1
click at [182, 162] on app-calendar-viewport "Mon 6 3/3 1 Job Tue 7 3/3 1 Job Wed 8 3/4 2 Jobs Thu 9 3/3 1 Job Fri 10 3/3 1 J…" at bounding box center [138, 93] width 277 height 280
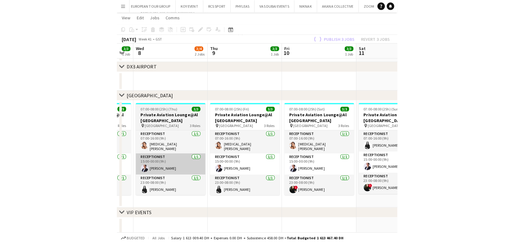
scroll to position [0, 126]
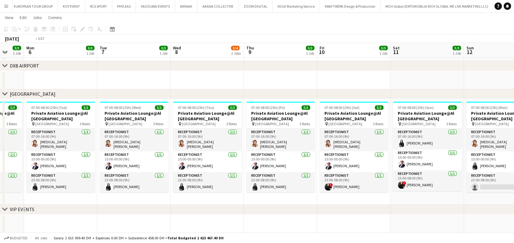
drag, startPoint x: 370, startPoint y: 130, endPoint x: 374, endPoint y: 130, distance: 4.3
click at [374, 130] on app-calendar-viewport "Sat 4 3/3 1 Job Sun 5 3/3 1 Job Mon 6 3/3 1 Job Tue 7 3/3 1 Job Wed 8 3/4 2 Job…" at bounding box center [257, 93] width 514 height 280
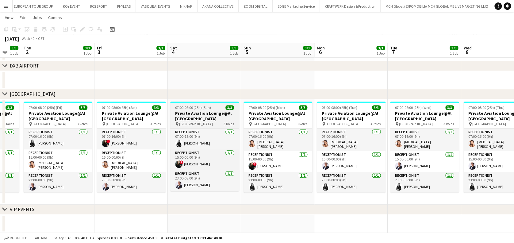
click at [287, 126] on app-calendar-viewport "Tue 30 3/3 1 Job Wed 1 3/3 1 Job Thu 2 3/3 1 Job Fri 3 3/3 1 Job Sat 4 3/3 1 Jo…" at bounding box center [257, 93] width 514 height 280
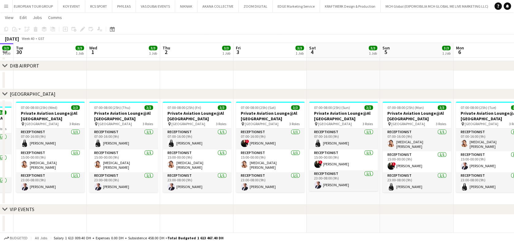
scroll to position [0, 128]
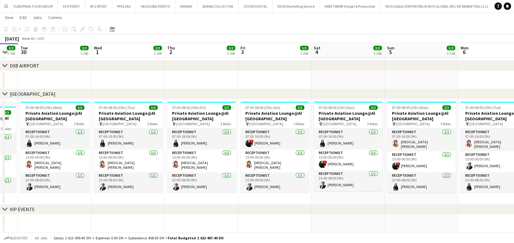
drag, startPoint x: 88, startPoint y: 146, endPoint x: 125, endPoint y: 146, distance: 37.4
click at [125, 146] on app-calendar-viewport "Sun 28 3/3 1 Job Mon 29 3/3 1 Job Tue 30 3/3 1 Job Wed 1 3/3 1 Job Thu 2 3/3 1 …" at bounding box center [257, 93] width 514 height 280
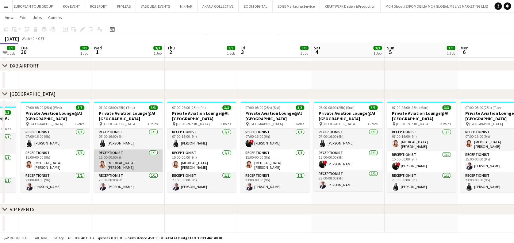
click at [118, 163] on app-card-role "Receptionist 1/1 15:00-00:00 (9h) Yasmin El Rahi" at bounding box center [128, 160] width 69 height 23
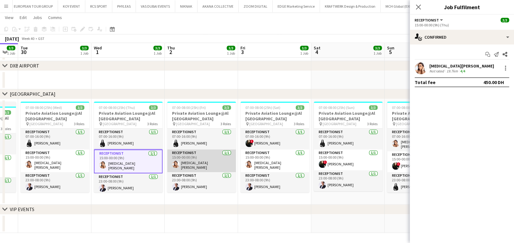
click at [203, 162] on app-card-role "Receptionist 1/1 15:00-00:00 (9h) Yasmin El Rahi" at bounding box center [201, 160] width 69 height 23
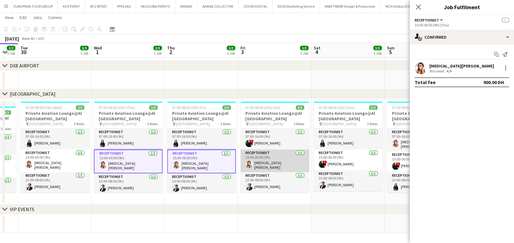
click at [292, 162] on app-card-role "Receptionist 1/1 15:00-00:00 (9h) Yasmin El Rahi" at bounding box center [274, 160] width 69 height 23
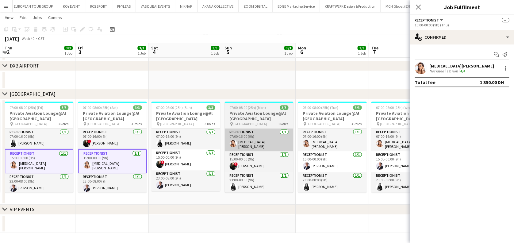
scroll to position [0, 172]
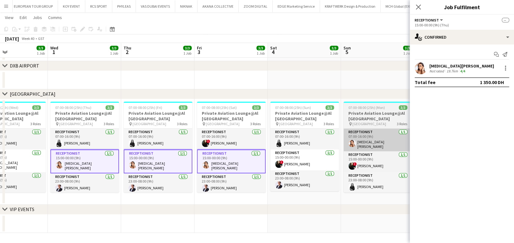
click at [163, 174] on app-calendar-viewport "Sun 28 3/3 1 Job Mon 29 3/3 1 Job Tue 30 3/3 1 Job Wed 1 3/3 1 Job Thu 2 3/3 1 …" at bounding box center [257, 93] width 514 height 280
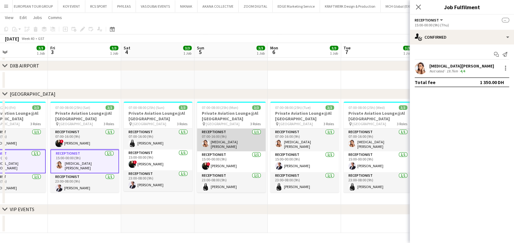
click at [250, 130] on app-card-role "Receptionist 1/1 07:00-16:00 (9h) Yasmin El Rahi" at bounding box center [231, 139] width 69 height 23
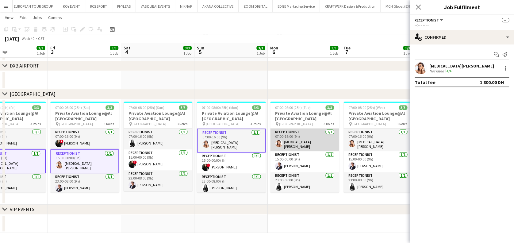
click at [304, 132] on app-card-role "Receptionist 1/1 07:00-16:00 (9h) Yasmin El Rahi" at bounding box center [304, 139] width 69 height 23
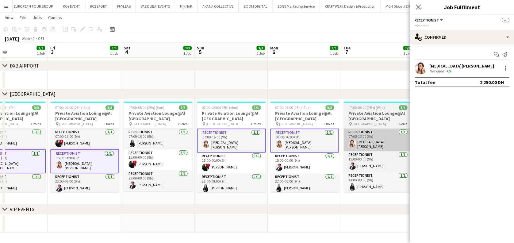
click at [381, 130] on app-card-role "Receptionist 1/1 07:00-16:00 (9h) Yasmin El Rahi" at bounding box center [377, 139] width 69 height 23
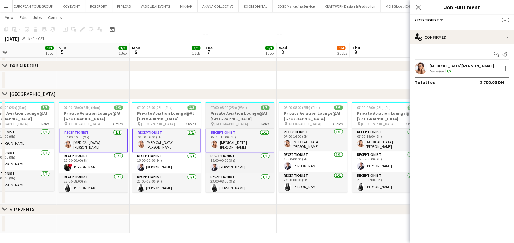
click at [229, 146] on app-calendar-viewport "Tue 30 3/3 1 Job Wed 1 3/3 1 Job Thu 2 3/3 1 Job Fri 3 3/3 1 Job Sat 4 3/3 1 Jo…" at bounding box center [257, 93] width 514 height 280
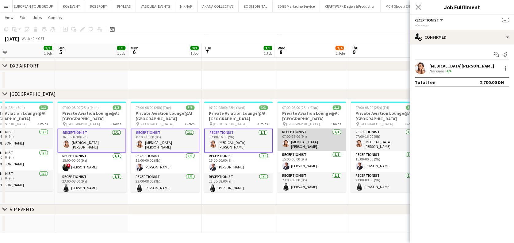
click at [330, 134] on app-card-role "Receptionist 1/1 07:00-16:00 (9h) Yasmin El Rahi" at bounding box center [311, 139] width 69 height 23
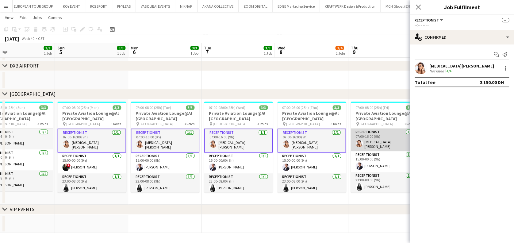
click at [359, 133] on app-card-role "Receptionist 1/1 07:00-16:00 (9h) Yasmin El Rahi" at bounding box center [385, 139] width 69 height 23
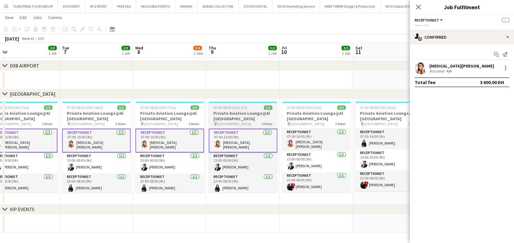
click at [206, 145] on app-calendar-viewport "Thu 2 3/3 1 Job Fri 3 3/3 1 Job Sat 4 3/3 1 Job Sun 5 3/3 1 Job Mon 6 3/3 1 Job…" at bounding box center [257, 93] width 514 height 280
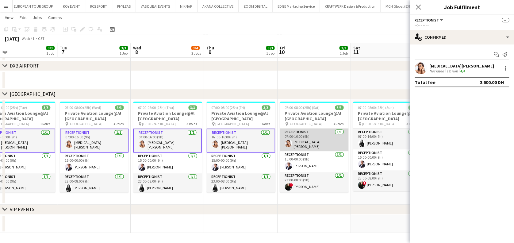
click at [299, 140] on app-card-role "Receptionist 1/1 07:00-16:00 (9h) Yasmin El Rahi" at bounding box center [314, 139] width 69 height 23
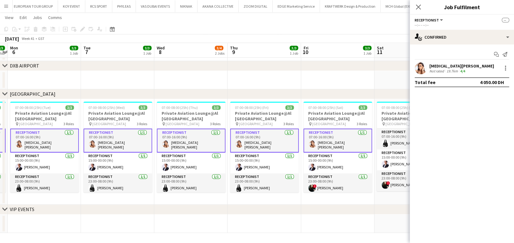
click at [189, 146] on app-calendar-viewport "Thu 2 3/3 1 Job Fri 3 3/3 1 Job Sat 4 3/3 1 Job Sun 5 3/3 1 Job Mon 6 3/3 1 Job…" at bounding box center [257, 93] width 514 height 280
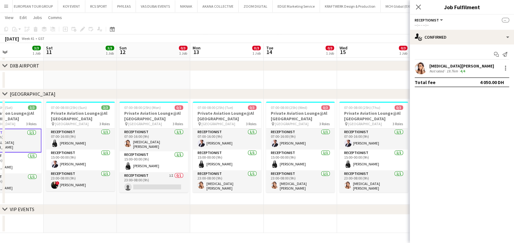
click at [100, 147] on app-calendar-viewport "Mon 6 3/3 1 Job Tue 7 3/3 1 Job Wed 8 3/4 2 Jobs Thu 9 3/3 1 Job Fri 10 3/3 1 J…" at bounding box center [257, 93] width 514 height 280
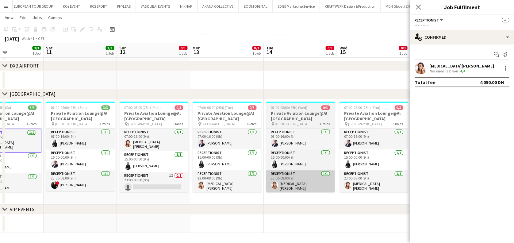
scroll to position [0, 177]
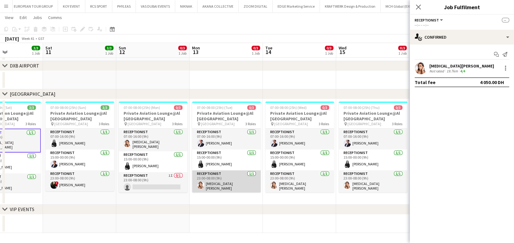
click at [240, 184] on app-card-role "Receptionist 1/1 23:00-08:00 (9h) Yasmin El Rahi" at bounding box center [226, 181] width 69 height 23
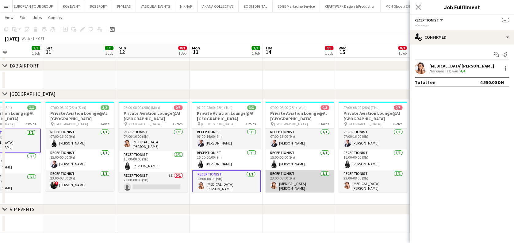
click at [277, 178] on app-card-role "Receptionist 1/1 23:00-08:00 (9h) Yasmin El Rahi" at bounding box center [299, 181] width 69 height 23
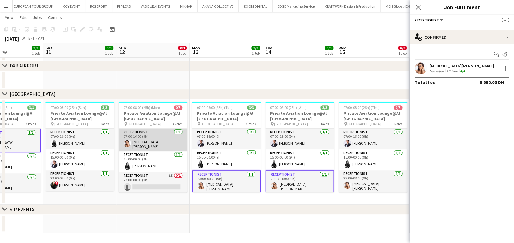
click at [164, 130] on app-card-role "Receptionist 1/1 07:00-16:00 (9h) Yasmin El Rahi" at bounding box center [153, 139] width 69 height 23
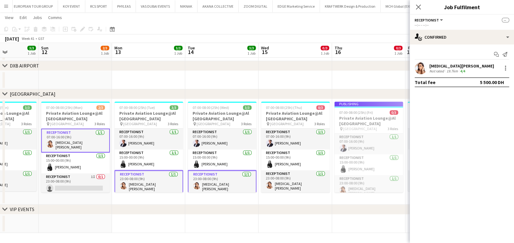
click at [176, 178] on app-calendar-viewport "Wed 8 3/4 2 Jobs Thu 9 3/3 1 Job Fri 10 3/3 1 Job Sat 11 3/3 1 Job Sun 12 2/3 1…" at bounding box center [257, 93] width 514 height 280
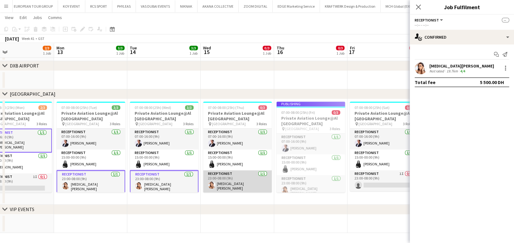
click at [235, 178] on app-card-role "Receptionist 1/1 23:00-08:00 (9h) Yasmin El Rahi" at bounding box center [237, 181] width 69 height 23
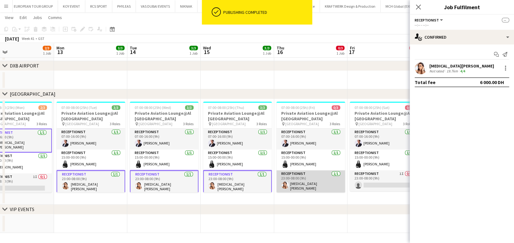
click at [309, 180] on app-card-role "Receptionist 1/1 23:00-08:00 (9h) Yasmin El Rahi" at bounding box center [310, 181] width 69 height 23
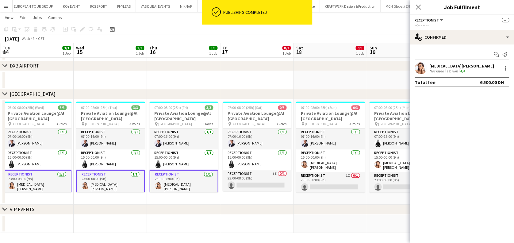
drag, startPoint x: 360, startPoint y: 177, endPoint x: 228, endPoint y: 191, distance: 132.6
click at [228, 191] on app-calendar-viewport "Fri 10 3/3 1 Job Sat 11 3/3 1 Job Sun 12 2/3 1 Job Mon 13 3/3 1 Job Tue 14 3/3 …" at bounding box center [257, 93] width 514 height 280
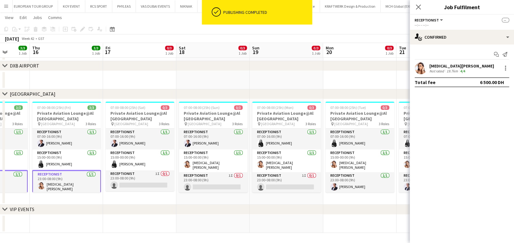
scroll to position [0, 297]
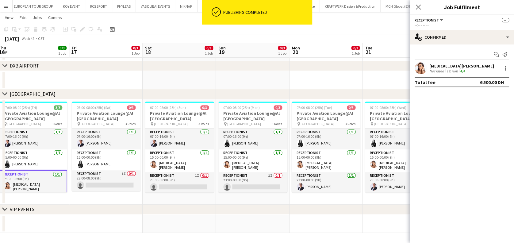
drag, startPoint x: 221, startPoint y: 184, endPoint x: 187, endPoint y: 186, distance: 33.8
click at [187, 186] on app-calendar-viewport "Sun 12 2/3 1 Job Mon 13 3/3 1 Job Tue 14 3/3 1 Job Wed 15 3/3 1 Job Thu 16 3/3 …" at bounding box center [257, 93] width 514 height 280
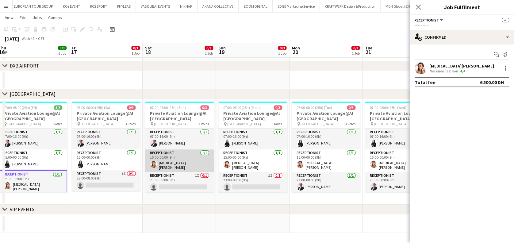
click at [185, 159] on app-card-role "Receptionist 1/1 15:00-00:00 (9h) Yasmin El Rahi" at bounding box center [179, 160] width 69 height 23
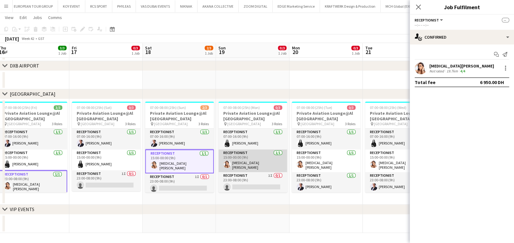
click at [264, 161] on app-card-role "Receptionist 1/1 15:00-00:00 (9h) Yasmin El Rahi" at bounding box center [252, 160] width 69 height 23
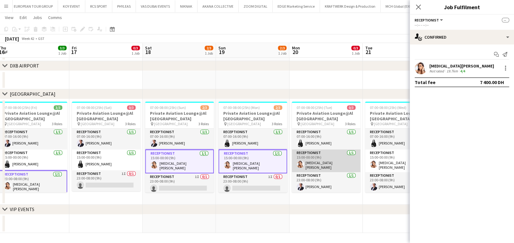
click at [329, 162] on app-card-role "Receptionist 1/1 15:00-00:00 (9h) Yasmin El Rahi" at bounding box center [326, 160] width 69 height 23
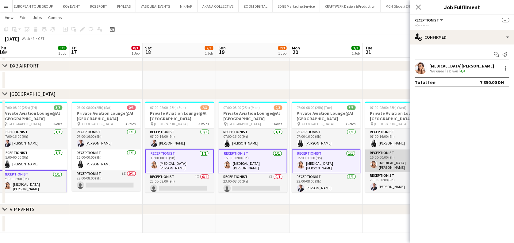
click at [376, 157] on app-card-role "Receptionist 1/1 15:00-00:00 (9h) Yasmin El Rahi" at bounding box center [399, 160] width 69 height 23
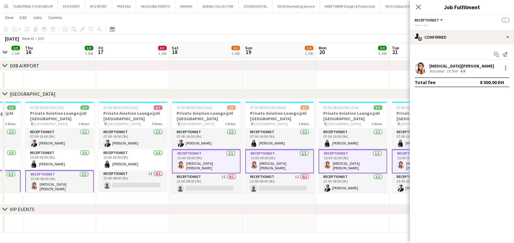
drag, startPoint x: 352, startPoint y: 161, endPoint x: 258, endPoint y: 162, distance: 94.1
click at [258, 162] on app-calendar-viewport "Sun 12 2/3 1 Job Mon 13 3/3 1 Job Tue 14 3/3 1 Job Wed 15 3/3 1 Job Thu 16 3/3 …" at bounding box center [257, 93] width 514 height 280
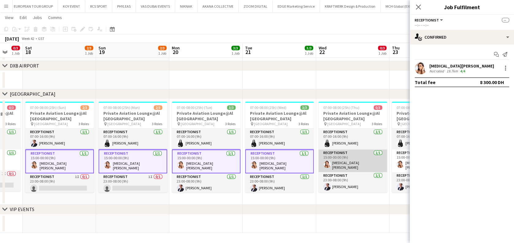
click at [345, 160] on app-card-role "Receptionist 1/1 15:00-00:00 (9h) Yasmin El Rahi" at bounding box center [352, 160] width 69 height 23
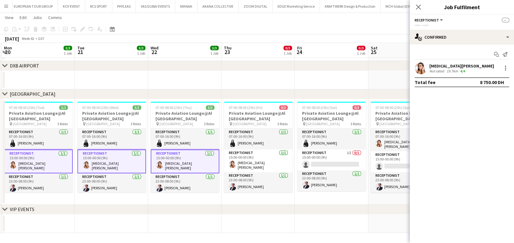
drag, startPoint x: 208, startPoint y: 159, endPoint x: 199, endPoint y: 159, distance: 9.5
click at [199, 159] on app-calendar-viewport "Fri 17 0/3 1 Job Sat 18 2/3 1 Job Sun 19 2/3 1 Job Mon 20 3/3 1 Job Tue 21 3/3 …" at bounding box center [257, 93] width 514 height 280
click at [267, 156] on app-card-role "Receptionist 1/1 15:00-00:00 (9h) Yasmin El Rahi" at bounding box center [258, 160] width 69 height 23
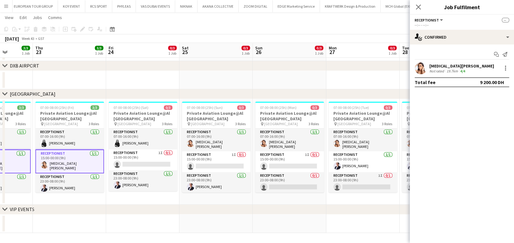
drag, startPoint x: 97, startPoint y: 159, endPoint x: 86, endPoint y: 159, distance: 11.0
click at [86, 159] on app-calendar-viewport "Sun 19 2/3 1 Job Mon 20 3/3 1 Job Tue 21 3/3 1 Job Wed 22 3/3 1 Job Thu 23 3/3 …" at bounding box center [257, 93] width 514 height 280
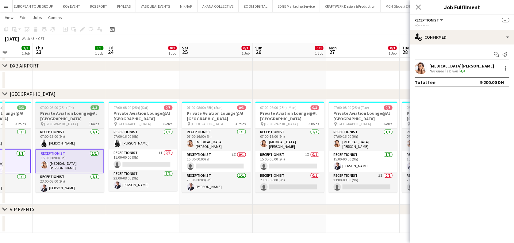
scroll to position [0, 265]
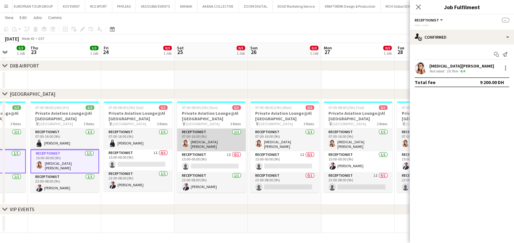
click at [184, 138] on app-card-role "Receptionist 1/1 07:00-16:00 (9h) Yasmin El Rahi" at bounding box center [211, 139] width 69 height 23
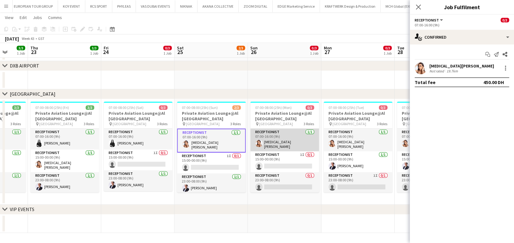
click at [283, 136] on app-card-role "Receptionist 1/1 07:00-16:00 (9h) Yasmin El Rahi" at bounding box center [284, 139] width 69 height 23
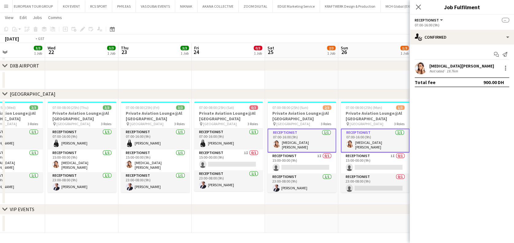
drag, startPoint x: 139, startPoint y: 155, endPoint x: 336, endPoint y: 156, distance: 196.9
click at [336, 156] on app-calendar-viewport "Sun 19 2/3 1 Job Mon 20 3/3 1 Job Tue 21 3/3 1 Job Wed 22 3/3 1 Job Thu 23 3/3 …" at bounding box center [257, 93] width 514 height 280
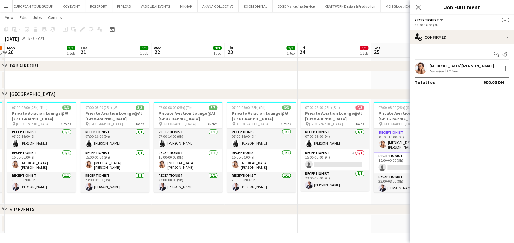
drag, startPoint x: 358, startPoint y: 171, endPoint x: 114, endPoint y: 171, distance: 244.1
click at [114, 171] on app-calendar-viewport "Sat 18 2/3 1 Job Sun 19 2/3 1 Job Mon 20 3/3 1 Job Tue 21 3/3 1 Job Wed 22 3/3 …" at bounding box center [257, 93] width 514 height 280
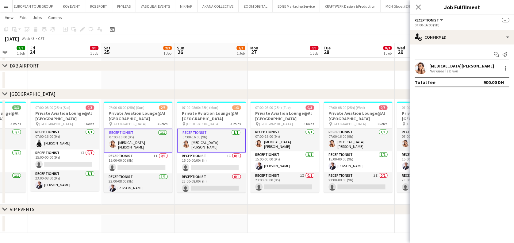
click at [113, 176] on app-calendar-viewport "Tue 21 3/3 1 Job Wed 22 3/3 1 Job Thu 23 3/3 1 Job Fri 24 0/3 1 Job Sat 25 2/3 …" at bounding box center [257, 93] width 514 height 280
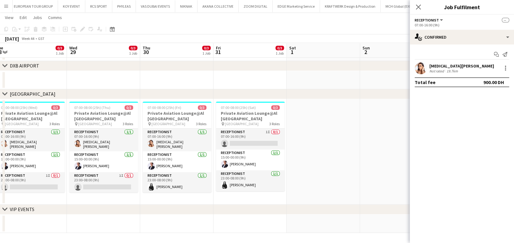
click at [118, 183] on app-calendar-viewport "Sun 26 1/3 1 Job Mon 27 0/3 1 Job Tue 28 0/3 1 Job Wed 29 0/3 1 Job Thu 30 0/3 …" at bounding box center [257, 93] width 514 height 280
drag, startPoint x: 253, startPoint y: 178, endPoint x: 248, endPoint y: 178, distance: 4.9
click at [250, 179] on app-calendar-viewport "Sun 26 1/3 1 Job Mon 27 0/3 1 Job Tue 28 0/3 1 Job Wed 29 0/3 1 Job Thu 30 0/3 …" at bounding box center [257, 93] width 514 height 280
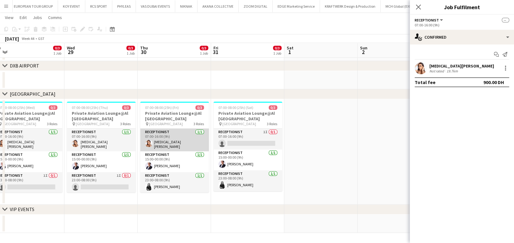
click at [178, 140] on app-card-role "Receptionist 1/1 07:00-16:00 (9h) Yasmin El Rahi" at bounding box center [174, 139] width 69 height 23
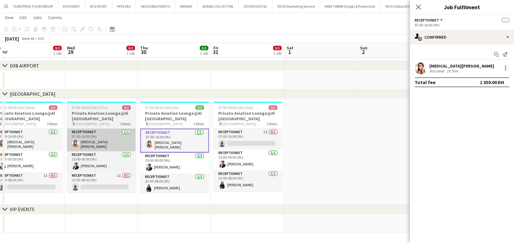
click at [82, 140] on app-card-role "Receptionist 1/1 07:00-16:00 (9h) Yasmin El Rahi" at bounding box center [101, 139] width 69 height 23
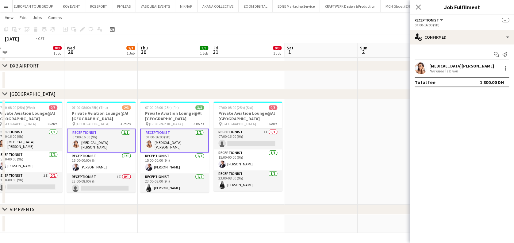
scroll to position [0, 157]
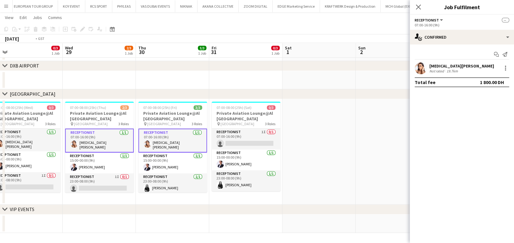
click at [204, 144] on app-calendar-viewport "Sun 26 1/3 1 Job Mon 27 0/3 1 Job Tue 28 0/3 1 Job Wed 29 2/3 1 Job Thu 30 3/3 …" at bounding box center [257, 93] width 514 height 280
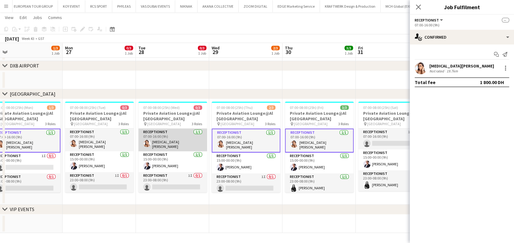
click at [174, 139] on app-card-role "Receptionist 1/1 07:00-16:00 (9h) Yasmin El Rahi" at bounding box center [172, 139] width 69 height 23
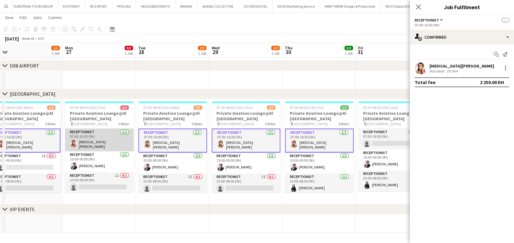
click at [86, 140] on app-card-role "Receptionist 1/1 07:00-16:00 (9h) Yasmin El Rahi" at bounding box center [99, 139] width 69 height 23
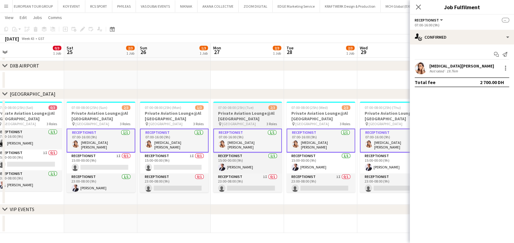
drag, startPoint x: 84, startPoint y: 144, endPoint x: 231, endPoint y: 147, distance: 147.2
click at [232, 147] on app-calendar-viewport "Wed 22 3/3 1 Job Thu 23 3/3 1 Job Fri 24 0/3 1 Job Sat 25 2/3 1 Job Sun 26 1/3 …" at bounding box center [257, 93] width 514 height 280
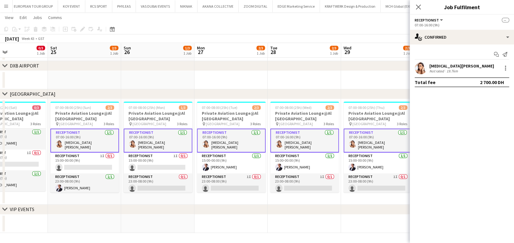
drag, startPoint x: 179, startPoint y: 190, endPoint x: 312, endPoint y: 186, distance: 133.5
click at [312, 186] on app-calendar-viewport "Wed 22 3/3 1 Job Thu 23 3/3 1 Job Fri 24 0/3 1 Job Sat 25 2/3 1 Job Sun 26 1/3 …" at bounding box center [257, 93] width 514 height 280
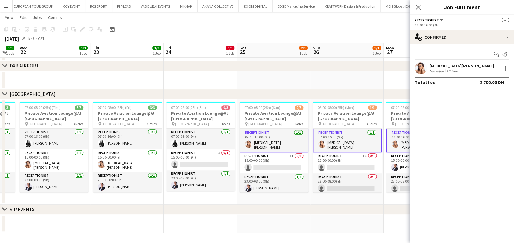
drag, startPoint x: 195, startPoint y: 189, endPoint x: 326, endPoint y: 189, distance: 131.3
click at [326, 189] on app-calendar-viewport "Mon 20 3/3 1 Job Tue 21 3/3 1 Job Wed 22 3/3 1 Job Thu 23 3/3 1 Job Fri 24 0/3 …" at bounding box center [257, 93] width 514 height 280
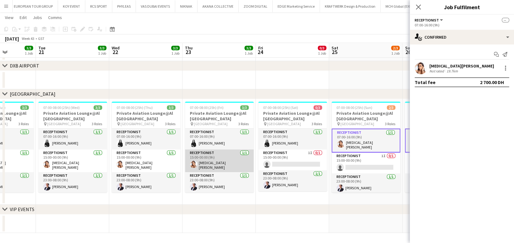
click at [207, 157] on app-card-role "Receptionist 1/1 15:00-00:00 (9h) Yasmin El Rahi" at bounding box center [219, 160] width 69 height 23
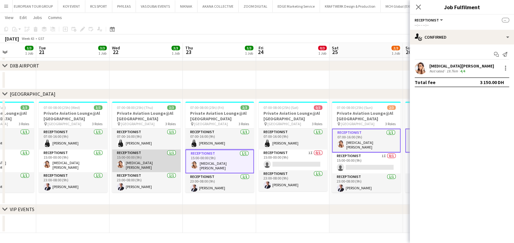
click at [112, 160] on app-card-role "Receptionist 1/1 15:00-00:00 (9h) Yasmin El Rahi" at bounding box center [146, 160] width 69 height 23
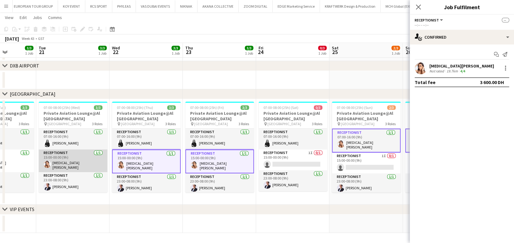
click at [72, 159] on app-card-role "Receptionist 1/1 15:00-00:00 (9h) Yasmin El Rahi" at bounding box center [73, 160] width 69 height 23
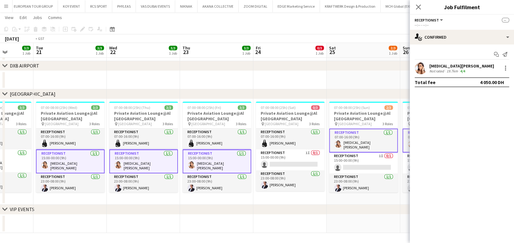
scroll to position [0, 166]
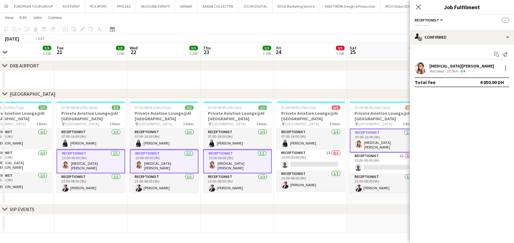
click at [236, 159] on app-calendar-viewport "Sat 18 2/3 1 Job Sun 19 2/3 1 Job Mon 20 3/3 1 Job Tue 21 3/3 1 Job Wed 22 3/3 …" at bounding box center [257, 93] width 514 height 280
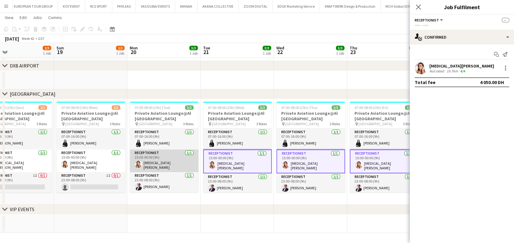
click at [147, 154] on app-card-role "Receptionist 1/1 15:00-00:00 (9h) Yasmin El Rahi" at bounding box center [164, 160] width 69 height 23
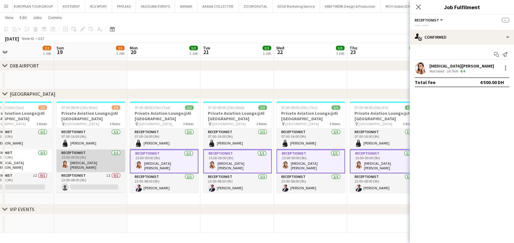
click at [107, 159] on app-card-role "Receptionist 1/1 15:00-00:00 (9h) Yasmin El Rahi" at bounding box center [90, 160] width 69 height 23
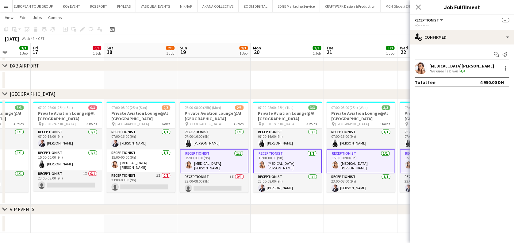
click at [226, 161] on app-calendar-viewport "Tue 14 3/3 1 Job Wed 15 3/3 1 Job Thu 16 3/3 1 Job Fri 17 0/3 1 Job Sat 18 2/3 …" at bounding box center [257, 93] width 514 height 280
click at [142, 161] on app-card-role "Receptionist 1/1 15:00-00:00 (9h) Yasmin El Rahi" at bounding box center [140, 160] width 69 height 23
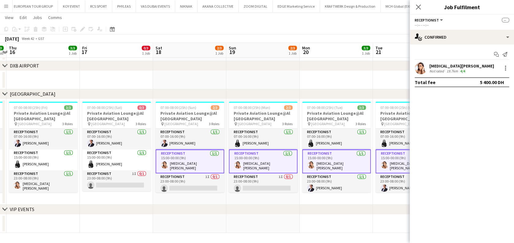
click at [266, 164] on app-calendar-viewport "Tue 14 3/3 1 Job Wed 15 3/3 1 Job Thu 16 3/3 1 Job Fri 17 0/3 1 Job Sat 18 2/3 …" at bounding box center [257, 93] width 514 height 280
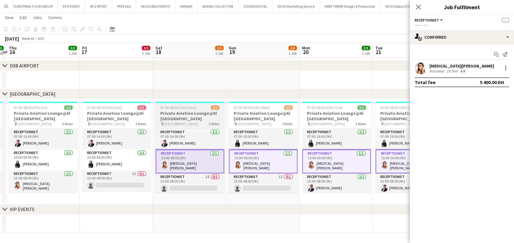
scroll to position [0, 191]
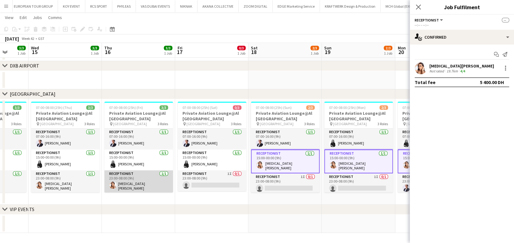
click at [135, 185] on app-card-role "Receptionist 1/1 23:00-08:00 (9h) Yasmin El Rahi" at bounding box center [138, 181] width 69 height 23
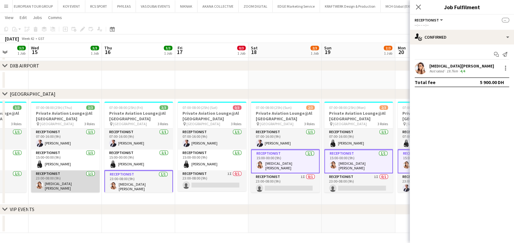
click at [83, 185] on app-card-role "Receptionist 1/1 23:00-08:00 (9h) Yasmin El Rahi" at bounding box center [65, 181] width 69 height 23
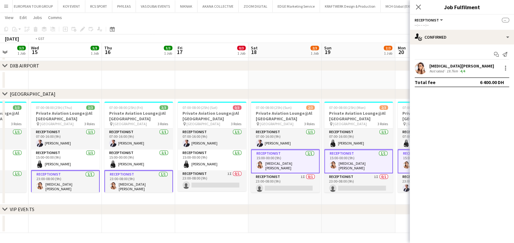
scroll to position [0, 168]
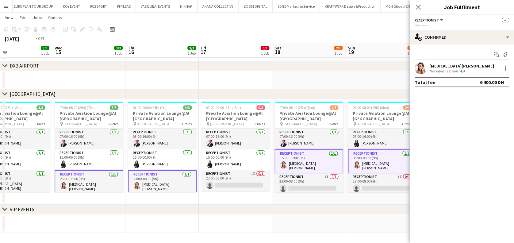
click at [265, 183] on app-calendar-viewport "Sun 12 2/3 1 Job Mon 13 3/3 1 Job Tue 14 3/3 1 Job Wed 15 3/3 1 Job Thu 16 3/3 …" at bounding box center [257, 93] width 514 height 280
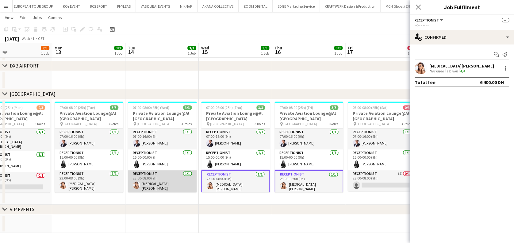
click at [168, 182] on app-card-role "Receptionist 1/1 23:00-08:00 (9h) Yasmin El Rahi" at bounding box center [162, 181] width 69 height 23
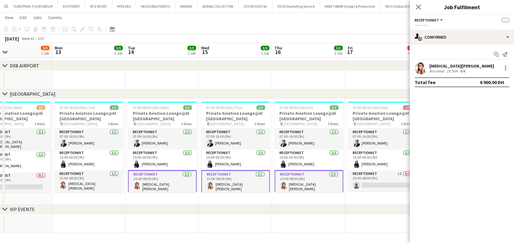
click at [54, 185] on app-date-cell "07:00-08:00 (25h) (Tue) 3/3 Private Aviation Lounge@Al Maktoum Airport pin Al M…" at bounding box center [88, 151] width 73 height 105
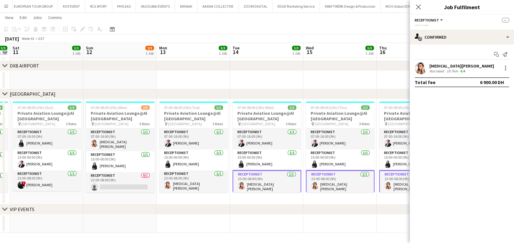
scroll to position [0, 160]
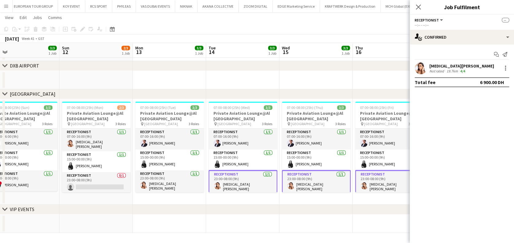
click at [232, 185] on app-calendar-viewport "Thu 9 3/3 1 Job Fri 10 3/3 1 Job Sat 11 3/3 1 Job Sun 12 2/3 1 Job Mon 13 3/3 1…" at bounding box center [257, 93] width 514 height 280
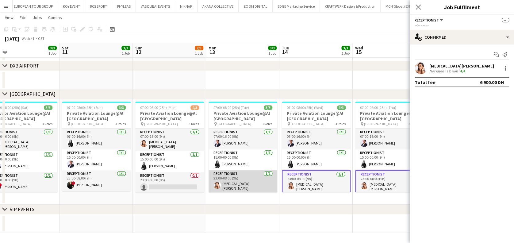
click at [233, 183] on app-card-role "Receptionist 1/1 23:00-08:00 (9h) Yasmin El Rahi" at bounding box center [243, 181] width 69 height 23
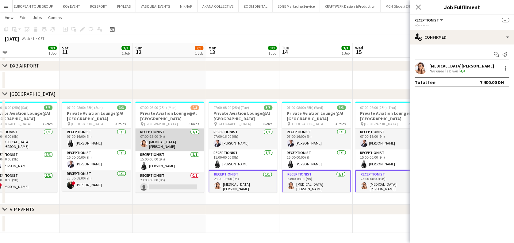
click at [174, 134] on app-card-role "Receptionist 1/1 07:00-16:00 (9h) Yasmin El Rahi" at bounding box center [169, 139] width 69 height 23
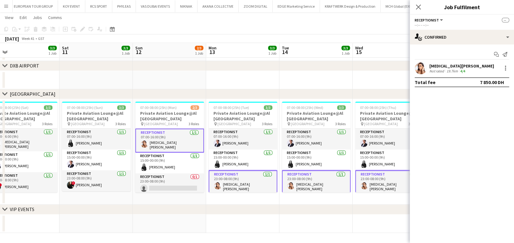
scroll to position [0, 144]
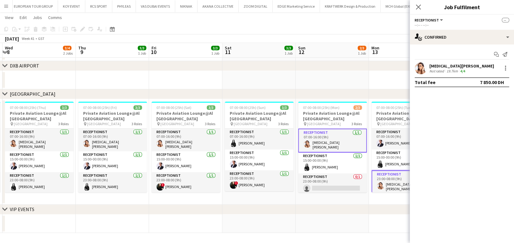
click at [319, 154] on app-calendar-viewport "Mon 6 3/3 1 Job Tue 7 3/3 1 Job Wed 8 3/4 2 Jobs Thu 9 3/3 1 Job Fri 10 3/3 1 J…" at bounding box center [257, 93] width 514 height 280
click at [190, 135] on app-card-role "Receptionist 1/1 07:00-16:00 (9h) Yasmin El Rahi" at bounding box center [185, 139] width 69 height 23
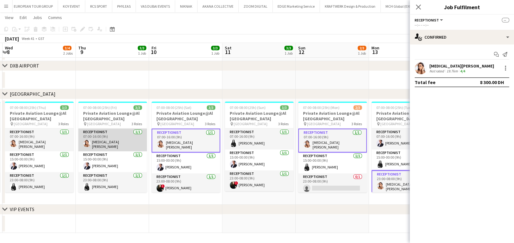
click at [139, 138] on app-card-role "Receptionist 1/1 07:00-16:00 (9h) Yasmin El Rahi" at bounding box center [112, 139] width 69 height 23
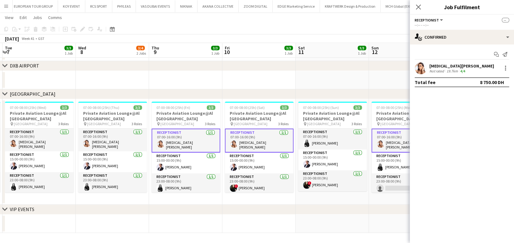
scroll to position [0, 181]
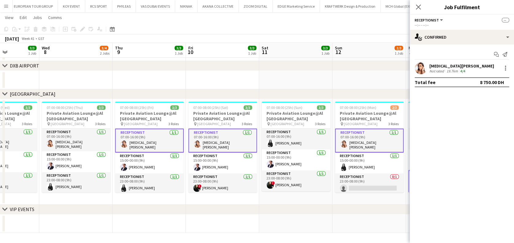
click at [234, 142] on app-calendar-viewport "Sun 5 3/3 1 Job Mon 6 3/3 1 Job Tue 7 3/3 1 Job Wed 8 3/4 2 Jobs Thu 9 3/3 1 Jo…" at bounding box center [257, 93] width 514 height 280
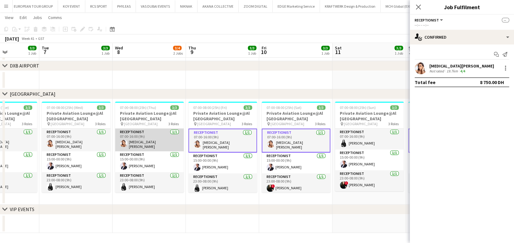
click at [174, 141] on app-card-role "Receptionist 1/1 07:00-16:00 (9h) Yasmin El Rahi" at bounding box center [149, 139] width 69 height 23
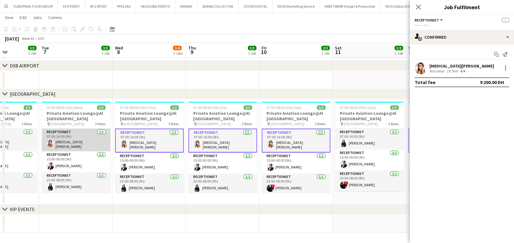
click at [94, 144] on app-card-role "Receptionist 1/1 07:00-16:00 (9h) Yasmin El Rahi" at bounding box center [76, 139] width 69 height 23
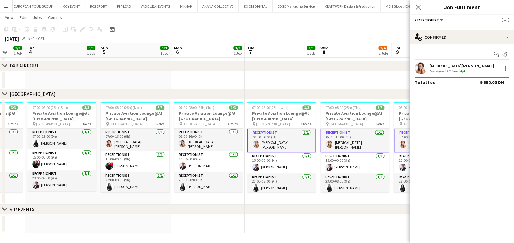
click at [258, 147] on app-calendar-viewport "Thu 2 3/3 1 Job Fri 3 3/3 1 Job Sat 4 3/3 1 Job Sun 5 3/3 1 Job Mon 6 3/3 1 Job…" at bounding box center [257, 93] width 514 height 280
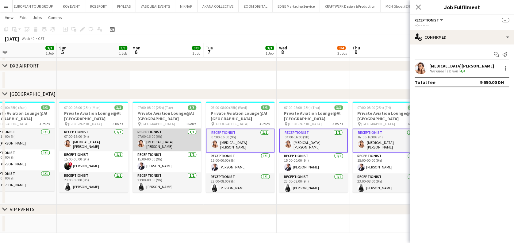
click at [177, 146] on app-card-role "Receptionist 1/1 07:00-16:00 (9h) Yasmin El Rahi" at bounding box center [166, 139] width 69 height 23
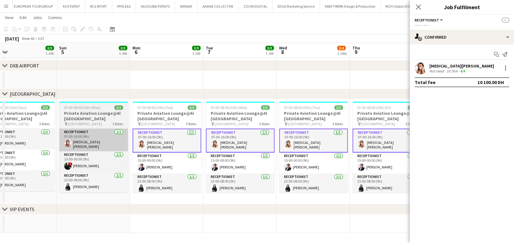
click at [85, 137] on app-card-role "Receptionist 1/1 07:00-16:00 (9h) Yasmin El Rahi" at bounding box center [93, 139] width 69 height 23
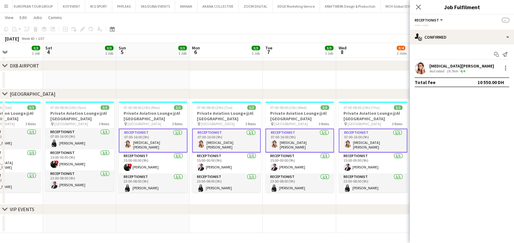
click at [231, 138] on app-calendar-viewport "Wed 1 3/3 1 Job Thu 2 3/3 1 Job Fri 3 3/3 1 Job Sat 4 3/3 1 Job Sun 5 3/3 1 Job…" at bounding box center [257, 93] width 514 height 280
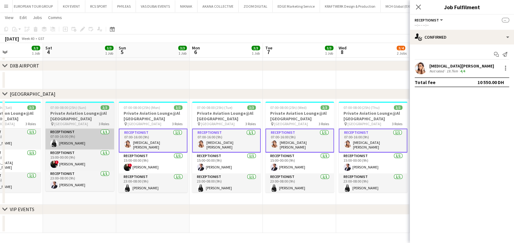
scroll to position [0, 171]
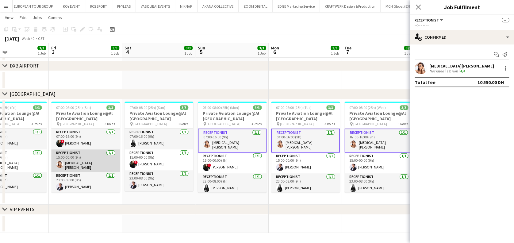
click at [96, 167] on app-card-role "Receptionist 1/1 15:00-00:00 (9h) Yasmin El Rahi" at bounding box center [85, 160] width 69 height 23
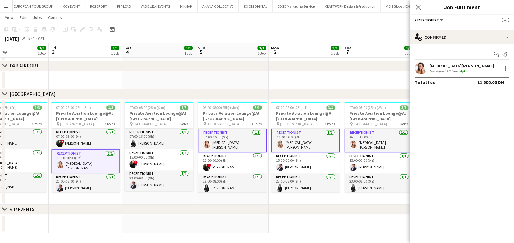
scroll to position [0, 173]
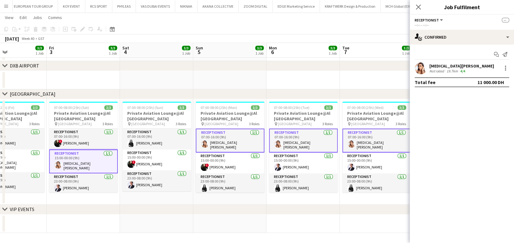
click at [167, 168] on app-calendar-viewport "Tue 30 3/3 1 Job Wed 1 3/3 1 Job Thu 2 3/3 1 Job Fri 3 3/3 1 Job Sat 4 3/3 1 Jo…" at bounding box center [257, 93] width 514 height 280
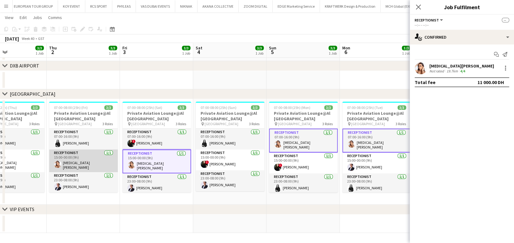
click at [113, 168] on app-card-role "Receptionist 1/1 15:00-00:00 (9h) Yasmin El Rahi" at bounding box center [83, 160] width 69 height 23
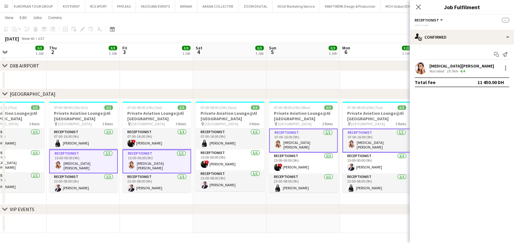
scroll to position [0, 132]
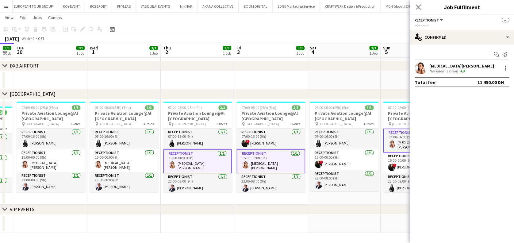
click at [212, 163] on app-calendar-viewport "Sun 28 3/3 1 Job Mon 29 3/3 1 Job Tue 30 3/3 1 Job Wed 1 3/3 1 Job Thu 2 3/3 1 …" at bounding box center [257, 93] width 514 height 280
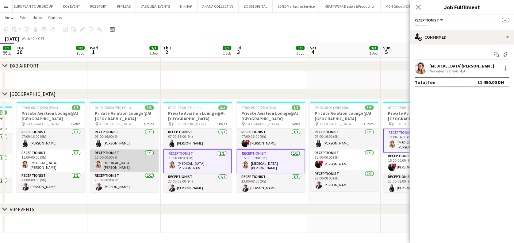
click at [100, 156] on app-card-role "Receptionist 1/1 15:00-00:00 (9h) Yasmin El Rahi" at bounding box center [124, 160] width 69 height 23
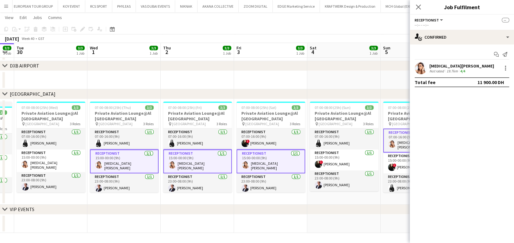
click at [120, 199] on app-date-cell "07:00-08:00 (25h) (Thu) 3/3 Private Aviation Lounge@Al Maktoum Airport pin Al M…" at bounding box center [123, 151] width 73 height 105
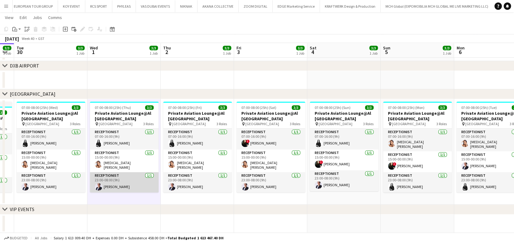
click at [122, 182] on app-card-role "Receptionist 1/1 23:00-08:00 (9h) Pegah Safdari" at bounding box center [124, 182] width 69 height 21
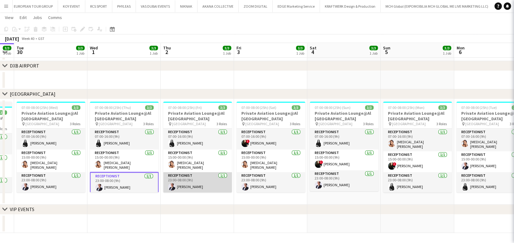
click at [197, 182] on app-card-role "Receptionist 1/1 23:00-08:00 (9h) Pegah Safdari" at bounding box center [197, 182] width 69 height 21
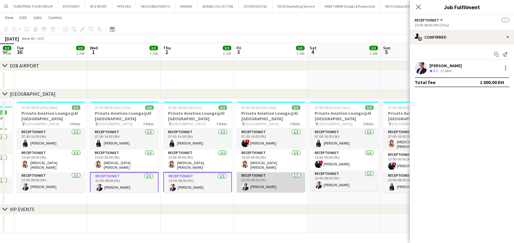
click at [251, 179] on app-card-role "Receptionist 1/1 23:00-08:00 (9h) Pegah Safdari" at bounding box center [270, 182] width 69 height 21
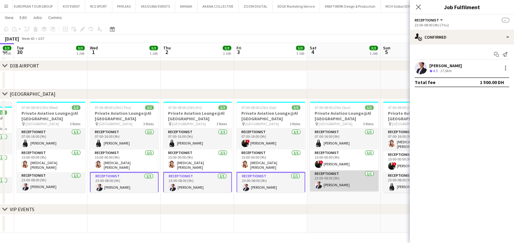
click at [338, 180] on app-card-role "Receptionist 1/1 23:00-08:00 (9h) Pegah Safdari" at bounding box center [344, 180] width 69 height 21
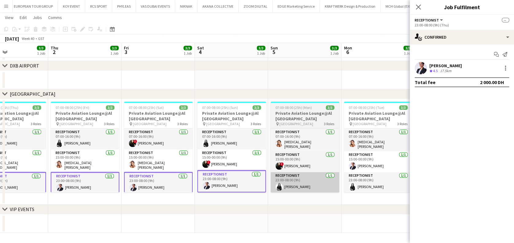
drag, startPoint x: 351, startPoint y: 180, endPoint x: 275, endPoint y: 185, distance: 75.6
click at [237, 187] on app-calendar-viewport "Sun 28 3/3 1 Job Mon 29 3/3 1 Job Tue 30 3/3 1 Job Wed 1 3/3 1 Job Thu 2 3/3 1 …" at bounding box center [257, 93] width 514 height 280
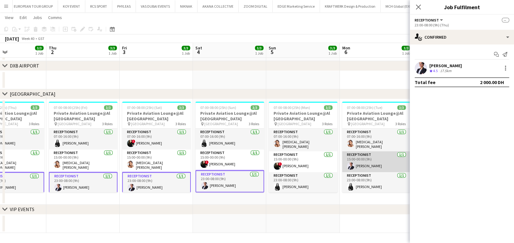
click at [360, 157] on app-card-role "Receptionist 1/1 15:00-00:00 (9h) Pegah Safdari" at bounding box center [376, 161] width 69 height 21
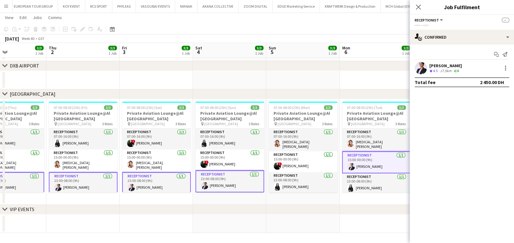
scroll to position [0, 225]
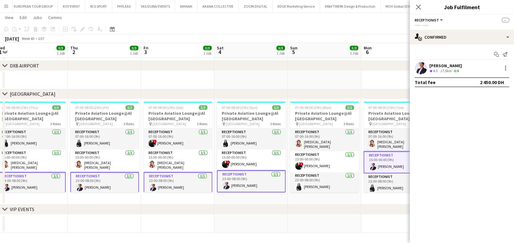
drag, startPoint x: 369, startPoint y: 158, endPoint x: 244, endPoint y: 166, distance: 125.1
click at [244, 166] on app-calendar-viewport "Sun 28 3/3 1 Job Mon 29 3/3 1 Job Tue 30 3/3 1 Job Wed 1 3/3 1 Job Thu 2 3/3 1 …" at bounding box center [257, 93] width 514 height 280
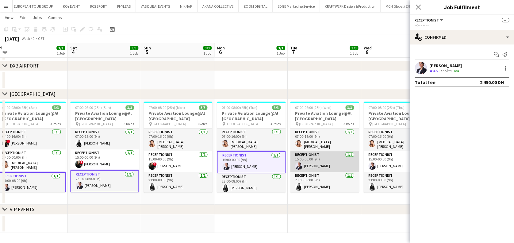
drag, startPoint x: 299, startPoint y: 155, endPoint x: 339, endPoint y: 155, distance: 39.3
click at [299, 155] on app-card-role "Receptionist 1/1 15:00-00:00 (9h) Pegah Safdari" at bounding box center [324, 161] width 69 height 21
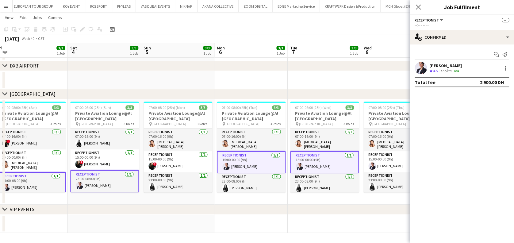
click at [360, 155] on app-date-cell "07:00-08:00 (25h) (Wed) 3/3 Private Aviation Lounge@Al Maktoum Airport pin Al M…" at bounding box center [324, 151] width 73 height 105
click at [377, 156] on app-card-role "Receptionist 1/1 15:00-00:00 (9h) Pegah Safdari" at bounding box center [397, 161] width 69 height 21
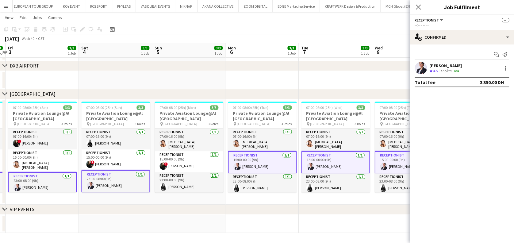
drag, startPoint x: 377, startPoint y: 156, endPoint x: 241, endPoint y: 162, distance: 136.3
click at [241, 162] on app-calendar-viewport "Tue 30 3/3 1 Job Wed 1 3/3 1 Job Thu 2 3/3 1 Job Fri 3 3/3 1 Job Sat 4 3/3 1 Jo…" at bounding box center [257, 93] width 514 height 280
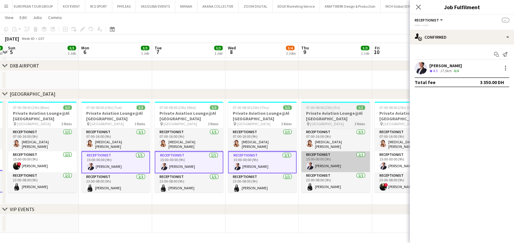
scroll to position [0, 215]
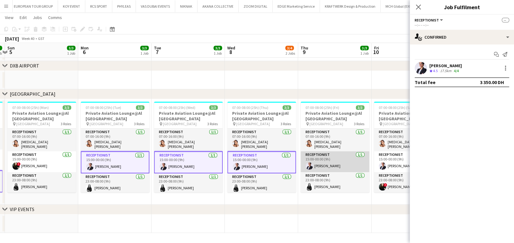
click at [339, 162] on app-card-role "Receptionist 1/1 15:00-00:00 (9h) Pegah Safdari" at bounding box center [335, 161] width 69 height 21
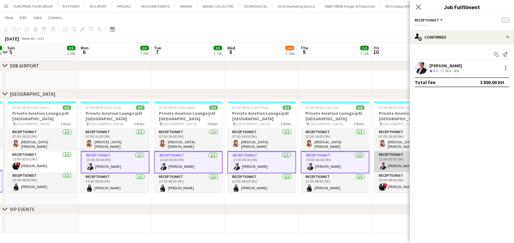
click at [380, 162] on app-user-avatar at bounding box center [382, 165] width 7 height 7
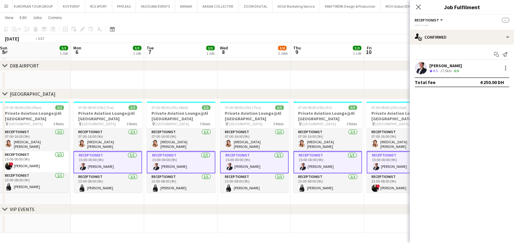
drag, startPoint x: 387, startPoint y: 161, endPoint x: 233, endPoint y: 164, distance: 154.3
click at [233, 164] on app-calendar-viewport "Thu 2 3/3 1 Job Fri 3 3/3 1 Job Sat 4 3/3 1 Job Sun 5 3/3 1 Job Mon 6 3/3 1 Job…" at bounding box center [257, 93] width 514 height 280
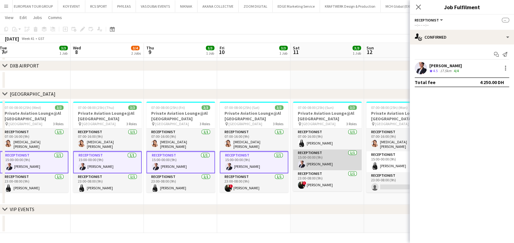
click at [312, 164] on app-card-role "Receptionist 1/1 15:00-00:00 (9h) Pegah Safdari" at bounding box center [327, 159] width 69 height 21
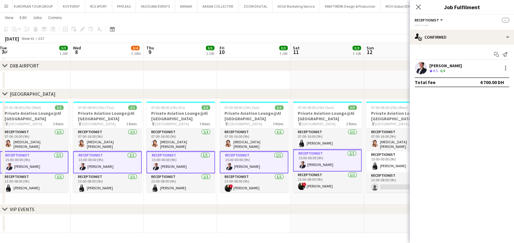
scroll to position [0, 207]
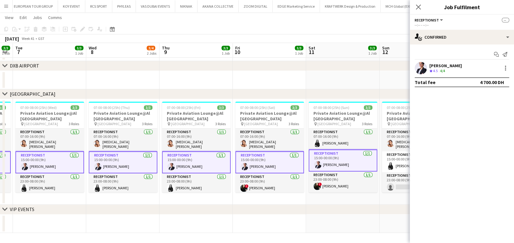
click at [205, 161] on app-calendar-viewport "Sat 4 3/3 1 Job Sun 5 3/3 1 Job Mon 6 3/3 1 Job Tue 7 3/3 1 Job Wed 8 3/4 2 Job…" at bounding box center [257, 93] width 514 height 280
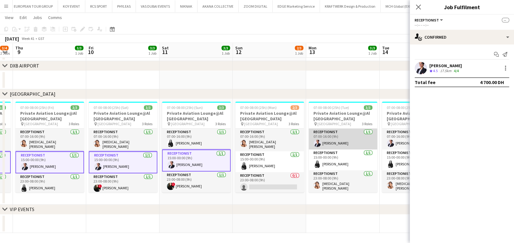
click at [335, 137] on app-card-role "Receptionist 1/1 07:00-16:00 (9h) Pegah Safdari" at bounding box center [343, 138] width 69 height 21
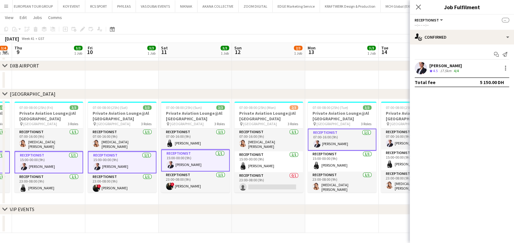
click at [221, 147] on app-calendar-viewport "Mon 6 3/3 1 Job Tue 7 3/3 1 Job Wed 8 3/4 2 Jobs Thu 9 3/3 1 Job Fri 10 3/3 1 J…" at bounding box center [257, 93] width 514 height 280
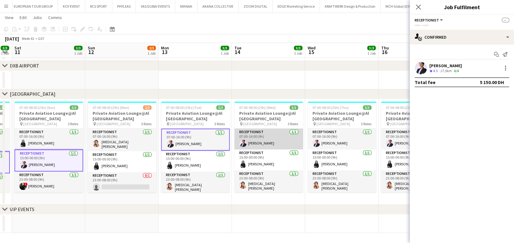
click at [265, 144] on app-card-role "Receptionist 1/1 07:00-16:00 (9h) Pegah Safdari" at bounding box center [268, 138] width 69 height 21
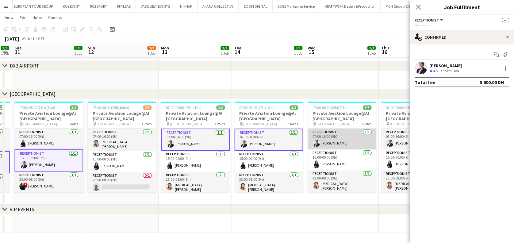
click at [321, 144] on app-card-role "Receptionist 1/1 07:00-16:00 (9h) Pegah Safdari" at bounding box center [342, 138] width 69 height 21
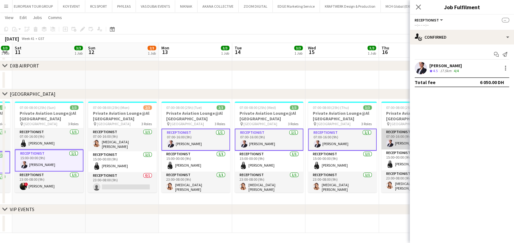
click at [402, 134] on app-card-role "Receptionist 1/1 07:00-16:00 (9h) Pegah Safdari" at bounding box center [415, 138] width 69 height 21
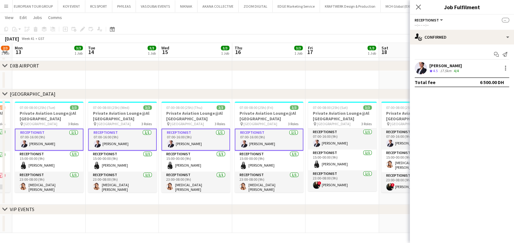
scroll to position [0, 235]
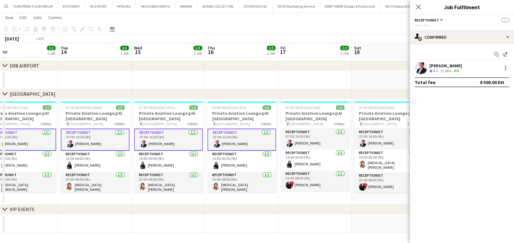
click at [228, 141] on app-calendar-viewport "Fri 10 3/3 1 Job Sat 11 3/3 1 Job Sun 12 2/3 1 Job Mon 13 3/3 1 Job Tue 14 3/3 …" at bounding box center [257, 93] width 514 height 280
click at [302, 141] on app-card-role "Receptionist 1/1 07:00-16:00 (9h) Pegah Safdari" at bounding box center [315, 138] width 69 height 21
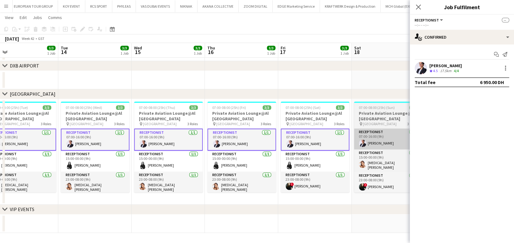
click at [370, 141] on app-card-role "Receptionist 1/1 07:00-16:00 (9h) Pegah Safdari" at bounding box center [388, 138] width 69 height 21
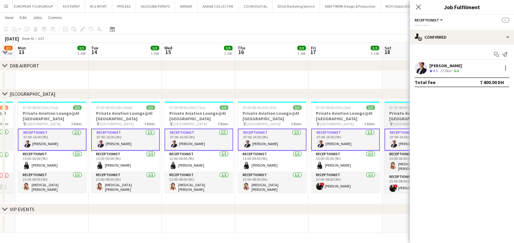
click at [182, 142] on app-calendar-viewport "Fri 10 3/3 1 Job Sat 11 3/3 1 Job Sun 12 2/3 1 Job Mon 13 3/3 1 Job Tue 14 3/3 …" at bounding box center [257, 93] width 514 height 280
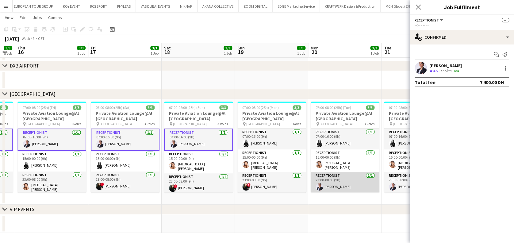
click at [337, 181] on app-card-role "Receptionist 1/1 23:00-08:00 (9h) Pegah Safdari" at bounding box center [345, 182] width 69 height 21
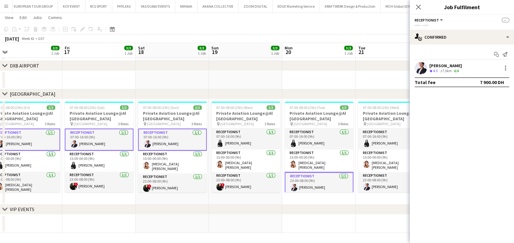
click at [204, 182] on app-calendar-viewport "Mon 13 3/3 1 Job Tue 14 3/3 1 Job Wed 15 3/3 1 Job Thu 16 3/3 1 Job Fri 17 3/3 …" at bounding box center [257, 93] width 514 height 280
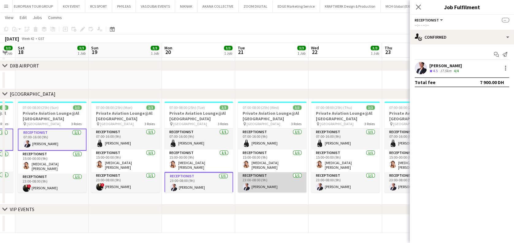
click at [270, 174] on app-card-role "Receptionist 1/1 23:00-08:00 (9h) Pegah Safdari" at bounding box center [272, 182] width 69 height 21
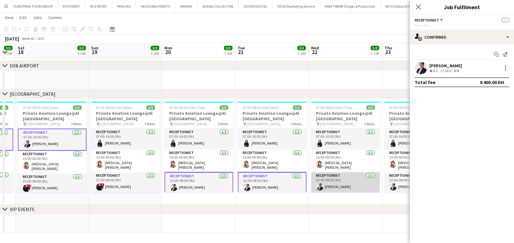
click at [337, 174] on app-card-role "Receptionist 1/1 23:00-08:00 (9h) Pegah Safdari" at bounding box center [345, 182] width 69 height 21
click at [270, 189] on app-calendar-viewport "Wed 15 3/3 1 Job Thu 16 3/3 1 Job Fri 17 3/3 1 Job Sat 18 3/3 1 Job Sun 19 3/3 …" at bounding box center [257, 93] width 514 height 280
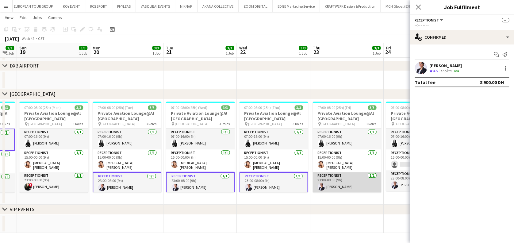
click at [321, 179] on app-card-role "Receptionist 1/1 23:00-08:00 (9h) Pegah Safdari" at bounding box center [346, 182] width 69 height 21
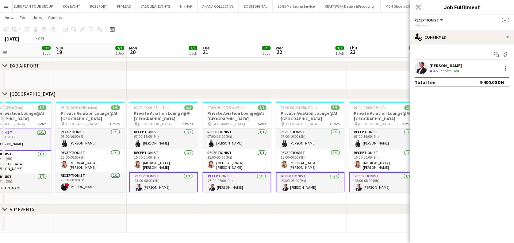
click at [241, 183] on app-calendar-viewport "Wed 15 3/3 1 Job Thu 16 3/3 1 Job Fri 17 3/3 1 Job Sat 18 3/3 1 Job Sun 19 3/3 …" at bounding box center [257, 93] width 514 height 280
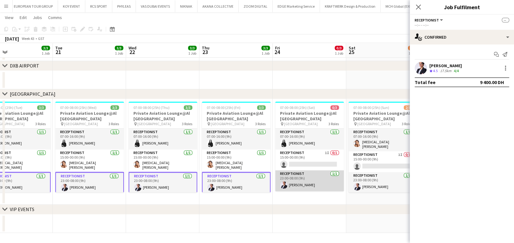
click at [335, 181] on app-card-role "Receptionist 1/1 23:00-08:00 (9h) Pegah Safdari" at bounding box center [309, 180] width 69 height 21
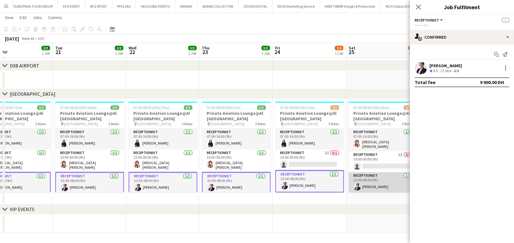
click at [358, 181] on app-card-role "Receptionist 1/1 23:00-08:00 (9h) Pegah Safdari" at bounding box center [382, 182] width 69 height 21
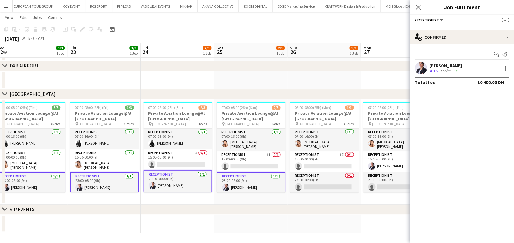
click at [229, 179] on app-calendar-viewport "Sun 19 3/3 1 Job Mon 20 3/3 1 Job Tue 21 3/3 1 Job Wed 22 3/3 1 Job Thu 23 3/3 …" at bounding box center [257, 93] width 514 height 280
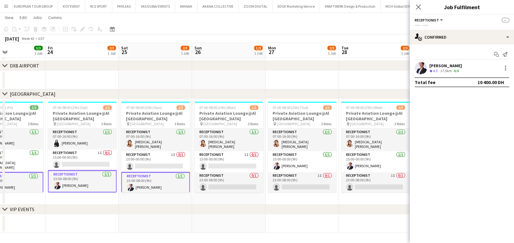
scroll to position [0, 222]
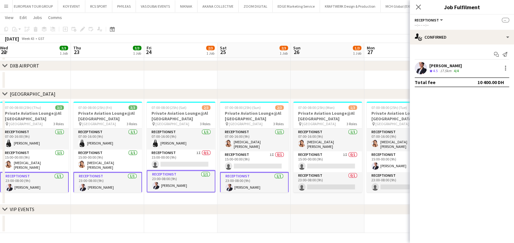
click at [163, 182] on app-calendar-viewport "Sun 19 3/3 1 Job Mon 20 3/3 1 Job Tue 21 3/3 1 Job Wed 22 3/3 1 Job Thu 23 3/3 …" at bounding box center [257, 93] width 514 height 280
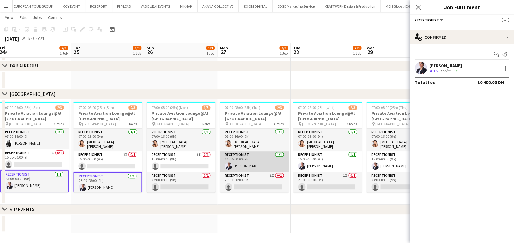
click at [240, 159] on app-card-role "Receptionist 1/1 15:00-00:00 (9h) Pegah Safdari" at bounding box center [254, 161] width 69 height 21
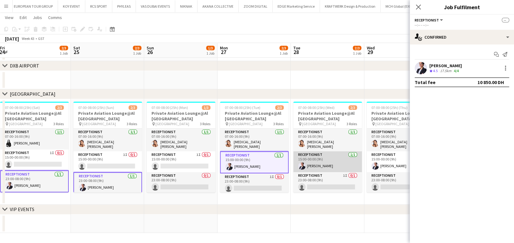
click at [330, 157] on app-card-role "Receptionist 1/1 15:00-00:00 (9h) Pegah Safdari" at bounding box center [327, 161] width 69 height 21
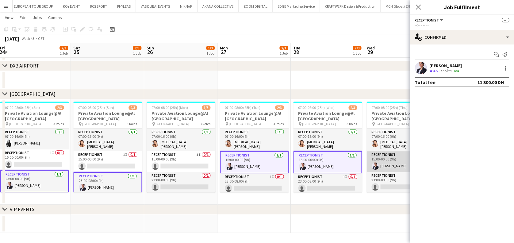
click at [371, 153] on app-card-role "Receptionist 1/1 15:00-00:00 (9h) Pegah Safdari" at bounding box center [400, 161] width 69 height 21
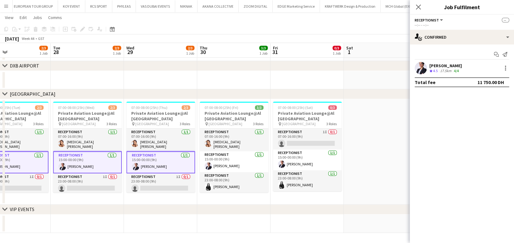
scroll to position [0, 173]
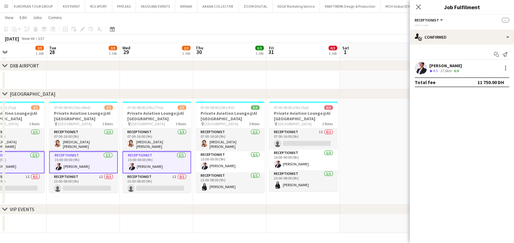
click at [134, 166] on app-calendar-viewport "Sat 25 2/3 1 Job Sun 26 1/3 1 Job Mon 27 2/3 1 Job Tue 28 2/3 1 Job Wed 29 2/3 …" at bounding box center [257, 93] width 514 height 280
click at [239, 166] on app-card-role "Receptionist 1/1 15:00-00:00 (9h) Pegah Safdari" at bounding box center [230, 161] width 69 height 21
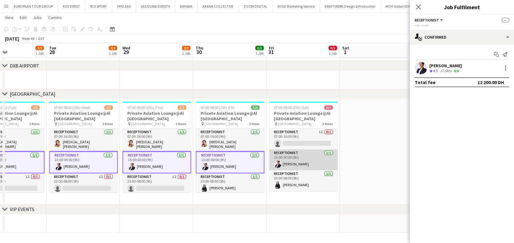
click at [278, 164] on app-user-avatar at bounding box center [277, 163] width 7 height 7
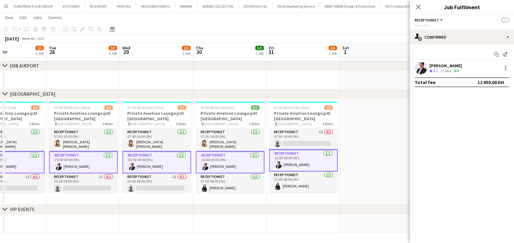
click at [356, 137] on app-date-cell at bounding box center [376, 151] width 73 height 105
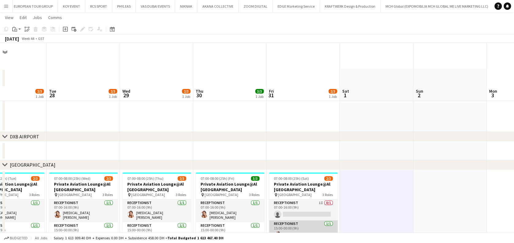
scroll to position [71, 0]
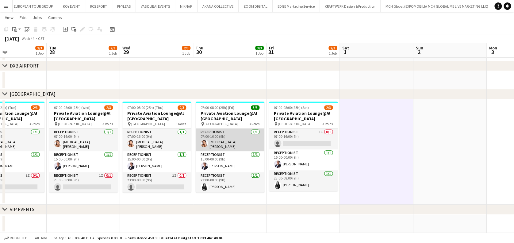
click at [241, 145] on app-card-role "Receptionist 1/1 07:00-16:00 (9h) Yasmin El Rahi" at bounding box center [230, 139] width 69 height 23
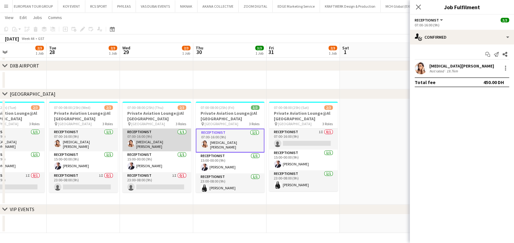
click at [162, 138] on app-card-role "Receptionist 1/1 07:00-16:00 (9h) Yasmin El Rahi" at bounding box center [156, 139] width 69 height 23
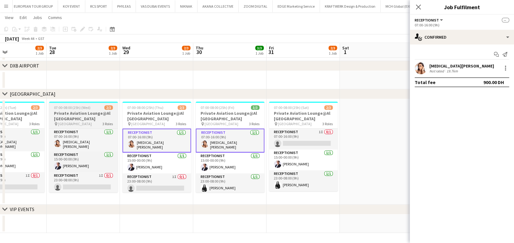
click at [68, 127] on app-job-card "07:00-08:00 (25h) (Wed) 2/3 Private Aviation Lounge@Al Maktoum Airport pin Al M…" at bounding box center [83, 147] width 69 height 91
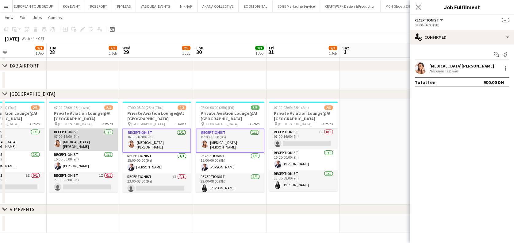
click at [69, 132] on app-card-role "Receptionist 1/1 07:00-16:00 (9h) Yasmin El Rahi" at bounding box center [83, 139] width 69 height 23
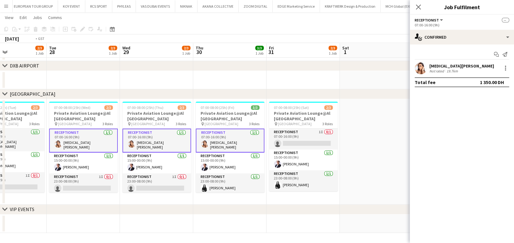
scroll to position [0, 136]
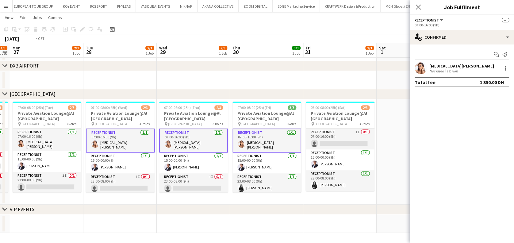
click at [238, 145] on app-calendar-viewport "Sat 25 3/3 1 Job Sun 26 1/3 1 Job Mon 27 2/3 1 Job Tue 28 2/3 1 Job Wed 29 2/3 …" at bounding box center [257, 93] width 514 height 280
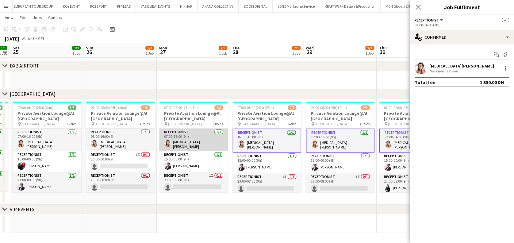
click at [194, 139] on app-card-role "Receptionist 1/1 07:00-16:00 (9h) Yasmin El Rahi" at bounding box center [193, 139] width 69 height 23
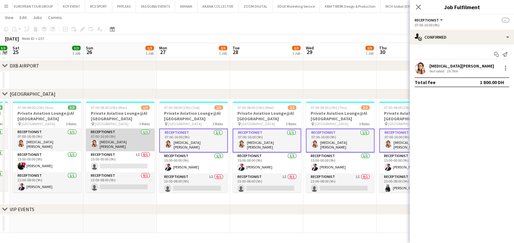
click at [110, 140] on app-card-role "Receptionist 1/1 07:00-16:00 (9h) Yasmin El Rahi" at bounding box center [120, 139] width 69 height 23
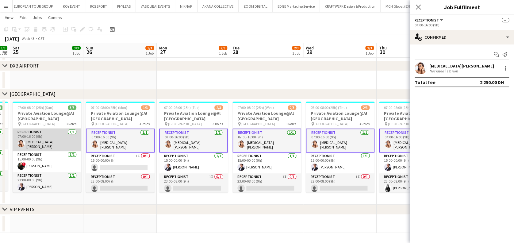
click at [35, 132] on app-card-role "Receptionist 1/1 07:00-16:00 (9h) Yasmin El Rahi" at bounding box center [47, 139] width 69 height 23
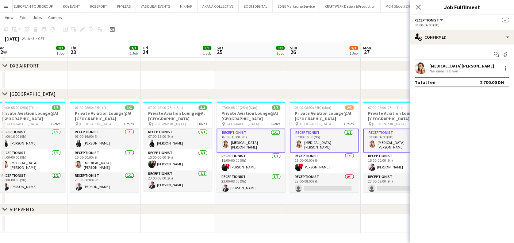
scroll to position [0, 158]
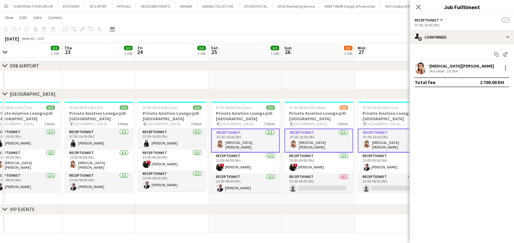
click at [224, 136] on app-calendar-viewport "Mon 20 3/3 1 Job Tue 21 3/3 1 Job Wed 22 3/3 1 Job Thu 23 3/3 1 Job Fri 24 3/3 …" at bounding box center [257, 93] width 514 height 280
click at [104, 158] on app-card-role "Receptionist 1/1 15:00-00:00 (9h) Yasmin El Rahi" at bounding box center [98, 160] width 69 height 23
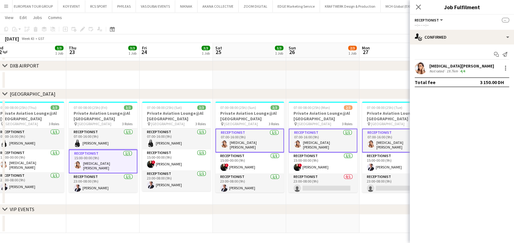
click at [172, 159] on app-calendar-viewport "Mon 20 3/3 1 Job Tue 21 3/3 1 Job Wed 22 3/3 1 Job Thu 23 3/3 1 Job Fri 24 3/3 …" at bounding box center [257, 93] width 514 height 280
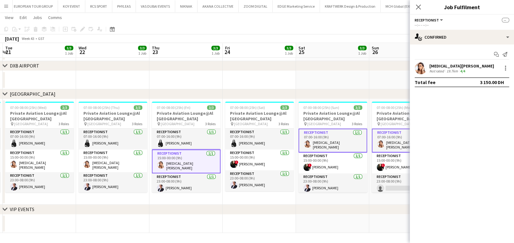
click at [116, 158] on app-card-role "Receptionist 1/1 15:00-00:00 (9h) Yasmin El Rahi" at bounding box center [113, 160] width 69 height 23
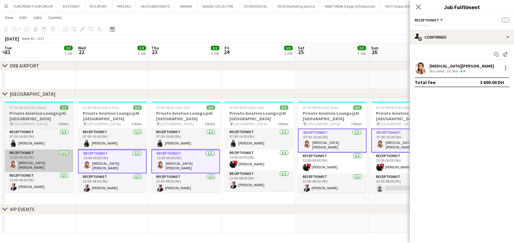
click at [31, 158] on app-card-role "Receptionist 1/1 15:00-00:00 (9h) Yasmin El Rahi" at bounding box center [39, 160] width 69 height 23
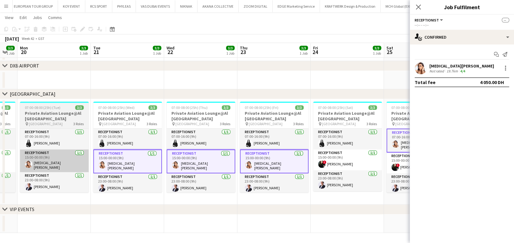
click at [132, 159] on app-calendar-viewport "Sat 18 3/3 1 Job Sun 19 3/3 1 Job Mon 20 3/3 1 Job Tue 21 3/3 1 Job Wed 22 3/3 …" at bounding box center [257, 93] width 514 height 280
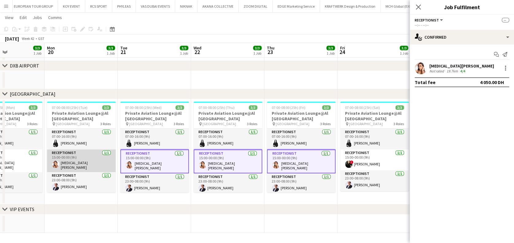
click at [66, 160] on app-card-role "Receptionist 1/1 15:00-00:00 (9h) Yasmin El Rahi" at bounding box center [81, 160] width 69 height 23
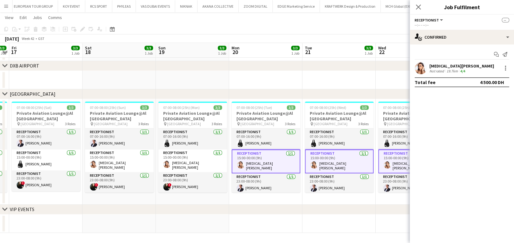
click at [211, 162] on app-calendar-viewport "Wed 15 3/3 1 Job Thu 16 3/3 1 Job Fri 17 3/3 1 Job Sat 18 3/3 1 Job Sun 19 3/3 …" at bounding box center [257, 93] width 514 height 280
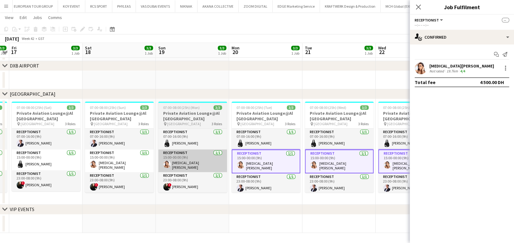
click at [203, 162] on app-card-role "Receptionist 1/1 15:00-00:00 (9h) Yasmin El Rahi" at bounding box center [192, 160] width 69 height 23
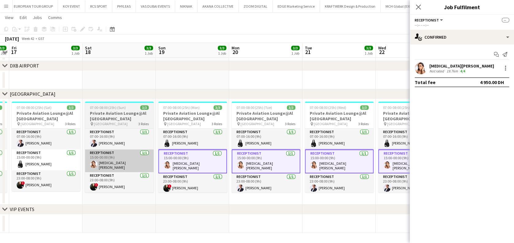
click at [100, 165] on app-card-role "Receptionist 1/1 15:00-00:00 (9h) Yasmin El Rahi" at bounding box center [119, 160] width 69 height 23
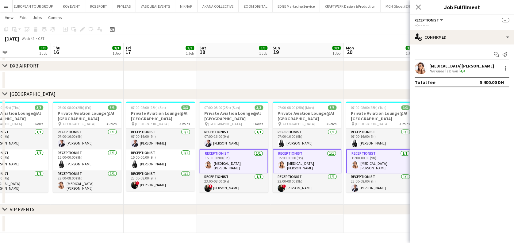
click at [195, 161] on app-calendar-viewport "Mon 13 3/3 1 Job Tue 14 3/3 1 Job Wed 15 3/3 1 Job Thu 16 3/3 1 Job Fri 17 3/3 …" at bounding box center [257, 93] width 514 height 280
click at [170, 174] on app-calendar-viewport "Mon 13 3/3 1 Job Tue 14 3/3 1 Job Wed 15 3/3 1 Job Thu 16 3/3 1 Job Fri 17 3/3 …" at bounding box center [257, 93] width 514 height 280
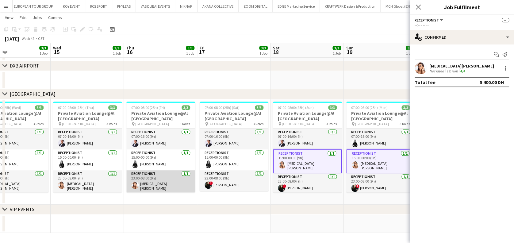
click at [157, 176] on app-card-role "Receptionist 1/1 23:00-08:00 (9h) Yasmin El Rahi" at bounding box center [160, 181] width 69 height 23
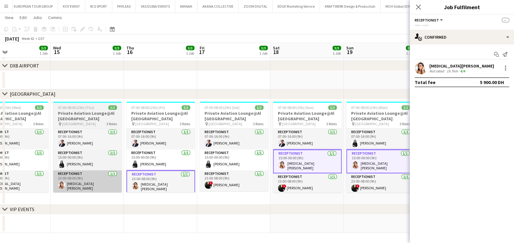
click at [88, 182] on app-card-role "Receptionist 1/1 23:00-08:00 (9h) Yasmin El Rahi" at bounding box center [87, 181] width 69 height 23
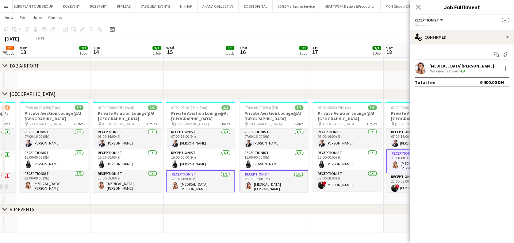
click at [198, 183] on app-calendar-viewport "Sat 11 3/3 1 Job Sun 12 2/3 1 Job Mon 13 3/3 1 Job Tue 14 3/3 1 Job Wed 15 3/3 …" at bounding box center [257, 93] width 514 height 280
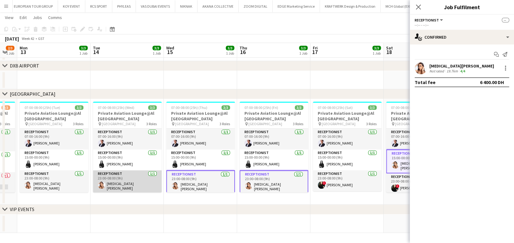
click at [107, 184] on app-card-role "Receptionist 1/1 23:00-08:00 (9h) Yasmin El Rahi" at bounding box center [127, 181] width 69 height 23
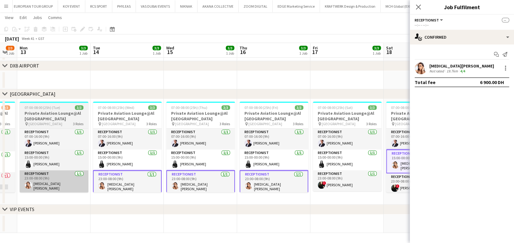
click at [58, 185] on app-card-role "Receptionist 1/1 23:00-08:00 (9h) Yasmin El Rahi" at bounding box center [54, 181] width 69 height 23
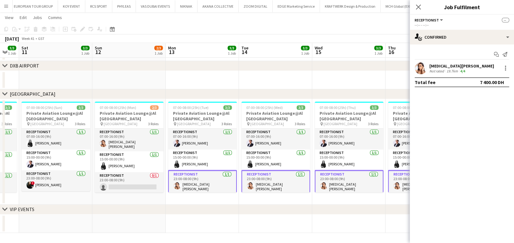
click at [213, 183] on app-calendar-viewport "Thu 9 3/3 1 Job Fri 10 3/3 1 Job Sat 11 3/3 1 Job Sun 12 2/3 1 Job Mon 13 3/3 1…" at bounding box center [257, 93] width 514 height 280
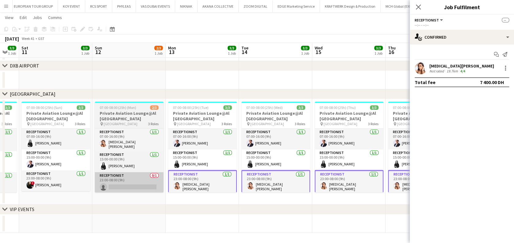
scroll to position [0, 125]
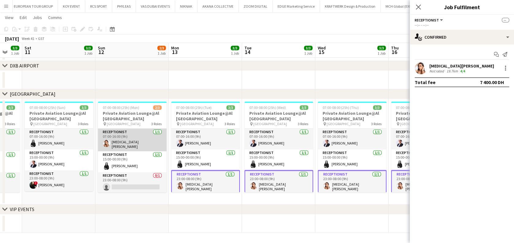
click at [116, 146] on app-card-role "Receptionist 1/1 07:00-16:00 (9h) Yasmin El Rahi" at bounding box center [132, 139] width 69 height 23
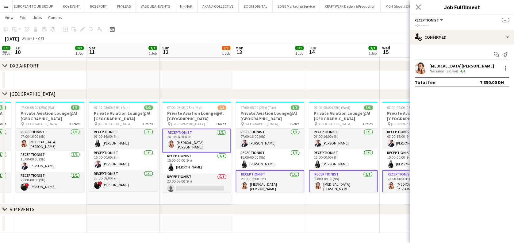
scroll to position [0, 184]
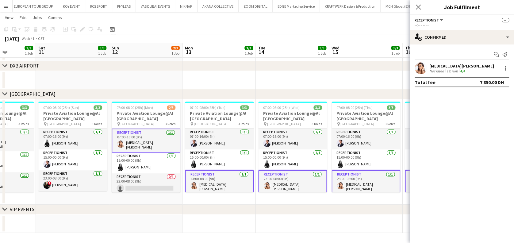
click at [198, 152] on app-calendar-viewport "Wed 8 3/4 2 Jobs Thu 9 3/3 1 Job Fri 10 3/3 1 Job Sat 11 3/3 1 Job Sun 12 2/3 1…" at bounding box center [257, 93] width 514 height 280
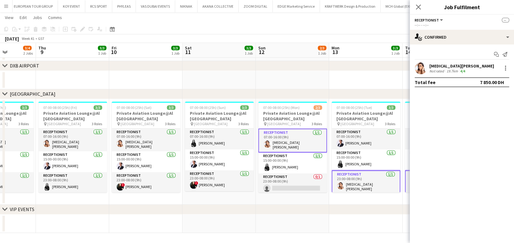
scroll to position [0, 160]
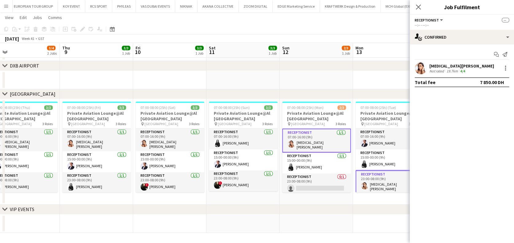
click at [199, 184] on app-calendar-viewport "Mon 6 3/3 1 Job Tue 7 3/3 1 Job Wed 8 3/4 2 Jobs Thu 9 3/3 1 Job Fri 10 3/3 1 J…" at bounding box center [257, 93] width 514 height 280
click at [188, 140] on app-card-role "Receptionist 1/1 07:00-16:00 (9h) Yasmin El Rahi" at bounding box center [170, 139] width 69 height 23
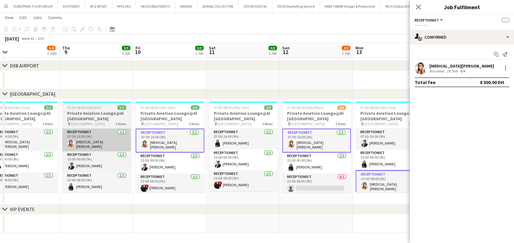
click at [130, 145] on app-card-role "Receptionist 1/1 07:00-16:00 (9h) Yasmin El Rahi" at bounding box center [96, 139] width 69 height 23
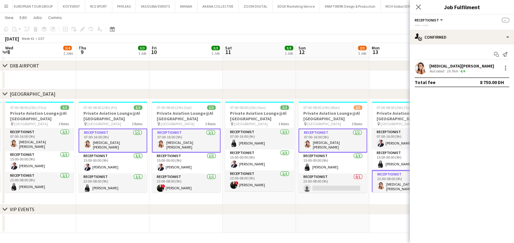
click at [184, 145] on app-calendar-viewport "Mon 6 3/3 1 Job Tue 7 3/3 1 Job Wed 8 3/4 2 Jobs Thu 9 3/3 1 Job Fri 10 3/3 1 J…" at bounding box center [257, 93] width 514 height 280
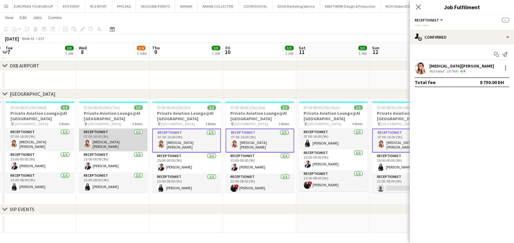
click at [126, 142] on app-card-role "Receptionist 1/1 07:00-16:00 (9h) Yasmin El Rahi" at bounding box center [113, 139] width 69 height 23
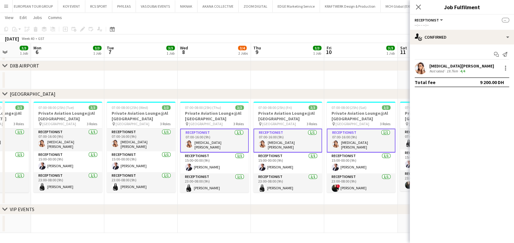
click at [218, 148] on app-calendar-viewport "Fri 3 3/3 1 Job Sat 4 3/3 1 Job Sun 5 3/3 1 Job Mon 6 3/3 1 Job Tue 7 3/3 1 Job…" at bounding box center [257, 93] width 514 height 280
click at [139, 142] on app-card-role "Receptionist 1/1 07:00-16:00 (9h) Yasmin El Rahi" at bounding box center [141, 139] width 69 height 23
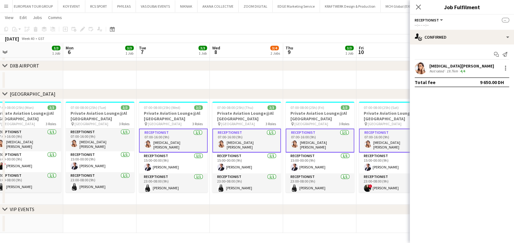
click at [145, 124] on app-calendar-viewport "Fri 3 3/3 1 Job Sat 4 3/3 1 Job Sun 5 3/3 1 Job Mon 6 3/3 1 Job Tue 7 3/3 1 Job…" at bounding box center [257, 93] width 514 height 280
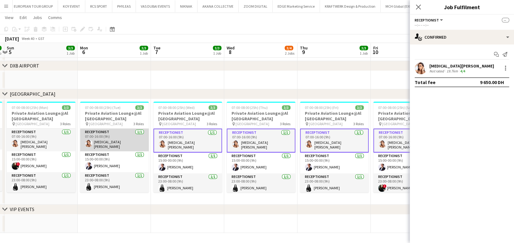
click at [105, 132] on app-card-role "Receptionist 1/1 07:00-16:00 (9h) Yasmin El Rahi" at bounding box center [114, 139] width 69 height 23
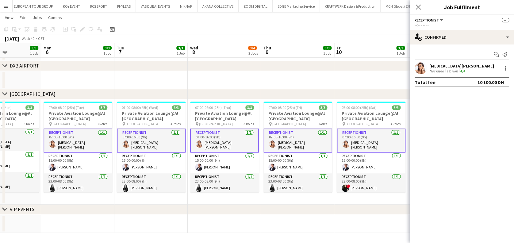
click at [223, 137] on app-calendar-viewport "Fri 3 3/3 1 Job Sat 4 3/3 1 Job Sun 5 3/3 1 Job Mon 6 3/3 1 Job Tue 7 3/3 1 Job…" at bounding box center [257, 93] width 514 height 280
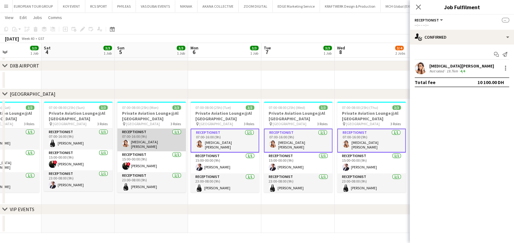
click at [149, 138] on app-card-role "Receptionist 1/1 07:00-16:00 (9h) Yasmin El Rahi" at bounding box center [151, 139] width 69 height 23
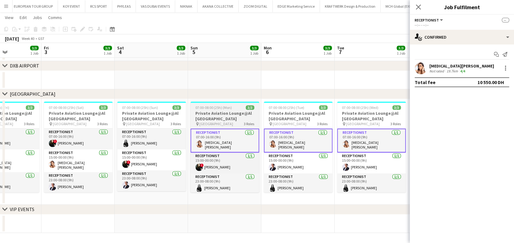
scroll to position [0, 137]
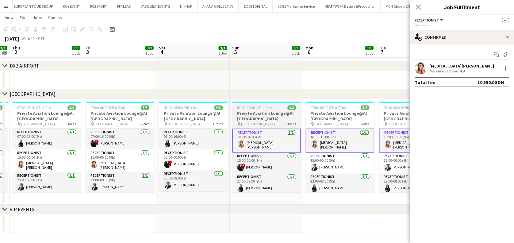
click at [266, 142] on app-calendar-viewport "Tue 30 3/3 1 Job Wed 1 3/3 1 Job Thu 2 3/3 1 Job Fri 3 3/3 1 Job Sat 4 3/3 1 Jo…" at bounding box center [257, 93] width 514 height 280
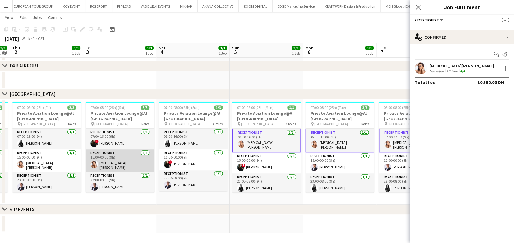
click at [117, 163] on app-card-role "Receptionist 1/1 15:00-00:00 (9h) Yasmin El Rahi" at bounding box center [120, 160] width 69 height 23
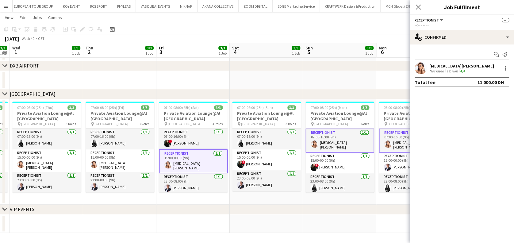
scroll to position [0, 181]
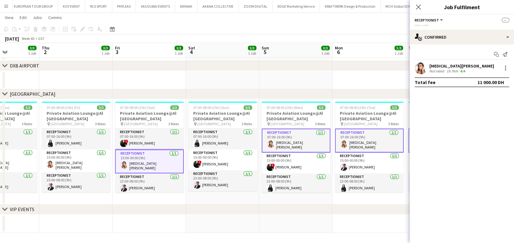
click at [208, 164] on app-calendar-viewport "Mon 29 3/3 1 Job Tue 30 3/3 1 Job Wed 1 3/3 1 Job Thu 2 3/3 1 Job Fri 3 3/3 1 J…" at bounding box center [257, 93] width 514 height 280
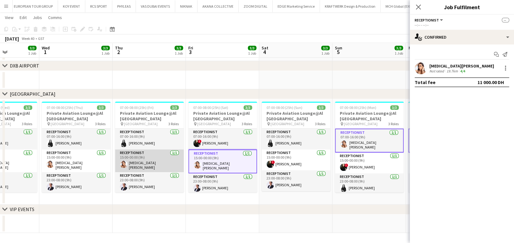
click at [136, 166] on app-card-role "Receptionist 1/1 15:00-00:00 (9h) Yasmin El Rahi" at bounding box center [149, 160] width 69 height 23
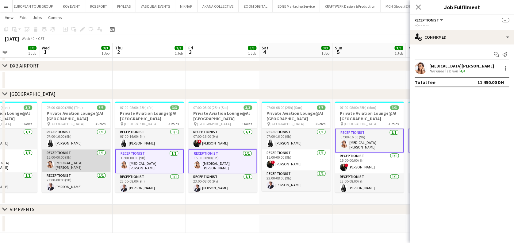
click at [87, 166] on app-card-role "Receptionist 1/1 15:00-00:00 (9h) Yasmin El Rahi" at bounding box center [76, 160] width 69 height 23
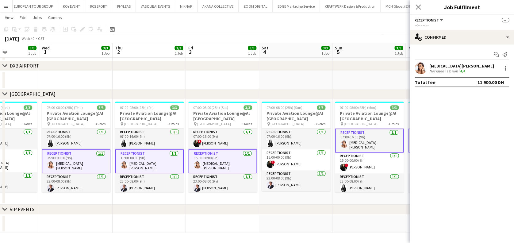
click at [280, 80] on app-date-cell at bounding box center [295, 80] width 73 height 18
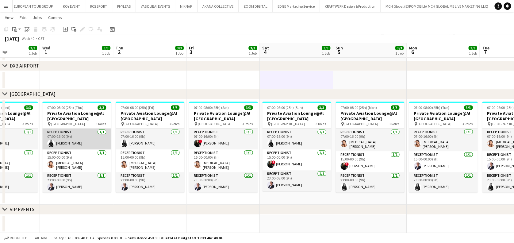
click at [69, 140] on app-card-role "Receptionist 1/1 07:00-16:00 (9h) Samar Mounzer" at bounding box center [76, 138] width 69 height 21
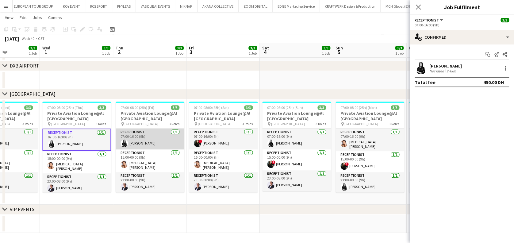
click at [129, 140] on app-card-role "Receptionist 1/1 07:00-16:00 (9h) Samar Mounzer" at bounding box center [150, 138] width 69 height 21
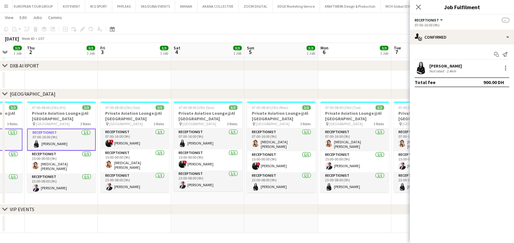
click at [170, 169] on app-calendar-viewport "Sun 28 3/3 1 Job Mon 29 3/3 1 Job Tue 30 3/3 1 Job Wed 1 3/3 1 Job Thu 2 3/3 1 …" at bounding box center [257, 93] width 514 height 280
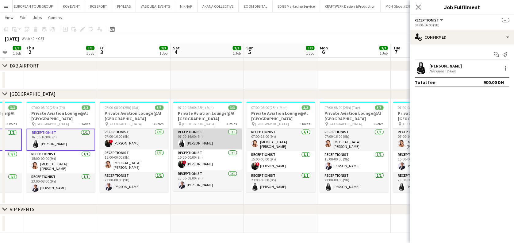
click at [202, 144] on app-card-role "Receptionist 1/1 07:00-16:00 (9h) Samar Mounzer" at bounding box center [207, 138] width 69 height 21
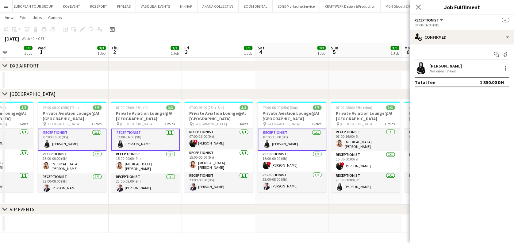
click at [153, 147] on app-calendar-viewport "Sun 28 3/3 1 Job Mon 29 3/3 1 Job Tue 30 3/3 1 Job Wed 1 3/3 1 Job Thu 2 3/3 1 …" at bounding box center [257, 93] width 514 height 280
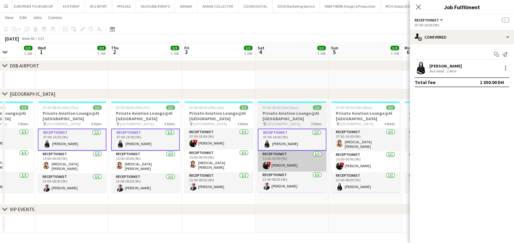
scroll to position [0, 185]
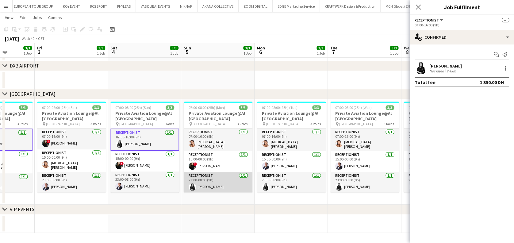
click at [202, 176] on app-card-role "Receptionist 1/1 23:00-08:00 (9h) Samar Mounzer" at bounding box center [218, 182] width 69 height 21
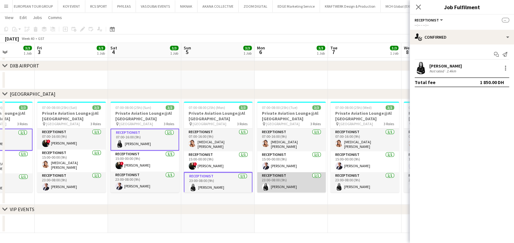
click at [278, 181] on app-card-role "Receptionist 1/1 23:00-08:00 (9h) Samar Mounzer" at bounding box center [291, 182] width 69 height 21
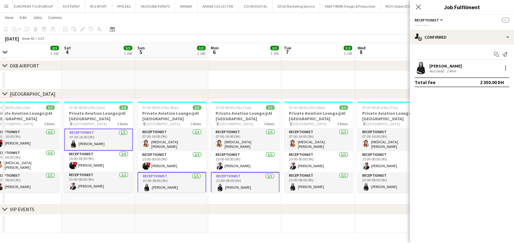
scroll to position [0, 268]
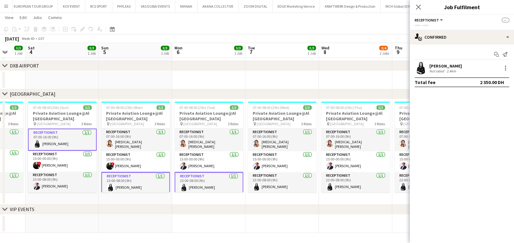
click at [209, 184] on app-calendar-viewport "Tue 30 3/3 1 Job Wed 1 3/3 1 Job Thu 2 3/3 1 Job Fri 3 3/3 1 Job Sat 4 3/3 1 Jo…" at bounding box center [257, 93] width 514 height 280
click at [270, 184] on app-card-role "Receptionist 1/1 23:00-08:00 (9h) Samar Mounzer" at bounding box center [282, 182] width 69 height 21
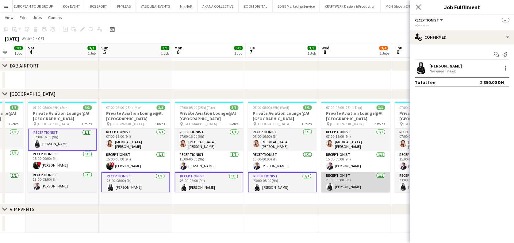
click at [343, 184] on app-card-role "Receptionist 1/1 23:00-08:00 (9h) Samar Mounzer" at bounding box center [355, 182] width 69 height 21
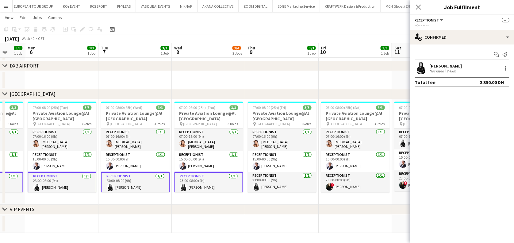
scroll to position [0, 288]
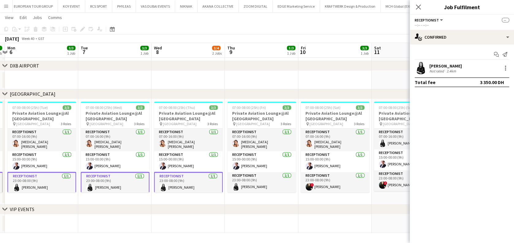
click at [176, 182] on app-calendar-viewport "Thu 2 3/3 1 Job Fri 3 3/3 1 Job Sat 4 3/3 1 Job Sun 5 3/3 1 Job Mon 6 3/3 1 Job…" at bounding box center [257, 93] width 514 height 280
click at [251, 182] on app-card-role "Receptionist 1/1 23:00-08:00 (9h) Samar Mounzer" at bounding box center [261, 182] width 69 height 21
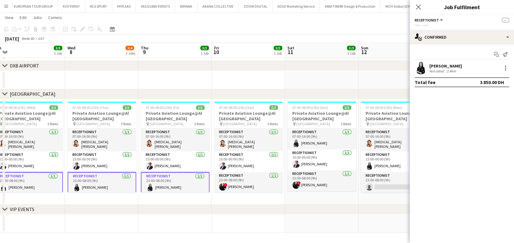
click at [188, 186] on app-calendar-viewport "Sat 4 3/3 1 Job Sun 5 3/3 1 Job Mon 6 3/3 1 Job Tue 7 3/3 1 Job Wed 8 3/4 2 Job…" at bounding box center [257, 93] width 514 height 280
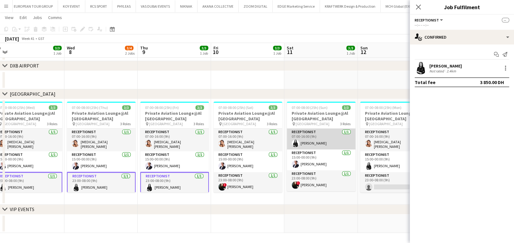
click at [328, 144] on app-card-role "Receptionist 1/1 07:00-16:00 (9h) Samar Mounzer" at bounding box center [321, 138] width 69 height 21
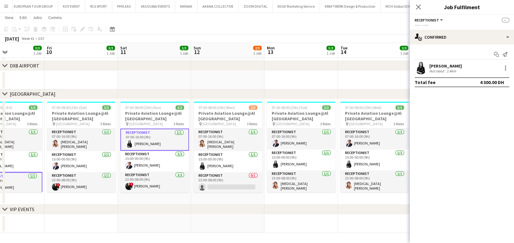
click at [103, 151] on app-calendar-viewport "Mon 6 3/3 1 Job Tue 7 3/3 1 Job Wed 8 3/4 2 Jobs Thu 9 3/3 1 Job Fri 10 3/3 1 J…" at bounding box center [257, 93] width 514 height 280
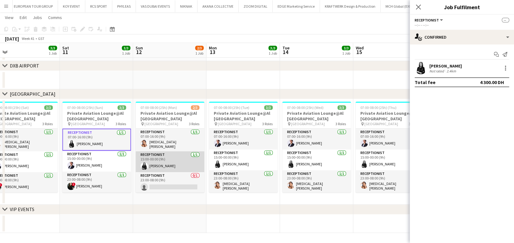
click at [161, 156] on app-card-role "Receptionist 1/1 15:00-00:00 (9h) Samar Mounzer" at bounding box center [170, 161] width 69 height 21
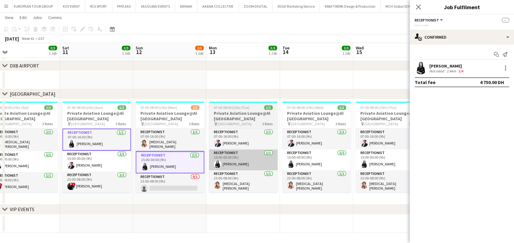
click at [216, 157] on app-card-role "Receptionist 1/1 15:00-00:00 (9h) Samar Mounzer" at bounding box center [243, 159] width 69 height 21
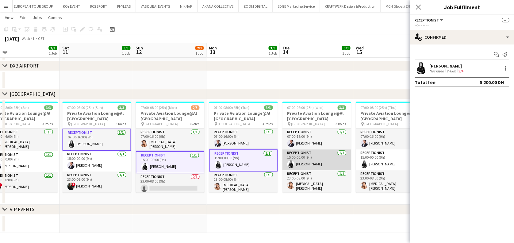
click at [292, 157] on app-card-role "Receptionist 1/1 15:00-00:00 (9h) Samar Mounzer" at bounding box center [316, 159] width 69 height 21
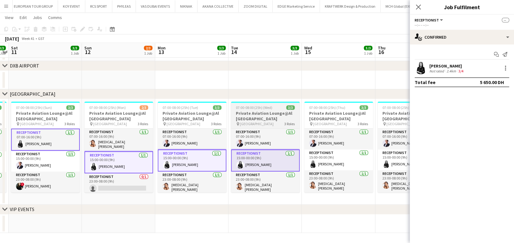
click at [263, 163] on app-calendar-viewport "Wed 8 3/4 2 Jobs Thu 9 3/3 1 Job Fri 10 3/3 1 Job Sat 11 3/3 1 Job Sun 12 2/3 1…" at bounding box center [257, 93] width 514 height 280
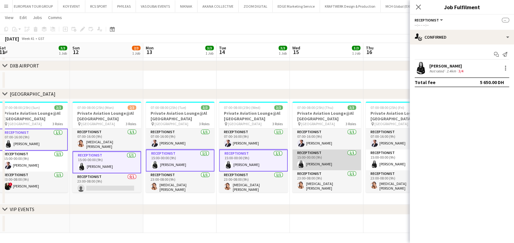
click at [316, 164] on app-card-role "Receptionist 1/1 15:00-00:00 (9h) Samar Mounzer" at bounding box center [326, 159] width 69 height 21
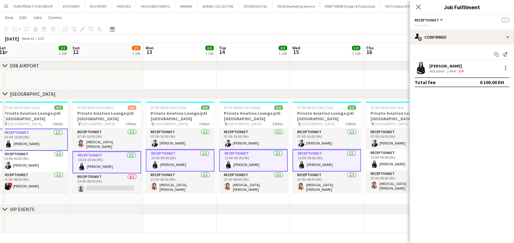
scroll to position [0, 306]
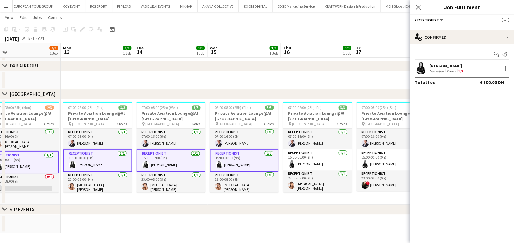
click at [261, 161] on app-calendar-viewport "Wed 8 3/4 2 Jobs Thu 9 3/3 1 Job Fri 10 3/3 1 Job Sat 11 3/3 1 Job Sun 12 2/3 1…" at bounding box center [257, 93] width 514 height 280
click at [306, 158] on app-card-role "Receptionist 1/1 15:00-00:00 (9h) Samar Mounzer" at bounding box center [317, 159] width 69 height 21
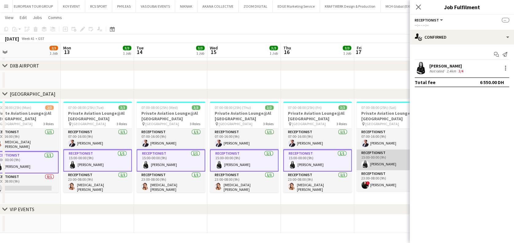
click at [373, 159] on app-card-role "Receptionist 1/1 15:00-00:00 (9h) Samar Mounzer" at bounding box center [390, 159] width 69 height 21
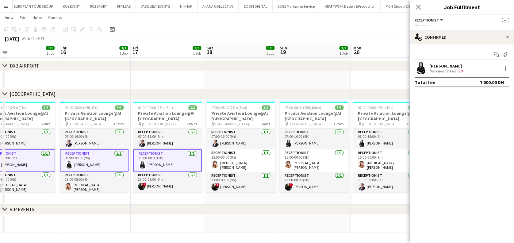
click at [150, 162] on app-calendar-viewport "Sun 12 2/3 1 Job Mon 13 3/3 1 Job Tue 14 3/3 1 Job Wed 15 3/3 1 Job Thu 16 3/3 …" at bounding box center [257, 93] width 514 height 280
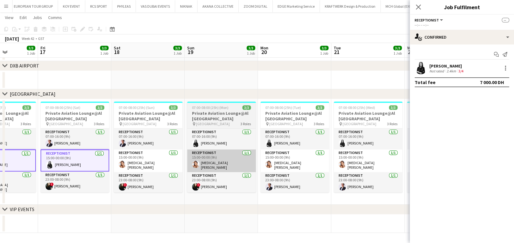
click at [186, 167] on app-calendar-viewport "Tue 14 3/3 1 Job Wed 15 3/3 1 Job Thu 16 3/3 1 Job Fri 17 3/3 1 Job Sat 18 3/3 …" at bounding box center [257, 93] width 514 height 280
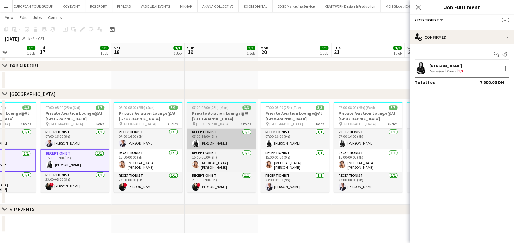
scroll to position [0, 182]
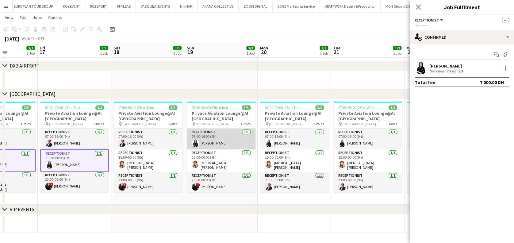
click at [206, 139] on app-card-role "Receptionist 1/1 07:00-16:00 (9h) Samar Mounzer" at bounding box center [221, 138] width 69 height 21
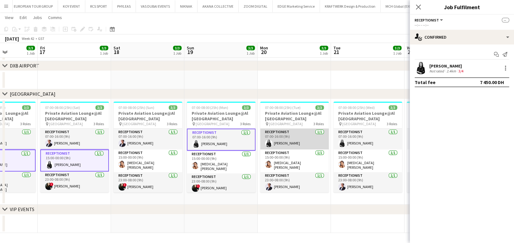
click at [281, 137] on app-card-role "Receptionist 1/1 07:00-16:00 (9h) Samar Mounzer" at bounding box center [294, 138] width 69 height 21
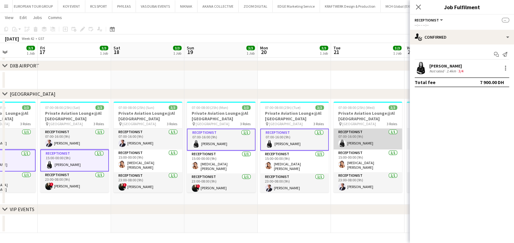
click at [347, 137] on app-card-role "Receptionist 1/1 07:00-16:00 (9h) Samar Mounzer" at bounding box center [367, 138] width 69 height 21
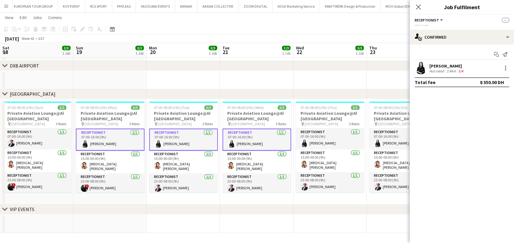
click at [239, 142] on app-calendar-viewport "Tue 14 3/3 1 Job Wed 15 3/3 1 Job Thu 16 3/3 1 Job Fri 17 3/3 1 Job Sat 18 3/3 …" at bounding box center [257, 93] width 514 height 280
click at [329, 138] on app-card-role "Receptionist 1/1 07:00-16:00 (9h) Samar Mounzer" at bounding box center [330, 138] width 69 height 21
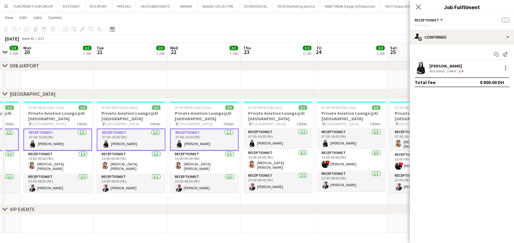
scroll to position [0, 277]
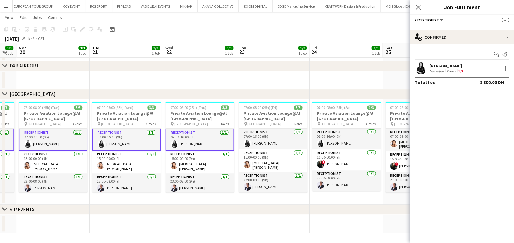
click at [201, 145] on app-calendar-viewport "Thu 16 3/3 1 Job Fri 17 3/3 1 Job Sat 18 3/3 1 Job Sun 19 3/3 1 Job Mon 20 3/3 …" at bounding box center [257, 93] width 514 height 280
click at [260, 142] on app-card-role "Receptionist 1/1 07:00-16:00 (9h) Samar Mounzer" at bounding box center [273, 138] width 69 height 21
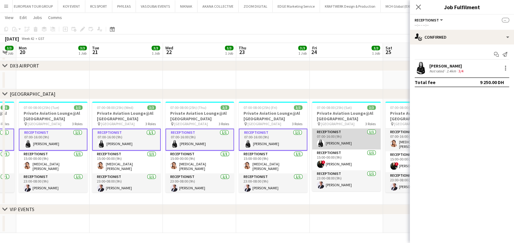
click at [354, 142] on app-card-role "Receptionist 1/1 07:00-16:00 (9h) Samar Mounzer" at bounding box center [346, 138] width 69 height 21
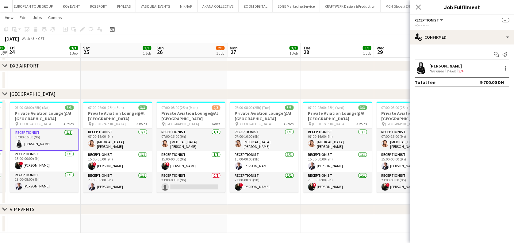
scroll to position [0, 306]
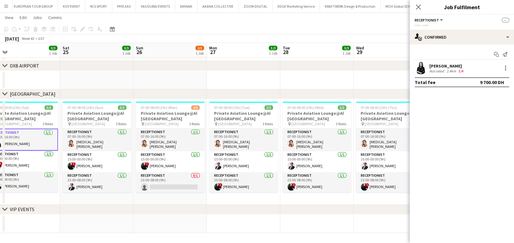
click at [31, 155] on app-calendar-viewport "Mon 20 3/3 1 Job Tue 21 3/3 1 Job Wed 22 3/3 1 Job Thu 23 3/3 1 Job Fri 24 3/3 …" at bounding box center [257, 93] width 514 height 280
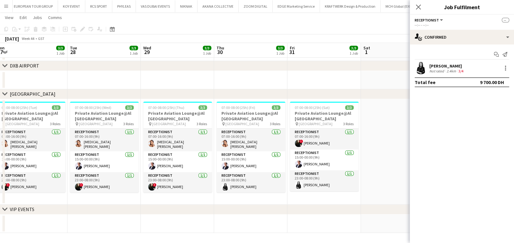
scroll to position [0, 231]
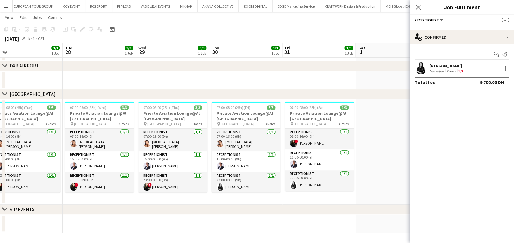
click at [177, 172] on app-calendar-viewport "Fri 24 3/3 1 Job Sat 25 3/3 1 Job Sun 26 2/3 1 Job Mon 27 3/3 1 Job Tue 28 3/3 …" at bounding box center [257, 93] width 514 height 280
click at [232, 184] on app-card-role "Receptionist 1/1 23:00-08:00 (9h) Samar Mounzer" at bounding box center [246, 182] width 69 height 21
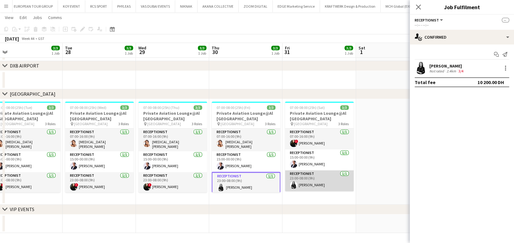
click at [293, 181] on app-card-role "Receptionist 1/1 23:00-08:00 (9h) Samar Mounzer" at bounding box center [319, 180] width 69 height 21
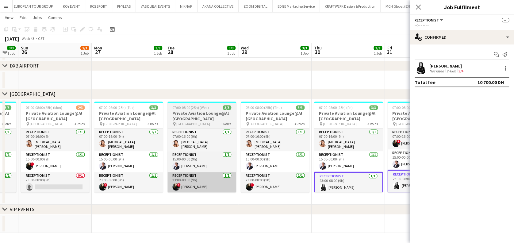
click at [310, 179] on app-calendar-viewport "Fri 24 3/3 1 Job Sat 25 3/3 1 Job Sun 26 2/3 1 Job Mon 27 3/3 1 Job Tue 28 3/3 …" at bounding box center [257, 93] width 514 height 280
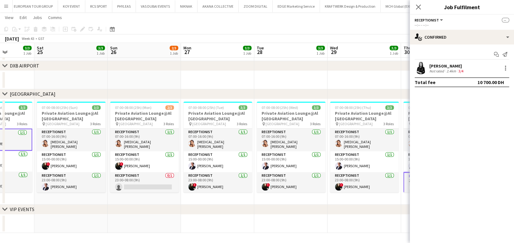
scroll to position [0, 140]
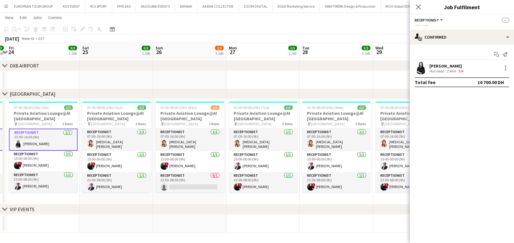
click at [205, 179] on app-calendar-viewport "Wed 22 3/3 1 Job Thu 23 3/3 1 Job Fri 24 3/3 1 Job Sat 25 3/3 1 Job Sun 26 2/3 …" at bounding box center [257, 93] width 514 height 280
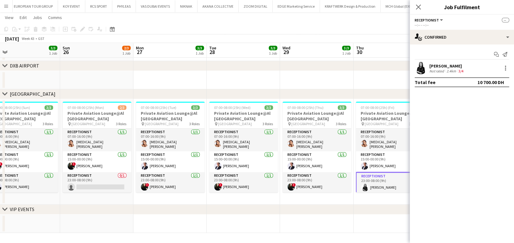
scroll to position [0, 236]
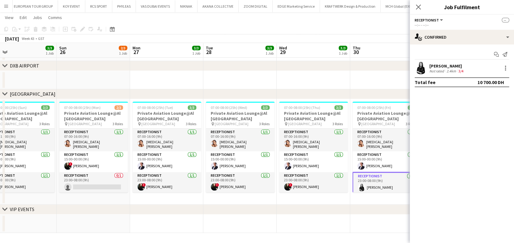
click at [285, 197] on app-calendar-viewport "Wed 22 3/3 1 Job Thu 23 3/3 1 Job Fri 24 3/3 1 Job Sat 25 3/3 1 Job Sun 26 2/3 …" at bounding box center [257, 93] width 514 height 280
click at [350, 202] on app-date-cell "07:00-08:00 (25h) (Fri) 3/3 Private Aviation Lounge@Al Maktoum Airport pin Al M…" at bounding box center [386, 151] width 73 height 105
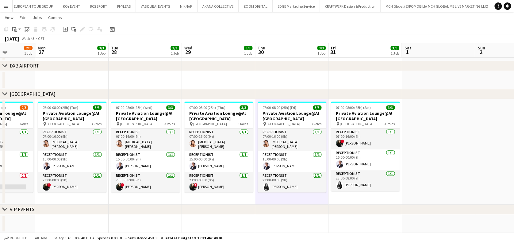
drag, startPoint x: 418, startPoint y: 158, endPoint x: 323, endPoint y: 165, distance: 95.0
click at [323, 165] on app-calendar-viewport "Fri 24 3/3 1 Job Sat 25 3/3 1 Job Sun 26 2/3 1 Job Mon 27 3/3 1 Job Tue 28 3/3 …" at bounding box center [257, 93] width 514 height 280
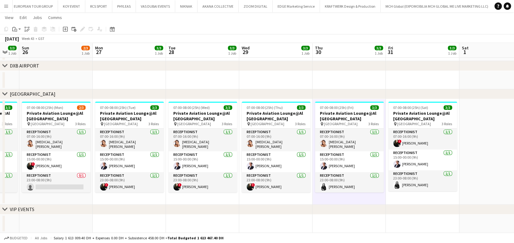
scroll to position [0, 177]
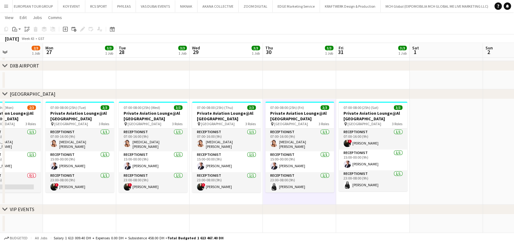
drag, startPoint x: 205, startPoint y: 179, endPoint x: 286, endPoint y: 174, distance: 81.1
click at [286, 174] on app-calendar-viewport "Fri 24 3/3 1 Job Sat 25 3/3 1 Job Sun 26 2/3 1 Job Mon 27 3/3 1 Job Tue 28 3/3 …" at bounding box center [257, 93] width 514 height 280
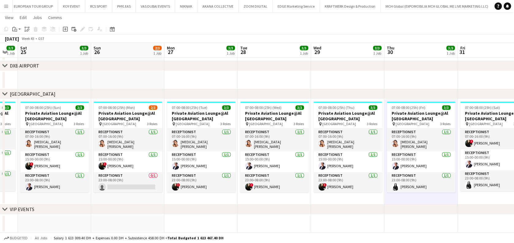
drag, startPoint x: 103, startPoint y: 164, endPoint x: 214, endPoint y: 163, distance: 110.4
click at [214, 163] on app-calendar-viewport "Thu 23 3/3 1 Job Fri 24 3/3 1 Job Sat 25 3/3 1 Job Sun 26 2/3 1 Job Mon 27 3/3 …" at bounding box center [257, 93] width 514 height 280
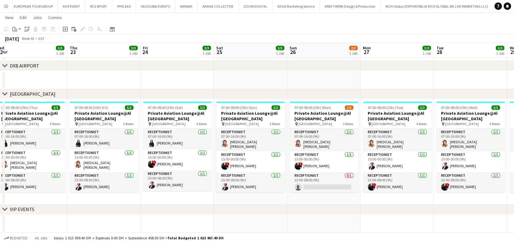
drag, startPoint x: 243, startPoint y: 159, endPoint x: 262, endPoint y: 158, distance: 18.7
click at [262, 158] on app-calendar-viewport "Mon 20 3/3 1 Job Tue 21 3/3 1 Job Wed 22 3/3 1 Job Thu 23 3/3 1 Job Fri 24 3/3 …" at bounding box center [257, 93] width 514 height 280
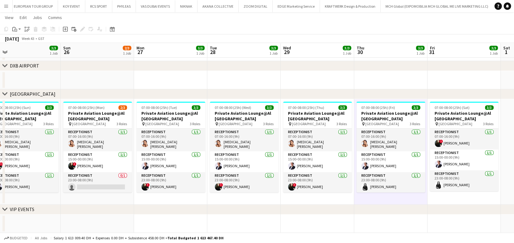
drag, startPoint x: 198, startPoint y: 162, endPoint x: 147, endPoint y: 162, distance: 51.2
click at [147, 162] on app-calendar-viewport "Wed 22 3/3 1 Job Thu 23 3/3 1 Job Fri 24 3/3 1 Job Sat 25 3/3 1 Job Sun 26 2/3 …" at bounding box center [257, 93] width 514 height 280
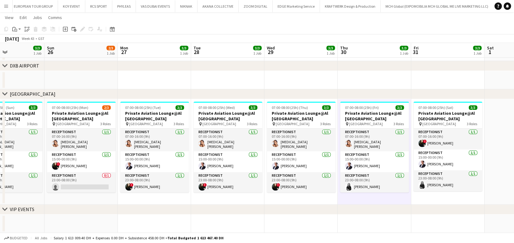
drag, startPoint x: 264, startPoint y: 162, endPoint x: 440, endPoint y: 162, distance: 175.7
click at [440, 162] on app-calendar-viewport "Thu 23 3/3 1 Job Fri 24 3/3 1 Job Sat 25 3/3 1 Job Sun 26 2/3 1 Job Mon 27 3/3 …" at bounding box center [257, 93] width 514 height 280
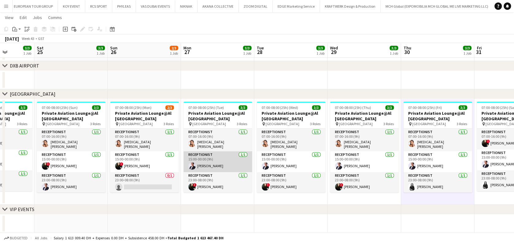
drag, startPoint x: 350, startPoint y: 159, endPoint x: 385, endPoint y: 159, distance: 35.0
click at [385, 159] on app-calendar-viewport "Wed 22 3/3 1 Job Thu 23 3/3 1 Job Fri 24 3/3 1 Job Sat 25 3/3 1 Job Sun 26 2/3 …" at bounding box center [257, 93] width 514 height 280
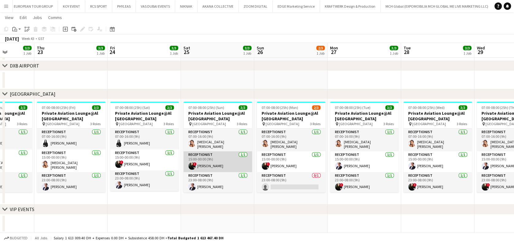
scroll to position [0, 171]
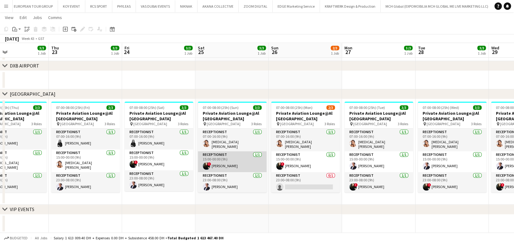
click at [413, 159] on app-calendar-viewport "Mon 20 3/3 1 Job Tue 21 3/3 1 Job Wed 22 3/3 1 Job Thu 23 3/3 1 Job Fri 24 3/3 …" at bounding box center [257, 93] width 514 height 280
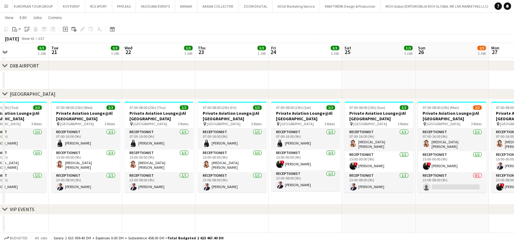
scroll to position [0, 270]
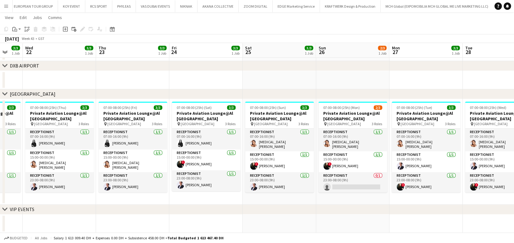
drag, startPoint x: 395, startPoint y: 167, endPoint x: 296, endPoint y: 167, distance: 99.4
click at [296, 167] on app-calendar-viewport "Sat 18 3/3 1 Job Sun 19 3/3 1 Job Mon 20 3/3 1 Job Tue 21 3/3 1 Job Wed 22 3/3 …" at bounding box center [257, 93] width 514 height 280
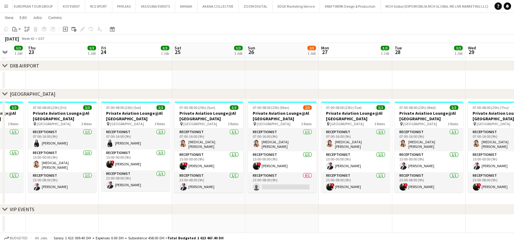
click at [343, 183] on app-calendar-viewport "Mon 20 3/3 1 Job Tue 21 3/3 1 Job Wed 22 3/3 1 Job Thu 23 3/3 1 Job Fri 24 3/3 …" at bounding box center [257, 93] width 514 height 280
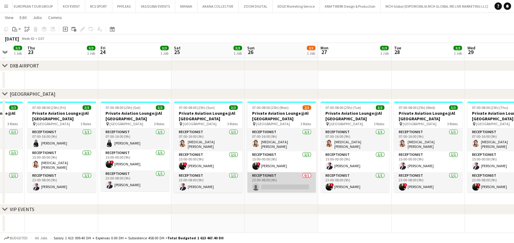
click at [266, 181] on app-card-role "Receptionist 0/1 23:00-08:00 (9h) single-neutral-actions" at bounding box center [281, 182] width 69 height 21
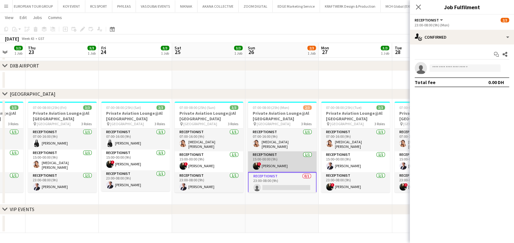
click at [275, 160] on app-card-role "Receptionist 1/1 15:00-00:00 (9h) ! Maria Leontyeva" at bounding box center [282, 161] width 69 height 21
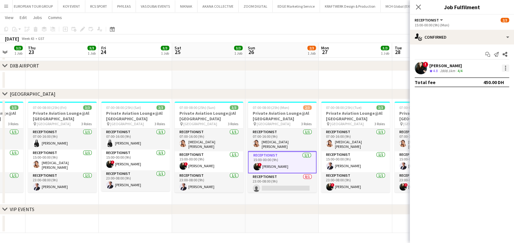
click at [509, 67] on div at bounding box center [505, 67] width 7 height 7
click at [498, 93] on span "Switch crew" at bounding box center [485, 94] width 38 height 6
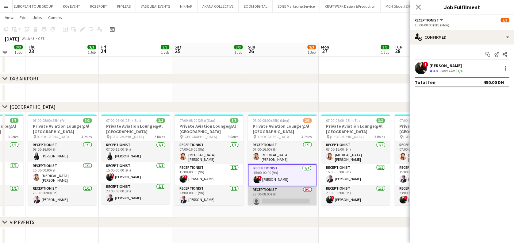
click at [305, 196] on app-card-role "Receptionist 0/1 23:00-08:00 (9h) single-neutral-actions" at bounding box center [282, 196] width 69 height 21
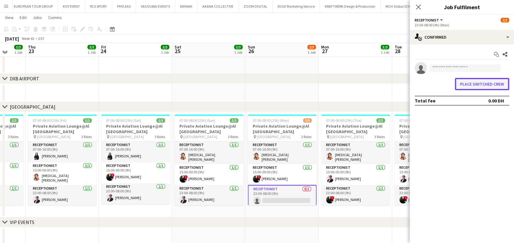
click at [488, 86] on button "Place switched crew" at bounding box center [482, 84] width 54 height 12
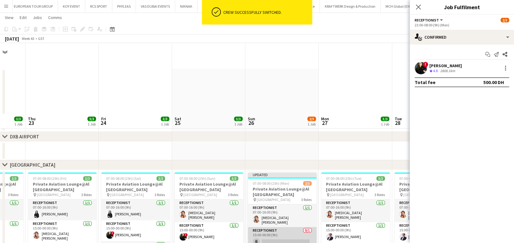
scroll to position [71, 0]
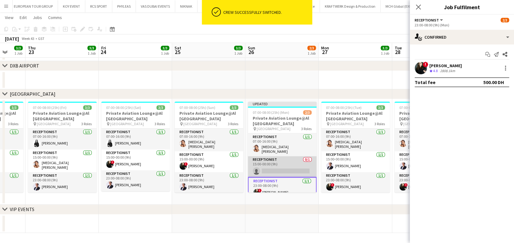
click at [300, 168] on app-card-role "Receptionist 0/1 15:00-00:00 (9h) single-neutral-actions" at bounding box center [282, 166] width 69 height 21
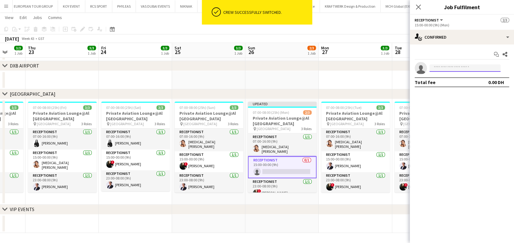
click at [473, 66] on input at bounding box center [464, 67] width 71 height 7
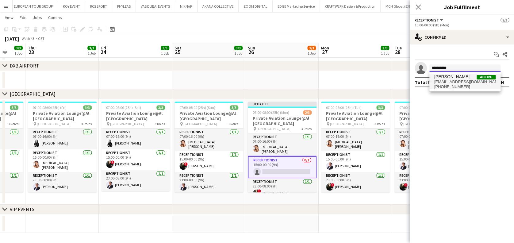
type input "**********"
drag, startPoint x: 466, startPoint y: 76, endPoint x: 467, endPoint y: 80, distance: 3.6
click at [467, 76] on span "Samar Mounzer Active" at bounding box center [464, 76] width 61 height 5
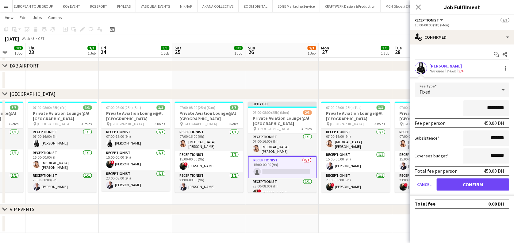
click at [479, 190] on form "Fee Type Fixed ********* Fee per person 450.00 DH Subsistence ******* Expenses …" at bounding box center [462, 138] width 104 height 113
click at [483, 180] on button "Confirm" at bounding box center [472, 184] width 73 height 12
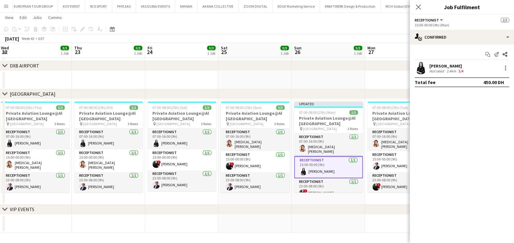
drag, startPoint x: 287, startPoint y: 178, endPoint x: 145, endPoint y: 166, distance: 142.8
click at [145, 166] on app-calendar-viewport "Mon 20 3/3 1 Job Tue 21 3/3 1 Job Wed 22 3/3 1 Job Thu 23 3/3 1 Job Fri 24 3/3 …" at bounding box center [257, 93] width 514 height 280
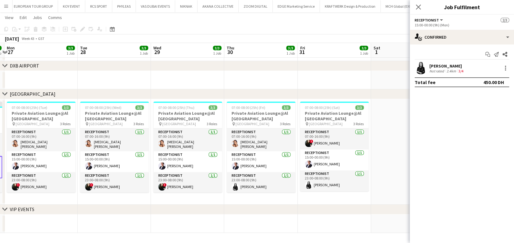
click at [127, 164] on app-calendar-viewport "Thu 23 3/3 1 Job Fri 24 3/3 1 Job Sat 25 3/3 1 Job Sun 26 3/3 1 Job Mon 27 3/3 …" at bounding box center [257, 93] width 514 height 280
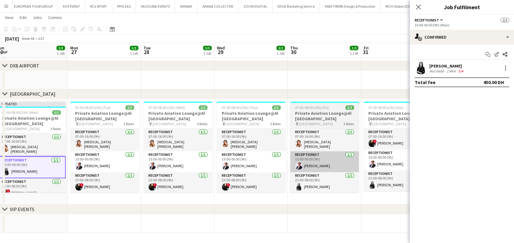
drag, startPoint x: 241, startPoint y: 171, endPoint x: 210, endPoint y: 163, distance: 32.2
click at [189, 171] on app-calendar-viewport "Thu 23 3/3 1 Job Fri 24 3/3 1 Job Sat 25 3/3 1 Job Sun 26 3/3 1 Job Mon 27 3/3 …" at bounding box center [257, 93] width 514 height 280
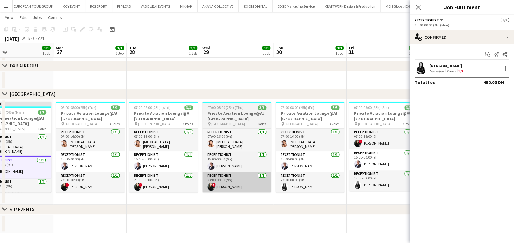
drag, startPoint x: 213, startPoint y: 176, endPoint x: 209, endPoint y: 179, distance: 5.0
click at [242, 176] on app-calendar-viewport "Fri 24 3/3 1 Job Sat 25 3/3 1 Job Sun 26 3/3 1 Job Mon 27 3/3 1 Job Tue 28 3/3 …" at bounding box center [257, 93] width 514 height 280
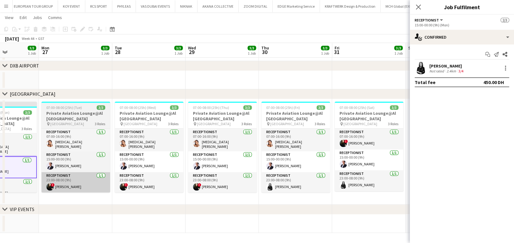
drag, startPoint x: 137, startPoint y: 179, endPoint x: 240, endPoint y: 179, distance: 103.0
click at [272, 179] on app-calendar-viewport "Fri 24 3/3 1 Job Sat 25 3/3 1 Job Sun 26 3/3 1 Job Mon 27 3/3 1 Job Tue 28 3/3 …" at bounding box center [257, 93] width 514 height 280
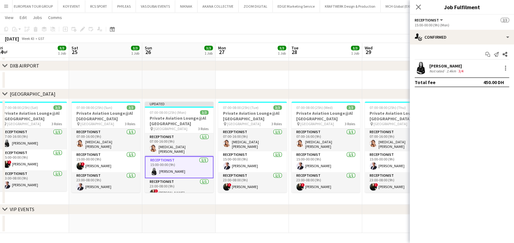
drag, startPoint x: 199, startPoint y: 177, endPoint x: 264, endPoint y: 177, distance: 65.0
click at [264, 177] on app-calendar-viewport "Wed 22 3/3 1 Job Thu 23 3/3 1 Job Fri 24 3/3 1 Job Sat 25 3/3 1 Job Sun 26 3/3 …" at bounding box center [257, 93] width 514 height 280
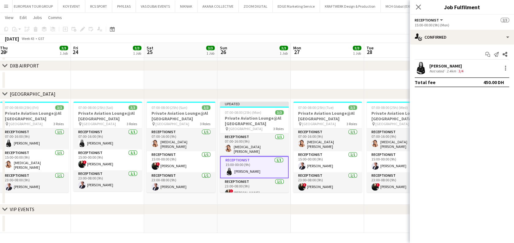
drag, startPoint x: 192, startPoint y: 173, endPoint x: 291, endPoint y: 173, distance: 99.4
click at [291, 173] on app-calendar-viewport "Tue 21 3/3 1 Job Wed 22 3/3 1 Job Thu 23 3/3 1 Job Fri 24 3/3 1 Job Sat 25 3/3 …" at bounding box center [257, 93] width 514 height 280
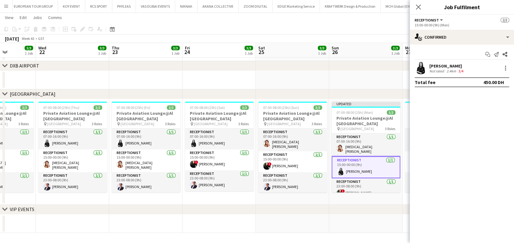
click at [280, 177] on app-calendar-viewport "Sun 19 3/3 1 Job Mon 20 3/3 1 Job Tue 21 3/3 1 Job Wed 22 3/3 1 Job Thu 23 3/3 …" at bounding box center [257, 93] width 514 height 280
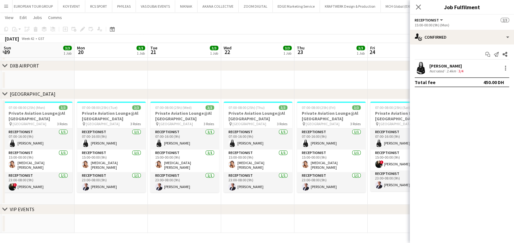
drag, startPoint x: 283, startPoint y: 177, endPoint x: 300, endPoint y: 177, distance: 17.2
click at [300, 177] on app-calendar-viewport "Fri 17 3/3 1 Job Sat 18 3/3 1 Job Sun 19 3/3 1 Job Mon 20 3/3 1 Job Tue 21 3/3 …" at bounding box center [257, 93] width 514 height 280
click at [334, 178] on app-calendar-viewport "Fri 17 3/3 1 Job Sat 18 3/3 1 Job Sun 19 3/3 1 Job Mon 20 3/3 1 Job Tue 21 3/3 …" at bounding box center [257, 93] width 514 height 280
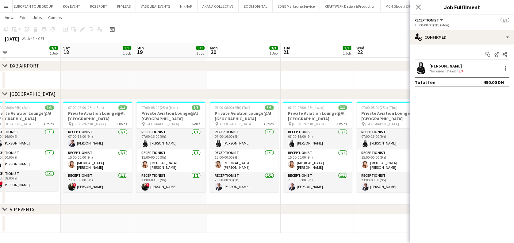
click at [334, 178] on app-calendar-viewport "Wed 15 3/3 1 Job Thu 16 3/3 1 Job Fri 17 3/3 1 Job Sat 18 3/3 1 Job Sun 19 3/3 …" at bounding box center [257, 93] width 514 height 280
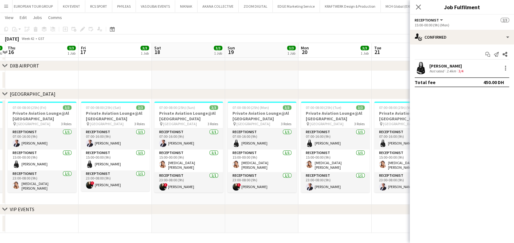
drag, startPoint x: 246, startPoint y: 176, endPoint x: 318, endPoint y: 176, distance: 71.8
click at [318, 176] on app-calendar-viewport "Tue 14 3/3 1 Job Wed 15 3/3 1 Job Thu 16 3/3 1 Job Fri 17 3/3 1 Job Sat 18 3/3 …" at bounding box center [257, 93] width 514 height 280
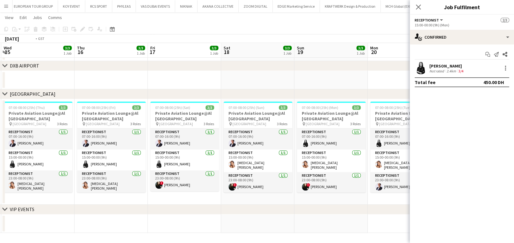
drag, startPoint x: 206, startPoint y: 177, endPoint x: 343, endPoint y: 177, distance: 137.4
click at [343, 177] on app-calendar-viewport "Mon 13 3/3 1 Job Tue 14 3/3 1 Job Wed 15 3/3 1 Job Thu 16 3/3 1 Job Fri 17 3/3 …" at bounding box center [257, 93] width 514 height 280
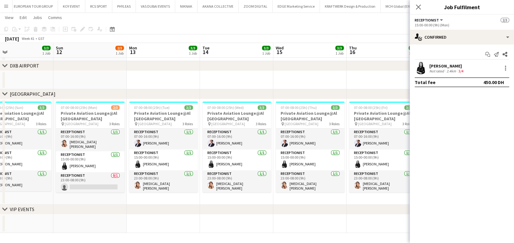
drag, startPoint x: 184, startPoint y: 175, endPoint x: 314, endPoint y: 176, distance: 129.7
click at [314, 176] on app-calendar-viewport "Thu 9 3/3 1 Job Fri 10 3/3 1 Job Sat 11 3/3 1 Job Sun 12 2/3 1 Job Mon 13 3/3 1…" at bounding box center [257, 93] width 514 height 280
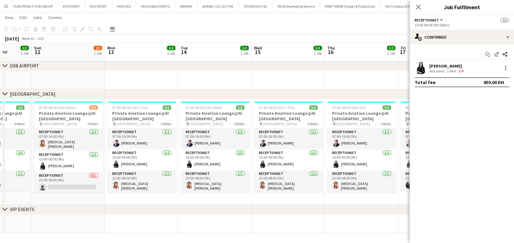
drag, startPoint x: 200, startPoint y: 177, endPoint x: 324, endPoint y: 177, distance: 123.6
click at [324, 177] on app-calendar-viewport "Thu 9 3/3 1 Job Fri 10 3/3 1 Job Sat 11 3/3 1 Job Sun 12 2/3 1 Job Mon 13 3/3 1…" at bounding box center [257, 93] width 514 height 280
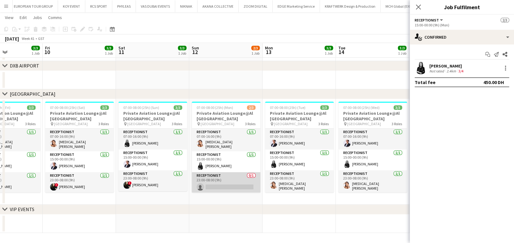
click at [255, 190] on app-card-role "Receptionist 0/1 23:00-08:00 (9h) single-neutral-actions" at bounding box center [226, 182] width 69 height 21
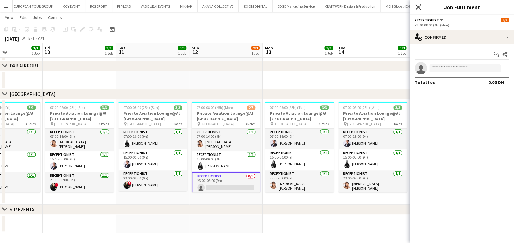
click at [421, 6] on icon "Close pop-in" at bounding box center [418, 7] width 6 height 6
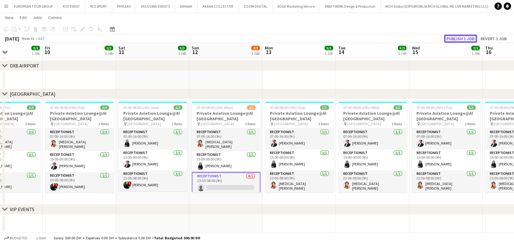
click at [465, 39] on button "Publish 1 job" at bounding box center [460, 39] width 33 height 8
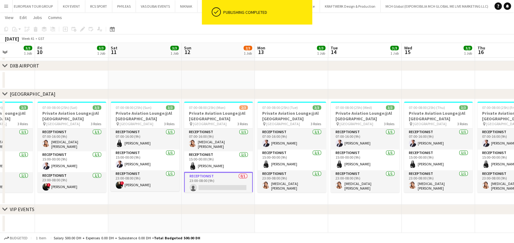
click at [275, 177] on app-calendar-viewport "Tue 7 3/3 1 Job Wed 8 3/4 2 Jobs Thu 9 3/3 1 Job Fri 10 3/3 1 Job Sat 11 3/3 1 …" at bounding box center [257, 93] width 514 height 280
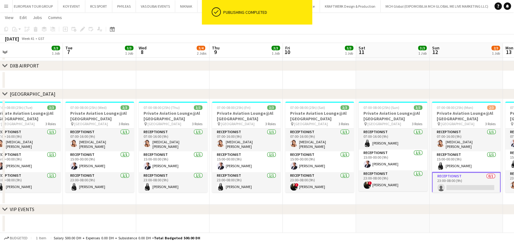
drag, startPoint x: 165, startPoint y: 177, endPoint x: 256, endPoint y: 175, distance: 91.1
click at [256, 175] on app-calendar-viewport "Sat 4 3/3 1 Job Sun 5 3/3 1 Job Mon 6 3/3 1 Job Tue 7 3/3 1 Job Wed 8 3/4 2 Job…" at bounding box center [257, 93] width 514 height 280
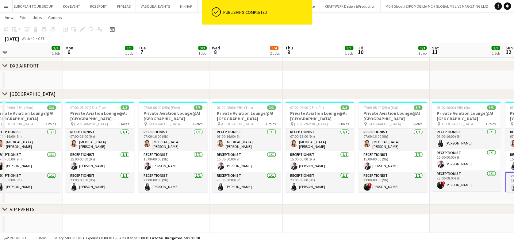
scroll to position [0, 137]
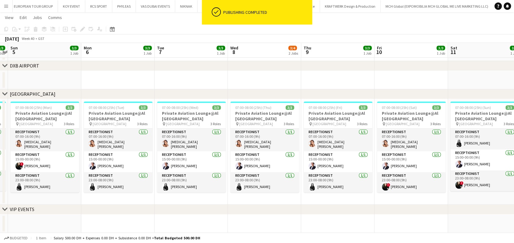
drag, startPoint x: 228, startPoint y: 176, endPoint x: 277, endPoint y: 176, distance: 48.8
click at [277, 176] on app-calendar-viewport "Fri 3 3/3 1 Job Sat 4 3/3 1 Job Sun 5 3/3 1 Job Mon 6 3/3 1 Job Tue 7 3/3 1 Job…" at bounding box center [257, 93] width 514 height 280
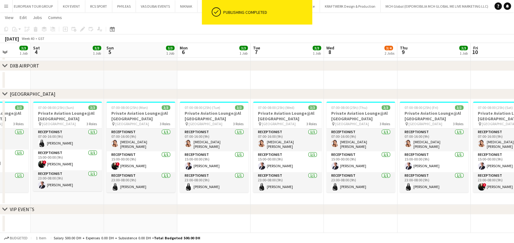
drag, startPoint x: 207, startPoint y: 170, endPoint x: 326, endPoint y: 167, distance: 119.0
click at [326, 167] on app-calendar-viewport "Wed 1 3/3 1 Job Thu 2 3/3 1 Job Fri 3 3/3 1 Job Sat 4 3/3 1 Job Sun 5 3/3 1 Job…" at bounding box center [257, 93] width 514 height 280
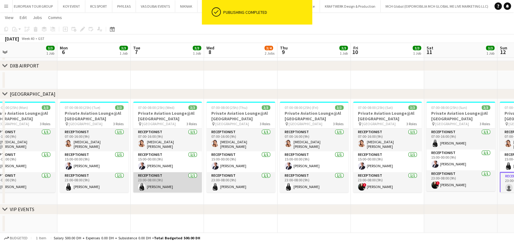
drag, startPoint x: 309, startPoint y: 169, endPoint x: 123, endPoint y: 170, distance: 186.1
click at [112, 171] on app-calendar-viewport "Wed 1 3/3 1 Job Thu 2 3/3 1 Job Fri 3 3/3 1 Job Sat 4 3/3 1 Job Sun 5 3/3 1 Job…" at bounding box center [257, 93] width 514 height 280
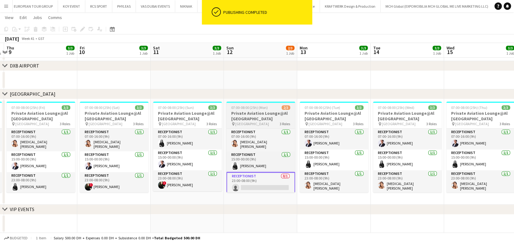
drag, startPoint x: 128, startPoint y: 171, endPoint x: 297, endPoint y: 182, distance: 169.3
click at [123, 171] on app-calendar-viewport "Mon 6 3/3 1 Job Tue 7 3/3 1 Job Wed 8 3/4 2 Jobs Thu 9 3/3 1 Job Fri 10 3/3 1 J…" at bounding box center [257, 93] width 514 height 280
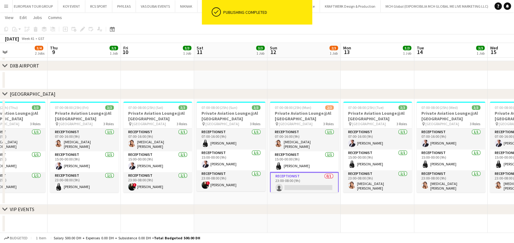
click at [323, 186] on app-card-role "Receptionist 0/1 23:00-08:00 (9h) single-neutral-actions" at bounding box center [304, 183] width 69 height 22
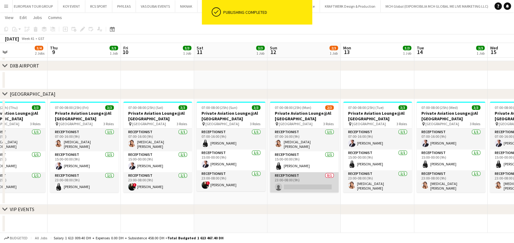
click at [322, 184] on app-card-role "Receptionist 0/1 23:00-08:00 (9h) single-neutral-actions" at bounding box center [304, 182] width 69 height 21
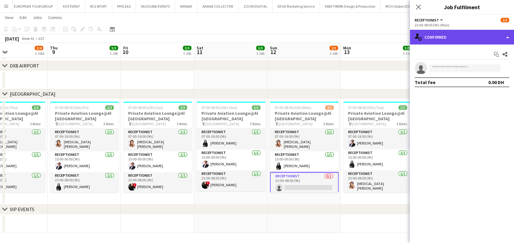
click at [461, 39] on div "single-neutral-actions-check-2 Confirmed" at bounding box center [462, 37] width 104 height 15
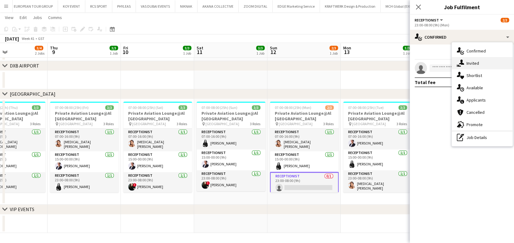
click at [480, 68] on div "single-neutral-actions-share-1 Invited" at bounding box center [482, 63] width 61 height 12
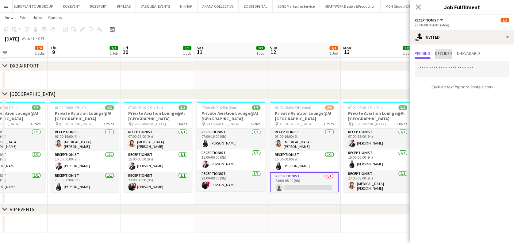
click at [446, 56] on span "Declined" at bounding box center [443, 53] width 17 height 9
click at [313, 201] on app-date-cell "07:00-08:00 (25h) (Mon) 2/3 Private Aviation Lounge@Al Maktoum Airport pin Al M…" at bounding box center [303, 151] width 73 height 105
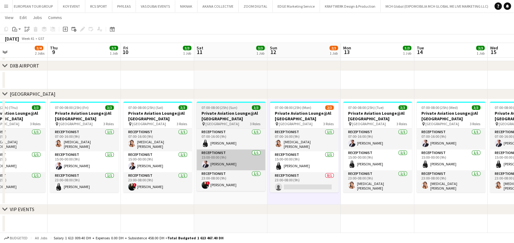
drag, startPoint x: 202, startPoint y: 159, endPoint x: 338, endPoint y: 159, distance: 136.2
click at [339, 159] on app-calendar-viewport "Mon 6 3/3 1 Job Tue 7 3/3 1 Job Wed 8 3/4 2 Jobs Thu 9 3/3 1 Job Fri 10 3/3 1 J…" at bounding box center [257, 93] width 514 height 280
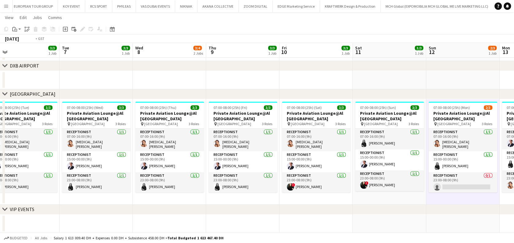
click at [365, 160] on app-calendar-viewport "Sat 4 3/3 1 Job Sun 5 3/3 1 Job Mon 6 3/3 1 Job Tue 7 3/3 1 Job Wed 8 3/4 2 Job…" at bounding box center [257, 93] width 514 height 280
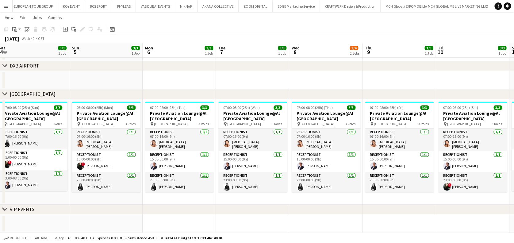
drag, startPoint x: 337, startPoint y: 161, endPoint x: 361, endPoint y: 162, distance: 24.2
click at [370, 161] on app-calendar-viewport "Thu 2 3/3 1 Job Fri 3 3/3 1 Job Sat 4 3/3 1 Job Sun 5 3/3 1 Job Mon 6 3/3 1 Job…" at bounding box center [257, 93] width 514 height 280
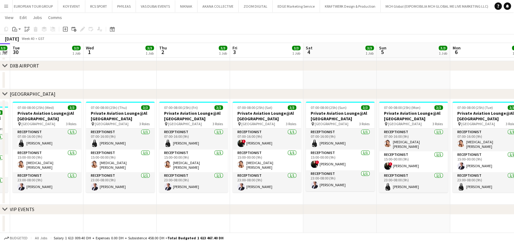
drag, startPoint x: 303, startPoint y: 159, endPoint x: 346, endPoint y: 159, distance: 42.6
click at [346, 159] on app-calendar-viewport "Sun 28 3/3 1 Job Mon 29 3/3 1 Job Tue 30 3/3 1 Job Wed 1 3/3 1 Job Thu 2 3/3 1 …" at bounding box center [257, 93] width 514 height 280
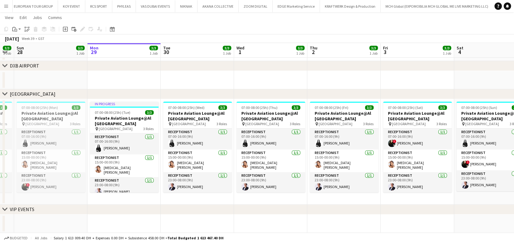
drag, startPoint x: 179, startPoint y: 160, endPoint x: 337, endPoint y: 161, distance: 157.6
click at [337, 161] on app-calendar-viewport "Fri 26 3/3 1 Job Sat 27 3/3 1 Job Sun 28 3/3 1 Job Mon 29 3/3 1 Job Tue 30 3/3 …" at bounding box center [257, 93] width 514 height 280
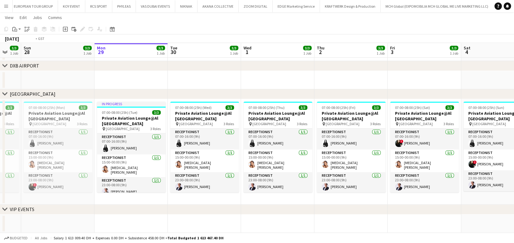
drag, startPoint x: 270, startPoint y: 163, endPoint x: 97, endPoint y: 163, distance: 173.6
click at [97, 163] on app-calendar-viewport "Fri 26 3/3 1 Job Sat 27 3/3 1 Job Sun 28 3/3 1 Job Mon 29 3/3 1 Job Tue 30 3/3 …" at bounding box center [257, 93] width 514 height 280
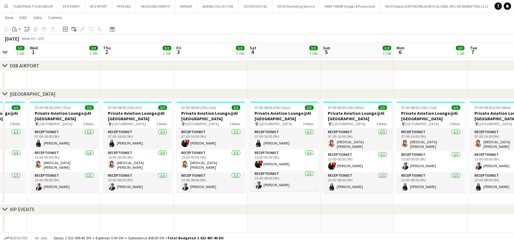
click at [180, 164] on app-calendar-viewport "Sun 28 3/3 1 Job Mon 29 3/3 1 Job Tue 30 3/3 1 Job Wed 1 3/3 1 Job Thu 2 3/3 1 …" at bounding box center [257, 93] width 514 height 280
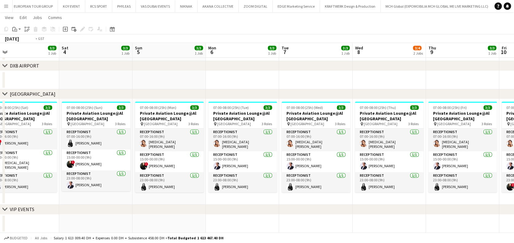
click at [236, 164] on app-calendar-viewport "Tue 30 3/3 1 Job Wed 1 3/3 1 Job Thu 2 3/3 1 Job Fri 3 3/3 1 Job Sat 4 3/3 1 Jo…" at bounding box center [257, 93] width 514 height 280
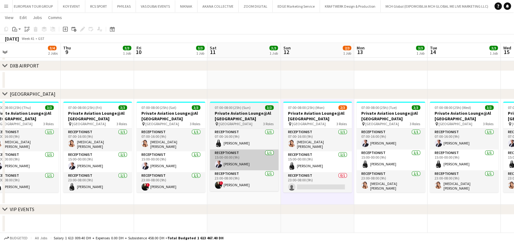
drag, startPoint x: 188, startPoint y: 166, endPoint x: 160, endPoint y: 166, distance: 27.3
click at [155, 166] on app-calendar-viewport "Sat 4 3/3 1 Job Sun 5 3/3 1 Job Mon 6 3/3 1 Job Tue 7 3/3 1 Job Wed 8 3/4 2 Job…" at bounding box center [257, 93] width 514 height 280
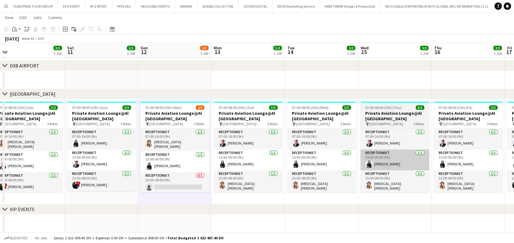
drag, startPoint x: 407, startPoint y: 164, endPoint x: 257, endPoint y: 165, distance: 150.3
click at [182, 165] on app-calendar-viewport "Mon 6 3/3 1 Job Tue 7 3/3 1 Job Wed 8 3/4 2 Jobs Thu 9 3/3 1 Job Fri 10 3/3 1 J…" at bounding box center [257, 93] width 514 height 280
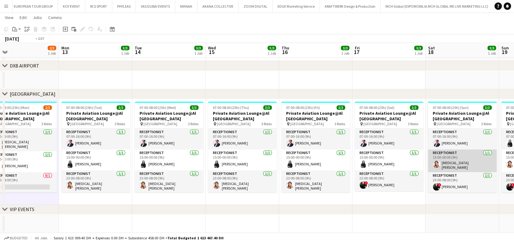
drag, startPoint x: 364, startPoint y: 168, endPoint x: 294, endPoint y: 167, distance: 69.9
click at [240, 168] on app-calendar-viewport "Wed 8 3/4 2 Jobs Thu 9 3/3 1 Job Fri 10 3/3 1 Job Sat 11 3/3 1 Job Sun 12 2/3 1…" at bounding box center [257, 93] width 514 height 280
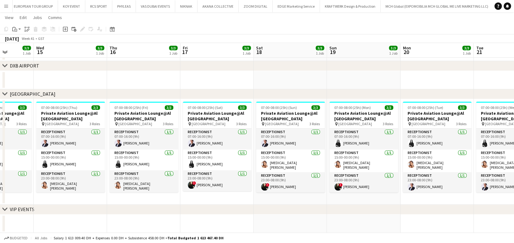
drag, startPoint x: 400, startPoint y: 174, endPoint x: 171, endPoint y: 174, distance: 229.1
click at [171, 174] on app-calendar-viewport "Sun 12 2/3 1 Job Mon 13 3/3 1 Job Tue 14 3/3 1 Job Wed 15 3/3 1 Job Thu 16 3/3 …" at bounding box center [257, 93] width 514 height 280
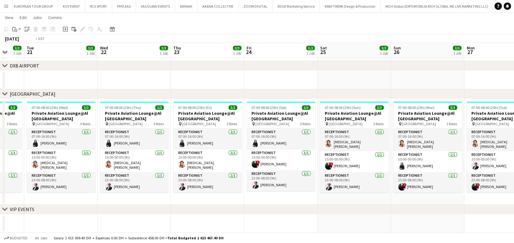
drag, startPoint x: 231, startPoint y: 178, endPoint x: 183, endPoint y: 178, distance: 47.8
click at [183, 178] on app-calendar-viewport "Fri 17 3/3 1 Job Sat 18 3/3 1 Job Sun 19 3/3 1 Job Mon 20 3/3 1 Job Tue 21 3/3 …" at bounding box center [257, 93] width 514 height 280
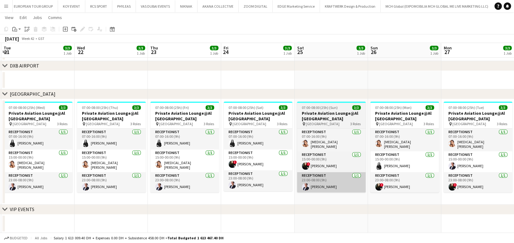
drag, startPoint x: 356, startPoint y: 181, endPoint x: 169, endPoint y: 181, distance: 187.7
click at [141, 181] on app-calendar-viewport "Fri 17 3/3 1 Job Sat 18 3/3 1 Job Sun 19 3/3 1 Job Mon 20 3/3 1 Job Tue 21 3/3 …" at bounding box center [257, 93] width 514 height 280
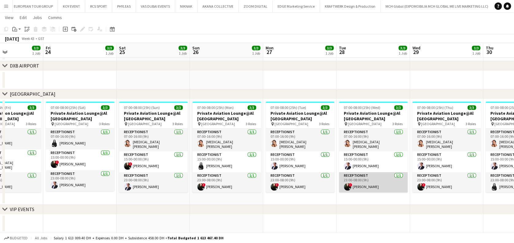
drag, startPoint x: 291, startPoint y: 182, endPoint x: 183, endPoint y: 182, distance: 108.3
click at [140, 182] on app-calendar-viewport "Tue 21 3/3 1 Job Wed 22 3/3 1 Job Thu 23 3/3 1 Job Fri 24 3/3 1 Job Sat 25 3/3 …" at bounding box center [257, 93] width 514 height 280
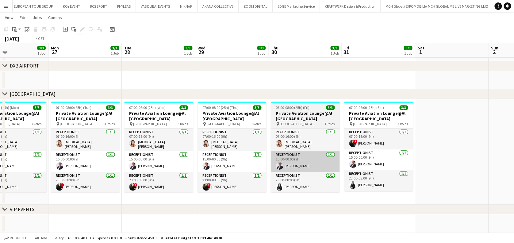
drag, startPoint x: 315, startPoint y: 189, endPoint x: 236, endPoint y: 164, distance: 82.8
click at [213, 182] on app-calendar-viewport "Thu 23 3/3 1 Job Fri 24 3/3 1 Job Sat 25 3/3 1 Job Sun 26 3/3 1 Job Mon 27 3/3 …" at bounding box center [257, 93] width 514 height 280
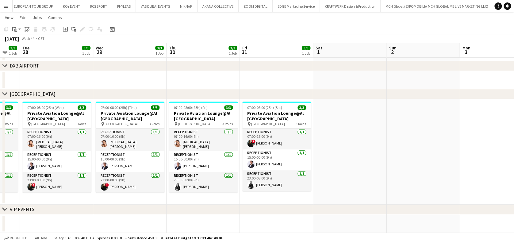
click at [383, 160] on app-date-cell at bounding box center [349, 151] width 73 height 105
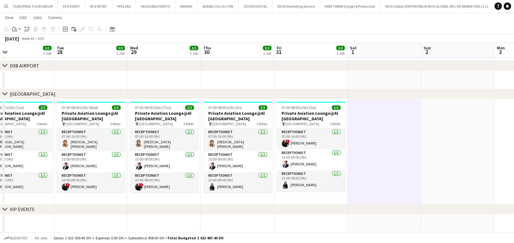
drag, startPoint x: 142, startPoint y: 177, endPoint x: 323, endPoint y: 156, distance: 182.2
click at [323, 156] on app-calendar-viewport "Sat 25 3/3 1 Job Sun 26 3/3 1 Job Mon 27 3/3 1 Job Tue 28 3/3 1 Job Wed 29 3/3 …" at bounding box center [257, 93] width 514 height 280
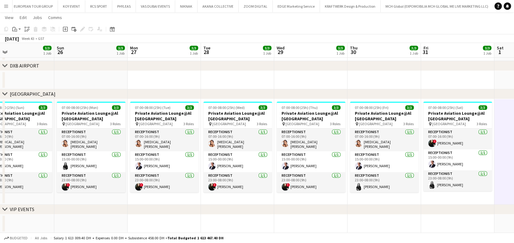
drag, startPoint x: 241, startPoint y: 137, endPoint x: 390, endPoint y: 137, distance: 149.3
click at [390, 137] on app-calendar-viewport "Thu 23 3/3 1 Job Fri 24 3/3 1 Job Sat 25 3/3 1 Job Sun 26 3/3 1 Job Mon 27 3/3 …" at bounding box center [257, 93] width 514 height 280
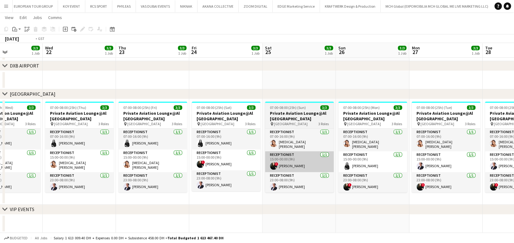
drag, startPoint x: 233, startPoint y: 159, endPoint x: 470, endPoint y: 159, distance: 237.4
click at [488, 159] on app-calendar-viewport "Sun 19 3/3 1 Job Mon 20 3/3 1 Job Tue 21 3/3 1 Job Wed 22 3/3 1 Job Thu 23 3/3 …" at bounding box center [257, 93] width 514 height 280
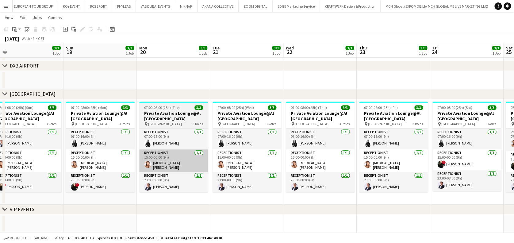
drag, startPoint x: 297, startPoint y: 159, endPoint x: 277, endPoint y: 164, distance: 20.1
click at [439, 159] on app-calendar-viewport "Thu 16 3/3 1 Job Fri 17 3/3 1 Job Sat 18 3/3 1 Job Sun 19 3/3 1 Job Mon 20 3/3 …" at bounding box center [257, 93] width 514 height 280
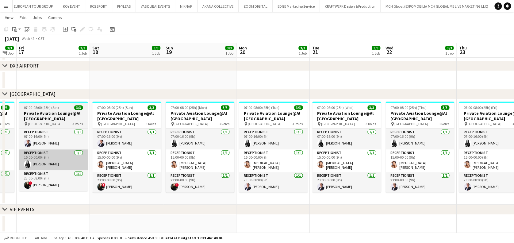
drag, startPoint x: 387, startPoint y: 154, endPoint x: 220, endPoint y: 159, distance: 167.8
click at [388, 154] on app-calendar-viewport "Wed 15 3/3 1 Job Thu 16 3/3 1 Job Fri 17 3/3 1 Job Sat 18 3/3 1 Job Sun 19 3/3 …" at bounding box center [257, 93] width 514 height 280
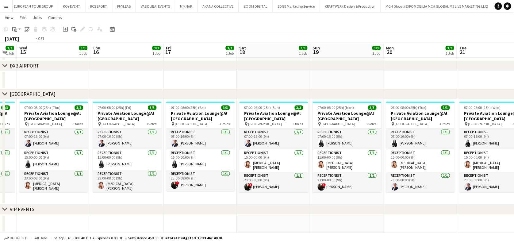
drag, startPoint x: 220, startPoint y: 159, endPoint x: 449, endPoint y: 160, distance: 229.7
click at [454, 159] on app-calendar-viewport "Mon 13 3/3 1 Job Tue 14 3/3 1 Job Wed 15 3/3 1 Job Thu 16 3/3 1 Job Fri 17 3/3 …" at bounding box center [257, 93] width 514 height 280
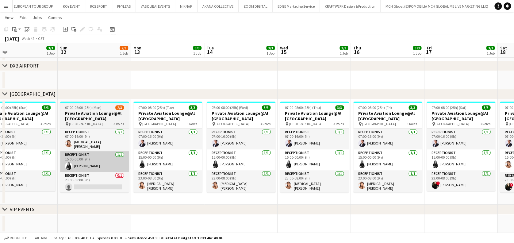
drag, startPoint x: 266, startPoint y: 164, endPoint x: 316, endPoint y: 168, distance: 50.7
click at [455, 164] on app-calendar-viewport "Thu 9 3/3 1 Job Fri 10 3/3 1 Job Sat 11 3/3 1 Job Sun 12 2/3 1 Job Mon 13 3/3 1…" at bounding box center [257, 93] width 514 height 280
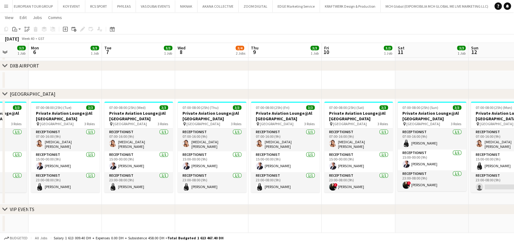
drag, startPoint x: 209, startPoint y: 157, endPoint x: 400, endPoint y: 173, distance: 192.4
click at [400, 173] on app-calendar-viewport "Fri 3 3/3 1 Job Sat 4 3/3 1 Job Sun 5 3/3 1 Job Mon 6 3/3 1 Job Tue 7 3/3 1 Job…" at bounding box center [257, 93] width 514 height 280
click at [441, 169] on app-calendar-viewport "Fri 3 3/3 1 Job Sat 4 3/3 1 Job Sun 5 3/3 1 Job Mon 6 3/3 1 Job Tue 7 3/3 1 Job…" at bounding box center [257, 93] width 514 height 280
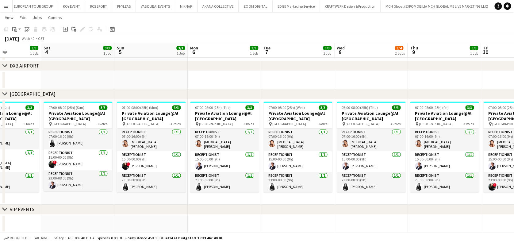
click at [463, 165] on app-calendar-viewport "Wed 1 3/3 1 Job Thu 2 3/3 1 Job Fri 3 3/3 1 Job Sat 4 3/3 1 Job Sun 5 3/3 1 Job…" at bounding box center [257, 93] width 514 height 280
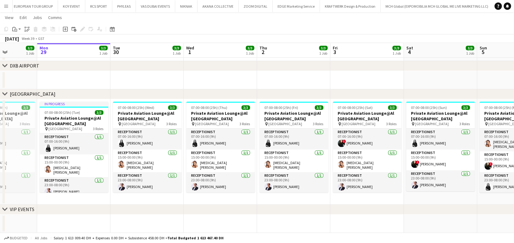
drag, startPoint x: 235, startPoint y: 161, endPoint x: 414, endPoint y: 161, distance: 178.8
click at [414, 161] on app-calendar-viewport "Fri 26 3/3 1 Job Sat 27 3/3 1 Job Sun 28 3/3 1 Job Mon 29 3/3 1 Job Tue 30 3/3 …" at bounding box center [257, 93] width 514 height 280
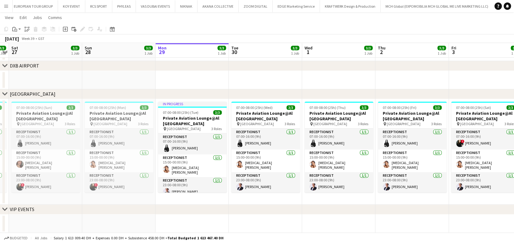
drag, startPoint x: 223, startPoint y: 156, endPoint x: 342, endPoint y: 158, distance: 119.0
click at [342, 158] on app-calendar-viewport "Thu 25 Fri 26 3/3 1 Job Sat 27 3/3 1 Job Sun 28 3/3 1 Job Mon 29 3/3 1 Job Tue …" at bounding box center [257, 93] width 514 height 280
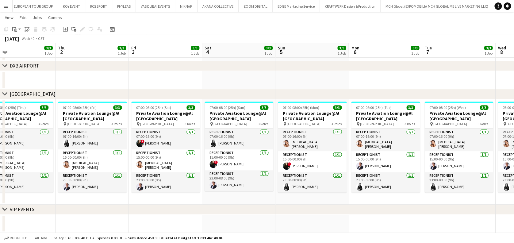
drag, startPoint x: 393, startPoint y: 174, endPoint x: 72, endPoint y: 147, distance: 321.6
click at [72, 147] on app-calendar-viewport "Sun 28 3/3 1 Job Mon 29 3/3 1 Job Tue 30 3/3 1 Job Wed 1 3/3 1 Job Thu 2 3/3 1 …" at bounding box center [257, 93] width 514 height 280
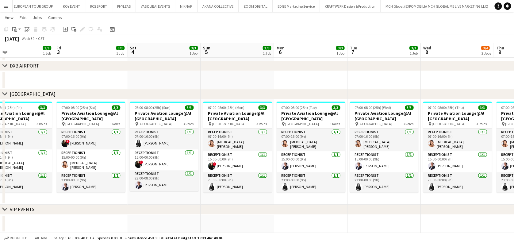
click at [85, 185] on app-calendar-viewport "Sun 28 3/3 1 Job Mon 29 3/3 1 Job Tue 30 3/3 1 Job Wed 1 3/3 1 Job Thu 2 3/3 1 …" at bounding box center [257, 93] width 514 height 280
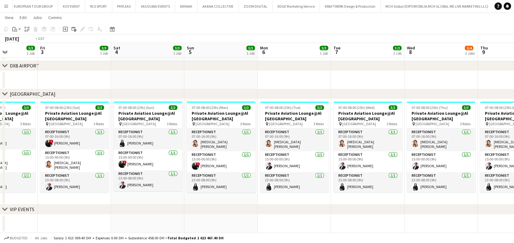
click at [190, 183] on app-calendar-viewport "Tue 30 3/3 1 Job Wed 1 3/3 1 Job Thu 2 3/3 1 Job Fri 3 3/3 1 Job Sat 4 3/3 1 Jo…" at bounding box center [257, 93] width 514 height 280
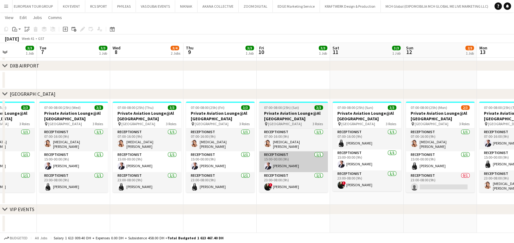
scroll to position [0, 293]
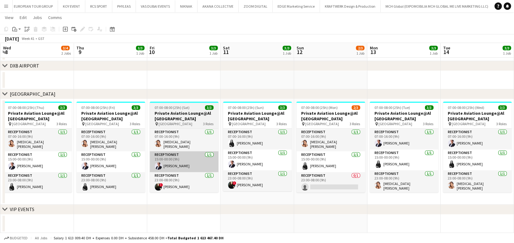
drag, startPoint x: 167, startPoint y: 181, endPoint x: 182, endPoint y: 166, distance: 20.8
click at [149, 179] on app-calendar-viewport "Sat 4 3/3 1 Job Sun 5 3/3 1 Job Mon 6 3/3 1 Job Tue 7 3/3 1 Job Wed 8 3/4 2 Job…" at bounding box center [257, 93] width 514 height 280
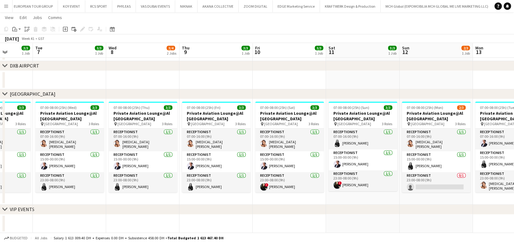
click at [82, 181] on app-calendar-viewport "Sat 4 3/3 1 Job Sun 5 3/3 1 Job Mon 6 3/3 1 Job Tue 7 3/3 1 Job Wed 8 3/4 2 Job…" at bounding box center [257, 93] width 514 height 280
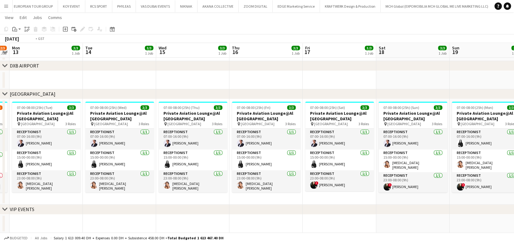
drag, startPoint x: 298, startPoint y: 175, endPoint x: 20, endPoint y: 194, distance: 278.7
click at [0, 190] on html "Menu Boards Boards Boards All jobs Status Workforce Workforce My Workforce Recr…" at bounding box center [257, 86] width 514 height 314
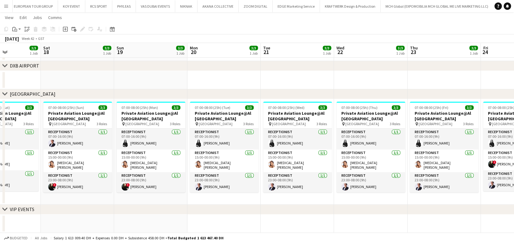
drag, startPoint x: 76, startPoint y: 178, endPoint x: 71, endPoint y: 178, distance: 4.9
click at [71, 178] on app-calendar-viewport "Wed 15 3/3 1 Job Thu 16 3/3 1 Job Fri 17 3/3 1 Job Sat 18 3/3 1 Job Sun 19 3/3 …" at bounding box center [257, 93] width 514 height 280
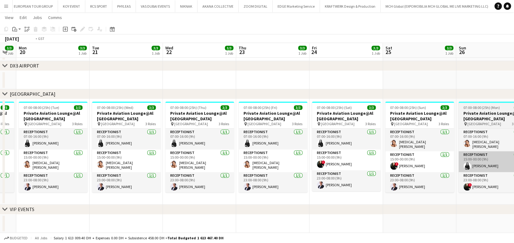
drag, startPoint x: 340, startPoint y: 180, endPoint x: 285, endPoint y: 159, distance: 58.9
click at [96, 172] on app-calendar-viewport "Fri 17 3/3 1 Job Sat 18 3/3 1 Job Sun 19 3/3 1 Job Mon 20 3/3 1 Job Tue 21 3/3 …" at bounding box center [257, 93] width 514 height 280
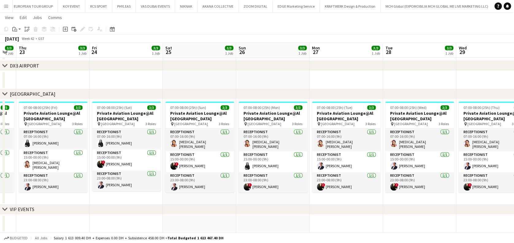
scroll to position [0, 289]
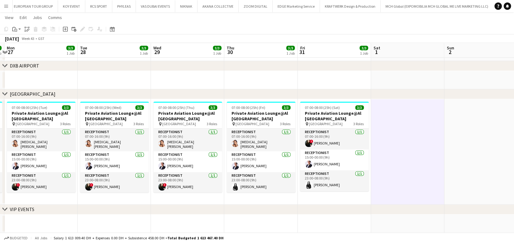
drag, startPoint x: 174, startPoint y: 167, endPoint x: 10, endPoint y: 166, distance: 163.5
click at [10, 166] on app-calendar-viewport "Thu 23 3/3 1 Job Fri 24 3/3 1 Job Sat 25 3/3 1 Job Sun 26 3/3 1 Job Mon 27 3/3 …" at bounding box center [257, 93] width 514 height 280
click at [332, 138] on app-card-role "Receptionist 1/1 07:00-16:00 (9h) ! Maria Leontyeva" at bounding box center [334, 138] width 69 height 21
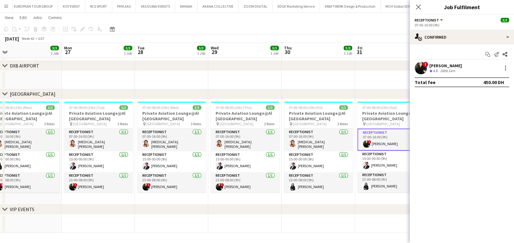
drag, startPoint x: 278, startPoint y: 174, endPoint x: 305, endPoint y: 171, distance: 27.1
click at [305, 171] on app-calendar-viewport "Thu 23 3/3 1 Job Fri 24 3/3 1 Job Sat 25 3/3 1 Job Sun 26 3/3 1 Job Mon 27 3/3 …" at bounding box center [257, 93] width 514 height 280
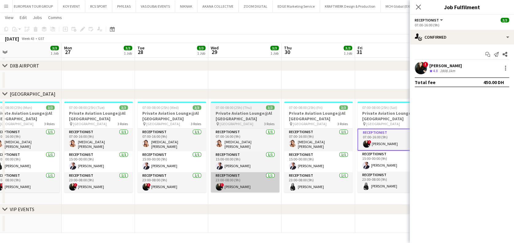
scroll to position [0, 230]
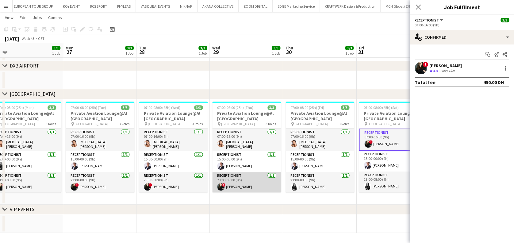
click at [232, 183] on app-card-role "Receptionist 1/1 23:00-08:00 (9h) ! Maria Leontyeva" at bounding box center [246, 182] width 69 height 21
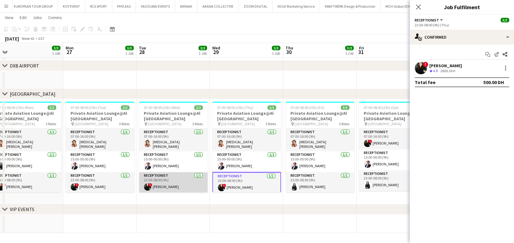
click at [177, 182] on app-card-role "Receptionist 1/1 23:00-08:00 (9h) ! Maria Leontyeva" at bounding box center [173, 182] width 69 height 21
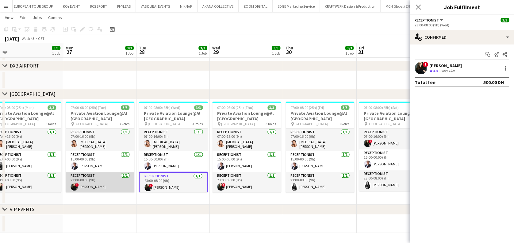
click at [119, 184] on app-card-role "Receptionist 1/1 23:00-08:00 (9h) ! Maria Leontyeva" at bounding box center [100, 182] width 69 height 21
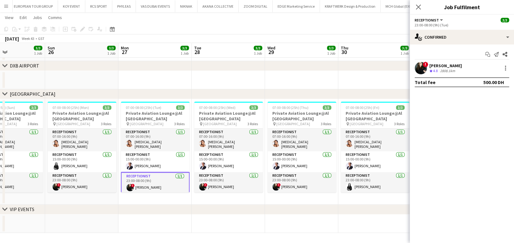
scroll to position [0, 123]
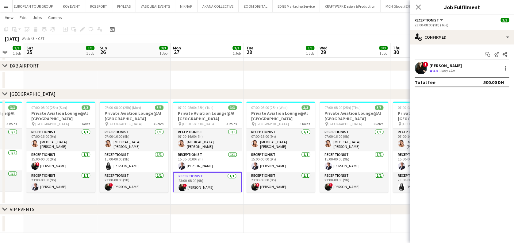
drag, startPoint x: 119, startPoint y: 184, endPoint x: 226, endPoint y: 183, distance: 107.0
click at [226, 183] on app-calendar-viewport "Thu 23 3/3 1 Job Fri 24 3/3 1 Job Sat 25 3/3 1 Job Sun 26 3/3 1 Job Mon 27 3/3 …" at bounding box center [257, 93] width 514 height 280
click at [154, 183] on app-card-role "Receptionist 1/1 23:00-08:00 (9h) ! Maria Leontyeva" at bounding box center [134, 182] width 69 height 21
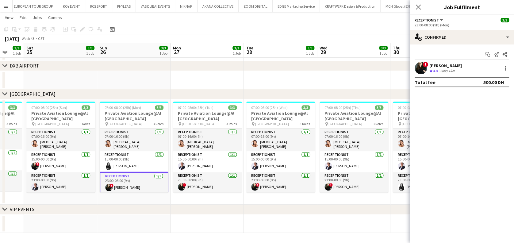
drag, startPoint x: 120, startPoint y: 183, endPoint x: 236, endPoint y: 183, distance: 116.8
click at [233, 183] on app-calendar-viewport "Thu 23 3/3 1 Job Fri 24 3/3 1 Job Sat 25 3/3 1 Job Sun 26 3/3 1 Job Mon 27 3/3 …" at bounding box center [257, 93] width 514 height 280
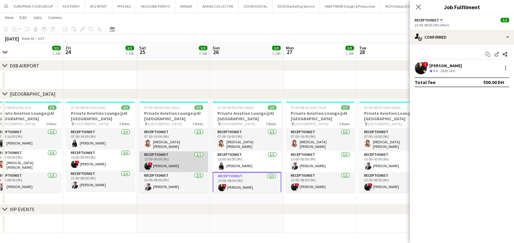
click at [155, 164] on app-card-role "Receptionist 1/1 15:00-00:00 (9h) ! Maria Leontyeva" at bounding box center [173, 161] width 69 height 21
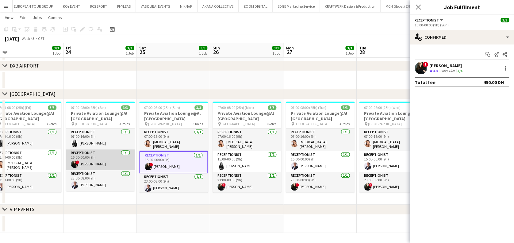
drag, startPoint x: 97, startPoint y: 164, endPoint x: 96, endPoint y: 168, distance: 4.0
click at [97, 163] on app-card-role "Receptionist 1/1 15:00-00:00 (9h) ! Maria Leontyeva" at bounding box center [100, 159] width 69 height 21
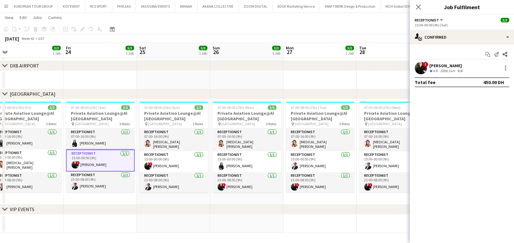
click at [111, 202] on app-date-cell "07:00-08:00 (25h) (Sat) 3/3 Private Aviation Lounge@Al Maktoum Airport pin Al M…" at bounding box center [99, 151] width 73 height 105
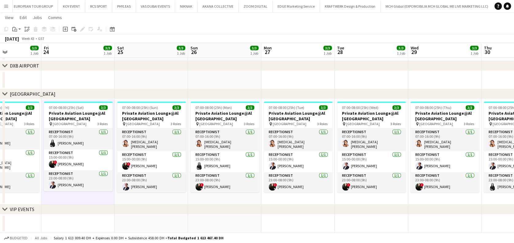
click at [270, 165] on app-calendar-viewport "Tue 21 3/3 1 Job Wed 22 3/3 1 Job Thu 23 3/3 1 Job Fri 24 3/3 1 Job Sat 25 3/3 …" at bounding box center [257, 93] width 514 height 280
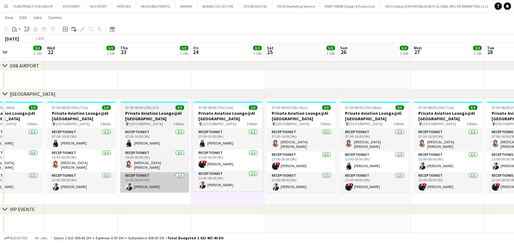
drag, startPoint x: 179, startPoint y: 178, endPoint x: 285, endPoint y: 184, distance: 106.2
click at [311, 190] on app-calendar-viewport "Sun 19 3/3 1 Job Mon 20 3/3 1 Job Tue 21 3/3 1 Job Wed 22 3/3 1 Job Thu 23 3/3 …" at bounding box center [257, 93] width 514 height 280
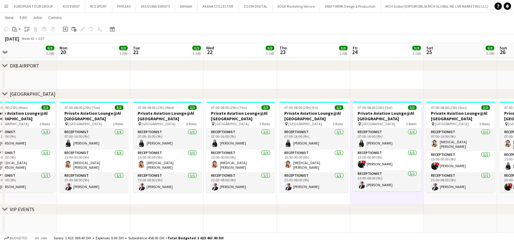
drag, startPoint x: 122, startPoint y: 150, endPoint x: 264, endPoint y: 173, distance: 143.8
click at [264, 173] on app-calendar-viewport "Fri 17 3/3 1 Job Sat 18 3/3 1 Job Sun 19 3/3 1 Job Mon 20 3/3 1 Job Tue 21 3/3 …" at bounding box center [257, 93] width 514 height 280
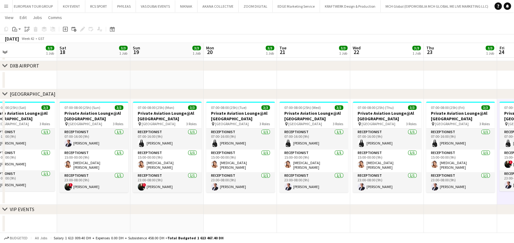
drag, startPoint x: 182, startPoint y: 184, endPoint x: 223, endPoint y: 184, distance: 40.8
click at [223, 184] on app-calendar-viewport "Wed 15 3/3 1 Job Thu 16 3/3 1 Job Fri 17 3/3 1 Job Sat 18 3/3 1 Job Sun 19 3/3 …" at bounding box center [257, 93] width 514 height 280
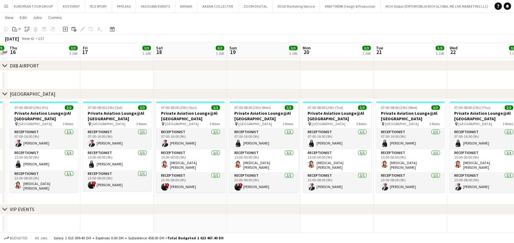
drag, startPoint x: 175, startPoint y: 180, endPoint x: 204, endPoint y: 180, distance: 28.8
click at [204, 180] on app-calendar-viewport "Tue 14 3/3 1 Job Wed 15 3/3 1 Job Thu 16 3/3 1 Job Fri 17 3/3 1 Job Sat 18 3/3 …" at bounding box center [257, 93] width 514 height 280
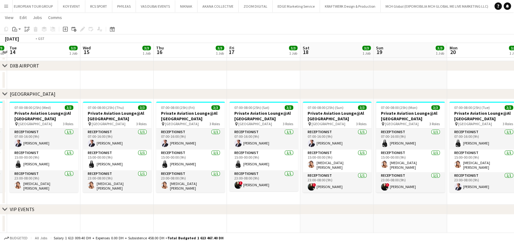
scroll to position [0, 137]
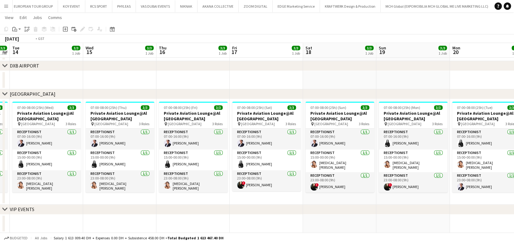
drag, startPoint x: 103, startPoint y: 166, endPoint x: 157, endPoint y: 168, distance: 53.7
click at [157, 168] on app-calendar-viewport "Sun 12 2/3 1 Job Mon 13 3/3 1 Job Tue 14 3/3 1 Job Wed 15 3/3 1 Job Thu 16 3/3 …" at bounding box center [257, 93] width 514 height 280
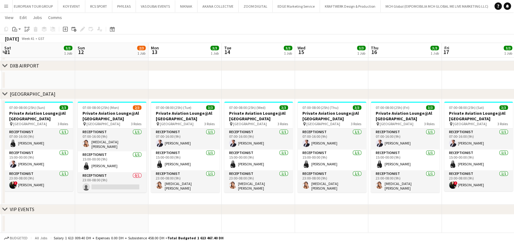
drag, startPoint x: 140, startPoint y: 160, endPoint x: 245, endPoint y: 163, distance: 104.9
click at [245, 163] on app-calendar-viewport "Thu 9 3/3 1 Job Fri 10 3/3 1 Job Sat 11 3/3 1 Job Sun 12 2/3 1 Job Mon 13 3/3 1…" at bounding box center [257, 93] width 514 height 280
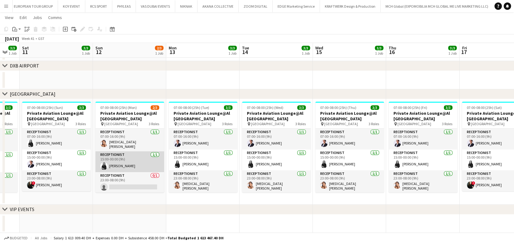
click at [128, 164] on app-card-role "Receptionist 1/1 15:00-00:00 (9h) Samar Mounzer" at bounding box center [129, 161] width 69 height 21
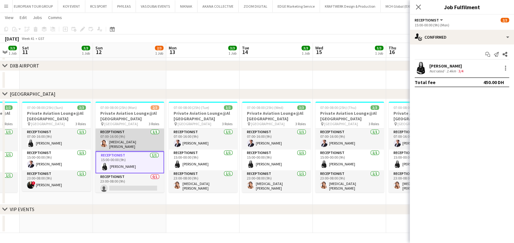
click at [137, 142] on app-card-role "Receptionist 1/1 07:00-16:00 (9h) Yasmin El Rahi" at bounding box center [129, 139] width 69 height 23
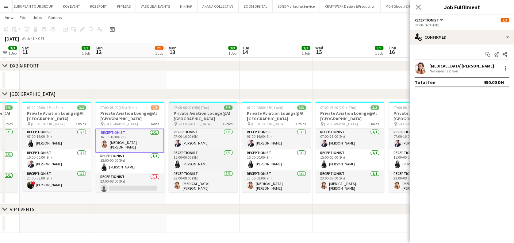
scroll to position [0, 126]
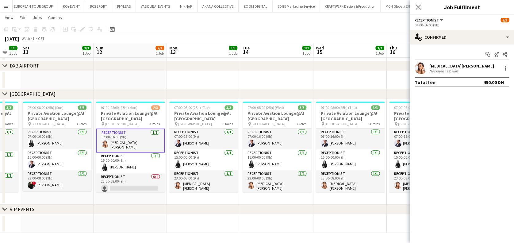
click at [505, 72] on div "Yasmin El Rahi Not rated 19.7km" at bounding box center [462, 68] width 104 height 12
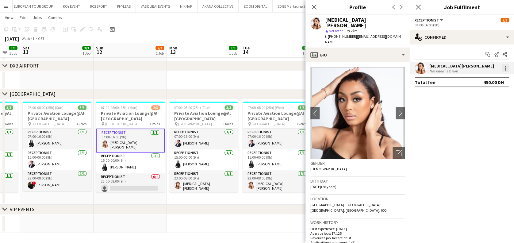
click at [505, 67] on div at bounding box center [505, 67] width 7 height 7
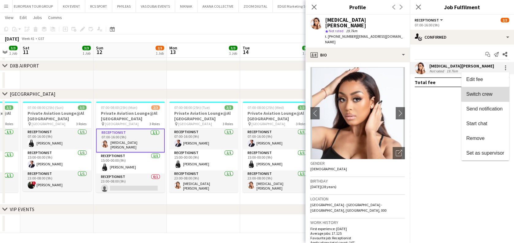
click at [494, 88] on button "Switch crew" at bounding box center [485, 94] width 48 height 15
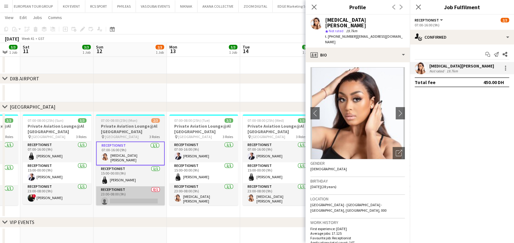
click at [148, 190] on app-card-role "Receptionist 0/1 23:00-08:00 (9h) single-neutral-actions" at bounding box center [130, 196] width 69 height 21
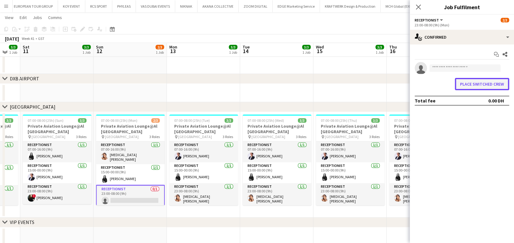
click at [488, 86] on button "Place switched crew" at bounding box center [482, 84] width 54 height 12
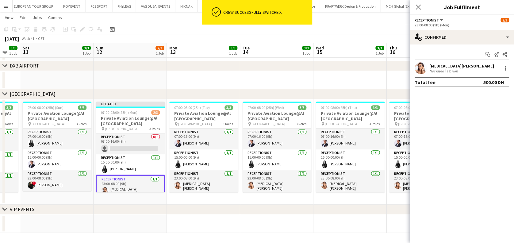
scroll to position [71, 0]
click at [190, 191] on app-date-cell "07:00-08:00 (25h) (Tue) 3/3 Private Aviation Lounge@Al Maktoum Airport pin Al M…" at bounding box center [203, 151] width 73 height 105
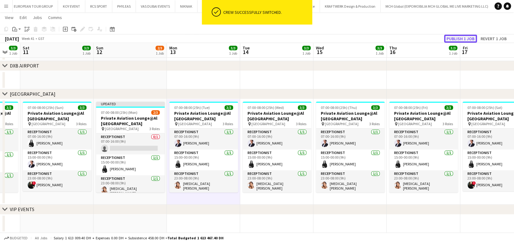
click at [463, 35] on button "Publish 1 job" at bounding box center [460, 39] width 33 height 8
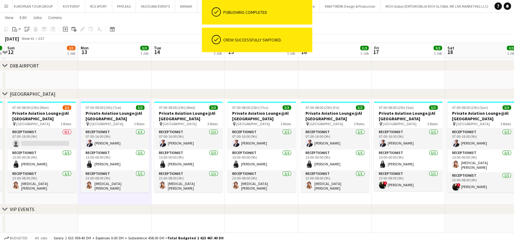
drag, startPoint x: 351, startPoint y: 183, endPoint x: 293, endPoint y: 183, distance: 58.0
click at [293, 183] on app-calendar-viewport "Thu 9 3/3 1 Job Fri 10 3/3 1 Job Sat 11 3/3 1 Job Sun 12 2/3 1 Job Mon 13 3/3 1…" at bounding box center [257, 93] width 514 height 280
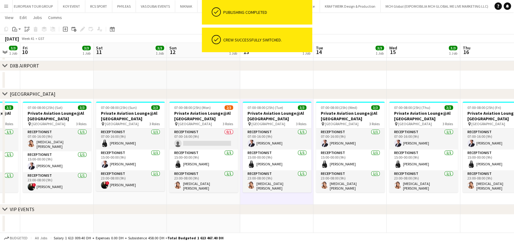
click at [292, 153] on app-calendar-viewport "Wed 8 3/4 2 Jobs Thu 9 3/3 1 Job Fri 10 3/3 1 Job Sat 11 3/3 1 Job Sun 12 2/3 1…" at bounding box center [257, 93] width 514 height 280
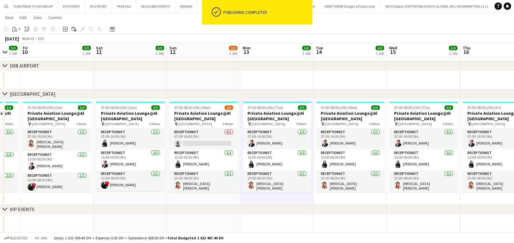
scroll to position [0, 171]
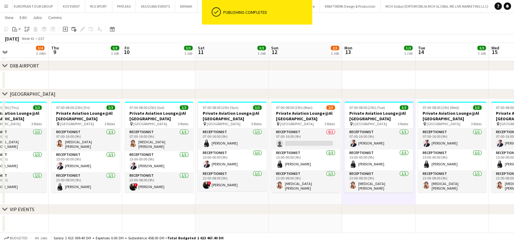
click at [207, 145] on app-calendar-viewport "Mon 6 3/3 1 Job Tue 7 3/3 1 Job Wed 8 3/4 2 Jobs Thu 9 3/3 1 Job Fri 10 3/3 1 J…" at bounding box center [257, 93] width 514 height 280
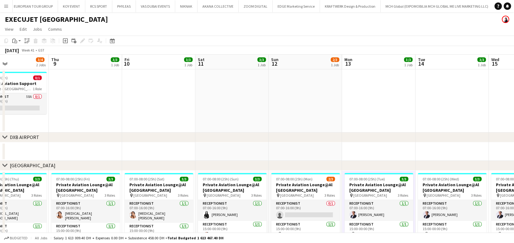
scroll to position [0, 191]
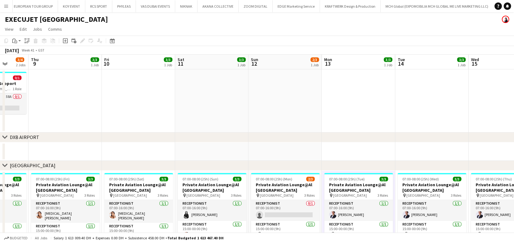
click at [209, 98] on app-calendar-viewport "Mon 6 3/3 1 Job Tue 7 3/3 1 Job Wed 8 3/4 2 Jobs Thu 9 3/3 1 Job Fri 10 3/3 1 J…" at bounding box center [257, 180] width 514 height 250
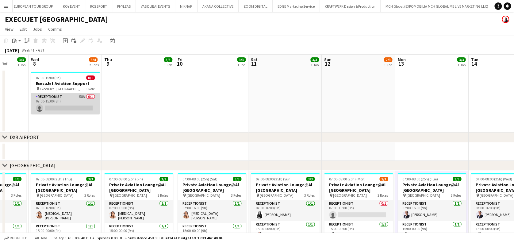
click at [80, 112] on app-card-role "Receptionist 58A 0/1 07:00-15:00 (8h) single-neutral-actions" at bounding box center [65, 103] width 69 height 21
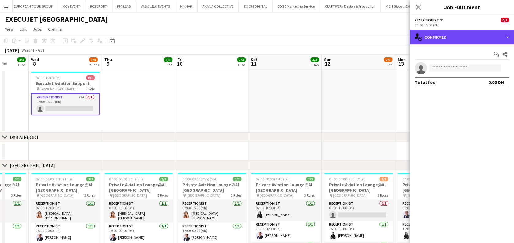
drag, startPoint x: 446, startPoint y: 35, endPoint x: 461, endPoint y: 54, distance: 23.9
click at [447, 35] on div "single-neutral-actions-check-2 Confirmed" at bounding box center [462, 37] width 104 height 15
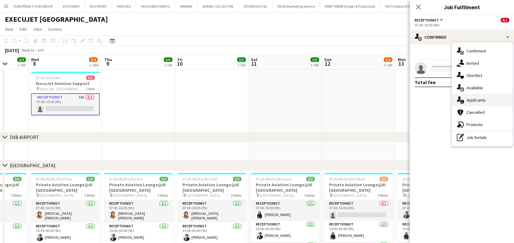
click at [484, 97] on span "Applicants" at bounding box center [475, 100] width 19 height 6
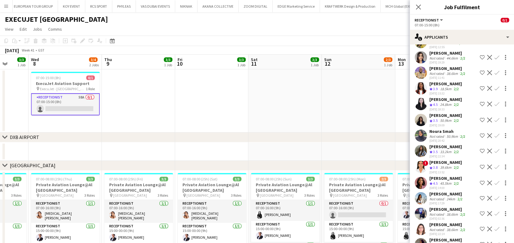
scroll to position [621, 0]
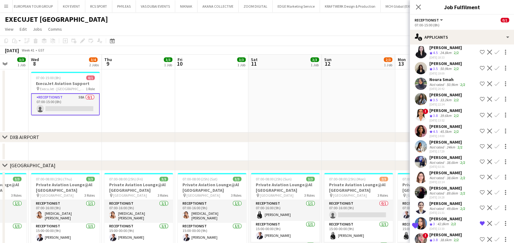
click at [438, 237] on span "3.8" at bounding box center [435, 239] width 5 height 5
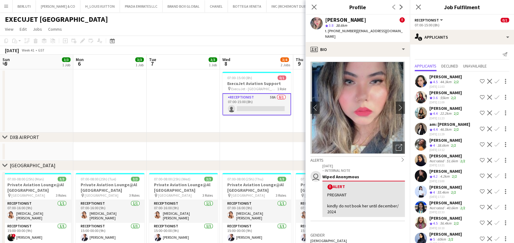
scroll to position [621, 0]
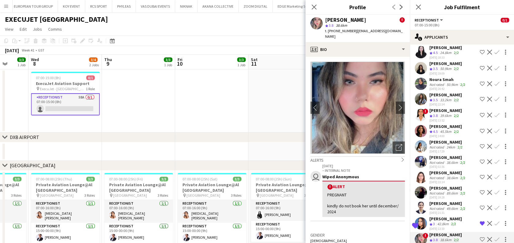
click at [267, 73] on app-date-cell at bounding box center [284, 100] width 73 height 63
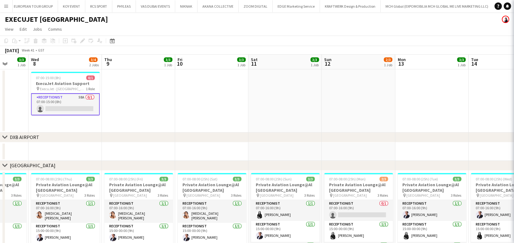
scroll to position [0, 0]
